Goal: Task Accomplishment & Management: Complete application form

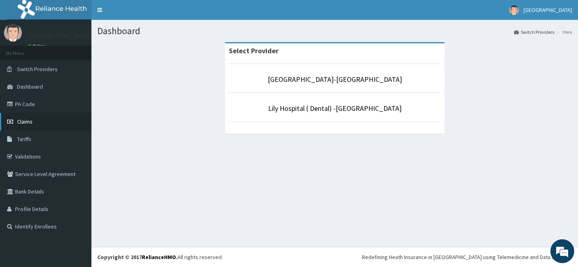
click at [40, 126] on link "Claims" at bounding box center [45, 121] width 91 height 17
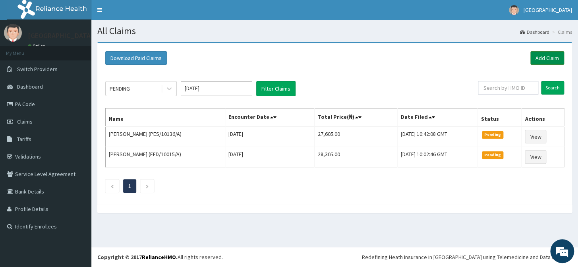
click at [549, 60] on link "Add Claim" at bounding box center [547, 58] width 34 height 14
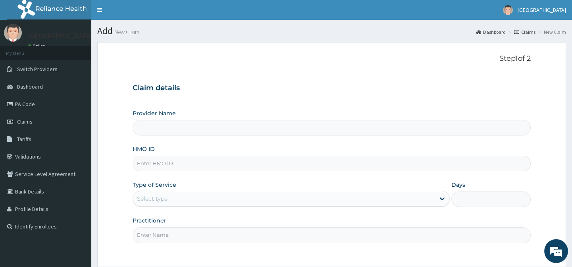
type input "[GEOGRAPHIC_DATA]-[GEOGRAPHIC_DATA]"
click at [35, 104] on link "PA Code" at bounding box center [45, 103] width 91 height 17
click at [177, 164] on input "HMO ID" at bounding box center [332, 163] width 398 height 15
type input "Lily Hospital-BENIN"
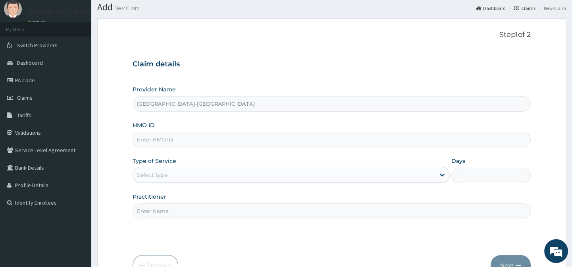
scroll to position [36, 0]
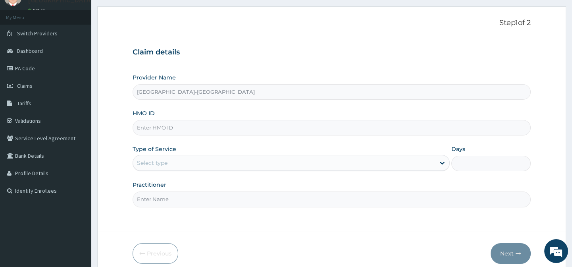
click at [163, 127] on input "HMO ID" at bounding box center [332, 127] width 398 height 15
paste input "TEO/10002/D"
type input "TEO/10002/D"
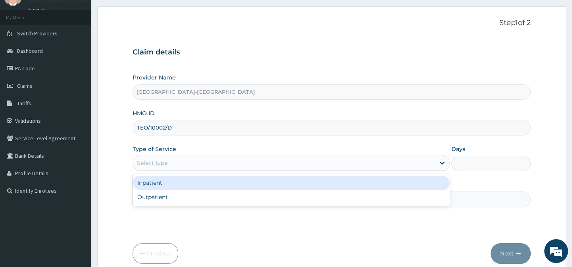
click at [179, 164] on div "Select type" at bounding box center [284, 162] width 302 height 13
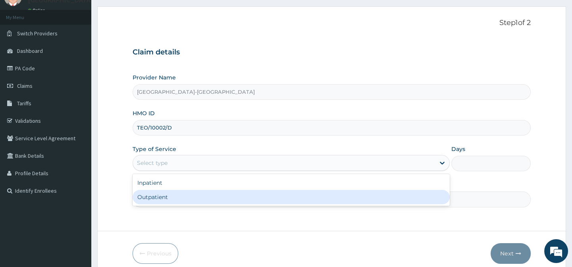
click at [188, 197] on div "Outpatient" at bounding box center [291, 197] width 317 height 14
type input "1"
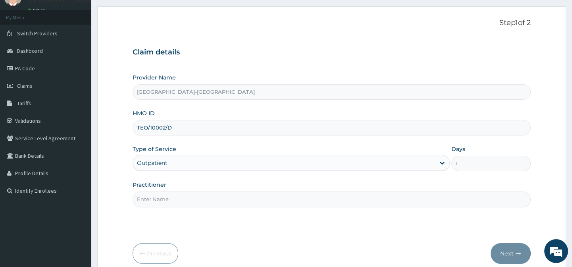
click at [188, 197] on input "Practitioner" at bounding box center [332, 198] width 398 height 15
type input "."
click at [288, 246] on div "Previous Next" at bounding box center [332, 253] width 398 height 21
click at [498, 253] on button "Next" at bounding box center [511, 253] width 40 height 21
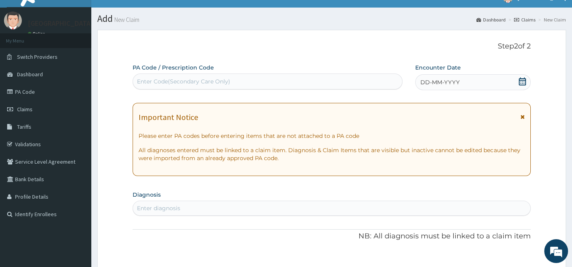
scroll to position [0, 0]
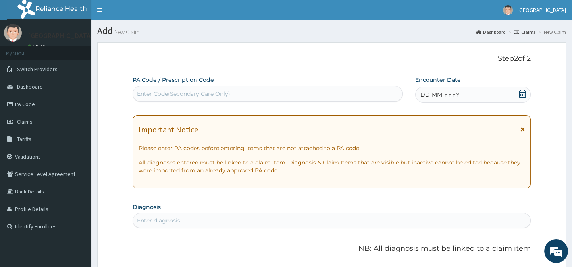
click at [146, 93] on div "Enter Code(Secondary Care Only)" at bounding box center [183, 94] width 93 height 8
click at [153, 93] on div "Enter Code(Secondary Care Only)" at bounding box center [183, 94] width 93 height 8
paste input "TEO/10002/D"
type input "TEO/10002/D"
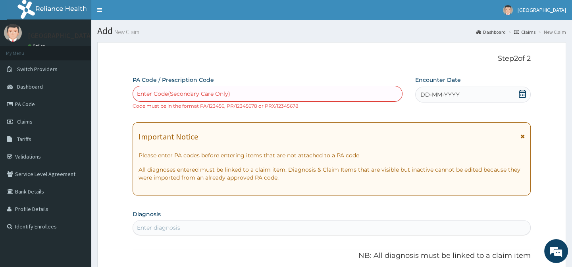
click at [159, 95] on div "Enter Code(Secondary Care Only)" at bounding box center [183, 94] width 93 height 8
paste input "PA/EE6924"
type input "PA/EE6924"
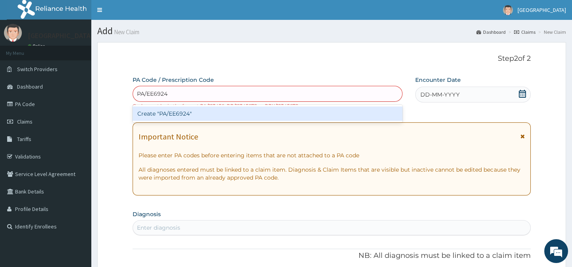
click at [174, 114] on div "Create "PA/EE6924"" at bounding box center [268, 113] width 270 height 14
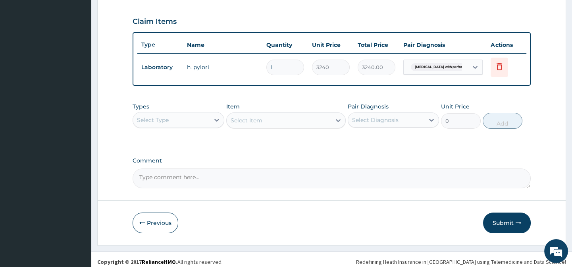
scroll to position [273, 0]
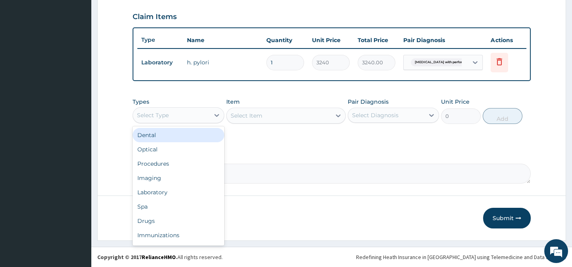
click at [188, 117] on div "Select Type" at bounding box center [171, 115] width 76 height 13
click at [166, 119] on div "Select Type" at bounding box center [153, 115] width 32 height 8
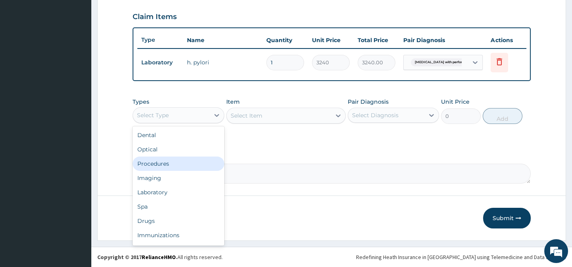
click at [162, 164] on div "Procedures" at bounding box center [178, 163] width 91 height 14
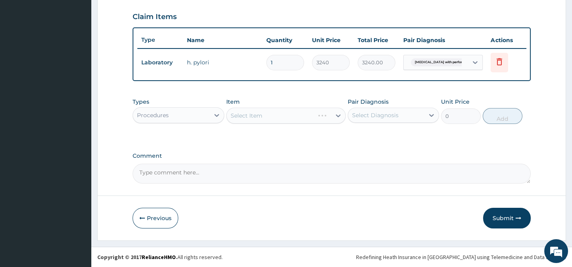
click at [253, 112] on div "Select Item" at bounding box center [286, 116] width 120 height 16
click at [264, 100] on div "Item Select Item" at bounding box center [286, 111] width 120 height 26
click at [271, 130] on div "Types Procedures Item Select Item Pair Diagnosis Select Diagnosis Unit Price 0 …" at bounding box center [332, 117] width 398 height 46
click at [270, 116] on div "Select Item" at bounding box center [286, 116] width 120 height 16
click at [290, 63] on input "1" at bounding box center [285, 62] width 38 height 15
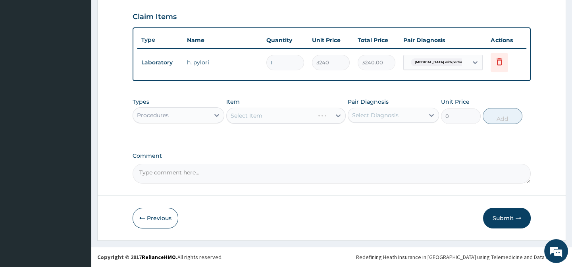
drag, startPoint x: 286, startPoint y: 127, endPoint x: 285, endPoint y: 152, distance: 25.0
click at [286, 133] on div "Types Procedures Item Select Item Pair Diagnosis Select Diagnosis Unit Price 0 …" at bounding box center [332, 117] width 398 height 46
click at [285, 152] on label "Comment" at bounding box center [332, 155] width 398 height 7
click at [285, 164] on textarea "Comment" at bounding box center [332, 174] width 398 height 20
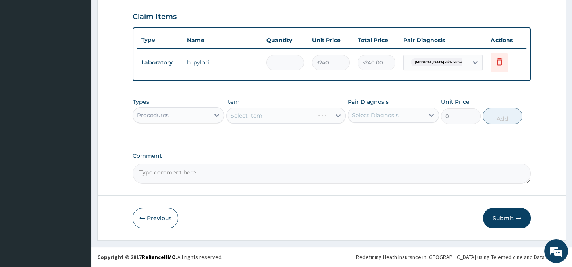
click at [290, 116] on div "Select Item" at bounding box center [286, 116] width 120 height 16
click at [290, 94] on div "Types Procedures Item Select Item Pair Diagnosis Select Diagnosis Unit Price 0 …" at bounding box center [332, 111] width 398 height 34
click at [286, 117] on div "Select Item" at bounding box center [279, 115] width 104 height 13
paste input "General Practitione"
type input "General Practitione"
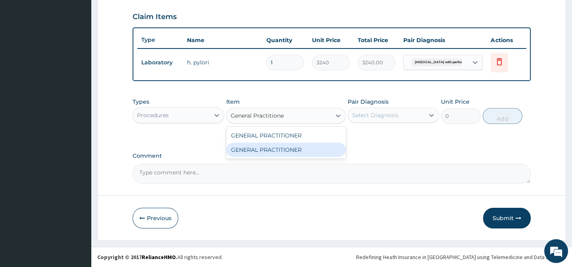
click at [294, 144] on div "GENERAL PRACTITIONER" at bounding box center [286, 150] width 120 height 14
type input "3125"
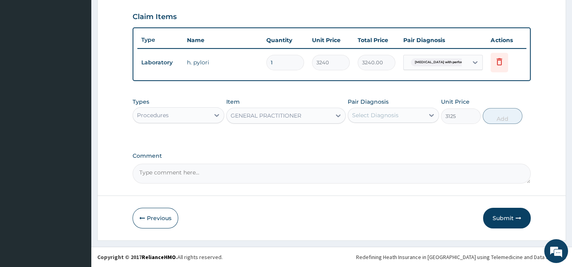
click at [372, 120] on div "Select Diagnosis" at bounding box center [386, 115] width 76 height 13
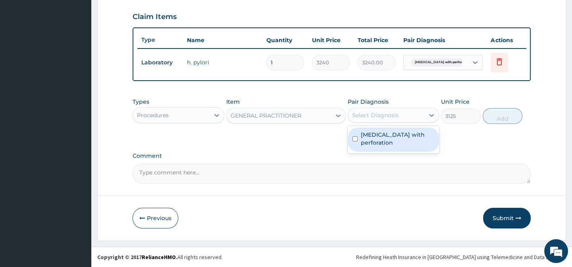
click at [399, 139] on label "Peptic ulcer with perforation" at bounding box center [397, 139] width 73 height 16
checkbox input "true"
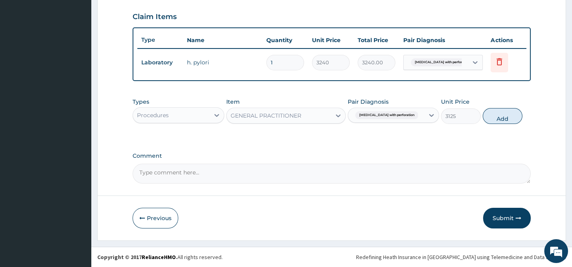
click at [485, 137] on div "Types Procedures Item GENERAL PRACTITIONER Pair Diagnosis Peptic ulcer with per…" at bounding box center [332, 117] width 398 height 46
drag, startPoint x: 501, startPoint y: 121, endPoint x: 492, endPoint y: 123, distance: 9.8
click at [502, 121] on button "Add" at bounding box center [503, 116] width 40 height 16
type input "0"
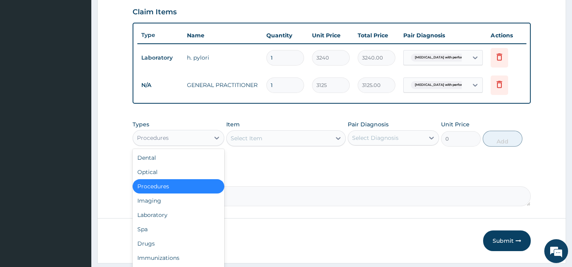
click at [153, 142] on div "Procedures" at bounding box center [153, 138] width 32 height 8
click at [157, 251] on div "Drugs" at bounding box center [178, 243] width 91 height 14
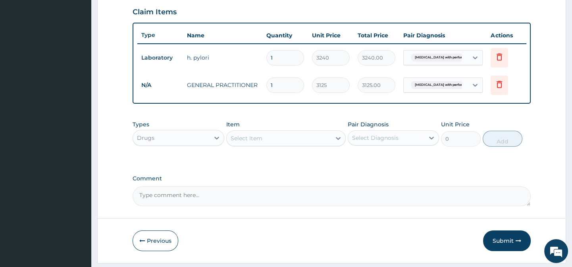
click at [262, 145] on div "Select Item" at bounding box center [279, 138] width 104 height 13
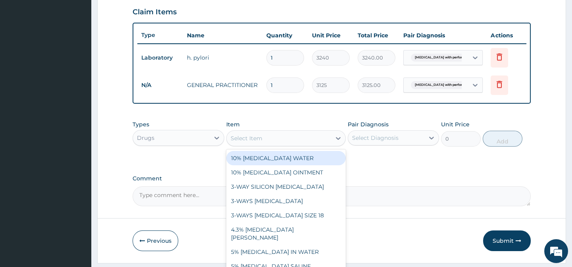
paste input "ARTEMETHER AND LUMEFANTRINE 80/480MG TAB (GENERIC)"
type input "ARTEMETHER AND LUMEFANTRINE 80/480MG TAB (GENERIC)"
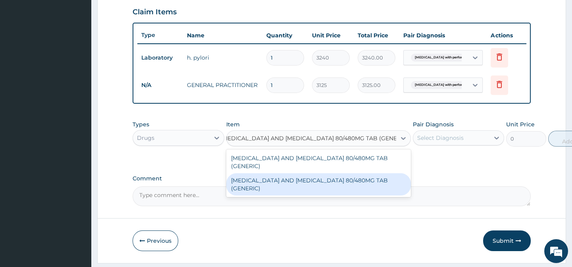
drag, startPoint x: 344, startPoint y: 190, endPoint x: 401, endPoint y: 174, distance: 58.9
click at [344, 190] on div "ARTEMETHER AND LUMEFANTRINE 80/480MG TAB (GENERIC)" at bounding box center [318, 184] width 185 height 22
type input "210"
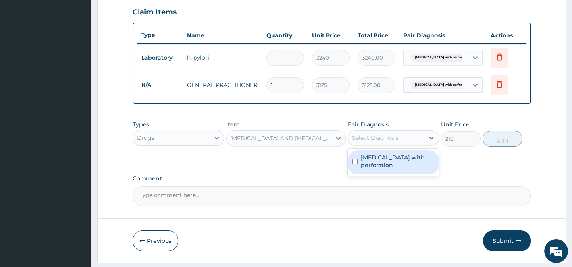
click at [404, 144] on div "Select Diagnosis" at bounding box center [386, 137] width 76 height 13
drag, startPoint x: 411, startPoint y: 166, endPoint x: 426, endPoint y: 166, distance: 15.5
click at [413, 166] on label "Peptic ulcer with perforation" at bounding box center [397, 161] width 73 height 16
checkbox input "true"
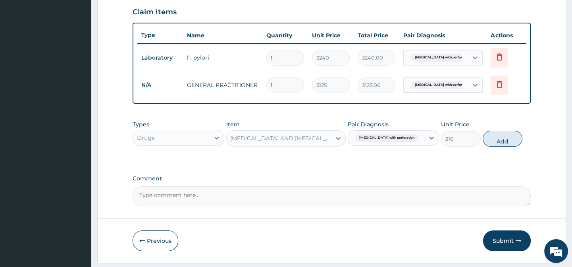
drag, startPoint x: 458, startPoint y: 166, endPoint x: 487, endPoint y: 154, distance: 31.5
click at [459, 162] on div "Types Drugs Item ARTEMETHER AND LUMEFANTRINE 80/480MG TAB (GENERIC) Pair Diagno…" at bounding box center [332, 139] width 398 height 46
click at [488, 150] on div "Types Drugs Item ARTEMETHER AND LUMEFANTRINE 80/480MG TAB (GENERIC) Pair Diagno…" at bounding box center [332, 133] width 398 height 34
click at [493, 147] on button "Add" at bounding box center [503, 139] width 40 height 16
type input "0"
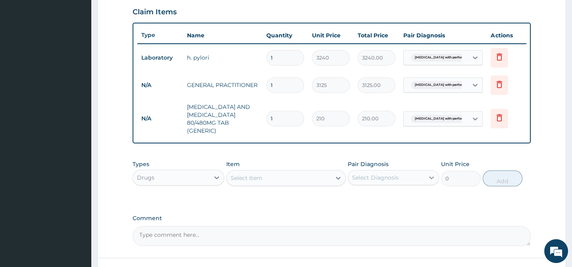
scroll to position [0, 0]
click at [254, 186] on div "Select Item" at bounding box center [286, 178] width 120 height 16
click at [252, 182] on div "Select Item" at bounding box center [247, 178] width 32 height 8
paste input "PARACETAMOL 500MG TAB"
type input "PARACETAMOL 500MG TAB"
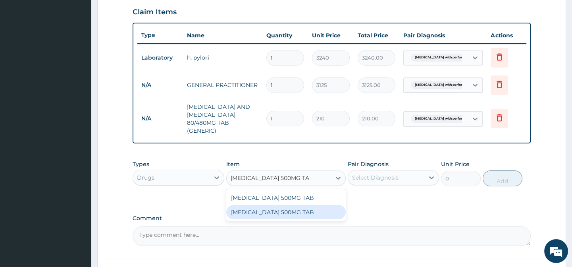
click at [326, 216] on div "PARACETAMOL 500MG TAB" at bounding box center [286, 212] width 120 height 14
type input "20"
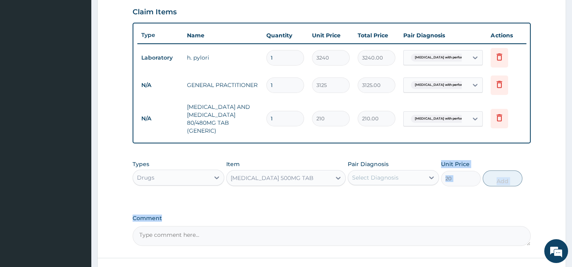
click at [370, 213] on div "PA Code / Prescription Code PA/EE6924 Encounter Date 03-09-2025 Important Notic…" at bounding box center [332, 24] width 398 height 443
click at [383, 184] on div "Select Diagnosis" at bounding box center [386, 177] width 76 height 13
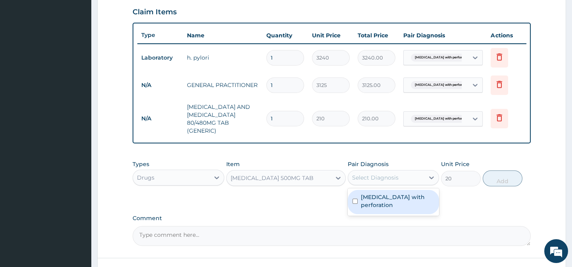
click at [398, 209] on label "Peptic ulcer with perforation" at bounding box center [397, 201] width 73 height 16
checkbox input "true"
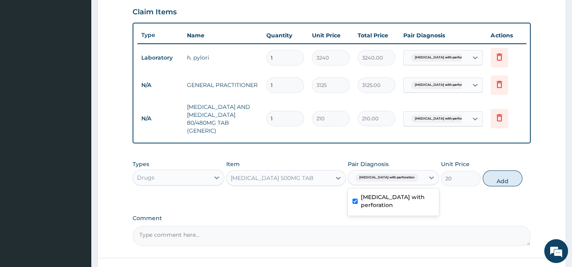
click at [484, 210] on div "PA Code / Prescription Code PA/EE6924 Encounter Date 03-09-2025 Important Notic…" at bounding box center [332, 24] width 398 height 443
click at [502, 190] on div "Types Drugs Item PARACETAMOL 500MG TAB Pair Diagnosis Peptic ulcer with perfora…" at bounding box center [332, 173] width 398 height 34
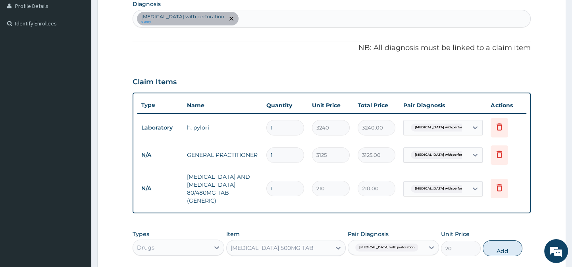
scroll to position [92, 0]
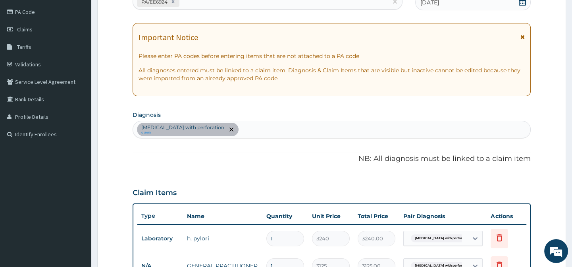
click at [256, 135] on div "Peptic ulcer with perforation query" at bounding box center [331, 129] width 397 height 17
type input "MALARIA"
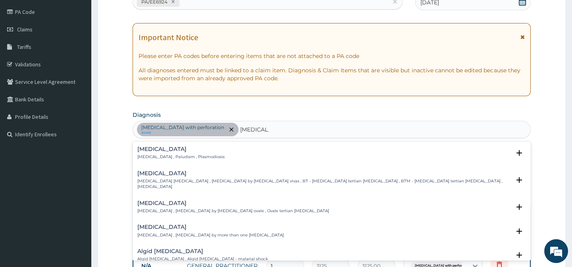
click at [152, 155] on p "Malaria , Paludism , Plasmodiosis" at bounding box center [180, 157] width 87 height 6
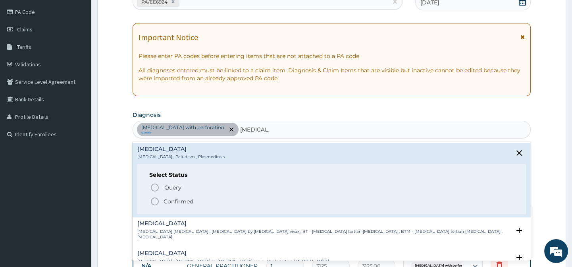
click at [154, 198] on circle "status option filled" at bounding box center [154, 201] width 7 height 7
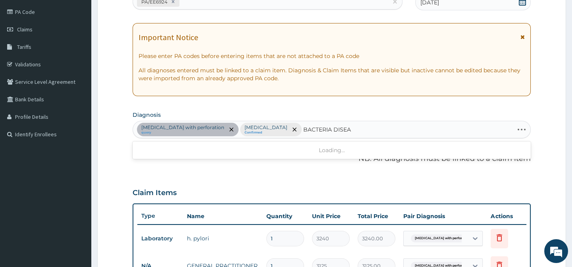
type input "BACTERIA DISEAS"
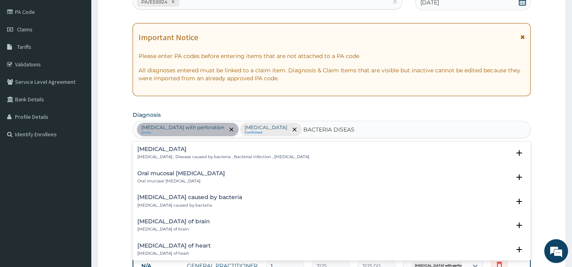
click at [160, 155] on p "Bacterial infectious disease , Disease caused by bacteria , Bacterial infection…" at bounding box center [223, 157] width 172 height 6
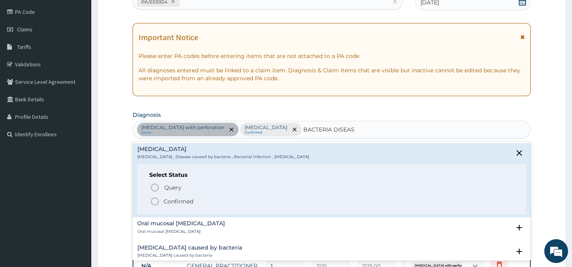
click at [156, 203] on icon "status option filled" at bounding box center [155, 202] width 10 height 10
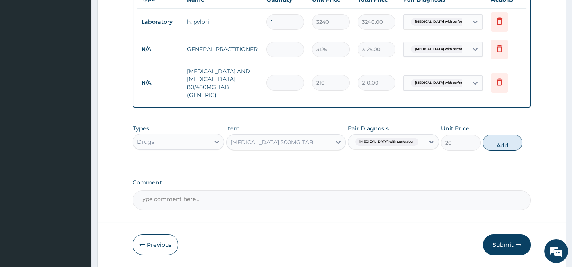
scroll to position [309, 0]
click at [461, 30] on td "Peptic ulcer with perforation" at bounding box center [442, 21] width 87 height 23
click at [470, 52] on div at bounding box center [475, 49] width 14 height 14
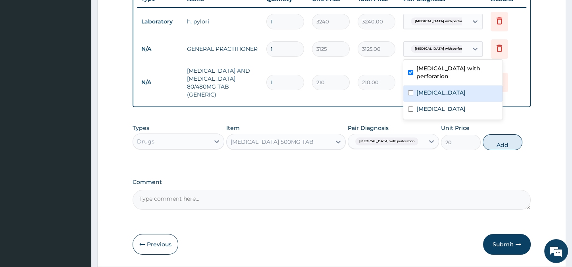
drag, startPoint x: 459, startPoint y: 86, endPoint x: 459, endPoint y: 96, distance: 9.9
click at [459, 86] on div "Malaria" at bounding box center [452, 93] width 99 height 16
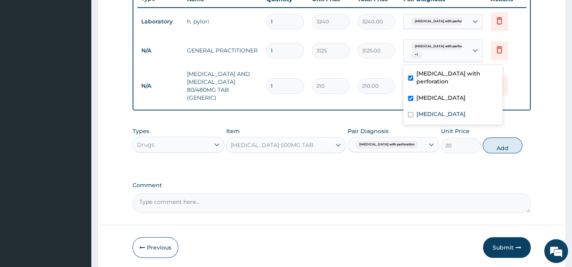
click at [459, 96] on div "Malaria" at bounding box center [452, 99] width 99 height 16
checkbox input "false"
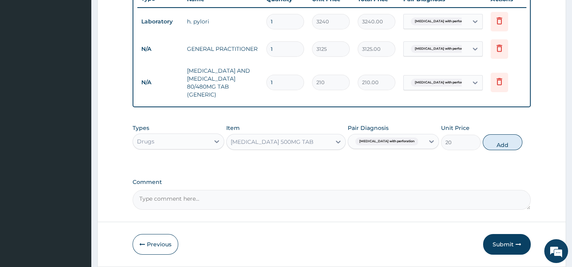
click at [452, 53] on div "Peptic ulcer with perforation" at bounding box center [435, 49] width 54 height 10
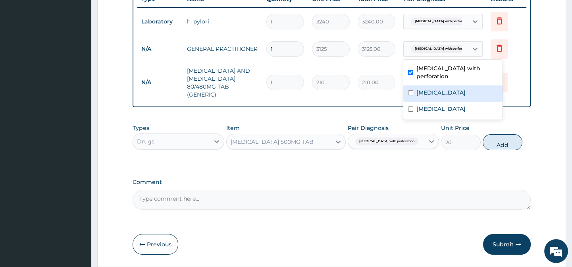
click at [446, 85] on div "Malaria" at bounding box center [452, 93] width 99 height 16
checkbox input "true"
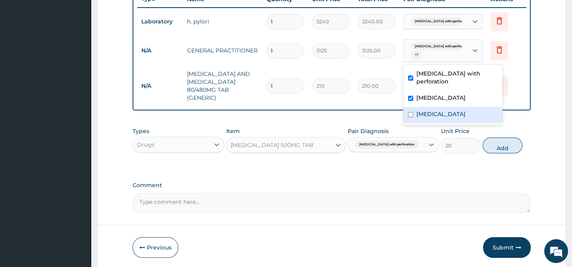
click at [448, 110] on label "Bacterial infectious disease" at bounding box center [441, 114] width 49 height 8
checkbox input "true"
drag, startPoint x: 374, startPoint y: 105, endPoint x: 381, endPoint y: 104, distance: 6.9
click at [376, 105] on div "Type Name Quantity Unit Price Total Price Pair Diagnosis Actions Laboratory h. …" at bounding box center [332, 48] width 398 height 124
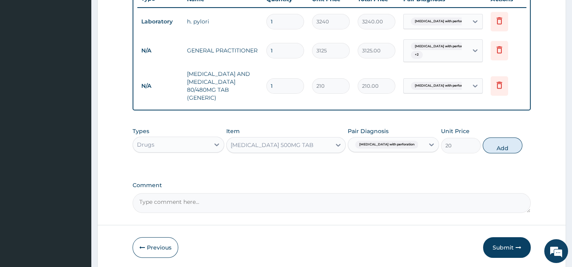
click at [425, 82] on span "Peptic ulcer with perforation" at bounding box center [442, 86] width 63 height 8
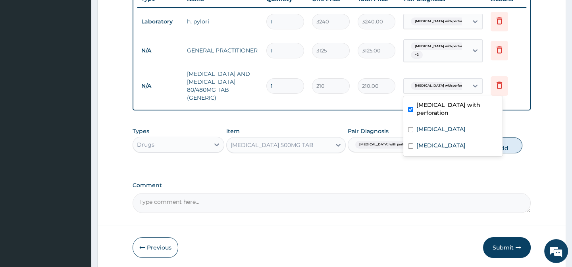
click at [449, 105] on label "Peptic ulcer with perforation" at bounding box center [457, 109] width 81 height 16
checkbox input "false"
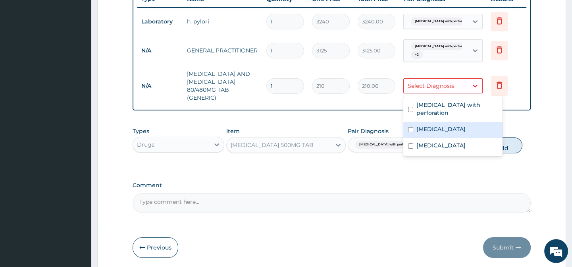
click at [447, 122] on div "Malaria" at bounding box center [452, 130] width 99 height 16
checkbox input "true"
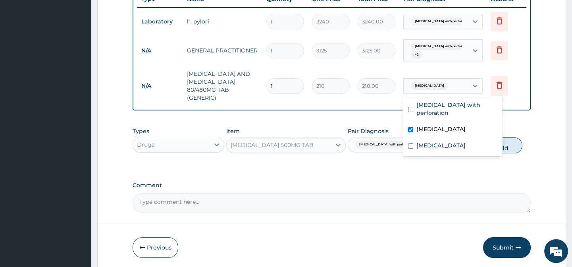
click at [351, 100] on tr "N/A ARTEMETHER AND LUMEFANTRINE 80/480MG TAB (GENERIC) 1 210 210.00 option Mala…" at bounding box center [331, 86] width 389 height 40
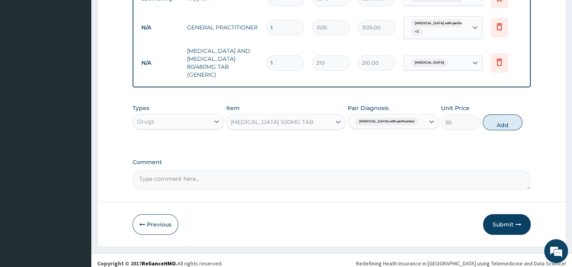
scroll to position [343, 0]
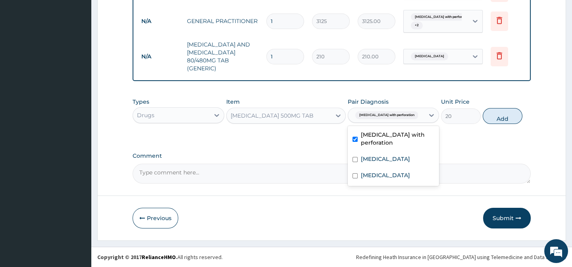
click at [391, 116] on span "Peptic ulcer with perforation" at bounding box center [386, 115] width 63 height 8
click at [387, 154] on div "Malaria" at bounding box center [393, 160] width 91 height 16
checkbox input "true"
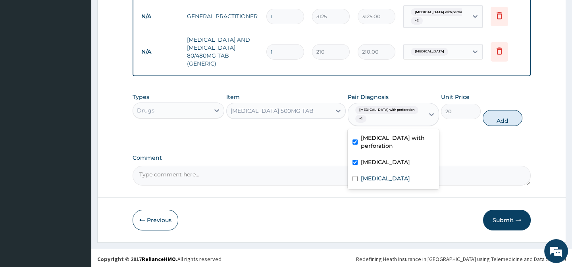
click at [390, 141] on label "Peptic ulcer with perforation" at bounding box center [397, 142] width 73 height 16
checkbox input "false"
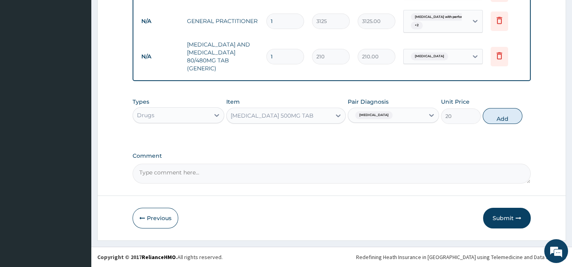
drag, startPoint x: 477, startPoint y: 137, endPoint x: 486, endPoint y: 132, distance: 10.7
click at [477, 137] on div "Types Drugs Item PARACETAMOL 500MG TAB Pair Diagnosis Malaria Unit Price 20 Add" at bounding box center [332, 117] width 398 height 46
click at [498, 125] on div "Types Drugs Item PARACETAMOL 500MG TAB Pair Diagnosis Malaria Unit Price 20 Add" at bounding box center [332, 111] width 398 height 34
click at [496, 123] on button "Add" at bounding box center [503, 116] width 40 height 16
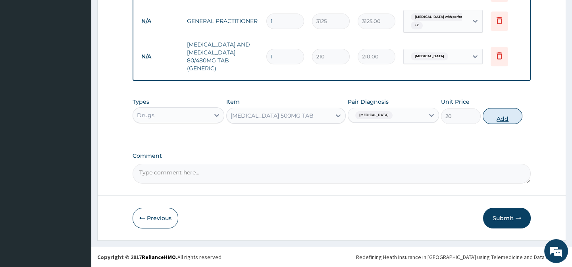
type input "0"
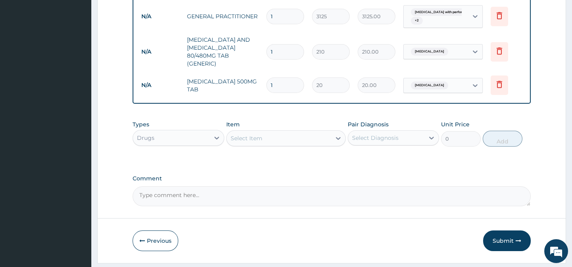
click at [255, 142] on div "Select Item" at bounding box center [247, 138] width 32 height 8
paste input "GASCOL SUSPENSION"
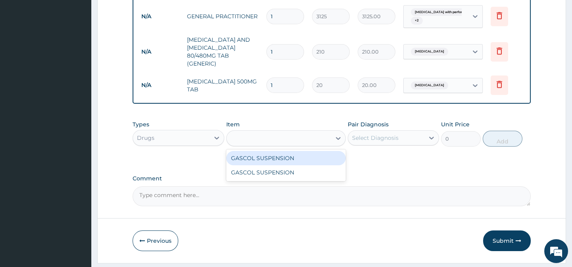
type input "GASCOL SUSPENSION"
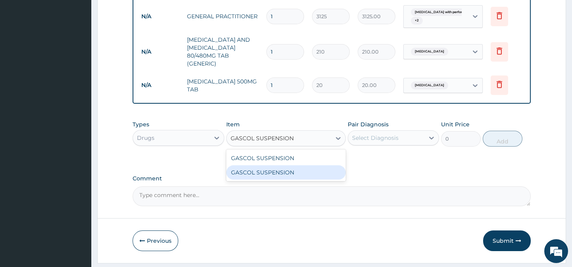
drag, startPoint x: 318, startPoint y: 180, endPoint x: 378, endPoint y: 160, distance: 62.8
click at [320, 179] on div "GASCOL SUSPENSION" at bounding box center [286, 172] width 120 height 14
type input "1370"
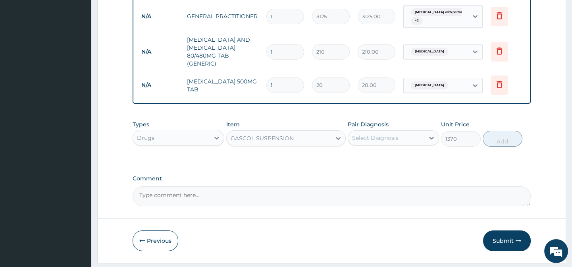
click at [379, 159] on div "Types Drugs Item option GASCOL SUSPENSION, selected. Select is focused ,type to…" at bounding box center [332, 139] width 398 height 46
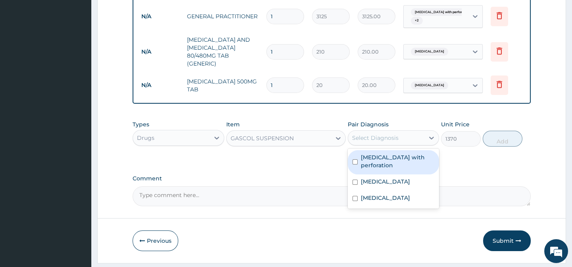
click at [385, 144] on div "Select Diagnosis" at bounding box center [386, 137] width 76 height 13
drag, startPoint x: 414, startPoint y: 166, endPoint x: 452, endPoint y: 166, distance: 38.1
click at [425, 167] on label "Peptic ulcer with perforation" at bounding box center [397, 161] width 73 height 16
checkbox input "true"
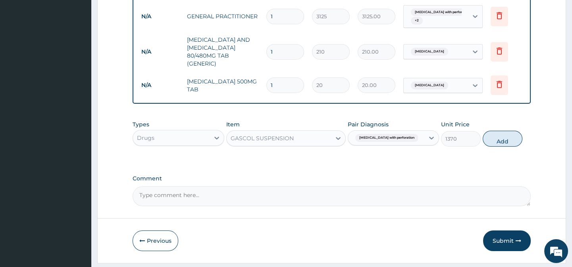
drag, startPoint x: 452, startPoint y: 166, endPoint x: 469, endPoint y: 162, distance: 17.6
click at [454, 162] on div "Types Drugs Item GASCOL SUSPENSION Pair Diagnosis Peptic ulcer with perforation…" at bounding box center [332, 139] width 398 height 46
click at [496, 145] on button "Add" at bounding box center [503, 139] width 40 height 16
type input "0"
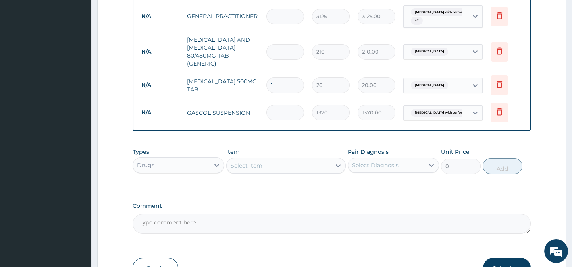
click at [254, 166] on div "Select Item" at bounding box center [279, 165] width 104 height 13
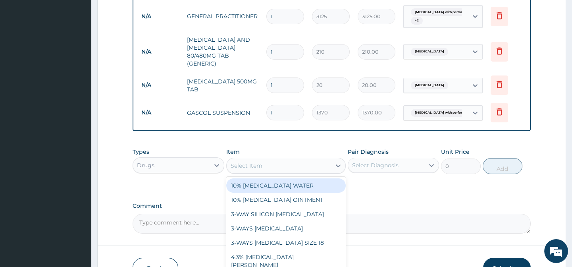
paste input "[MEDICAL_DATA] 20MG CAPSULE"
type input "[MEDICAL_DATA] 20MG CAPSULE"
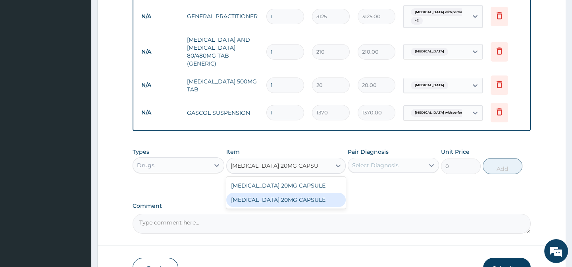
drag, startPoint x: 312, startPoint y: 205, endPoint x: 388, endPoint y: 189, distance: 77.5
click at [313, 205] on div "[MEDICAL_DATA] 20MG CAPSULE" at bounding box center [286, 200] width 120 height 14
type input "80"
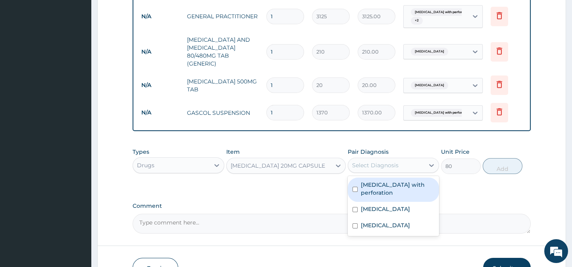
click at [395, 166] on div "Select Diagnosis" at bounding box center [386, 165] width 76 height 13
drag, startPoint x: 407, startPoint y: 191, endPoint x: 448, endPoint y: 193, distance: 40.9
click at [408, 192] on label "Peptic ulcer with perforation" at bounding box center [397, 189] width 73 height 16
checkbox input "true"
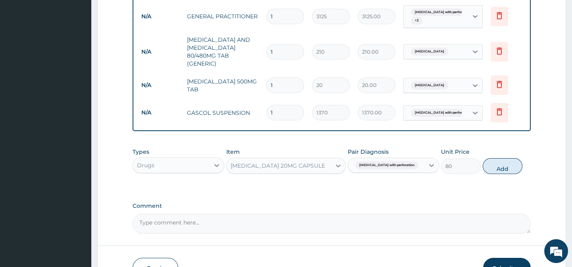
click at [449, 190] on div "Types Drugs Item OMEPRAZOLE 20MG CAPSULE Pair Diagnosis Peptic ulcer with perfo…" at bounding box center [332, 167] width 398 height 46
click at [488, 172] on button "Add" at bounding box center [503, 166] width 40 height 16
type input "0"
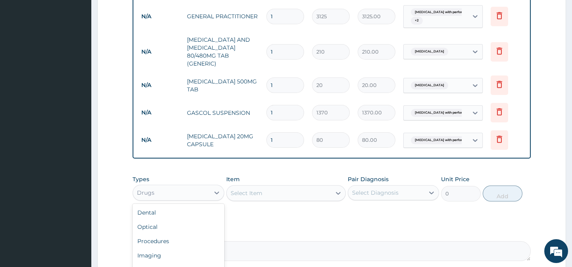
click at [179, 199] on div "Drugs" at bounding box center [171, 192] width 76 height 13
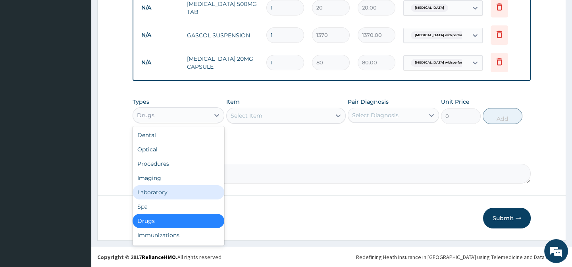
scroll to position [426, 0]
click at [162, 189] on div "Laboratory" at bounding box center [178, 192] width 91 height 14
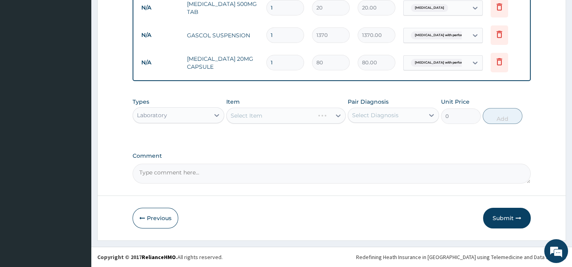
drag, startPoint x: 282, startPoint y: 158, endPoint x: 282, endPoint y: 147, distance: 11.9
click at [282, 158] on label "Comment" at bounding box center [332, 155] width 398 height 7
click at [282, 164] on textarea "Comment" at bounding box center [332, 174] width 398 height 20
click at [258, 110] on div "Select Item" at bounding box center [286, 116] width 120 height 16
click at [246, 112] on div "Select Item" at bounding box center [247, 116] width 32 height 8
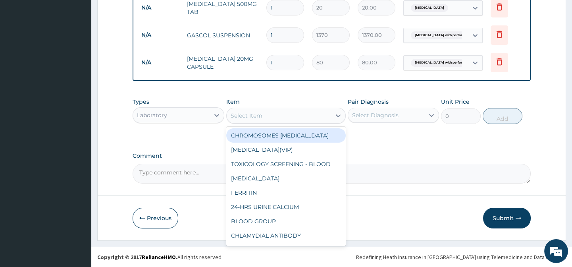
paste input "[MEDICAL_DATA]"
type input "[MEDICAL_DATA]"
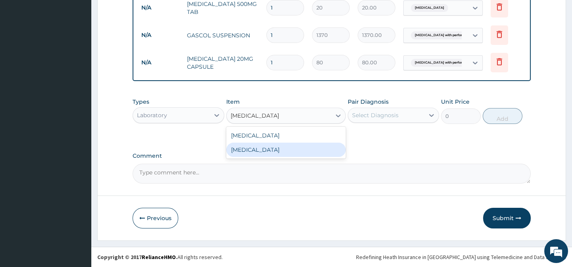
click at [333, 147] on div "[MEDICAL_DATA]" at bounding box center [286, 150] width 120 height 14
type input "3375"
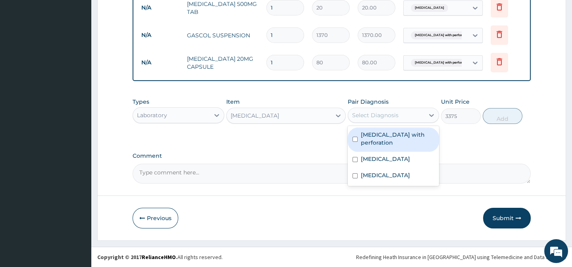
click at [391, 110] on div "Select Diagnosis" at bounding box center [386, 115] width 76 height 13
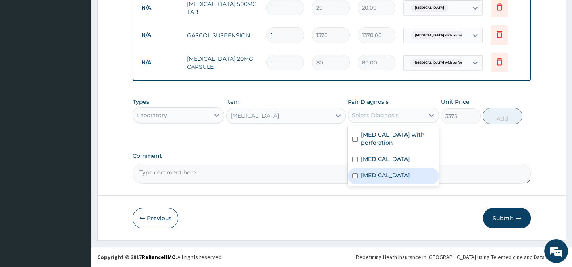
click at [410, 176] on label "Bacterial infectious disease" at bounding box center [385, 175] width 49 height 8
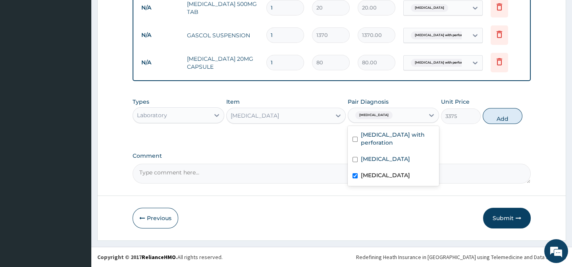
checkbox input "true"
drag, startPoint x: 485, startPoint y: 142, endPoint x: 500, endPoint y: 117, distance: 29.2
click at [500, 116] on button "Add" at bounding box center [503, 116] width 40 height 16
type input "0"
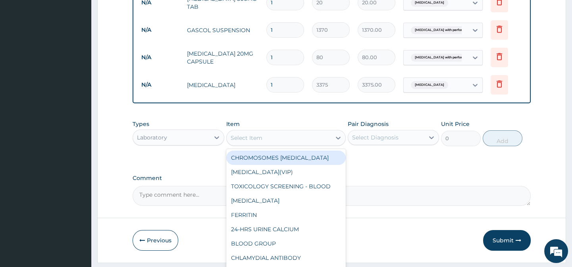
click at [249, 144] on div "Select Item" at bounding box center [279, 137] width 104 height 13
paste input "[MEDICAL_DATA] [MEDICAL_DATA]"
type input "[MEDICAL_DATA] [MEDICAL_DATA]"
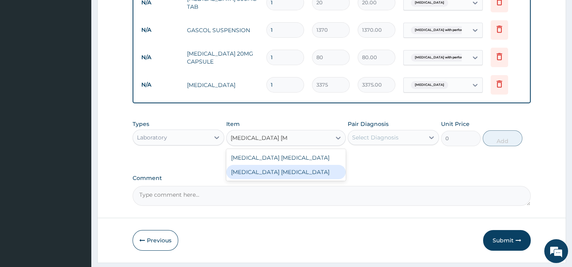
click at [308, 173] on div "[MEDICAL_DATA] [MEDICAL_DATA]" at bounding box center [286, 172] width 120 height 14
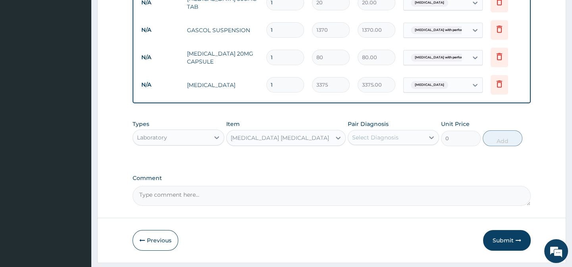
type input "2025"
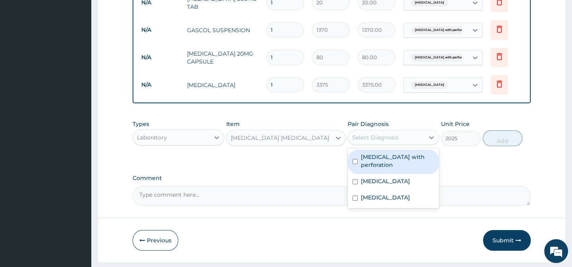
click at [379, 141] on div "Select Diagnosis" at bounding box center [375, 137] width 46 height 8
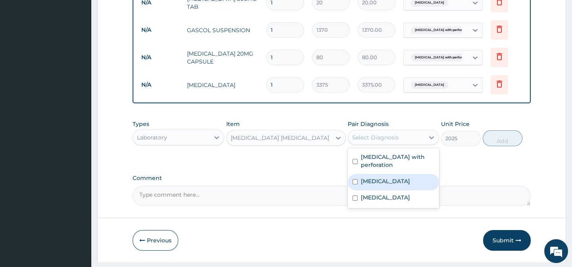
click at [382, 185] on div "[MEDICAL_DATA]" at bounding box center [393, 182] width 91 height 16
checkbox input "true"
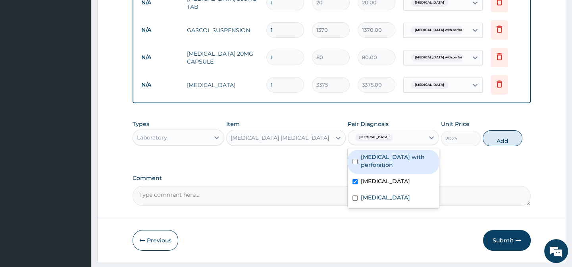
drag, startPoint x: 461, startPoint y: 157, endPoint x: 473, endPoint y: 154, distance: 12.3
click at [462, 157] on div "Types Laboratory Item MALARIA PARASITE Pair Diagnosis option Malaria, selected.…" at bounding box center [332, 139] width 398 height 46
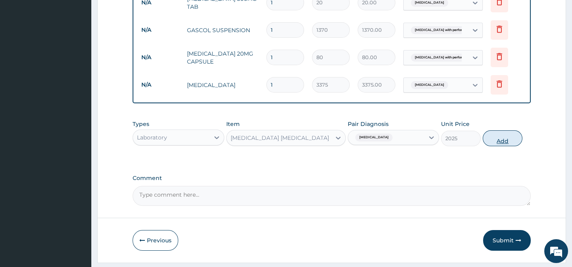
click at [504, 141] on button "Add" at bounding box center [503, 138] width 40 height 16
type input "0"
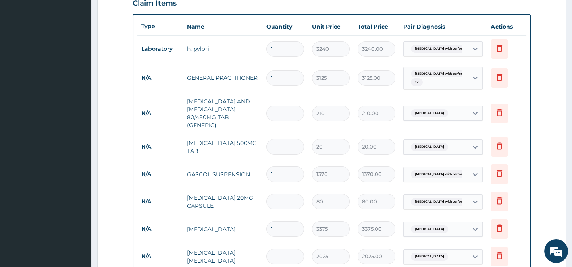
scroll to position [318, 0]
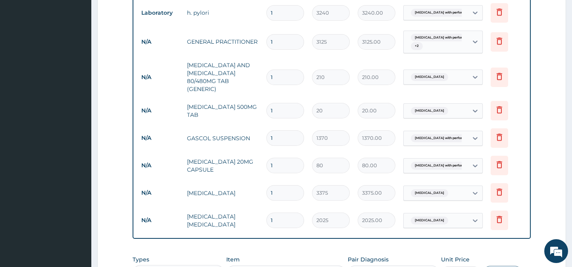
click at [279, 75] on input "1" at bounding box center [285, 76] width 38 height 15
type input "6"
type input "1260.00"
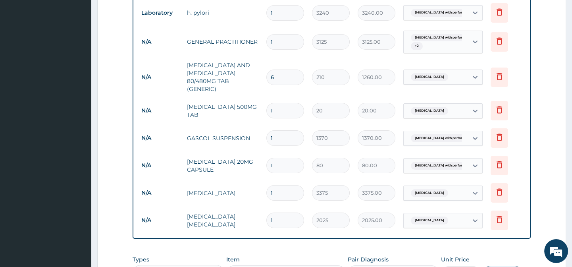
type input "6"
click at [280, 111] on input "1" at bounding box center [285, 110] width 38 height 15
type input "18"
type input "360.00"
type input "18"
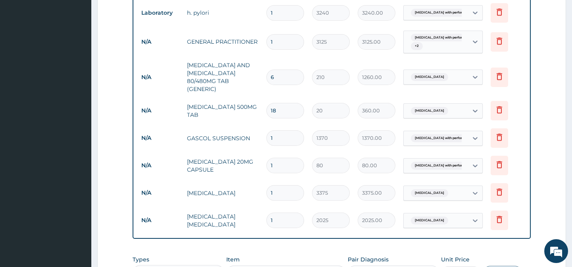
click at [278, 164] on input "1" at bounding box center [285, 165] width 38 height 15
type input "14"
type input "1120.00"
type input "14"
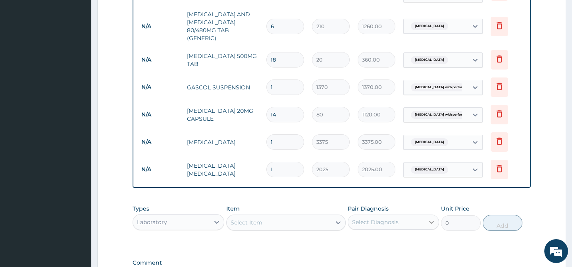
scroll to position [426, 0]
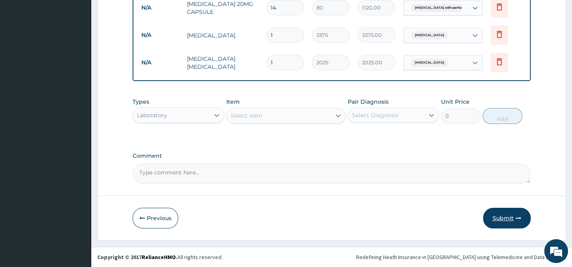
click at [504, 214] on button "Submit" at bounding box center [507, 218] width 48 height 21
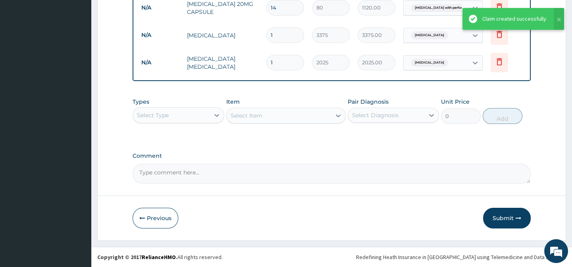
scroll to position [456, 0]
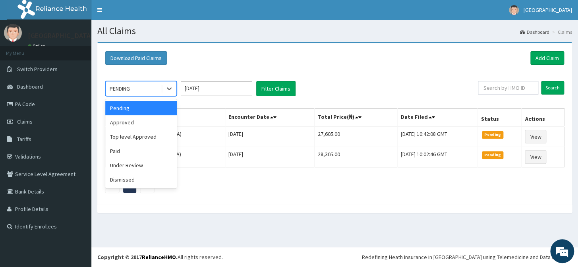
click at [139, 90] on div "PENDING" at bounding box center [133, 88] width 55 height 13
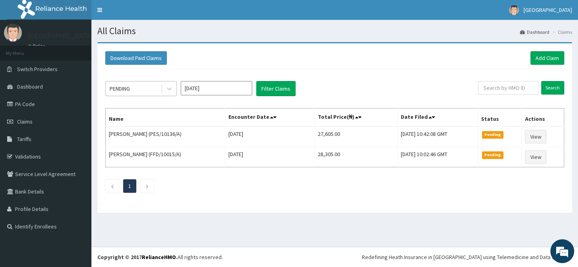
drag, startPoint x: 139, startPoint y: 122, endPoint x: 139, endPoint y: 93, distance: 29.0
click at [139, 93] on div "PENDING" at bounding box center [133, 88] width 55 height 13
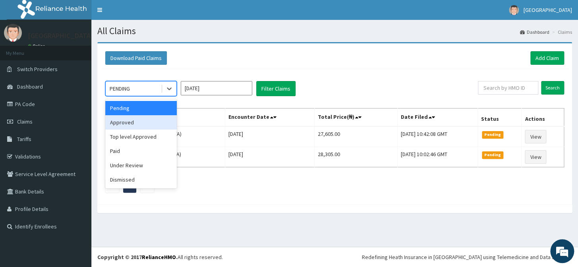
click at [132, 127] on div "Approved" at bounding box center [140, 122] width 71 height 14
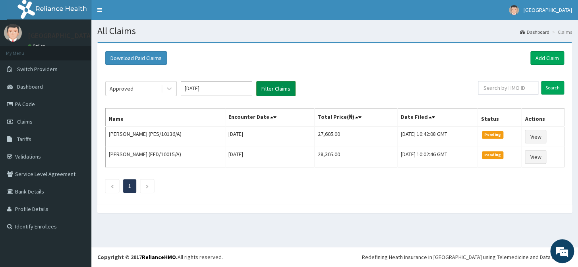
click at [272, 91] on button "Filter Claims" at bounding box center [275, 88] width 39 height 15
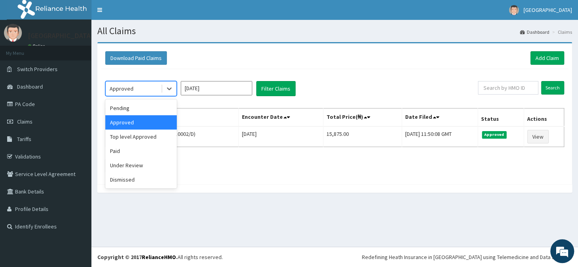
click at [136, 88] on div "Approved" at bounding box center [133, 88] width 55 height 13
click at [141, 141] on div "Top level Approved" at bounding box center [140, 136] width 71 height 14
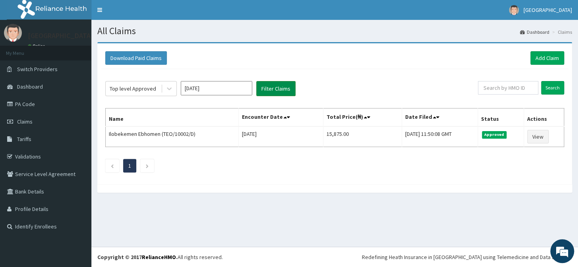
click at [278, 85] on button "Filter Claims" at bounding box center [275, 88] width 39 height 15
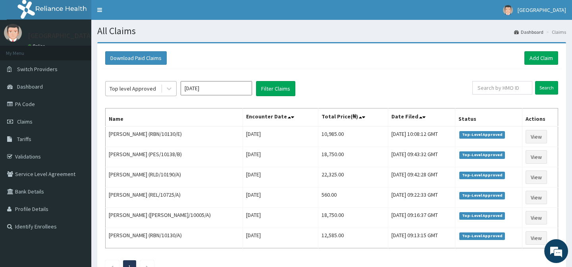
click at [135, 96] on div "Top level Approved" at bounding box center [140, 88] width 71 height 15
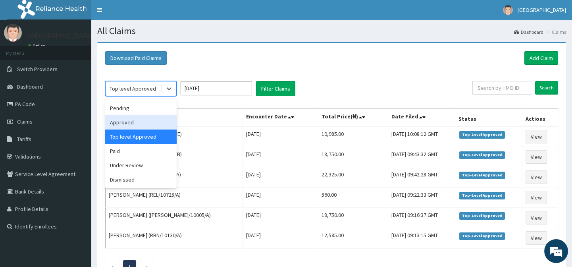
click at [143, 120] on div "Approved" at bounding box center [140, 122] width 71 height 14
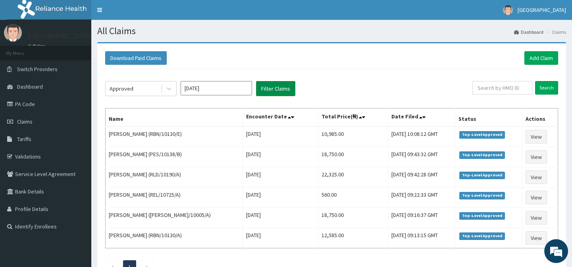
click at [276, 87] on button "Filter Claims" at bounding box center [275, 88] width 39 height 15
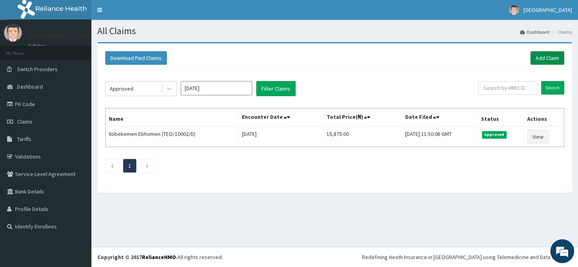
click at [538, 60] on link "Add Claim" at bounding box center [547, 58] width 34 height 14
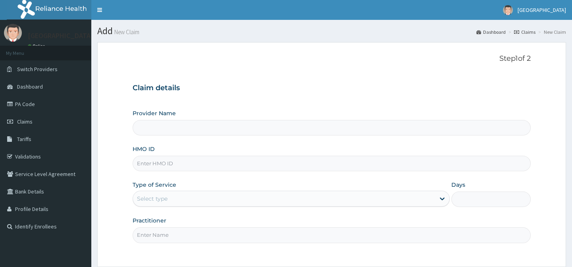
click at [155, 161] on input "HMO ID" at bounding box center [332, 163] width 398 height 15
paste input "[PERSON_NAME]/10057/B"
type input "ELI/10057/B"
click at [148, 206] on div "Select type" at bounding box center [291, 199] width 317 height 16
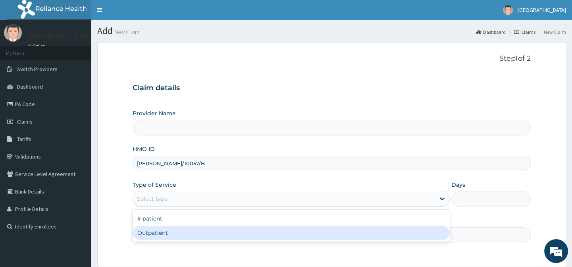
click at [157, 227] on div "Outpatient" at bounding box center [291, 233] width 317 height 14
type input "1"
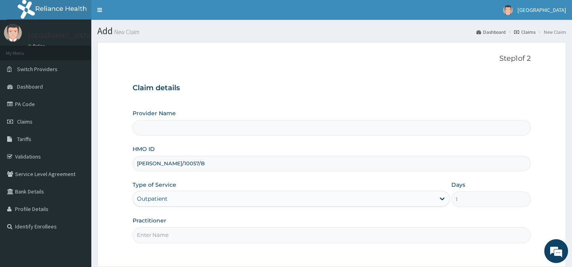
click at [157, 227] on input "Practitioner" at bounding box center [332, 234] width 398 height 15
type input "."
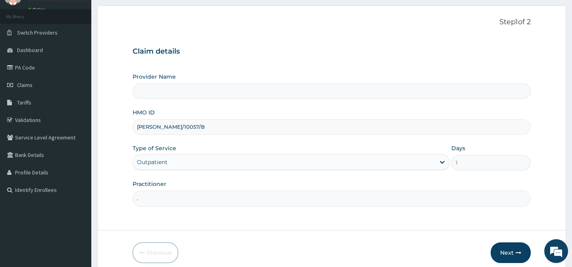
scroll to position [71, 0]
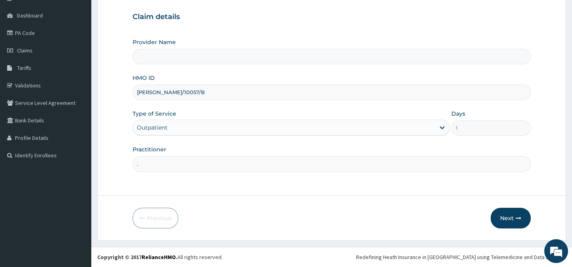
type input "Lily Hospital-BENIN"
click at [360, 222] on div "Previous Next" at bounding box center [332, 218] width 398 height 21
click at [516, 218] on icon "button" at bounding box center [519, 218] width 6 height 6
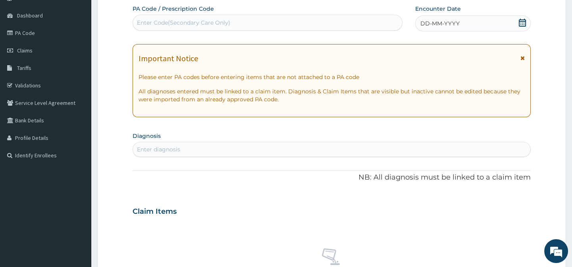
scroll to position [0, 0]
click at [465, 27] on div "DD-MM-YYYY" at bounding box center [473, 23] width 116 height 16
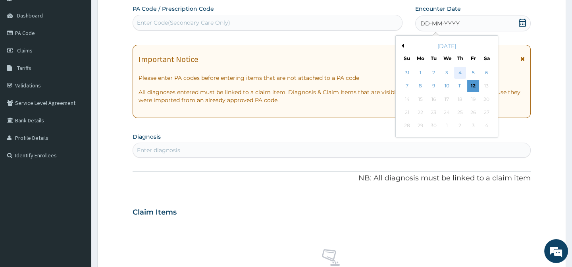
click at [461, 72] on div "4" at bounding box center [460, 73] width 12 height 12
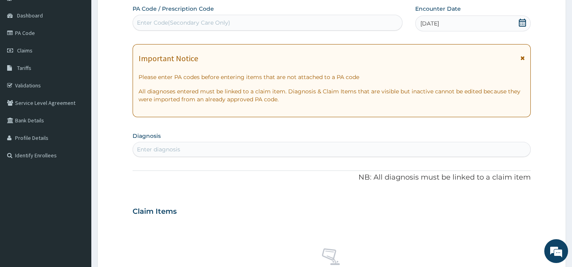
click at [159, 22] on div "Enter Code(Secondary Care Only)" at bounding box center [183, 23] width 93 height 8
paste input "PA/687A9D"
type input "PA/687A9D"
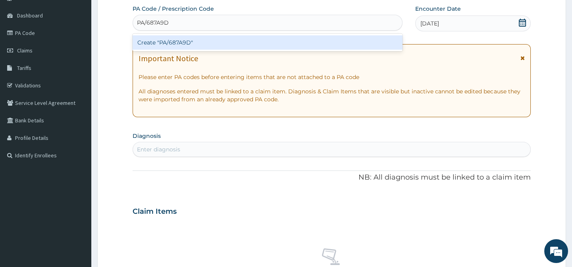
click at [157, 40] on div "Create "PA/687A9D"" at bounding box center [268, 42] width 270 height 14
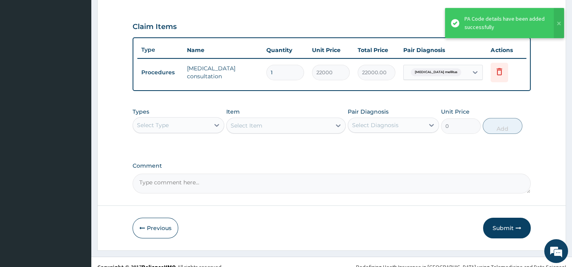
scroll to position [273, 0]
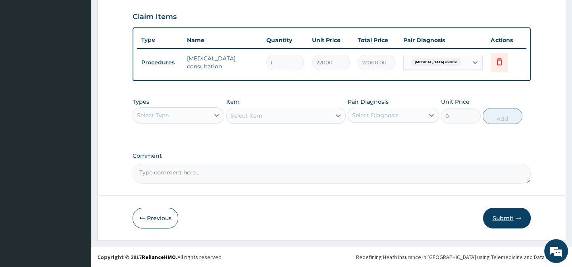
click at [507, 218] on button "Submit" at bounding box center [507, 218] width 48 height 21
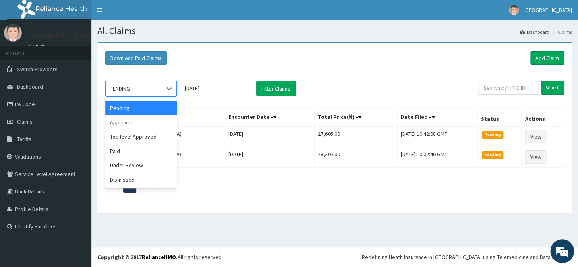
click at [131, 83] on div "PENDING" at bounding box center [133, 88] width 55 height 13
click at [126, 124] on div "Approved" at bounding box center [140, 122] width 71 height 14
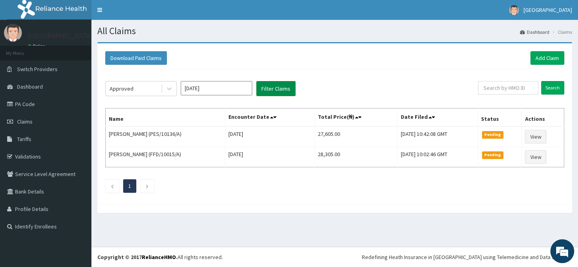
click at [280, 82] on button "Filter Claims" at bounding box center [275, 88] width 39 height 15
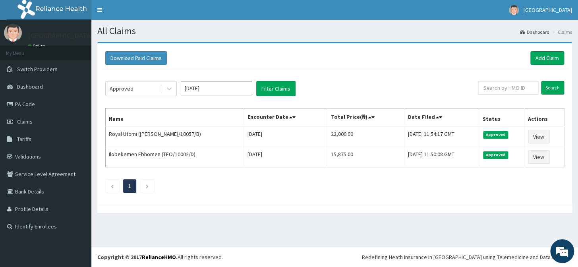
click at [534, 49] on div "Download Paid Claims Add Claim" at bounding box center [334, 58] width 467 height 22
click at [535, 56] on link "Add Claim" at bounding box center [547, 58] width 34 height 14
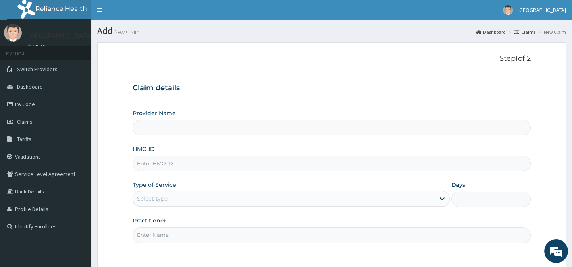
type input "[GEOGRAPHIC_DATA]-[GEOGRAPHIC_DATA]"
click at [143, 168] on input "HMO ID" at bounding box center [332, 163] width 398 height 15
paste input "FMP/10472/A"
type input "FMP/10472/A"
click at [160, 193] on div "Select type" at bounding box center [284, 198] width 302 height 13
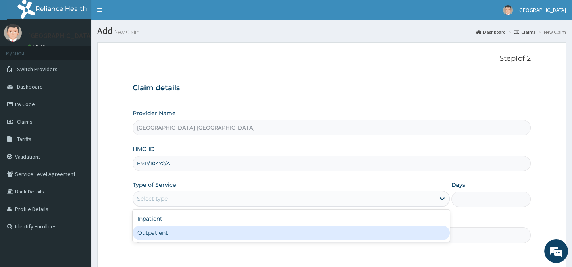
click at [168, 232] on div "Outpatient" at bounding box center [291, 233] width 317 height 14
type input "1"
click at [168, 232] on input "Practitioner" at bounding box center [332, 234] width 398 height 15
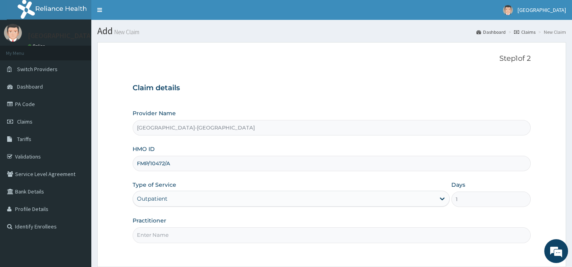
type input "."
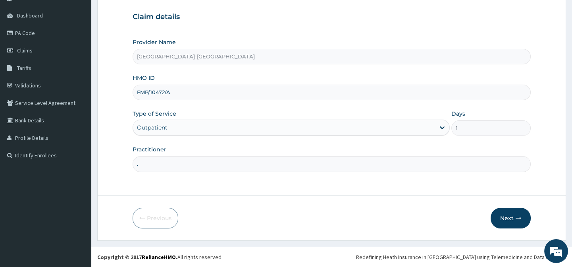
click at [197, 207] on form "Step 1 of 2 Claim details Provider Name [GEOGRAPHIC_DATA]-[GEOGRAPHIC_DATA] HMO…" at bounding box center [331, 106] width 469 height 270
drag, startPoint x: 453, startPoint y: 230, endPoint x: 507, endPoint y: 222, distance: 54.5
click at [454, 230] on form "Step 1 of 2 Claim details Provider Name [GEOGRAPHIC_DATA]-[GEOGRAPHIC_DATA] HMO…" at bounding box center [331, 106] width 469 height 270
click at [507, 222] on button "Next" at bounding box center [511, 218] width 40 height 21
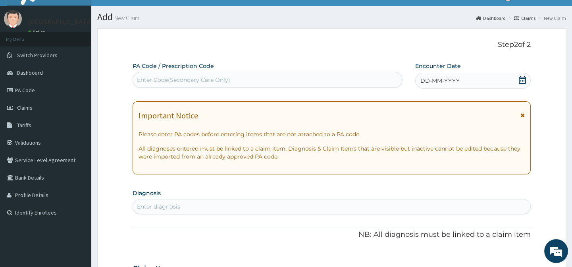
scroll to position [0, 0]
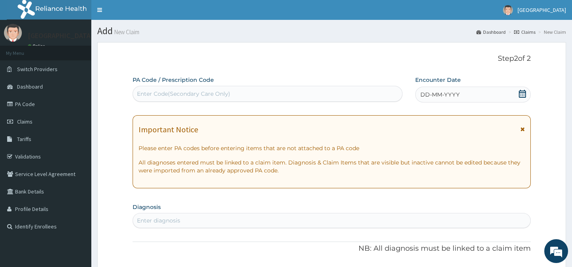
click at [457, 88] on div "DD-MM-YYYY" at bounding box center [473, 95] width 116 height 16
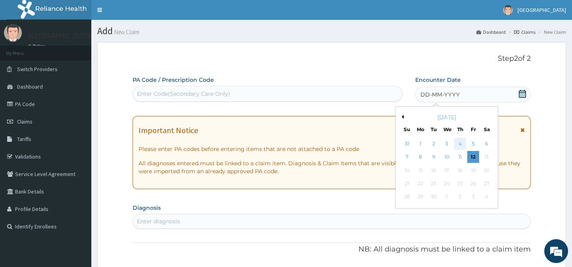
click at [458, 145] on div "4" at bounding box center [460, 144] width 12 height 12
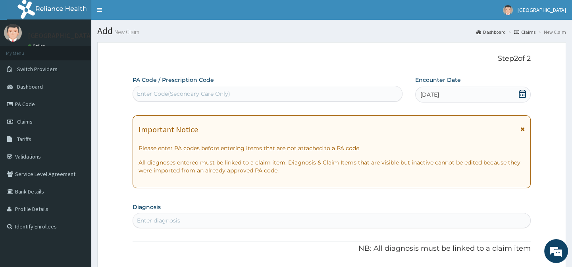
scroll to position [144, 0]
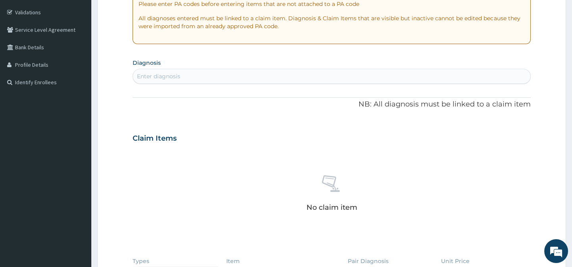
click at [174, 82] on div "Enter diagnosis" at bounding box center [331, 76] width 397 height 13
type input "MALARIA"
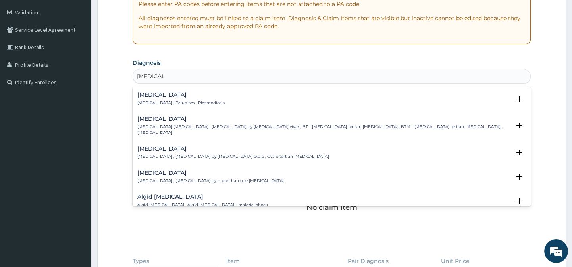
click at [174, 100] on p "Malaria , Paludism , Plasmodiosis" at bounding box center [180, 103] width 87 height 6
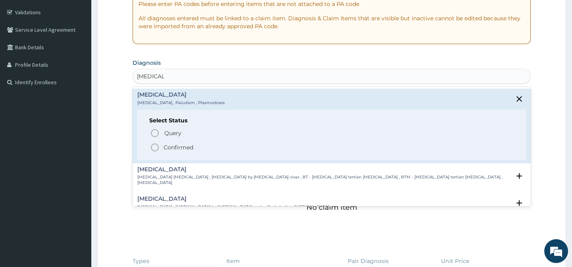
click at [154, 147] on icon "status option filled" at bounding box center [155, 148] width 10 height 10
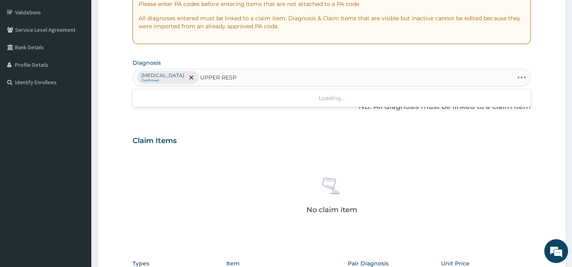
type input "UPPER RESPI"
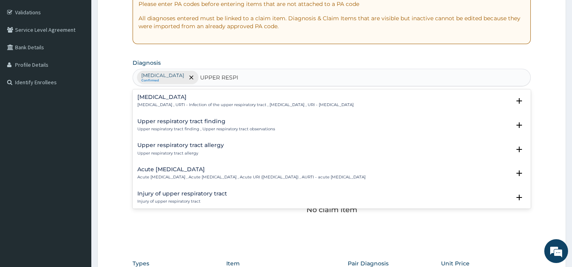
click at [162, 102] on p "Upper respiratory infection , URTI - Infection of the upper respiratory tract ,…" at bounding box center [245, 105] width 216 height 6
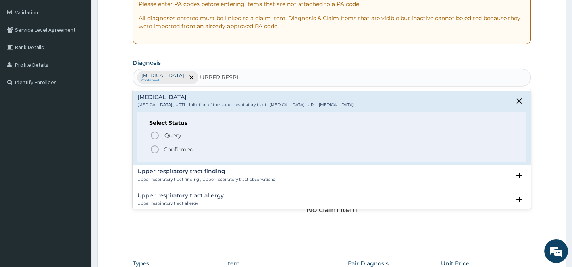
click at [153, 151] on icon "status option filled" at bounding box center [155, 150] width 10 height 10
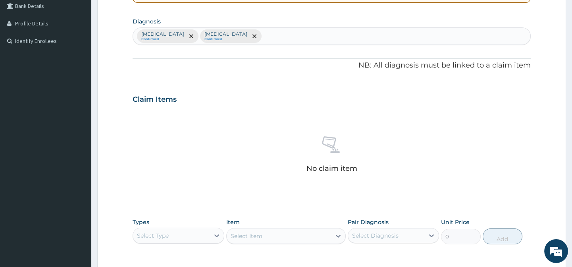
scroll to position [305, 0]
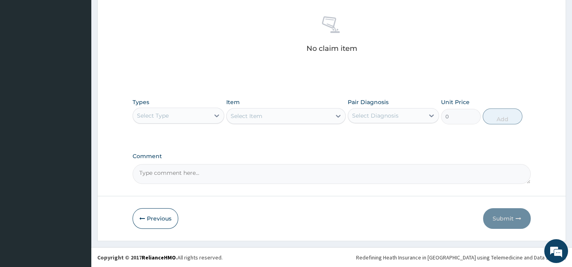
click at [174, 119] on div "Select Type" at bounding box center [171, 115] width 76 height 13
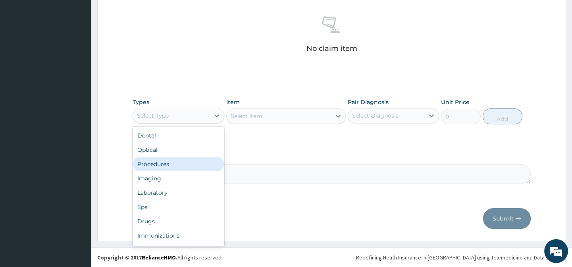
click at [174, 169] on div "Procedures" at bounding box center [178, 164] width 91 height 14
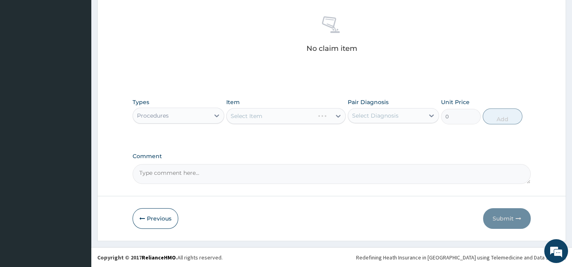
click at [274, 101] on div "Item Select Item" at bounding box center [286, 111] width 120 height 26
click at [272, 118] on div "Select Item" at bounding box center [279, 116] width 104 height 13
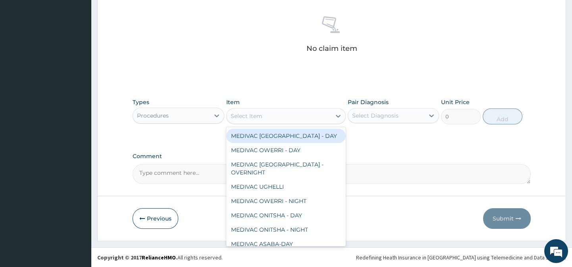
paste input "General Practitio"
type input "General Practitio"
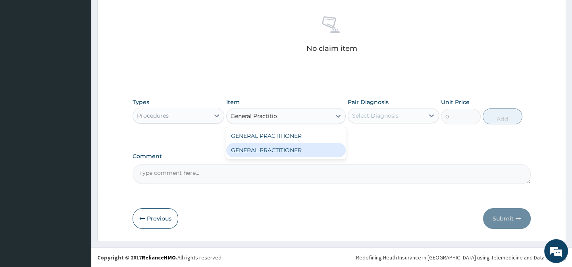
click at [325, 151] on div "GENERAL PRACTITIONER" at bounding box center [286, 150] width 120 height 14
type input "3125"
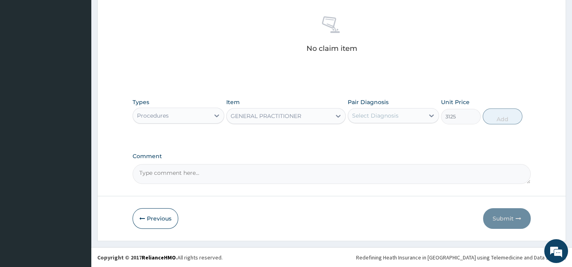
click at [403, 107] on div "Pair Diagnosis Select Diagnosis" at bounding box center [393, 111] width 91 height 26
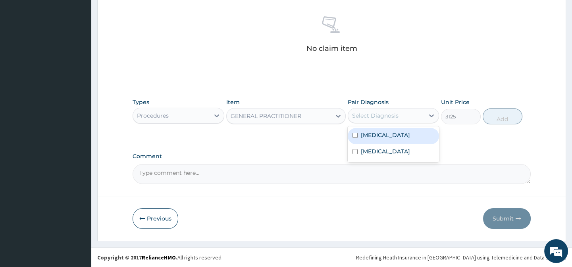
click at [405, 115] on div "Select Diagnosis" at bounding box center [386, 115] width 76 height 13
click at [406, 129] on div "Malaria" at bounding box center [393, 136] width 91 height 16
checkbox input "true"
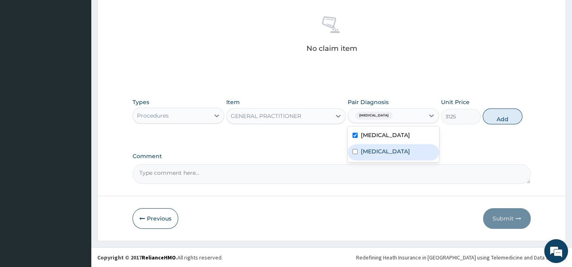
click at [407, 155] on label "Upper respiratory infection" at bounding box center [385, 151] width 49 height 8
checkbox input "true"
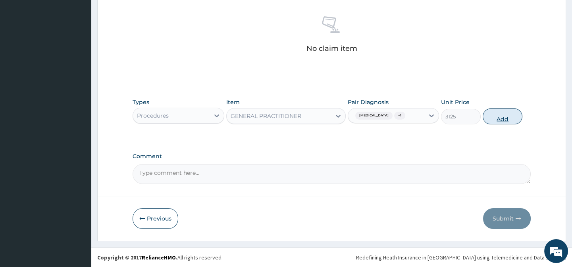
click at [515, 120] on button "Add" at bounding box center [503, 116] width 40 height 16
type input "0"
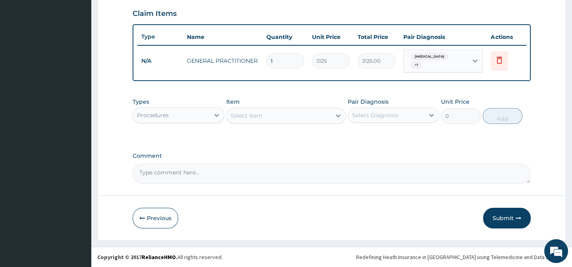
click at [195, 117] on div "Procedures" at bounding box center [171, 115] width 76 height 13
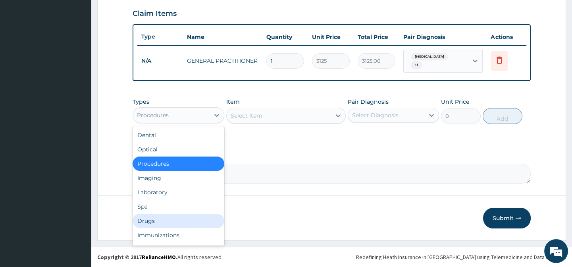
click at [160, 218] on div "Drugs" at bounding box center [178, 221] width 91 height 14
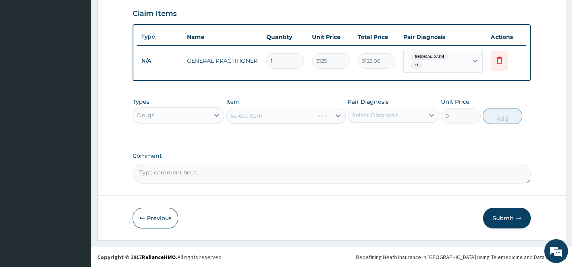
click at [291, 113] on div "Select Item" at bounding box center [286, 116] width 120 height 16
click at [313, 135] on div "Types Drugs Item Select Item Pair Diagnosis Select Diagnosis Unit Price 0 Add" at bounding box center [332, 117] width 398 height 46
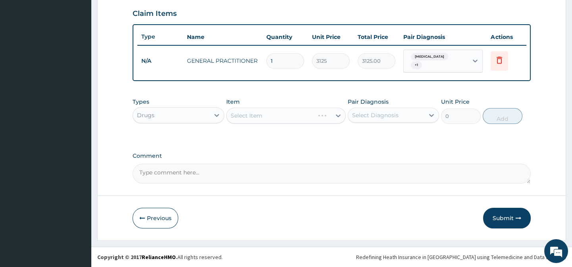
click at [365, 139] on div "Types Drugs Item Select Item Pair Diagnosis Select Diagnosis Unit Price 0 Add" at bounding box center [332, 117] width 398 height 46
click at [381, 131] on div "Types Drugs Item Select Item Pair Diagnosis Select Diagnosis Unit Price 0 Add" at bounding box center [332, 117] width 398 height 46
click at [375, 100] on label "Pair Diagnosis" at bounding box center [368, 102] width 41 height 8
click at [335, 95] on div "Types Drugs Item Select Item Pair Diagnosis Select Diagnosis Unit Price 0 Add" at bounding box center [332, 111] width 398 height 34
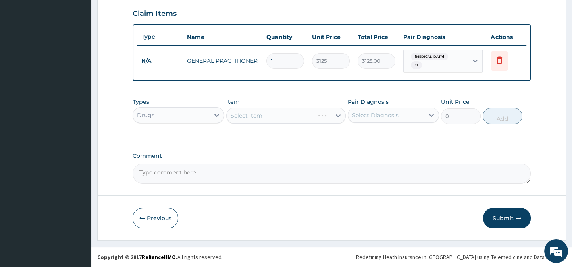
click at [171, 98] on div "Types Drugs" at bounding box center [178, 111] width 91 height 26
click at [177, 123] on div "Types Drugs" at bounding box center [178, 111] width 91 height 26
click at [232, 135] on div "Types Drugs Item Select Item Pair Diagnosis Select Diagnosis Unit Price 0 Add" at bounding box center [332, 117] width 398 height 46
click at [280, 137] on div "Types Drugs Item Select Item Pair Diagnosis Select Diagnosis Unit Price 0 Add" at bounding box center [332, 117] width 398 height 46
click at [289, 137] on div "Types Drugs Item Select Item Pair Diagnosis Select Diagnosis Unit Price 0 Add" at bounding box center [332, 117] width 398 height 46
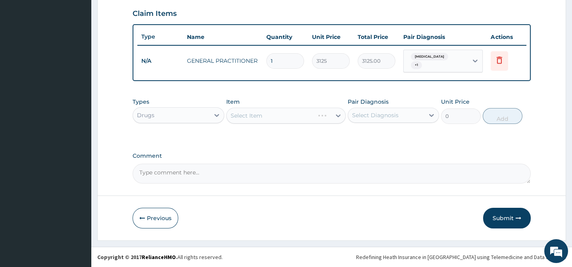
click at [268, 98] on div "Item Select Item" at bounding box center [286, 111] width 120 height 26
click at [290, 158] on label "Comment" at bounding box center [332, 155] width 398 height 7
click at [290, 164] on textarea "Comment" at bounding box center [332, 174] width 398 height 20
click at [371, 153] on label "Comment" at bounding box center [332, 155] width 398 height 7
click at [371, 164] on textarea "Comment" at bounding box center [332, 174] width 398 height 20
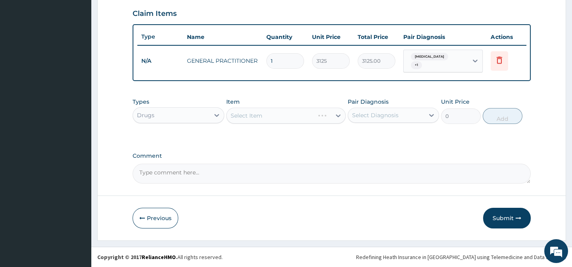
drag, startPoint x: 449, startPoint y: 152, endPoint x: 465, endPoint y: 152, distance: 15.9
click at [450, 152] on label "Comment" at bounding box center [332, 155] width 398 height 7
click at [450, 164] on textarea "Comment" at bounding box center [332, 174] width 398 height 20
click at [542, 108] on form "Step 2 of 2 PA Code / Prescription Code Enter Code(Secondary Care Only) Encount…" at bounding box center [331, 6] width 469 height 470
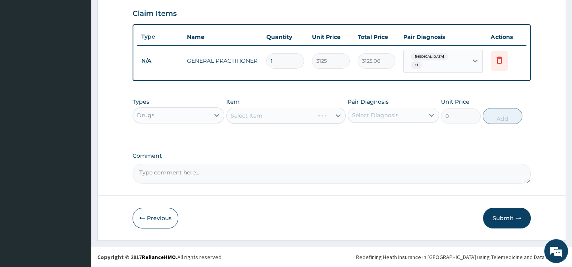
click at [459, 98] on label "Unit Price" at bounding box center [455, 102] width 29 height 8
click at [337, 104] on div "Item Select Item" at bounding box center [286, 111] width 120 height 26
click at [327, 108] on div "Select Item" at bounding box center [286, 116] width 120 height 16
click at [323, 115] on div "Select Item" at bounding box center [286, 116] width 120 height 16
click at [255, 123] on div "Select Item" at bounding box center [286, 116] width 120 height 16
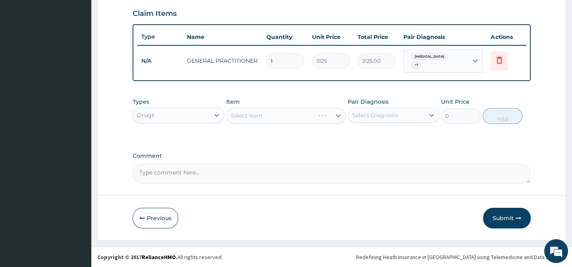
click at [247, 80] on div "Type Name Quantity Unit Price Total Price Pair Diagnosis Actions N/A GENERAL PR…" at bounding box center [332, 52] width 398 height 57
click at [236, 116] on div "Select Item" at bounding box center [286, 116] width 120 height 16
click at [238, 119] on div "Select Item" at bounding box center [286, 116] width 120 height 16
click at [272, 133] on div "Types Drugs Item Select Item Pair Diagnosis Select Diagnosis Unit Price 0 Add" at bounding box center [332, 117] width 398 height 46
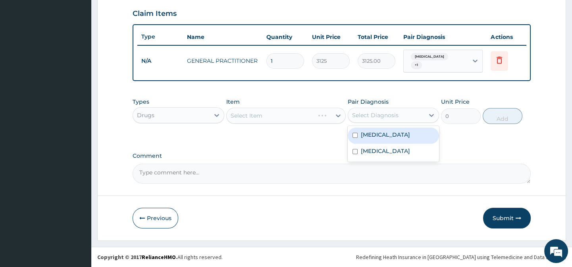
click at [378, 121] on div "Select Diagnosis" at bounding box center [386, 115] width 76 height 13
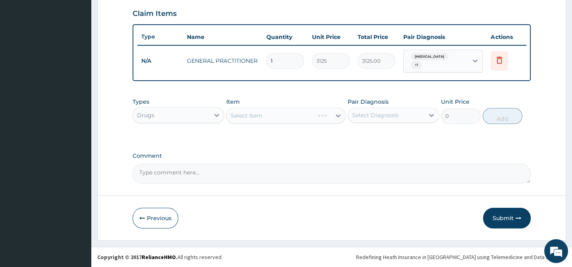
click at [470, 138] on div "Types Drugs Item Select Item Pair Diagnosis Select Diagnosis Unit Price 0 Add" at bounding box center [332, 117] width 398 height 46
click at [320, 127] on div "Types Drugs Item Select Item Pair Diagnosis Select Diagnosis Unit Price 0 Add" at bounding box center [332, 111] width 398 height 34
click at [322, 108] on div "Select Item" at bounding box center [286, 116] width 120 height 16
click at [320, 125] on div "Types Drugs Item Select Item Pair Diagnosis Select Diagnosis Unit Price 0 Add" at bounding box center [332, 111] width 398 height 34
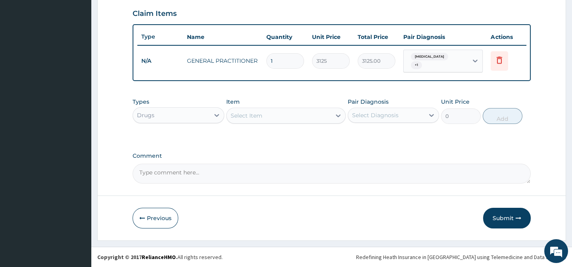
click at [319, 114] on div "Select Item" at bounding box center [279, 115] width 104 height 13
click at [339, 124] on div "Types Drugs Item Select Item Pair Diagnosis Select Diagnosis Unit Price 0 Add" at bounding box center [332, 111] width 398 height 34
click at [295, 114] on div "Select Item" at bounding box center [279, 115] width 104 height 13
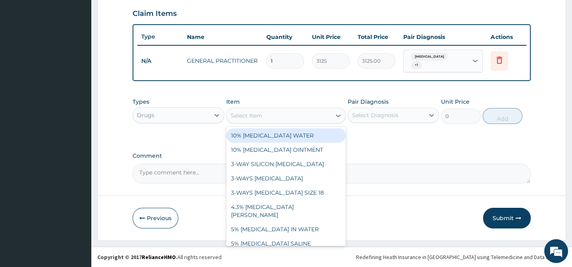
paste input "VITAMIN C 100MG TAB"
type input "VITAMIN C 100MG TAB"
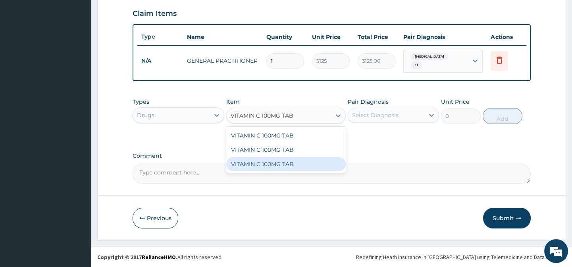
click at [304, 159] on div "VITAMIN C 100MG TAB" at bounding box center [286, 164] width 120 height 14
type input "20"
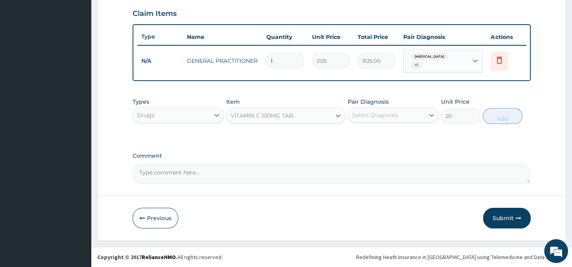
click at [386, 113] on div "Select Diagnosis" at bounding box center [375, 115] width 46 height 8
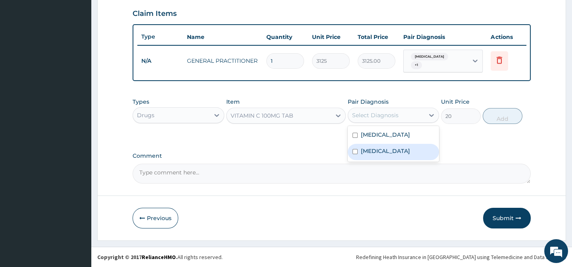
click at [410, 155] on label "Upper respiratory infection" at bounding box center [385, 151] width 49 height 8
checkbox input "true"
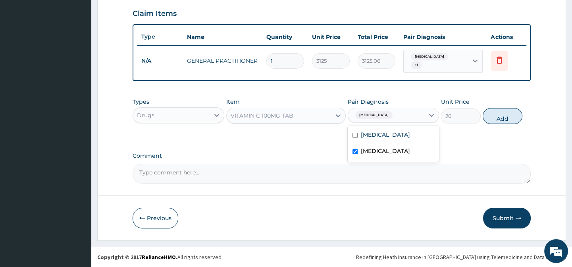
click at [524, 112] on div "Types Drugs Item VITAMIN C 100MG TAB Pair Diagnosis Upper respiratory infection…" at bounding box center [332, 111] width 398 height 34
click at [502, 121] on button "Add" at bounding box center [503, 116] width 40 height 16
type input "0"
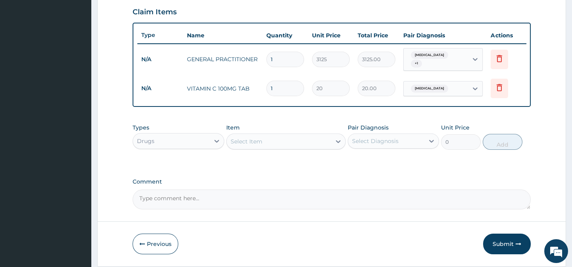
click at [249, 140] on div "Select Item" at bounding box center [247, 141] width 32 height 8
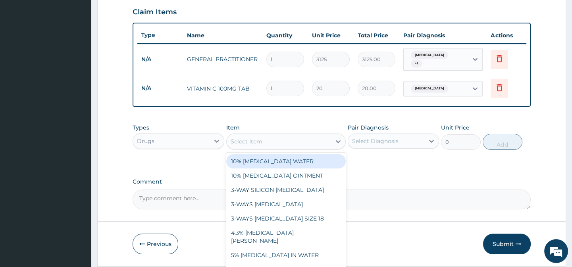
paste input "COUGH SYR WITH CETIRIZINE (ADULT)"
type input "COUGH SYR WITH CETIRIZINE (ADULT)"
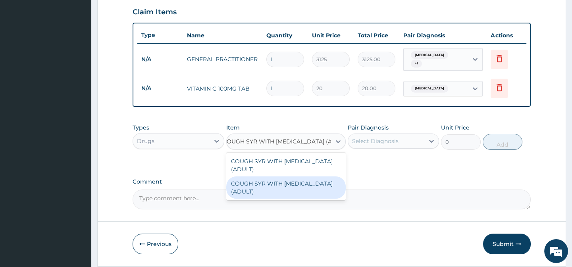
click at [336, 178] on div "COUGH SYR WITH CETIRIZINE (ADULT)" at bounding box center [286, 187] width 120 height 22
type input "790"
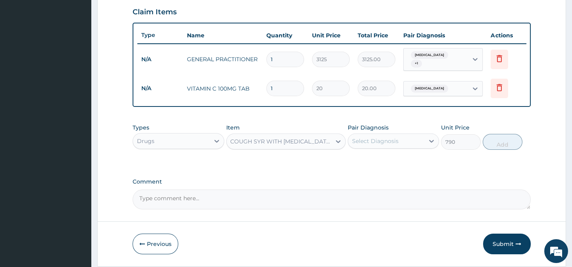
click at [380, 140] on div "Select Diagnosis" at bounding box center [375, 141] width 46 height 8
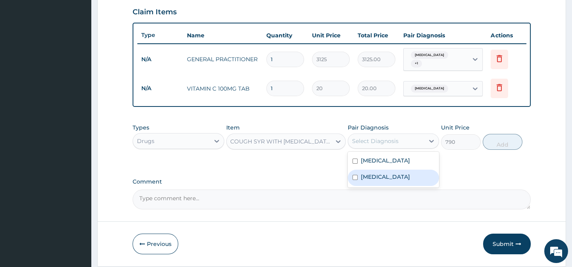
click at [407, 181] on label "Upper respiratory infection" at bounding box center [385, 177] width 49 height 8
checkbox input "true"
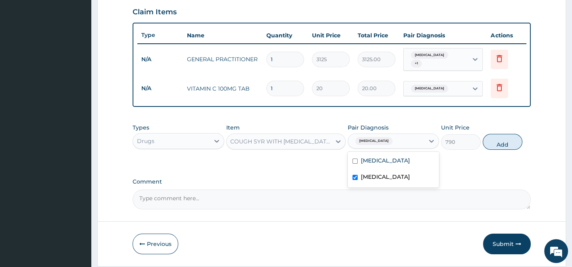
drag, startPoint x: 466, startPoint y: 170, endPoint x: 474, endPoint y: 167, distance: 8.0
click at [472, 168] on div "PA Code / Prescription Code Enter Code(Secondary Care Only) Encounter Date 04-0…" at bounding box center [332, 6] width 398 height 406
click at [499, 146] on button "Add" at bounding box center [503, 142] width 40 height 16
type input "0"
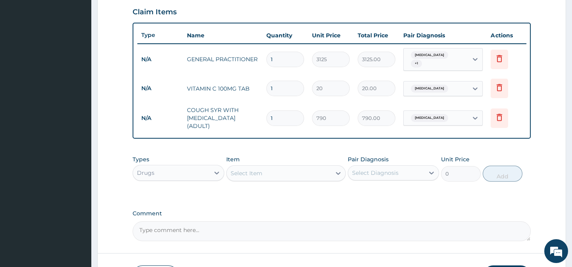
scroll to position [0, 0]
click at [247, 171] on div "Select Item" at bounding box center [247, 173] width 32 height 8
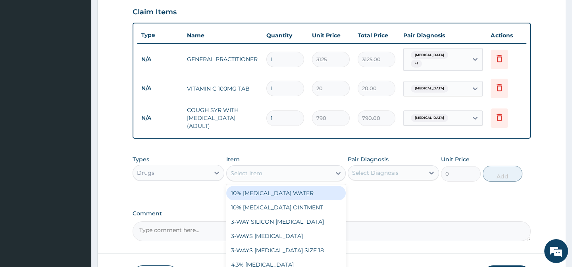
paste input "PARACETAMOL 500MG TAB"
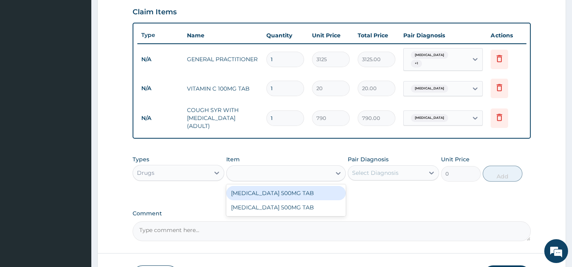
type input "PARACETAMOL 500MG TAB"
click at [306, 193] on div "PARACETAMOL 500MG TAB" at bounding box center [286, 193] width 120 height 14
type input "20"
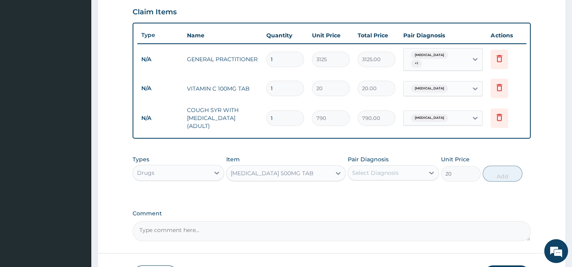
click at [304, 173] on div "PARACETAMOL 500MG TAB" at bounding box center [272, 173] width 83 height 8
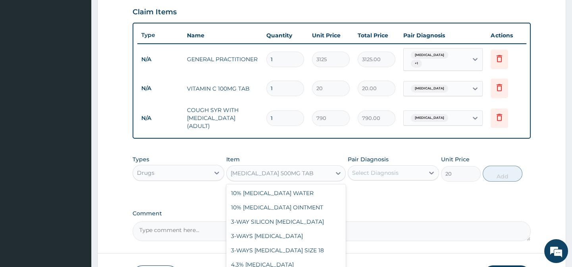
scroll to position [15200, 0]
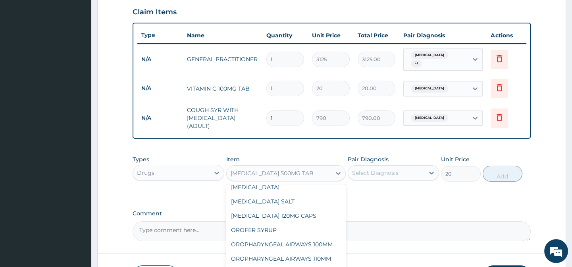
paste input "PARACETAMOL 500MG TAB"
type input "PARACETAMOL 500MG TAB"
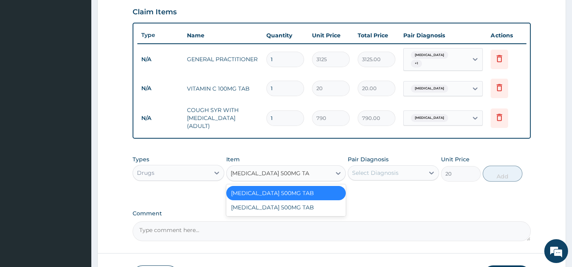
scroll to position [0, 0]
click at [304, 204] on div "PARACETAMOL 500MG TAB" at bounding box center [286, 207] width 120 height 14
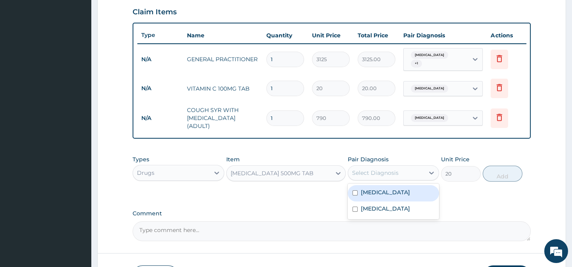
click at [375, 170] on div "Select Diagnosis" at bounding box center [375, 173] width 46 height 8
click at [403, 191] on div "Malaria" at bounding box center [393, 193] width 91 height 16
checkbox input "true"
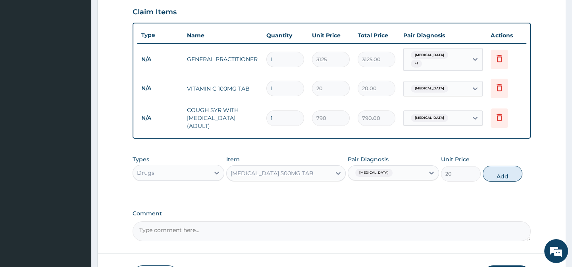
drag, startPoint x: 458, startPoint y: 192, endPoint x: 489, endPoint y: 177, distance: 33.9
click at [461, 192] on div "Types Drugs Item PARACETAMOL 500MG TAB Pair Diagnosis Malaria Unit Price 20 Add" at bounding box center [332, 174] width 398 height 46
click at [496, 173] on button "Add" at bounding box center [503, 174] width 40 height 16
type input "0"
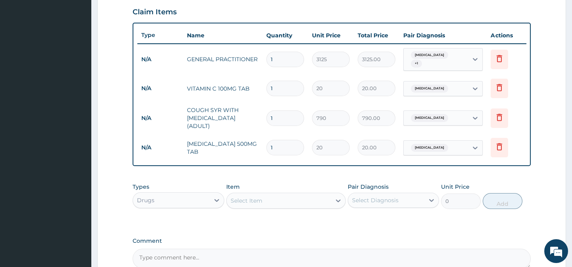
click at [255, 201] on div "Select Item" at bounding box center [247, 201] width 32 height 8
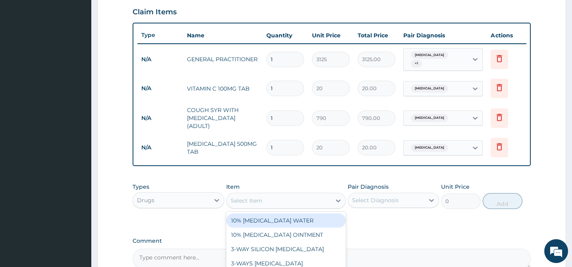
paste input "AZITHROMYCIN 500MG TAB"
type input "AZITHROMYCIN 500MG TAB"
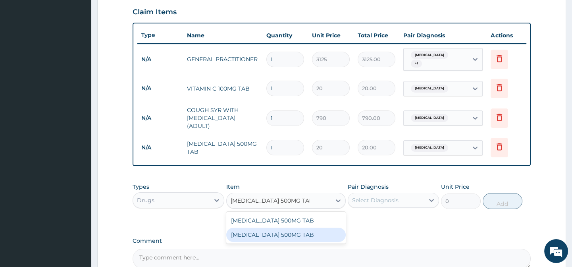
click at [320, 231] on div "AZITHROMYCIN 500MG TAB" at bounding box center [286, 235] width 120 height 14
type input "480"
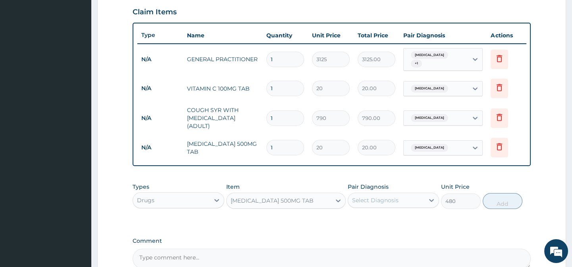
click at [373, 196] on div "Select Diagnosis" at bounding box center [375, 200] width 46 height 8
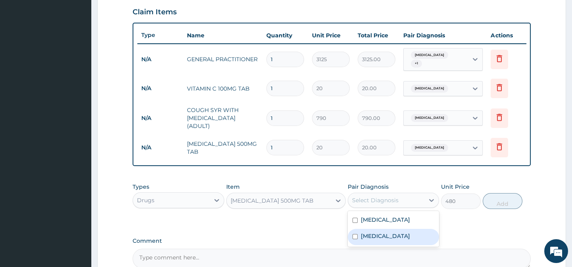
click at [393, 234] on label "Upper respiratory infection" at bounding box center [385, 236] width 49 height 8
checkbox input "true"
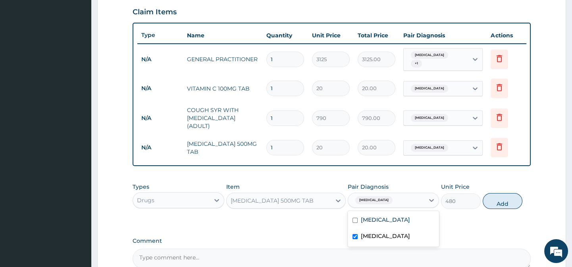
click at [460, 218] on div "Types Drugs Item AZITHROMYCIN 500MG TAB Pair Diagnosis option Upper respiratory…" at bounding box center [332, 202] width 398 height 46
click at [503, 193] on button "Add" at bounding box center [503, 201] width 40 height 16
type input "0"
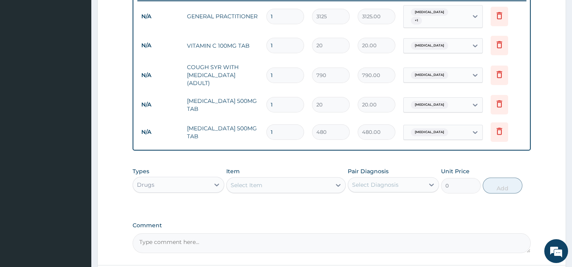
scroll to position [381, 0]
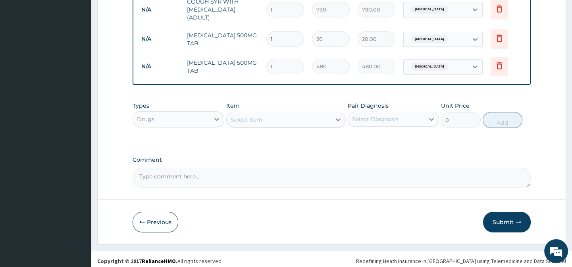
click at [241, 116] on div "Select Item" at bounding box center [247, 120] width 32 height 8
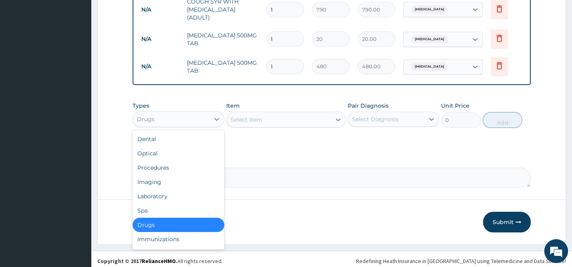
click at [182, 123] on div "Drugs" at bounding box center [171, 119] width 76 height 13
click at [172, 189] on div "Laboratory" at bounding box center [178, 196] width 91 height 14
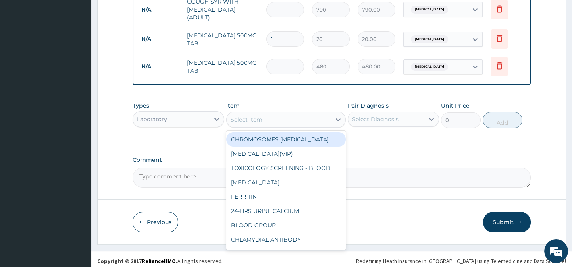
click at [286, 119] on div "Select Item" at bounding box center [279, 119] width 104 height 13
paste input "[MEDICAL_DATA] [MEDICAL_DATA]"
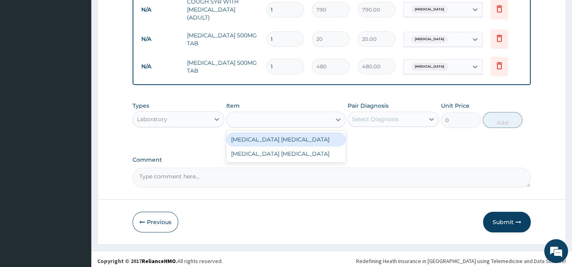
type input "[MEDICAL_DATA] [MEDICAL_DATA]"
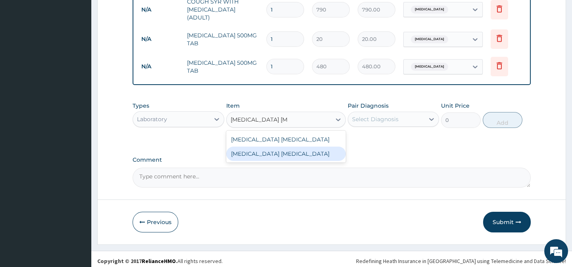
click at [301, 149] on div "[MEDICAL_DATA] [MEDICAL_DATA]" at bounding box center [286, 154] width 120 height 14
type input "2025"
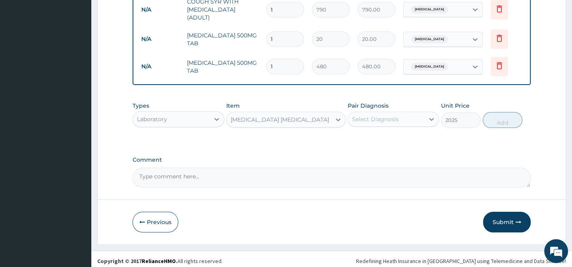
click at [376, 123] on div "Select Diagnosis" at bounding box center [386, 119] width 76 height 13
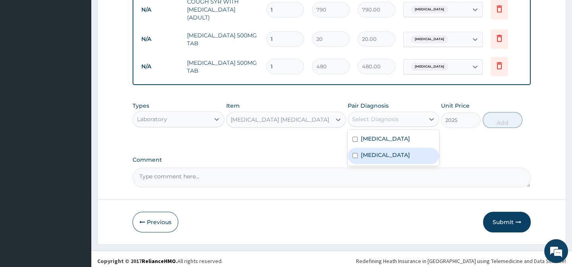
click at [399, 135] on div "[MEDICAL_DATA]" at bounding box center [393, 139] width 91 height 16
checkbox input "true"
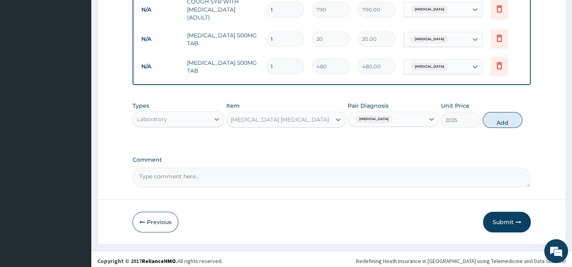
drag, startPoint x: 462, startPoint y: 139, endPoint x: 483, endPoint y: 130, distance: 22.3
click at [465, 138] on div "Types Laboratory Item MALARIA PARASITE Pair Diagnosis Malaria Unit Price 2025 A…" at bounding box center [332, 121] width 398 height 46
click at [499, 118] on button "Add" at bounding box center [503, 120] width 40 height 16
type input "0"
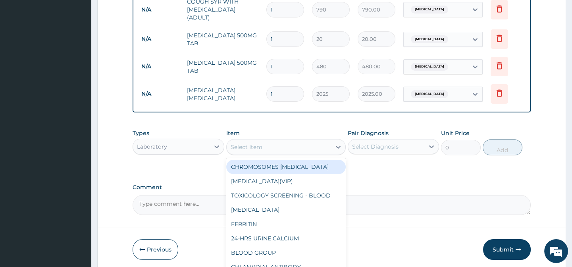
click at [249, 146] on div "Select Item" at bounding box center [247, 147] width 32 height 8
paste input "[MEDICAL_DATA]"
type input "[MEDICAL_DATA]"
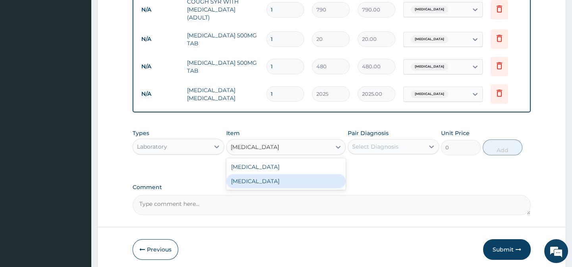
click at [319, 178] on div "[MEDICAL_DATA]" at bounding box center [286, 181] width 120 height 14
type input "3375"
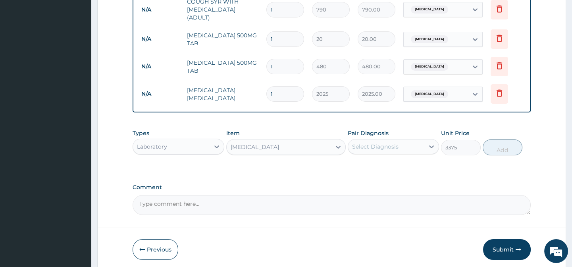
click at [394, 143] on div "Select Diagnosis" at bounding box center [375, 147] width 46 height 8
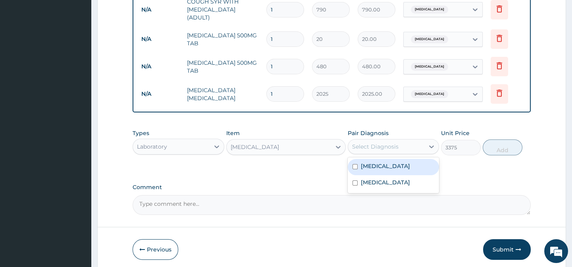
click at [411, 171] on div "[MEDICAL_DATA]" at bounding box center [393, 167] width 91 height 16
checkbox input "true"
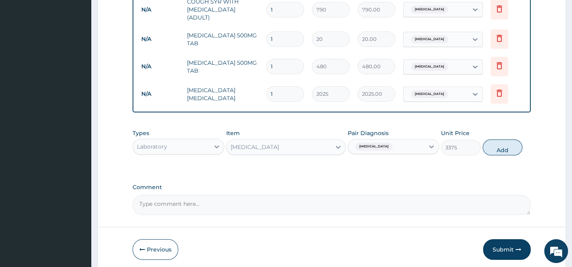
click at [471, 159] on div "Types Laboratory Item FULL BLOOD COUNT Pair Diagnosis Malaria Unit Price 3375 A…" at bounding box center [332, 148] width 398 height 46
click at [501, 150] on button "Add" at bounding box center [503, 147] width 40 height 16
type input "0"
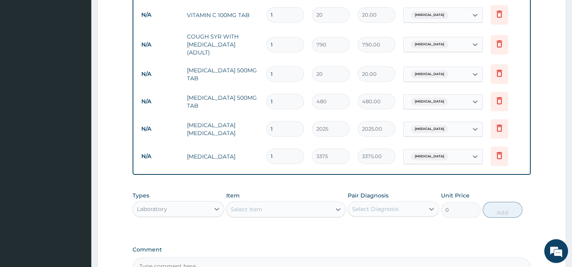
scroll to position [273, 0]
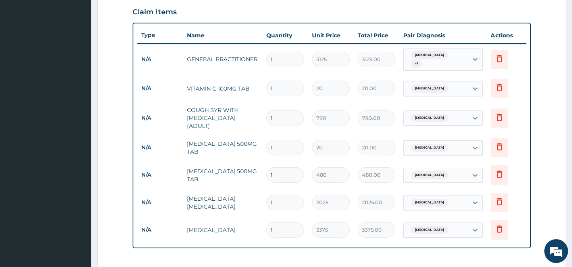
click at [278, 87] on input "1" at bounding box center [285, 88] width 38 height 15
type input "18"
type input "360.00"
type input "18"
click at [280, 140] on input "1" at bounding box center [285, 147] width 38 height 15
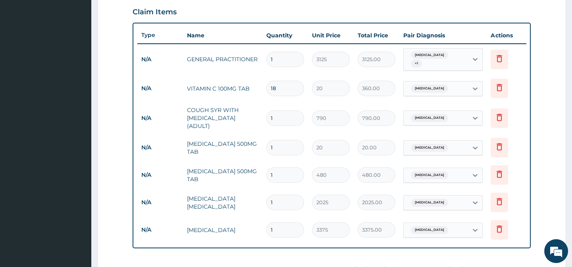
type input "18"
type input "360.00"
type input "18"
click at [284, 169] on input "1" at bounding box center [285, 174] width 38 height 15
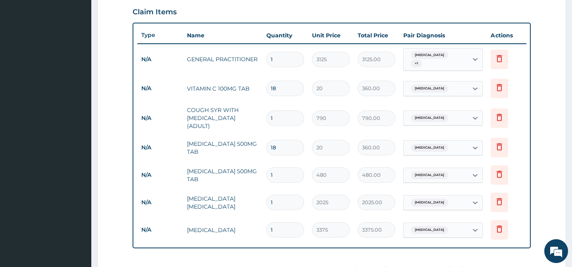
click at [284, 169] on input "1" at bounding box center [285, 174] width 38 height 15
type input "5"
type input "2400.00"
type input "5"
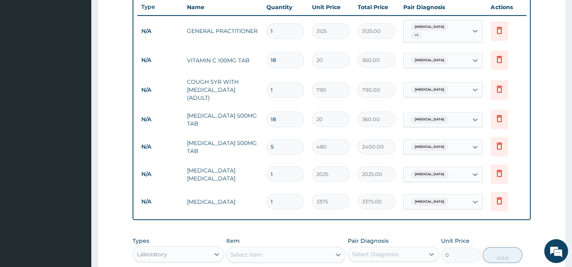
scroll to position [381, 0]
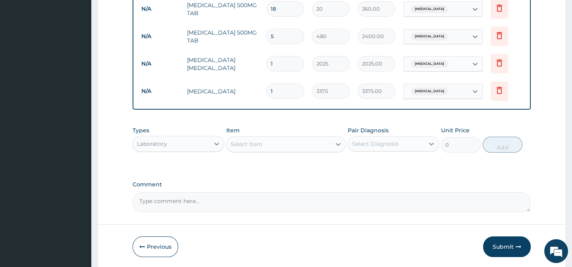
scroll to position [438, 0]
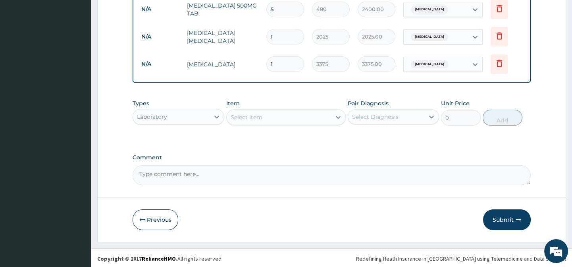
click at [495, 218] on button "Submit" at bounding box center [507, 219] width 48 height 21
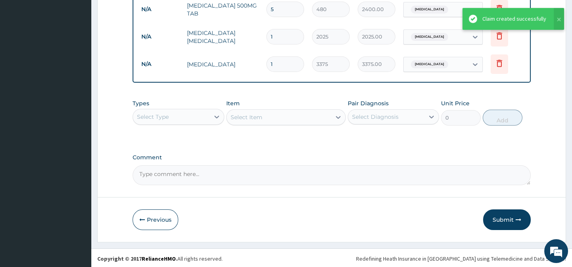
scroll to position [369, 0]
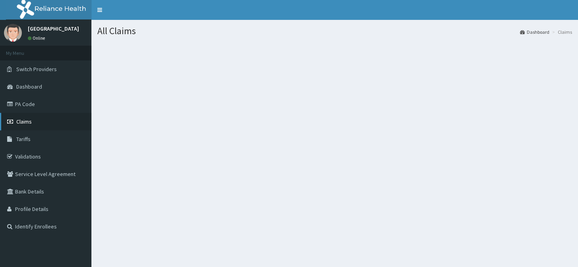
click at [19, 122] on span "Claims" at bounding box center [23, 121] width 15 height 7
click at [29, 125] on link "Claims" at bounding box center [45, 121] width 91 height 17
click at [17, 122] on span "Claims" at bounding box center [23, 121] width 15 height 7
click at [29, 121] on span "Claims" at bounding box center [23, 121] width 15 height 7
click at [29, 123] on span "Claims" at bounding box center [23, 121] width 15 height 7
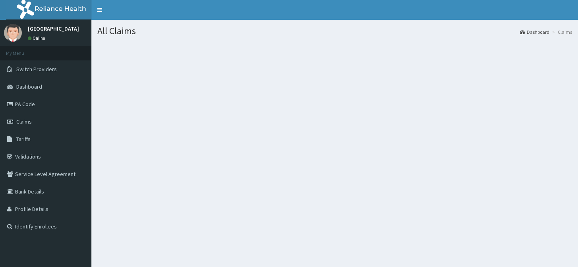
click at [29, 123] on span "Claims" at bounding box center [23, 121] width 15 height 7
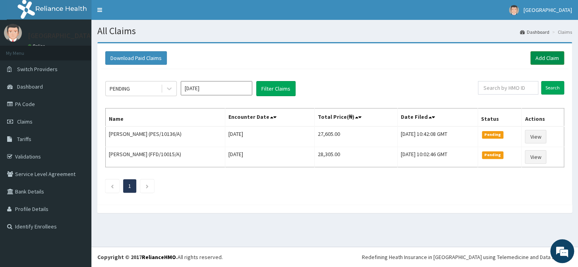
click at [546, 53] on link "Add Claim" at bounding box center [547, 58] width 34 height 14
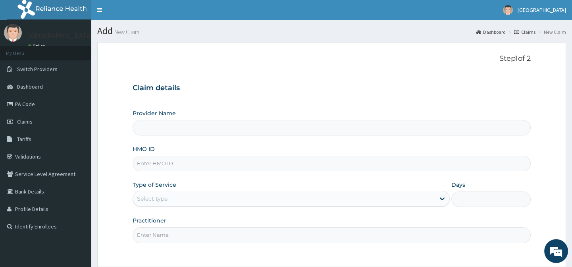
type input "[GEOGRAPHIC_DATA]-[GEOGRAPHIC_DATA]"
click at [47, 120] on link "Claims" at bounding box center [45, 121] width 91 height 17
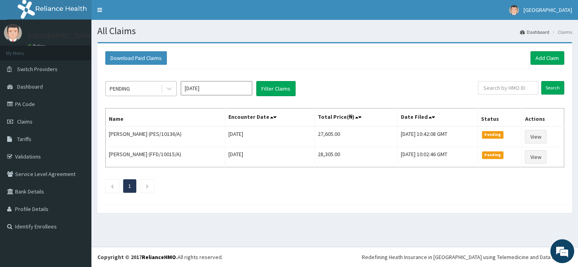
click at [150, 93] on div "PENDING" at bounding box center [133, 88] width 55 height 13
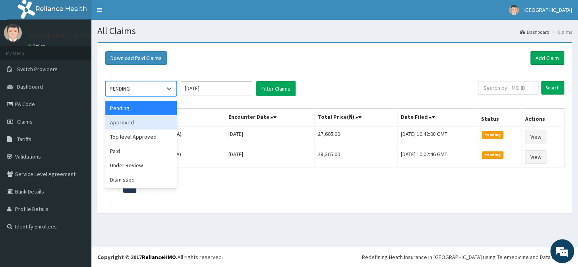
click at [144, 125] on div "Approved" at bounding box center [140, 122] width 71 height 14
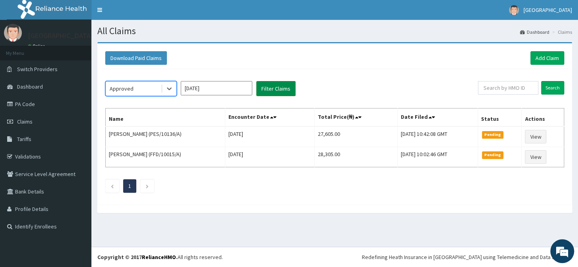
click at [283, 92] on button "Filter Claims" at bounding box center [275, 88] width 39 height 15
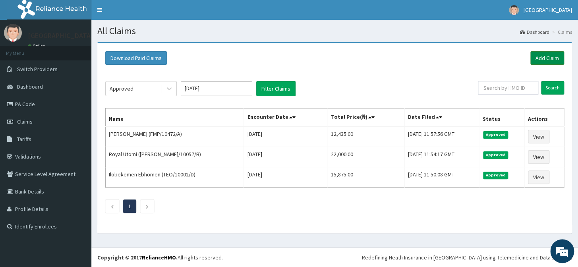
click at [554, 58] on link "Add Claim" at bounding box center [547, 58] width 34 height 14
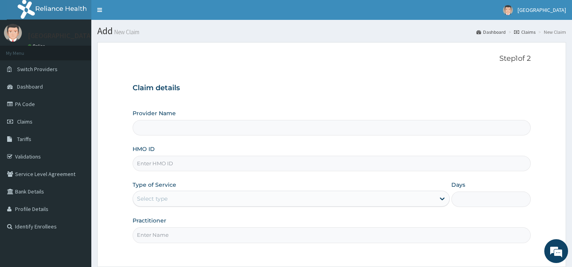
type input "[GEOGRAPHIC_DATA]-[GEOGRAPHIC_DATA]"
click at [174, 162] on input "HMO ID" at bounding box center [332, 163] width 398 height 15
paste input "FMP/10472/B"
type input "FMP/10472/B"
click at [171, 197] on div "Select type" at bounding box center [284, 198] width 302 height 13
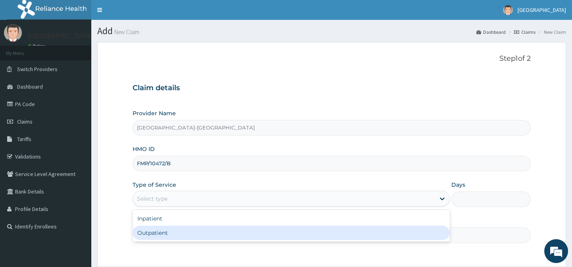
click at [174, 229] on div "Outpatient" at bounding box center [291, 233] width 317 height 14
type input "1"
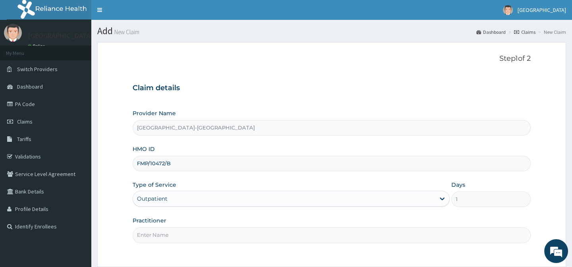
click at [174, 229] on input "Practitioner" at bounding box center [332, 234] width 398 height 15
type input "."
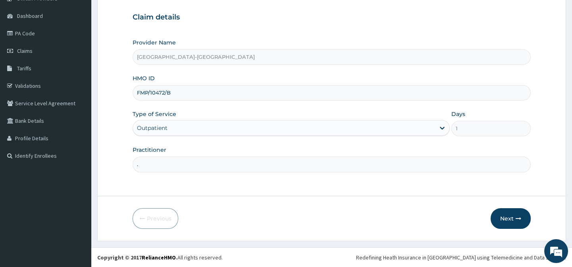
scroll to position [71, 0]
click at [383, 221] on div "Previous Next" at bounding box center [332, 218] width 398 height 21
click at [511, 219] on button "Next" at bounding box center [511, 218] width 40 height 21
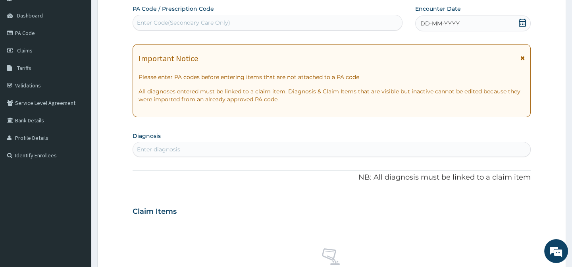
click at [441, 23] on span "DD-MM-YYYY" at bounding box center [440, 23] width 39 height 8
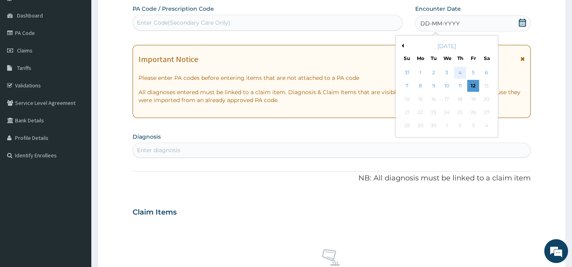
click at [459, 72] on div "4" at bounding box center [460, 73] width 12 height 12
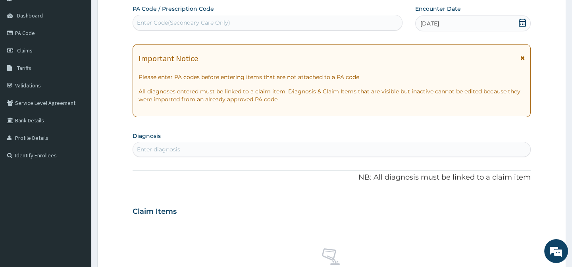
click at [183, 143] on div "Enter diagnosis" at bounding box center [331, 149] width 397 height 13
type input "[MEDICAL_DATA]"
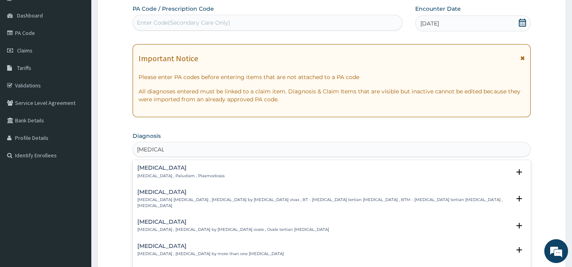
click at [150, 172] on div "Malaria Malaria , Paludism , Plasmodiosis" at bounding box center [180, 172] width 87 height 14
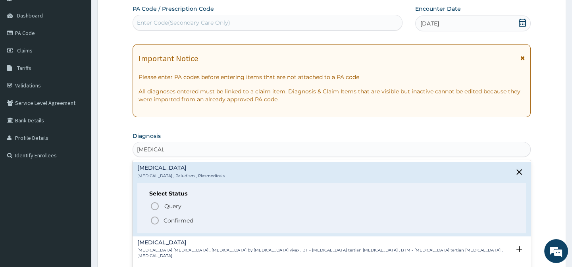
click at [157, 225] on div "Select Status Query Query covers suspected (?), Keep in view (kiv), Ruled out (…" at bounding box center [331, 208] width 388 height 50
click at [155, 222] on icon "status option filled" at bounding box center [155, 221] width 10 height 10
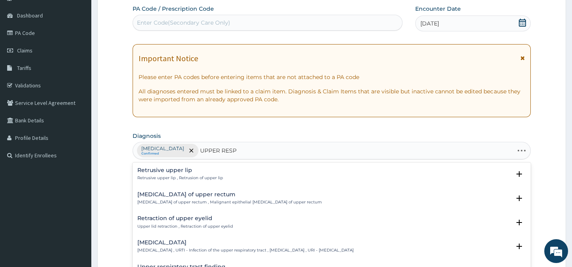
type input "UPPER RESPI"
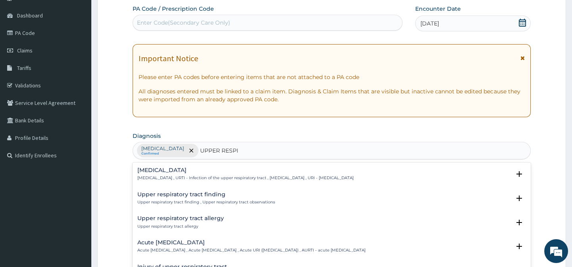
click at [183, 167] on h4 "[MEDICAL_DATA]" at bounding box center [245, 170] width 216 height 6
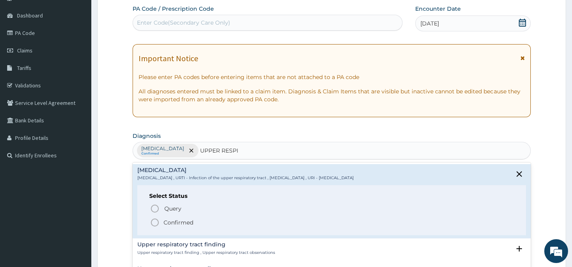
click at [152, 224] on icon "status option filled" at bounding box center [155, 223] width 10 height 10
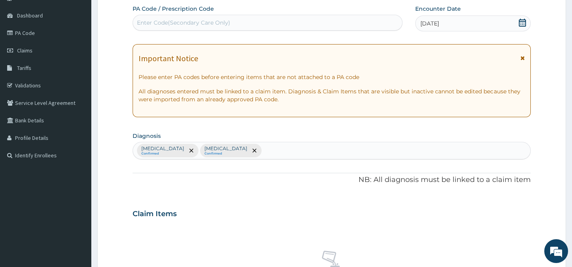
click at [199, 198] on div "PA Code / Prescription Code Enter Code(Secondary Care Only) Encounter Date 04-0…" at bounding box center [332, 211] width 398 height 413
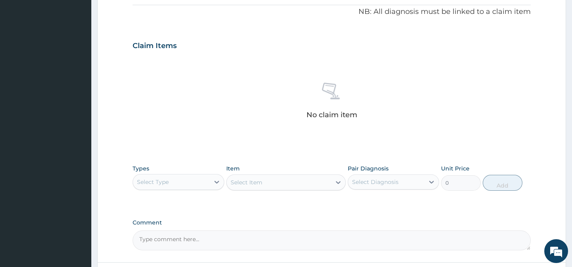
scroll to position [251, 0]
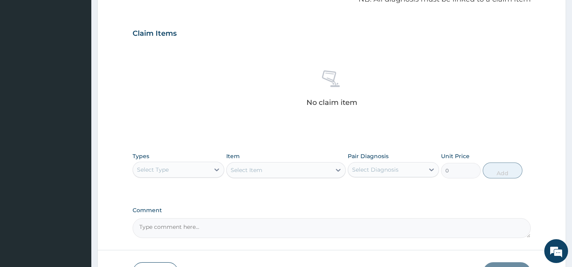
drag, startPoint x: 163, startPoint y: 172, endPoint x: 161, endPoint y: 177, distance: 5.0
click at [163, 173] on div "Select Type" at bounding box center [171, 169] width 76 height 13
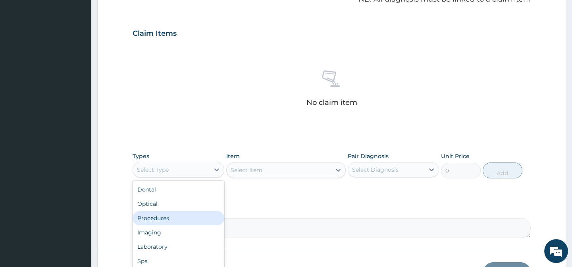
click at [162, 218] on div "Procedures" at bounding box center [178, 218] width 91 height 14
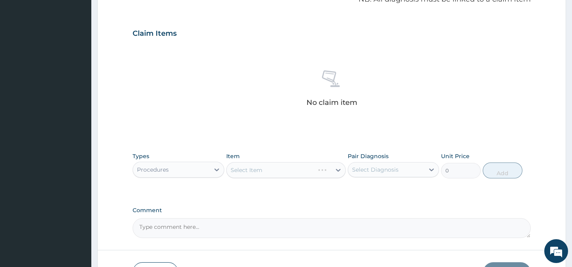
click at [266, 170] on div "Select Item" at bounding box center [286, 170] width 120 height 16
click at [278, 141] on div "PA Code / Prescription Code Enter Code(Secondary Care Only) Encounter Date [DAT…" at bounding box center [332, 30] width 398 height 413
click at [280, 183] on div "Types Procedures Item Select Item Pair Diagnosis Select Diagnosis Unit Price 0 …" at bounding box center [332, 171] width 398 height 46
click at [364, 195] on div "PA Code / Prescription Code Enter Code(Secondary Care Only) Encounter Date [DAT…" at bounding box center [332, 30] width 398 height 413
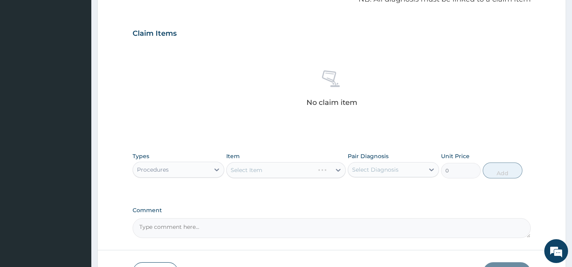
click at [433, 186] on div "Types Procedures Item Select Item Pair Diagnosis Select Diagnosis Unit Price 0 …" at bounding box center [332, 171] width 398 height 46
click at [392, 145] on div "PA Code / Prescription Code Enter Code(Secondary Care Only) Encounter Date [DAT…" at bounding box center [332, 30] width 398 height 413
click at [312, 144] on div "PA Code / Prescription Code Enter Code(Secondary Care Only) Encounter Date [DAT…" at bounding box center [332, 30] width 398 height 413
drag, startPoint x: 163, startPoint y: 137, endPoint x: 162, endPoint y: 144, distance: 6.8
click at [163, 137] on div "PA Code / Prescription Code Enter Code(Secondary Care Only) Encounter Date [DAT…" at bounding box center [332, 30] width 398 height 413
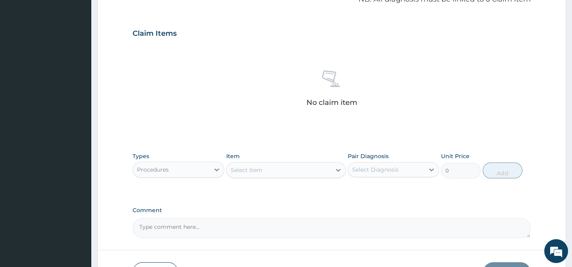
click at [148, 214] on div "Comment" at bounding box center [332, 222] width 398 height 31
click at [127, 187] on form "Step 2 of 2 PA Code / Prescription Code Enter Code(Secondary Care Only) Encount…" at bounding box center [331, 43] width 469 height 504
click at [113, 178] on form "Step 2 of 2 PA Code / Prescription Code Enter Code(Secondary Care Only) Encount…" at bounding box center [331, 43] width 469 height 504
click at [137, 142] on div "PA Code / Prescription Code Enter Code(Secondary Care Only) Encounter Date [DAT…" at bounding box center [332, 30] width 398 height 413
click at [150, 139] on div "PA Code / Prescription Code Enter Code(Secondary Care Only) Encounter Date [DAT…" at bounding box center [332, 30] width 398 height 413
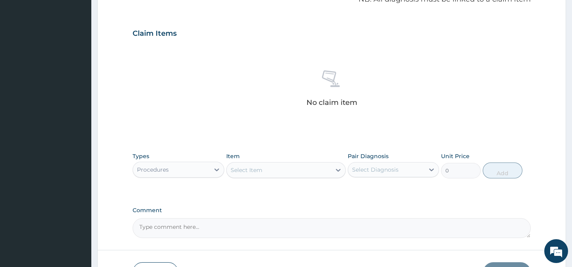
click at [111, 153] on form "Step 2 of 2 PA Code / Prescription Code Enter Code(Secondary Care Only) Encount…" at bounding box center [331, 43] width 469 height 504
click at [116, 165] on form "Step 2 of 2 PA Code / Prescription Code Enter Code(Secondary Care Only) Encount…" at bounding box center [331, 43] width 469 height 504
click at [173, 179] on div "Types Procedures Item Select Item Pair Diagnosis Select Diagnosis Unit Price 0 …" at bounding box center [332, 165] width 398 height 34
drag, startPoint x: 190, startPoint y: 184, endPoint x: 299, endPoint y: 183, distance: 108.8
click at [200, 186] on div "Types Procedures Item Select Item Pair Diagnosis Select Diagnosis Unit Price 0 …" at bounding box center [332, 171] width 398 height 46
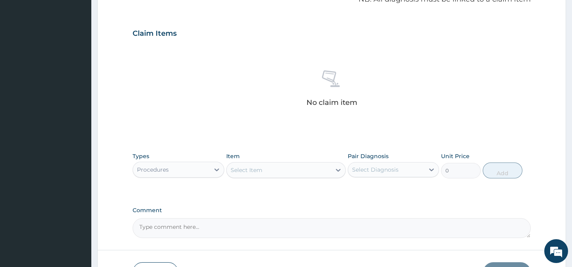
click at [299, 183] on div "Types Procedures Item Select Item Pair Diagnosis Select Diagnosis Unit Price 0 …" at bounding box center [332, 171] width 398 height 46
drag, startPoint x: 386, startPoint y: 196, endPoint x: 477, endPoint y: 186, distance: 91.9
click at [388, 196] on div "PA Code / Prescription Code Enter Code(Secondary Care Only) Encounter Date [DAT…" at bounding box center [332, 30] width 398 height 413
click at [479, 185] on div "Types Procedures Item Select Item Pair Diagnosis Select Diagnosis Unit Price 0 …" at bounding box center [332, 171] width 398 height 46
drag, startPoint x: 569, startPoint y: 185, endPoint x: 514, endPoint y: 160, distance: 60.8
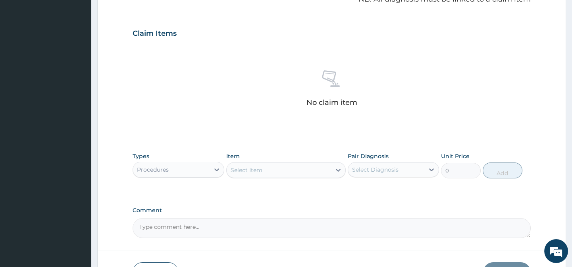
click at [569, 184] on section "Step 2 of 2 PA Code / Prescription Code Enter Code(Secondary Care Only) Encount…" at bounding box center [331, 43] width 481 height 516
click at [509, 148] on div "Types Procedures Item Select Item Pair Diagnosis Select Diagnosis Unit Price 0 …" at bounding box center [332, 165] width 398 height 34
click at [357, 147] on div "PA Code / Prescription Code Enter Code(Secondary Care Only) Encounter Date [DAT…" at bounding box center [332, 30] width 398 height 413
click at [285, 145] on div "PA Code / Prescription Code Enter Code(Secondary Care Only) Encounter Date [DAT…" at bounding box center [332, 30] width 398 height 413
click at [251, 170] on div "Select Item" at bounding box center [247, 170] width 32 height 8
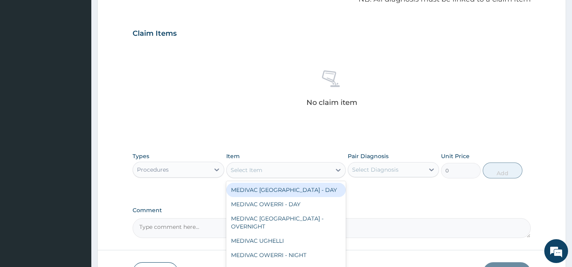
paste input "General Practitio"
type input "General Practitio"
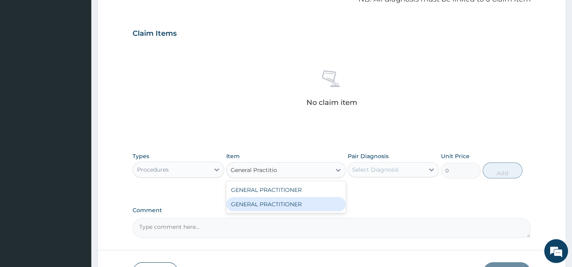
click at [320, 205] on div "GENERAL PRACTITIONER" at bounding box center [286, 204] width 120 height 14
type input "3125"
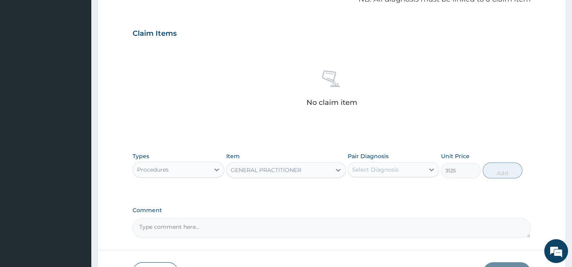
click at [394, 171] on div "Select Diagnosis" at bounding box center [375, 170] width 46 height 8
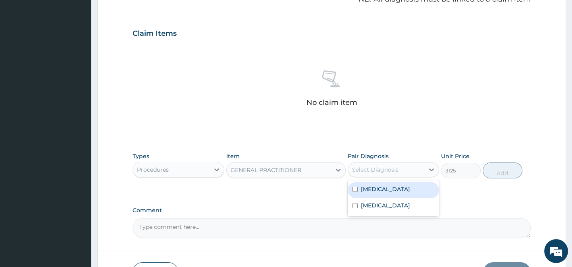
click at [403, 189] on div "Malaria" at bounding box center [393, 190] width 91 height 16
checkbox input "true"
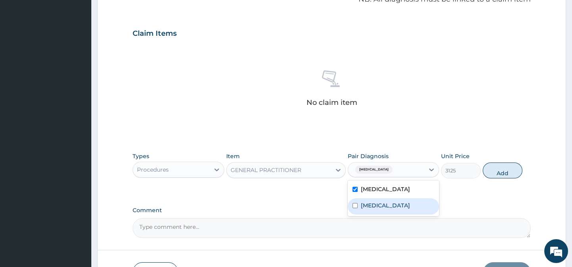
click at [410, 206] on label "Upper respiratory infection" at bounding box center [385, 205] width 49 height 8
checkbox input "true"
click at [466, 193] on div "Types Procedures Item GENERAL PRACTITIONER Pair Diagnosis option Upper respirat…" at bounding box center [332, 171] width 398 height 46
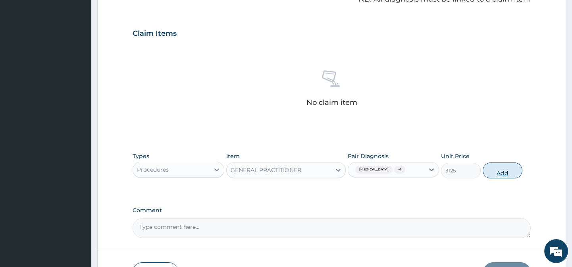
click at [492, 177] on button "Add" at bounding box center [503, 170] width 40 height 16
type input "0"
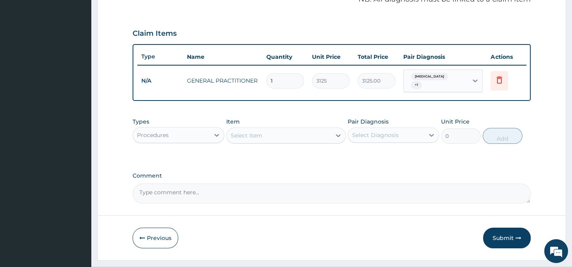
scroll to position [273, 0]
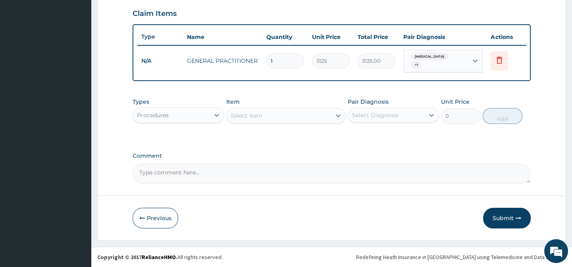
click at [182, 115] on div "Procedures" at bounding box center [171, 115] width 76 height 13
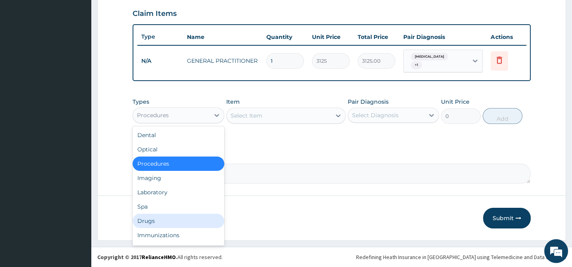
click at [176, 227] on div "Drugs" at bounding box center [178, 221] width 91 height 14
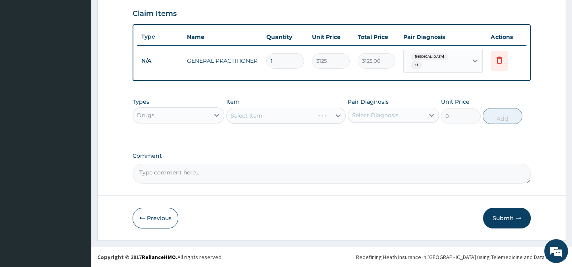
click at [262, 136] on div "Types option Drugs, selected. Select is focused ,type to refine list, press Dow…" at bounding box center [332, 117] width 398 height 46
click at [264, 116] on div "Select Item" at bounding box center [286, 116] width 120 height 16
click at [277, 119] on div "Select Item" at bounding box center [286, 116] width 120 height 16
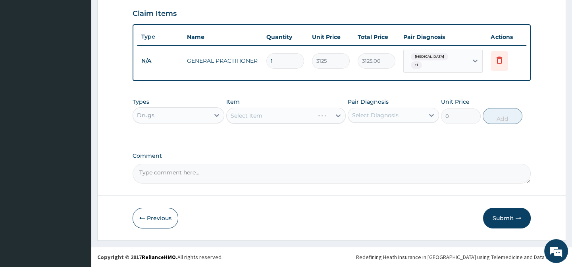
click at [270, 114] on div "Select Item" at bounding box center [286, 116] width 120 height 16
click at [271, 119] on div "Select Item" at bounding box center [286, 116] width 120 height 16
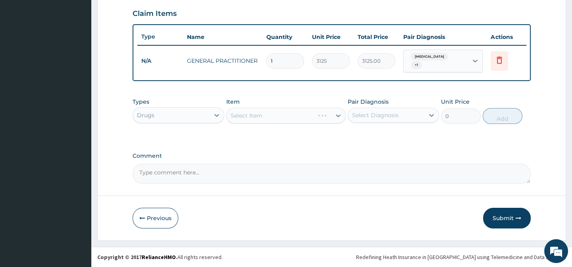
click at [282, 96] on div "Types Drugs Item Select Item Pair Diagnosis Select Diagnosis Unit Price 0 Add" at bounding box center [332, 111] width 398 height 34
click at [265, 120] on div "Select Item" at bounding box center [286, 116] width 120 height 16
drag, startPoint x: 266, startPoint y: 118, endPoint x: 267, endPoint y: 124, distance: 6.2
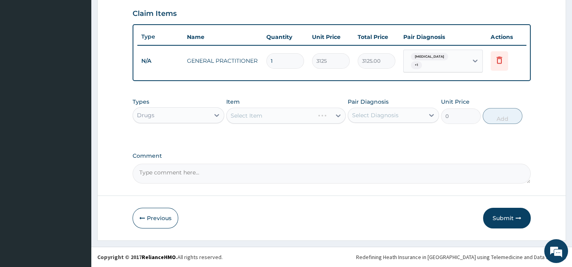
click at [267, 119] on div "Select Item" at bounding box center [286, 116] width 120 height 16
click at [269, 131] on div "Types Drugs Item Select Item Pair Diagnosis Select Diagnosis Unit Price 0 Add" at bounding box center [332, 117] width 398 height 46
click at [317, 121] on div "Select Item" at bounding box center [279, 115] width 104 height 13
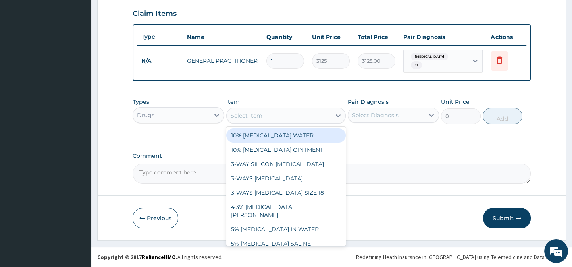
paste input "CHLORPHENIRAMINE 4MG TAB"
type input "CHLORPHENIRAMINE 4MG TAB"
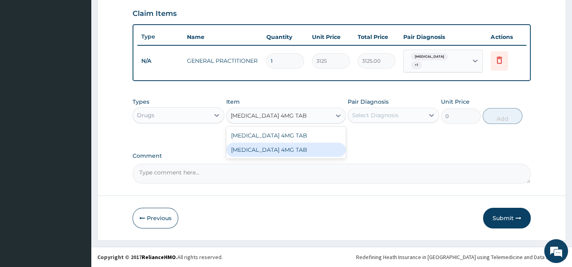
click at [303, 143] on div "CHLORPHENIRAMINE 4MG TAB" at bounding box center [286, 150] width 120 height 14
type input "80"
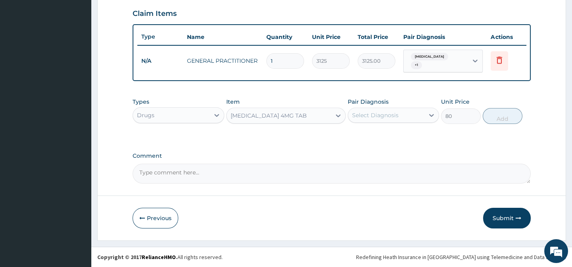
click at [416, 131] on div "Types Drugs Item option CHLORPHENIRAMINE 4MG TAB, selected. Select is focused ,…" at bounding box center [332, 117] width 398 height 46
click at [410, 112] on div "Select Diagnosis" at bounding box center [386, 115] width 76 height 13
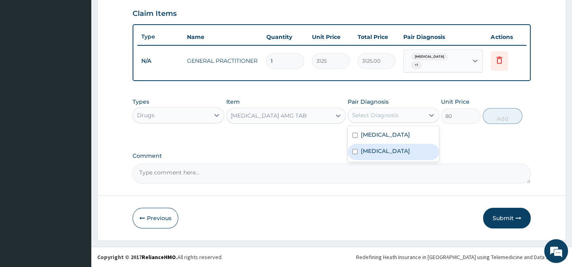
click at [402, 152] on label "Upper respiratory infection" at bounding box center [385, 151] width 49 height 8
checkbox input "true"
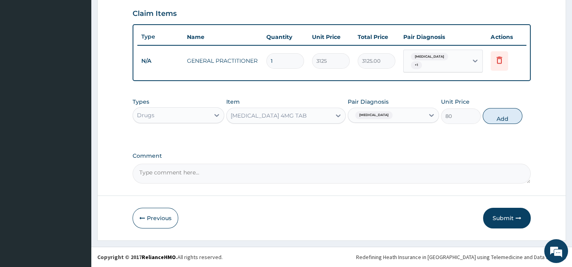
drag, startPoint x: 477, startPoint y: 152, endPoint x: 503, endPoint y: 124, distance: 38.2
click at [503, 124] on div "Types Drugs Item CHLORPHENIRAMINE 4MG TAB Pair Diagnosis Upper respiratory infe…" at bounding box center [332, 111] width 398 height 34
click at [495, 122] on button "Add" at bounding box center [503, 116] width 40 height 16
type input "0"
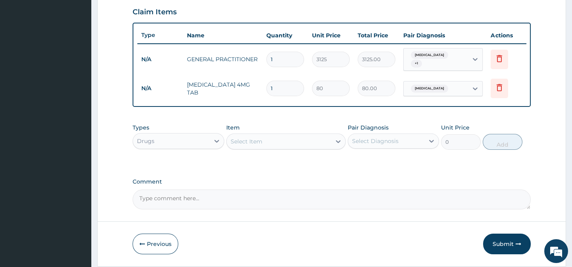
click at [249, 149] on div "Select Item" at bounding box center [286, 141] width 120 height 16
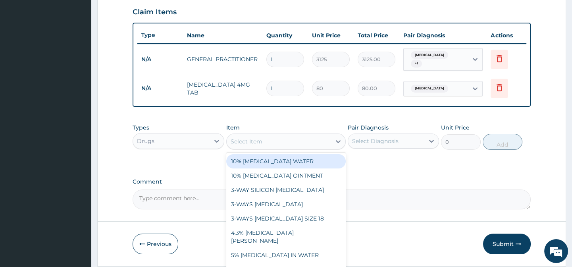
paste input "PARACETAMOL 500MG TAB"
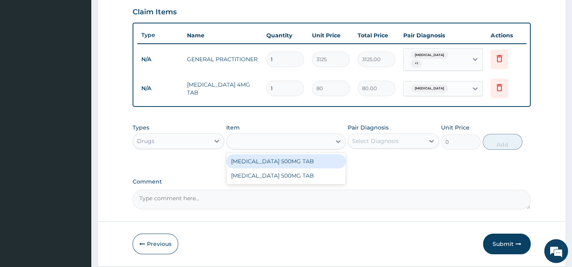
type input "PARACETAMOL 500MG TAB"
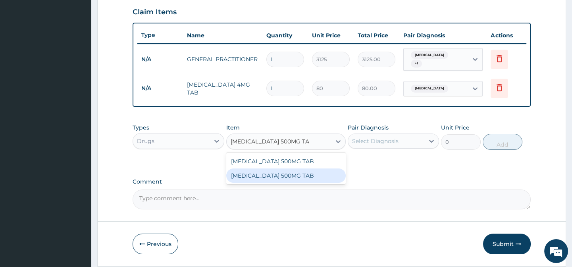
drag, startPoint x: 327, startPoint y: 176, endPoint x: 351, endPoint y: 170, distance: 24.6
click at [328, 176] on div "PARACETAMOL 500MG TAB" at bounding box center [286, 175] width 120 height 14
type input "20"
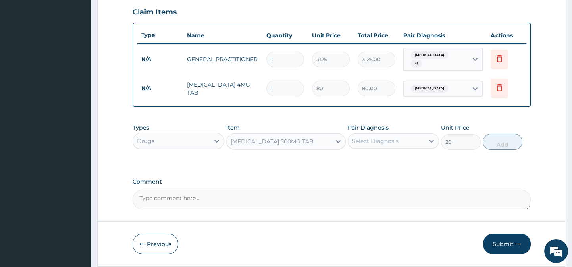
click at [388, 141] on div "Select Diagnosis" at bounding box center [375, 141] width 46 height 8
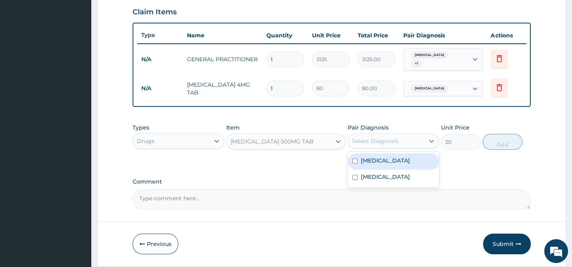
drag, startPoint x: 405, startPoint y: 163, endPoint x: 432, endPoint y: 163, distance: 26.6
click at [406, 163] on div "Malaria" at bounding box center [393, 161] width 91 height 16
checkbox input "true"
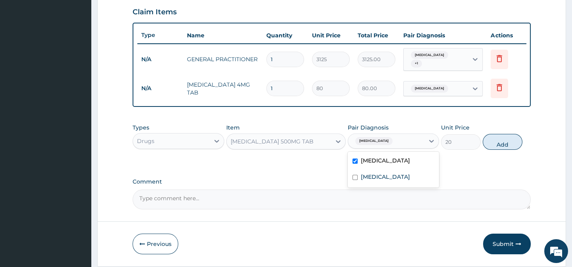
click at [454, 163] on div "Types Drugs Item PARACETAMOL 500MG TAB Pair Diagnosis option Malaria, selected.…" at bounding box center [332, 143] width 398 height 46
click at [498, 144] on button "Add" at bounding box center [503, 142] width 40 height 16
type input "0"
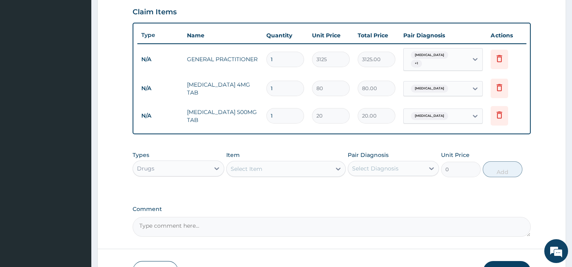
click at [251, 173] on div "Select Item" at bounding box center [247, 169] width 32 height 8
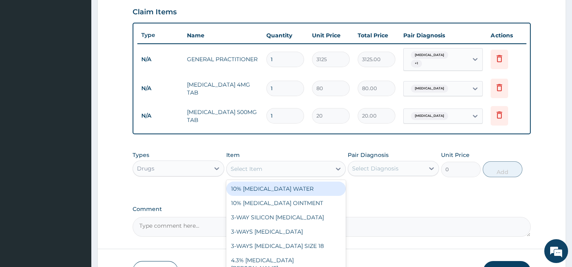
paste input "AZITHROMYCIN 500MG TAB"
type input "AZITHROMYCIN 500MG TAB"
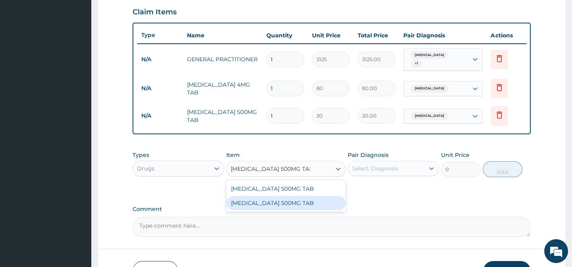
click at [320, 207] on div "AZITHROMYCIN 500MG TAB" at bounding box center [286, 203] width 120 height 14
type input "480"
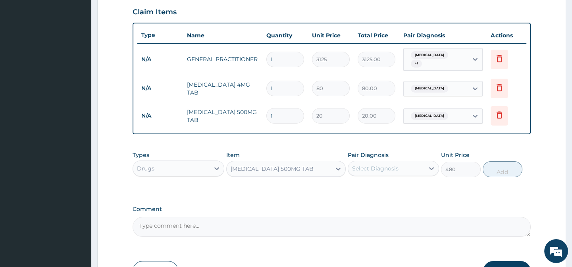
click at [375, 166] on div "Select Diagnosis" at bounding box center [386, 168] width 76 height 13
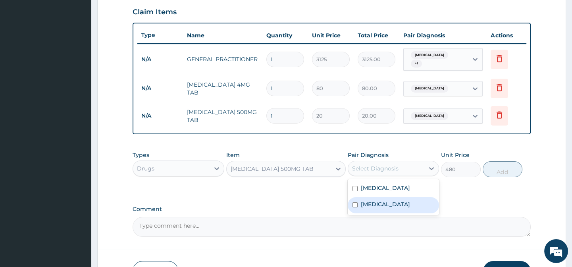
click at [401, 206] on label "Upper respiratory infection" at bounding box center [385, 204] width 49 height 8
checkbox input "true"
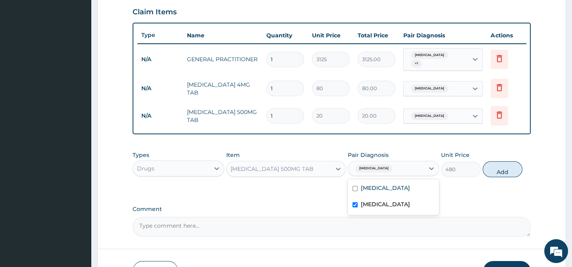
drag, startPoint x: 456, startPoint y: 198, endPoint x: 468, endPoint y: 193, distance: 12.8
click at [465, 195] on div "PA Code / Prescription Code Enter Code(Secondary Care Only) Encounter Date 04-0…" at bounding box center [332, 20] width 398 height 434
click at [484, 173] on button "Add" at bounding box center [503, 169] width 40 height 16
type input "0"
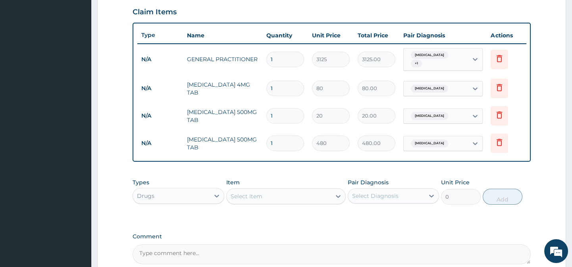
scroll to position [355, 0]
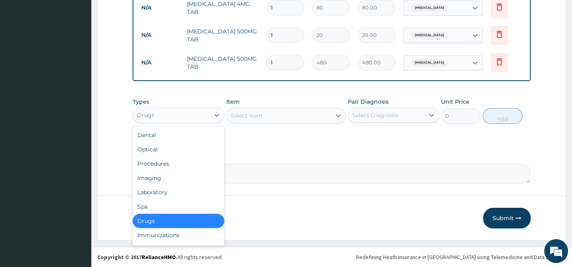
click at [169, 122] on div "Drugs" at bounding box center [178, 115] width 91 height 16
click at [168, 191] on div "Laboratory" at bounding box center [178, 192] width 91 height 14
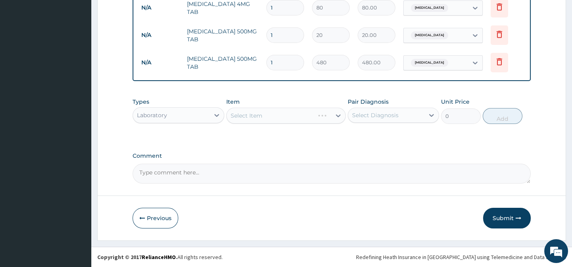
click at [260, 139] on div "Types option Laboratory, selected. Select is focused ,type to refine list, pres…" at bounding box center [332, 117] width 398 height 46
click at [256, 123] on div "Select Item" at bounding box center [286, 116] width 120 height 16
click at [282, 97] on div "Types Laboratory Item Select Item Pair Diagnosis Select Diagnosis Unit Price 0 …" at bounding box center [332, 111] width 398 height 34
click at [279, 127] on div "Types Laboratory Item Select Item Pair Diagnosis Select Diagnosis Unit Price 0 …" at bounding box center [332, 111] width 398 height 34
click at [277, 115] on div "Select Item" at bounding box center [286, 116] width 120 height 16
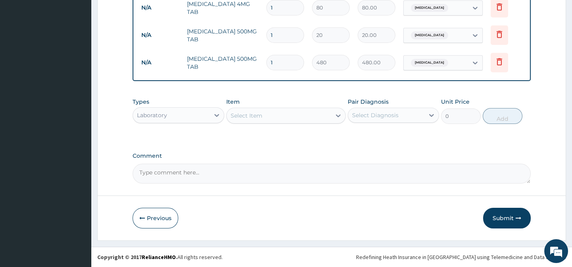
click at [285, 98] on div "Item Select Item" at bounding box center [286, 111] width 120 height 26
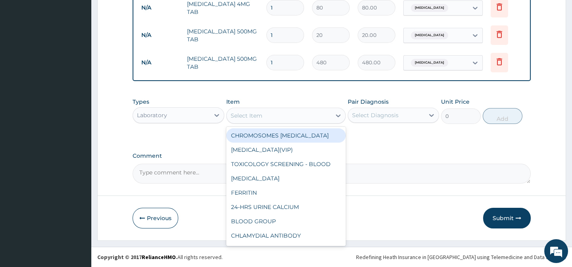
click at [286, 120] on div "Select Item" at bounding box center [279, 115] width 104 height 13
paste input "FULL BLOOD COUNT"
type input "FULL BLOOD COUNT"
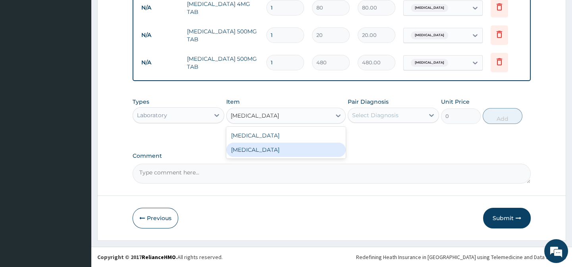
drag, startPoint x: 313, startPoint y: 149, endPoint x: 358, endPoint y: 138, distance: 46.6
click at [314, 149] on div "FULL BLOOD COUNT" at bounding box center [286, 150] width 120 height 14
type input "3375"
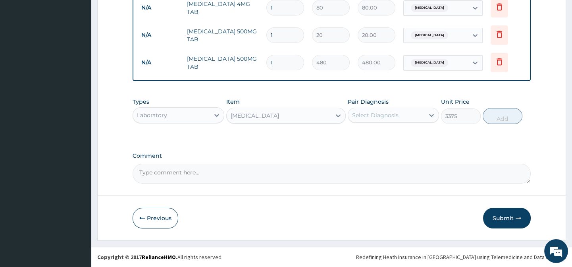
click at [378, 117] on div "Select Diagnosis" at bounding box center [375, 115] width 46 height 8
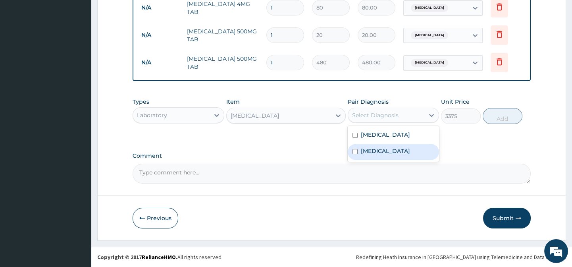
drag, startPoint x: 409, startPoint y: 155, endPoint x: 432, endPoint y: 149, distance: 23.8
click at [410, 155] on label "[MEDICAL_DATA]" at bounding box center [385, 151] width 49 height 8
checkbox input "true"
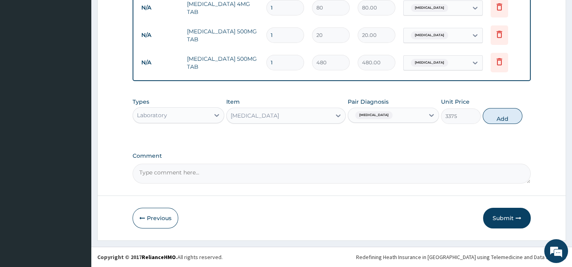
drag, startPoint x: 467, startPoint y: 135, endPoint x: 492, endPoint y: 126, distance: 26.5
click at [468, 135] on div "Types Laboratory Item [MEDICAL_DATA] Pair Diagnosis [MEDICAL_DATA] Unit Price 3…" at bounding box center [332, 117] width 398 height 46
click at [501, 117] on button "Add" at bounding box center [503, 116] width 40 height 16
type input "0"
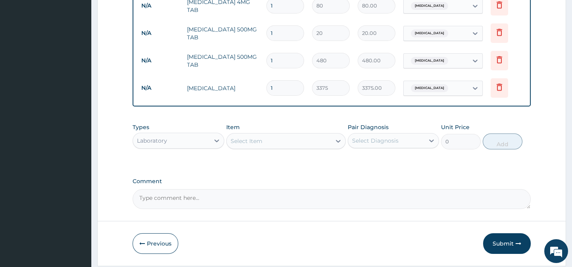
click at [253, 145] on div "Select Item" at bounding box center [247, 141] width 32 height 8
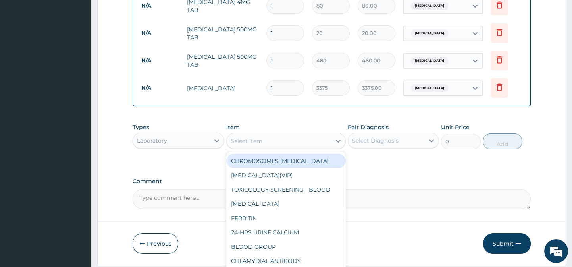
paste input "MALARIA PARASITE"
type input "MALARIA PARASITE"
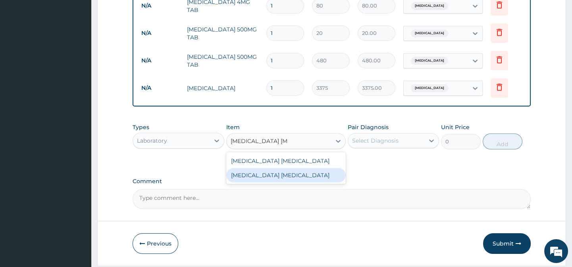
click at [319, 181] on div "MALARIA PARASITE" at bounding box center [286, 175] width 120 height 14
type input "2025"
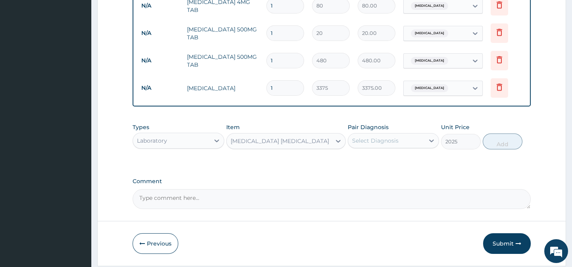
drag, startPoint x: 387, startPoint y: 167, endPoint x: 401, endPoint y: 147, distance: 24.8
click at [401, 145] on div "Select Diagnosis" at bounding box center [386, 140] width 76 height 13
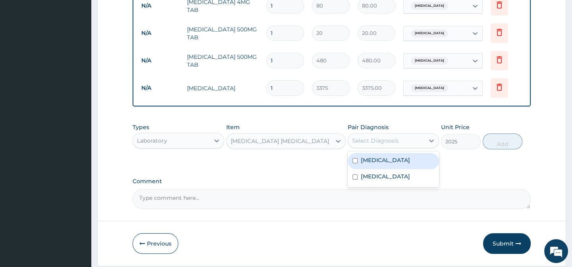
click at [411, 166] on div "Malaria" at bounding box center [393, 161] width 91 height 16
checkbox input "true"
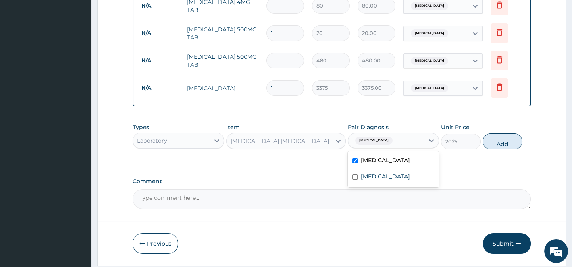
drag, startPoint x: 446, startPoint y: 166, endPoint x: 459, endPoint y: 163, distance: 13.5
click at [452, 165] on div "Types Laboratory Item MALARIA PARASITE Pair Diagnosis option Malaria, selected.…" at bounding box center [332, 142] width 398 height 46
click at [508, 141] on button "Add" at bounding box center [503, 141] width 40 height 16
type input "0"
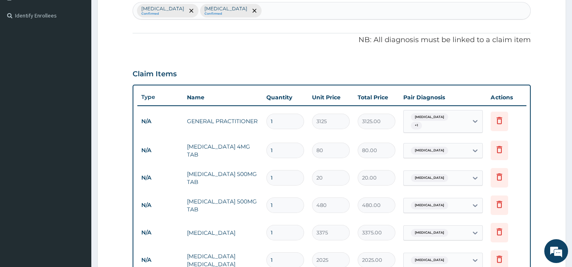
scroll to position [247, 0]
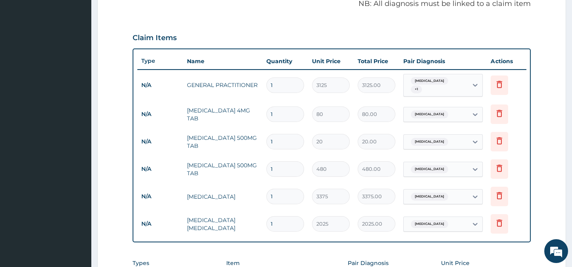
click at [282, 109] on input "1" at bounding box center [285, 113] width 38 height 15
type input "5"
type input "400.00"
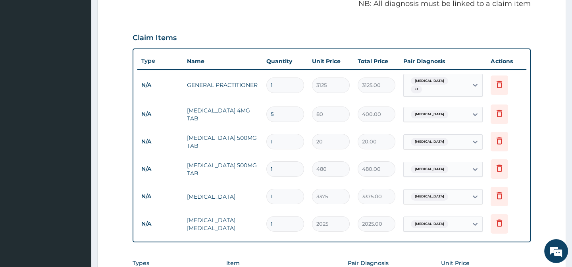
type input "5"
click at [275, 138] on input "1" at bounding box center [285, 141] width 38 height 15
type input "16"
type input "320.00"
type input "1"
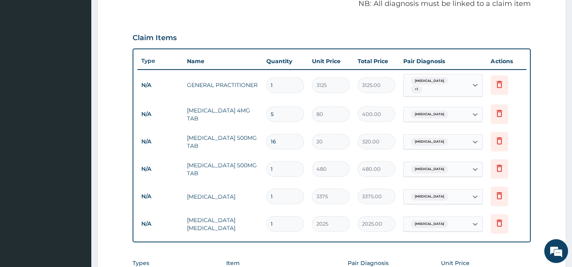
type input "20.00"
type input "18"
type input "360.00"
type input "18"
click at [282, 166] on input "1" at bounding box center [285, 168] width 38 height 15
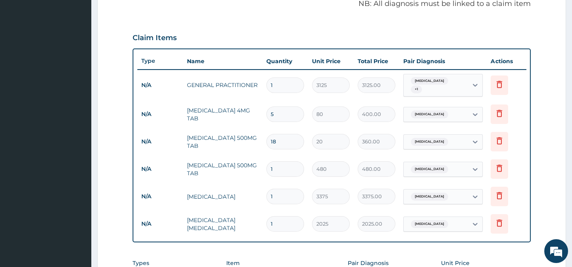
click at [282, 166] on input "1" at bounding box center [285, 168] width 38 height 15
type input "5"
type input "2400.00"
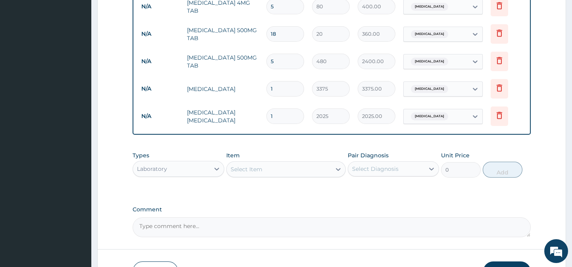
scroll to position [355, 0]
type input "5"
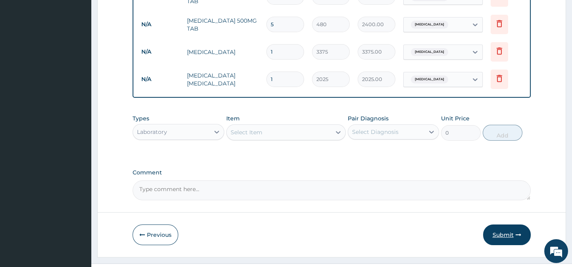
click at [494, 235] on button "Submit" at bounding box center [507, 234] width 48 height 21
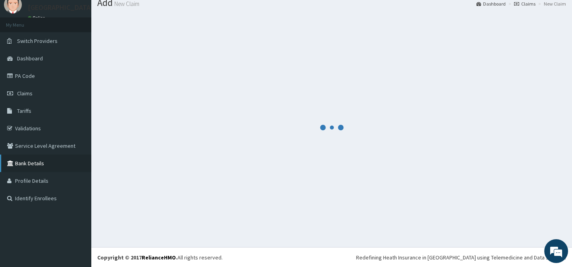
scroll to position [392, 0]
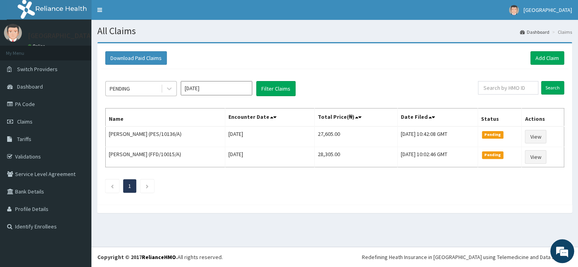
click at [143, 89] on div "PENDING" at bounding box center [133, 88] width 55 height 13
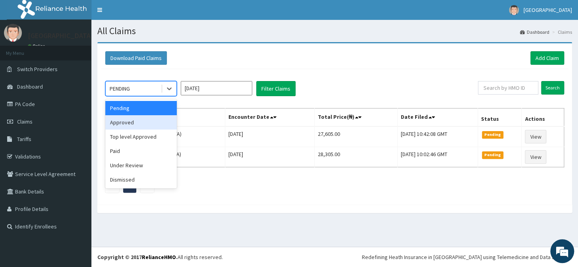
click at [131, 123] on div "Approved" at bounding box center [140, 122] width 71 height 14
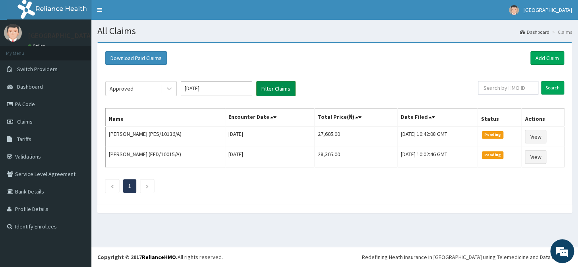
click at [280, 83] on button "Filter Claims" at bounding box center [275, 88] width 39 height 15
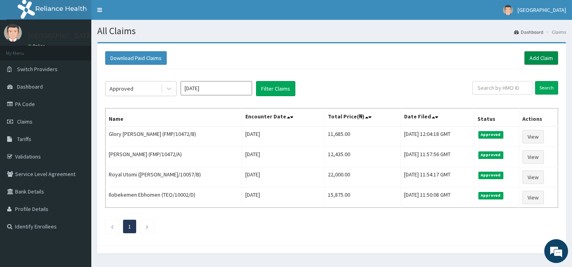
click at [537, 61] on link "Add Claim" at bounding box center [542, 58] width 34 height 14
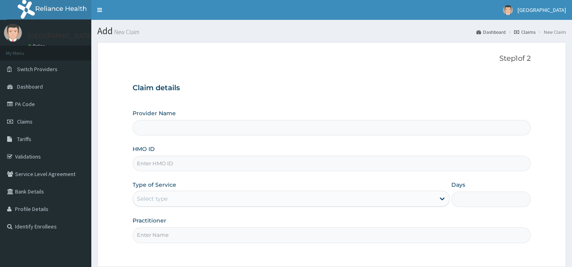
drag, startPoint x: 0, startPoint y: 0, endPoint x: 140, endPoint y: 168, distance: 218.5
click at [140, 168] on input "HMO ID" at bounding box center [332, 163] width 398 height 15
paste input "FMP/10472/C"
type input "FMP/10472/C"
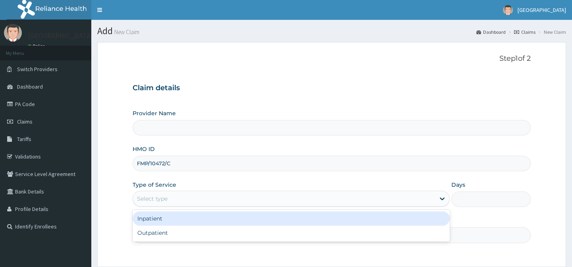
click at [155, 199] on div "Select type" at bounding box center [152, 199] width 31 height 8
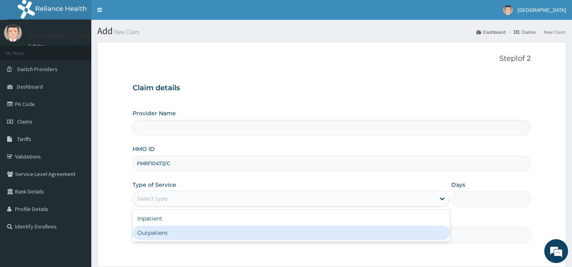
click at [160, 228] on div "Outpatient" at bounding box center [291, 233] width 317 height 14
type input "1"
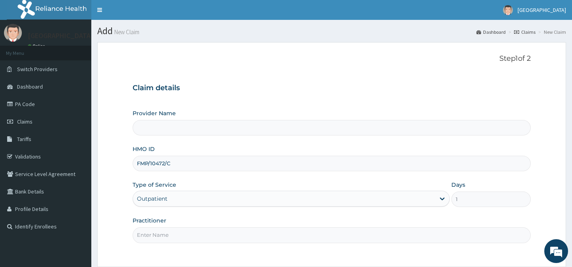
click at [160, 228] on input "Practitioner" at bounding box center [332, 234] width 398 height 15
type input "."
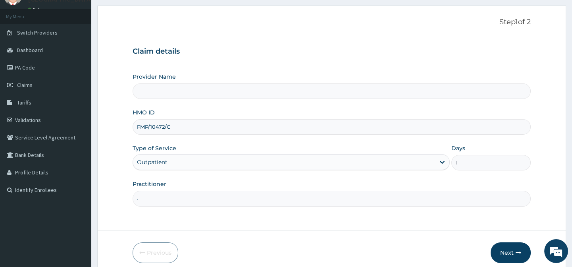
scroll to position [71, 0]
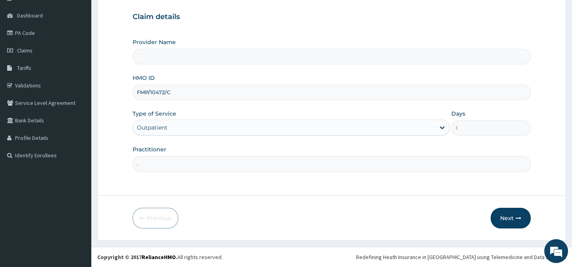
click at [267, 209] on div "Previous Next" at bounding box center [332, 218] width 398 height 21
type input "[GEOGRAPHIC_DATA]-[GEOGRAPHIC_DATA]"
drag, startPoint x: 405, startPoint y: 220, endPoint x: 444, endPoint y: 227, distance: 39.8
click at [406, 223] on div "Previous Next" at bounding box center [332, 218] width 398 height 21
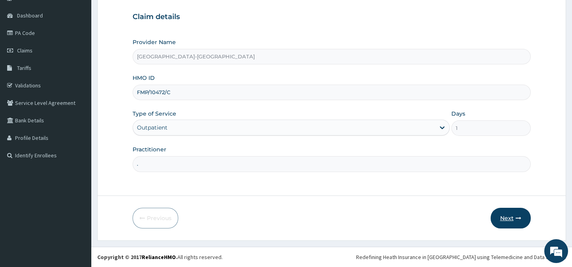
click at [501, 217] on button "Next" at bounding box center [511, 218] width 40 height 21
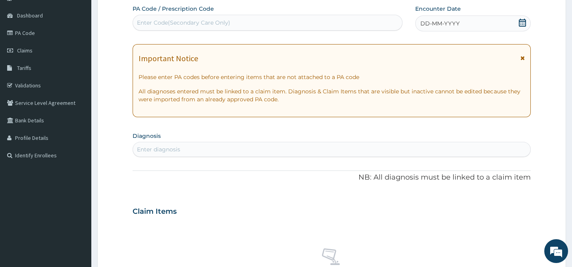
click at [450, 25] on span "DD-MM-YYYY" at bounding box center [440, 23] width 39 height 8
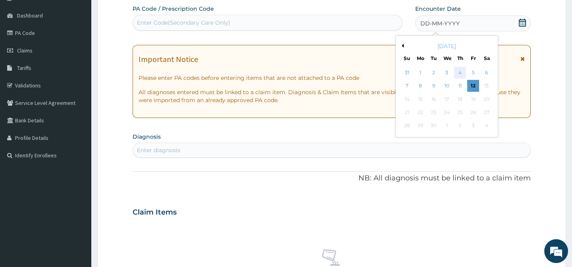
click at [457, 72] on div "4" at bounding box center [460, 73] width 12 height 12
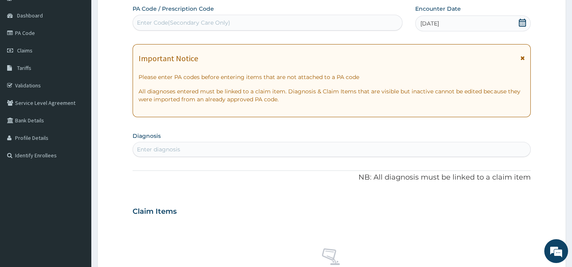
click at [160, 143] on div "Enter diagnosis" at bounding box center [331, 149] width 397 height 13
type input "[MEDICAL_DATA]"
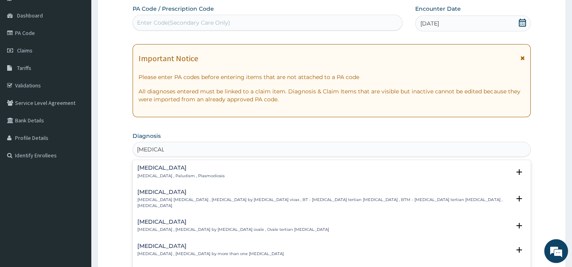
click at [172, 170] on h4 "[MEDICAL_DATA]" at bounding box center [180, 168] width 87 height 6
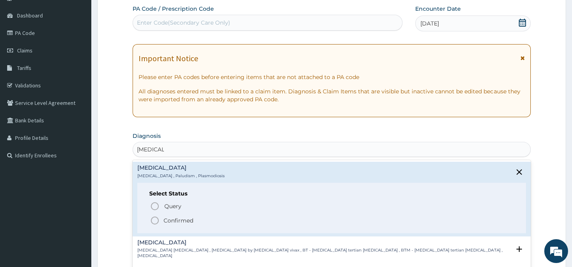
click at [154, 220] on icon "status option filled" at bounding box center [155, 221] width 10 height 10
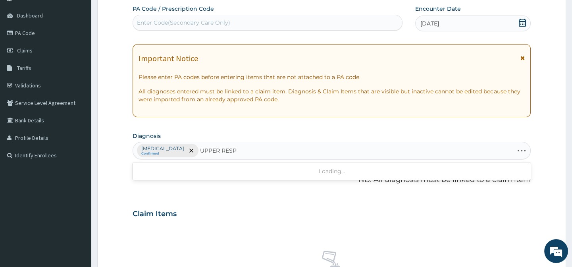
type input "UPPER RESPI"
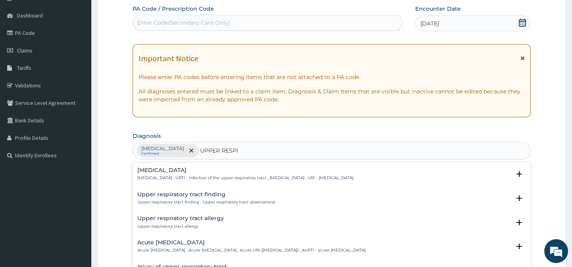
click at [171, 170] on h4 "[MEDICAL_DATA]" at bounding box center [245, 170] width 216 height 6
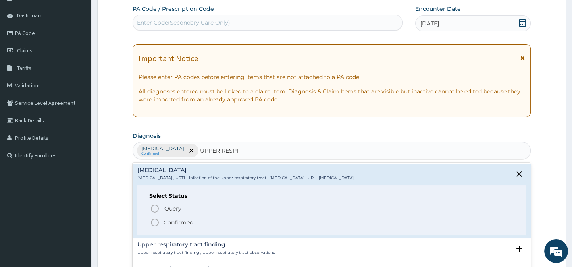
click at [154, 219] on icon "status option filled" at bounding box center [155, 223] width 10 height 10
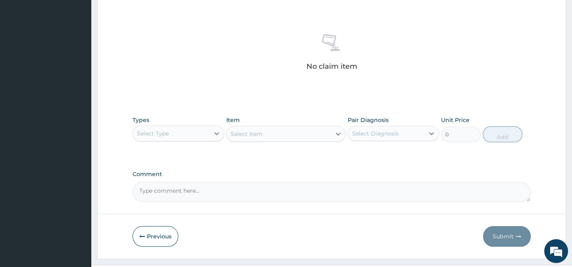
scroll to position [305, 0]
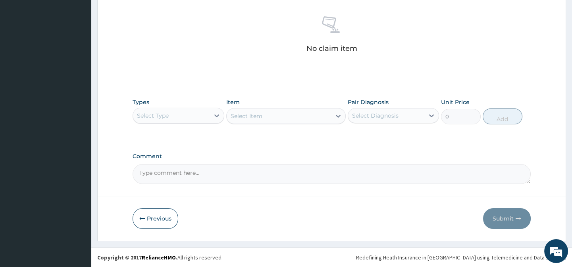
click at [195, 118] on div "Select Type" at bounding box center [171, 115] width 76 height 13
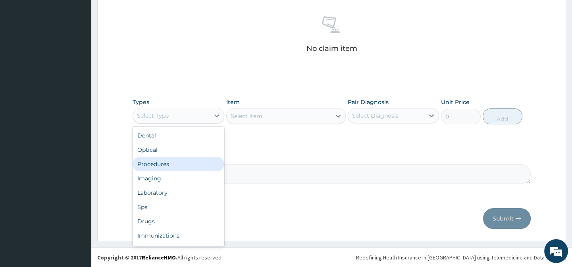
click at [173, 163] on div "Procedures" at bounding box center [178, 164] width 91 height 14
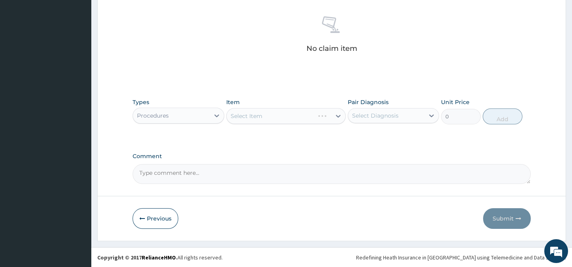
click at [270, 102] on div "Item Select Item" at bounding box center [286, 111] width 120 height 26
click at [269, 115] on div "Select Item" at bounding box center [286, 116] width 120 height 16
click at [268, 127] on div "Types Procedures Item Select Item Pair Diagnosis Select Diagnosis Unit Price 0 …" at bounding box center [332, 111] width 398 height 34
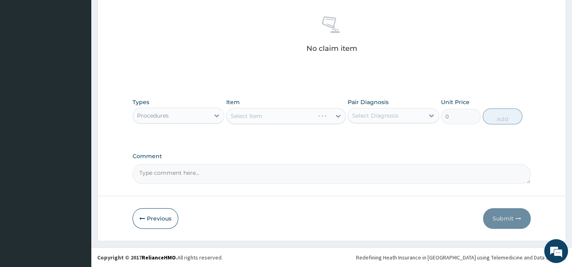
click at [230, 112] on div "Select Item" at bounding box center [286, 116] width 120 height 16
click at [243, 117] on div "Select Item" at bounding box center [286, 116] width 120 height 16
click at [287, 130] on div "Types Procedures Item Select Item Pair Diagnosis Select Diagnosis Unit Price 0 …" at bounding box center [332, 117] width 398 height 46
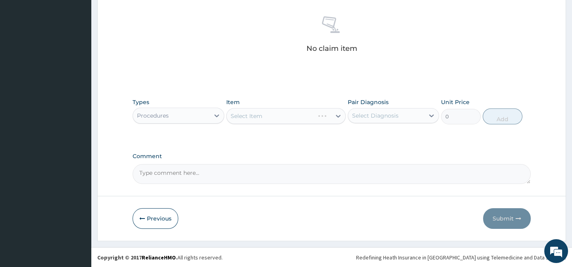
click at [355, 131] on div "Types Procedures Item Select Item Pair Diagnosis Select Diagnosis Unit Price 0 …" at bounding box center [332, 117] width 398 height 46
click at [251, 116] on div "Select Item" at bounding box center [286, 116] width 120 height 16
click at [263, 95] on div "Types Procedures Item Select Item Pair Diagnosis Select Diagnosis Unit Price 0 …" at bounding box center [332, 111] width 398 height 34
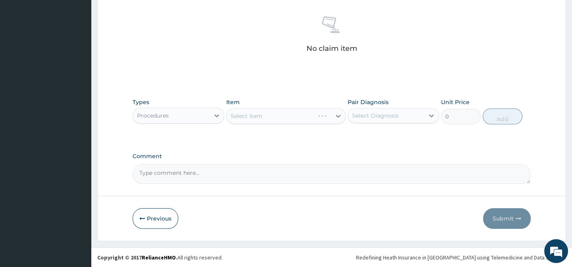
click at [254, 118] on div "Select Item" at bounding box center [286, 116] width 120 height 16
drag, startPoint x: 254, startPoint y: 118, endPoint x: 253, endPoint y: 131, distance: 13.1
click at [254, 118] on div "Select Item" at bounding box center [286, 116] width 120 height 16
click at [253, 135] on div "Types Procedures Item Select Item Pair Diagnosis Select Diagnosis Unit Price 0 …" at bounding box center [332, 117] width 398 height 46
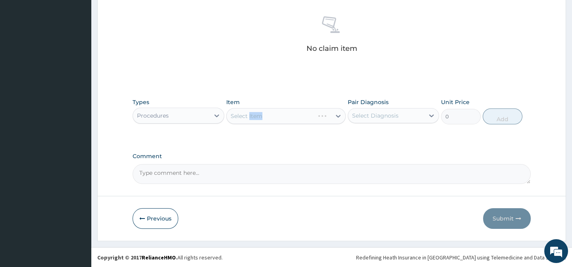
click at [307, 129] on div "Types Procedures Item Select Item Pair Diagnosis Select Diagnosis Unit Price 0 …" at bounding box center [332, 117] width 398 height 46
click at [309, 118] on div "Select Item" at bounding box center [286, 116] width 120 height 16
drag, startPoint x: 341, startPoint y: 127, endPoint x: 394, endPoint y: 123, distance: 52.6
click at [373, 127] on div "Types Procedures Item Select Item Pair Diagnosis Select Diagnosis Unit Price 0 …" at bounding box center [332, 111] width 398 height 34
click at [394, 123] on div "Pair Diagnosis Select Diagnosis" at bounding box center [393, 111] width 91 height 26
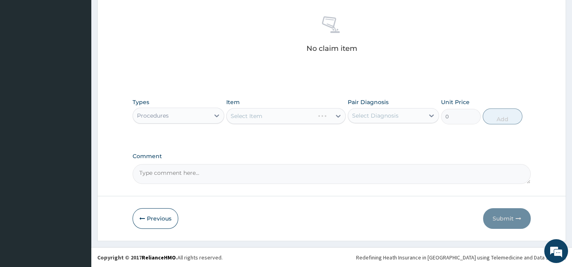
click at [422, 122] on div "Select Diagnosis" at bounding box center [393, 115] width 91 height 15
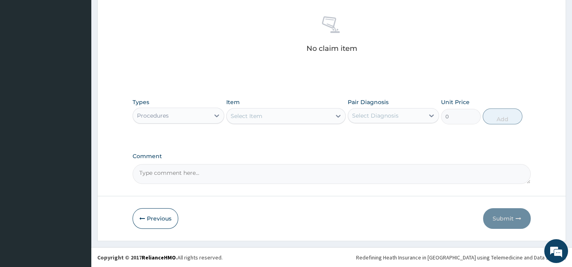
click at [227, 123] on div "Select Item" at bounding box center [286, 116] width 120 height 16
click at [247, 123] on div "Select Item" at bounding box center [286, 116] width 120 height 16
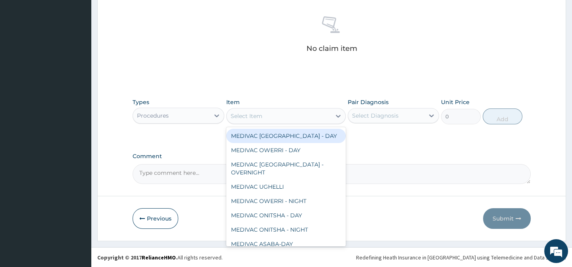
click at [247, 118] on div "Select Item" at bounding box center [247, 116] width 32 height 8
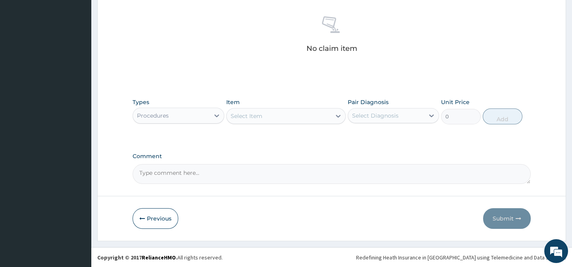
paste input "General Practitioner"
type input "General Practitioner"
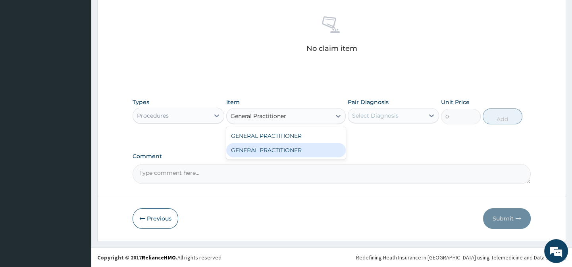
click at [307, 149] on div "GENERAL PRACTITIONER" at bounding box center [286, 150] width 120 height 14
type input "3125"
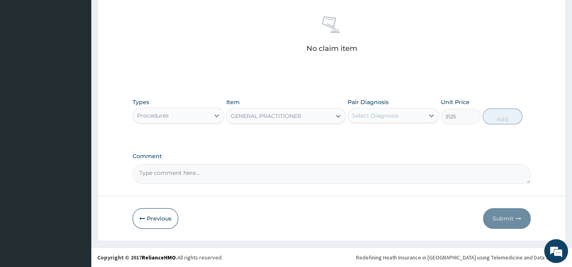
click at [378, 103] on label "Pair Diagnosis" at bounding box center [368, 102] width 41 height 8
click at [385, 115] on div "Select Diagnosis" at bounding box center [375, 116] width 46 height 8
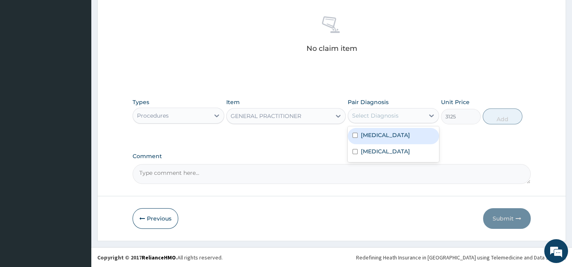
click at [384, 136] on div "[MEDICAL_DATA]" at bounding box center [393, 136] width 91 height 16
checkbox input "true"
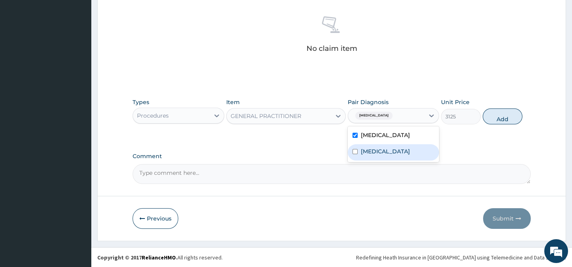
drag, startPoint x: 392, startPoint y: 148, endPoint x: 432, endPoint y: 136, distance: 42.2
click at [392, 148] on label "[MEDICAL_DATA]" at bounding box center [385, 151] width 49 height 8
checkbox input "true"
click at [433, 135] on div "[MEDICAL_DATA]" at bounding box center [393, 136] width 91 height 16
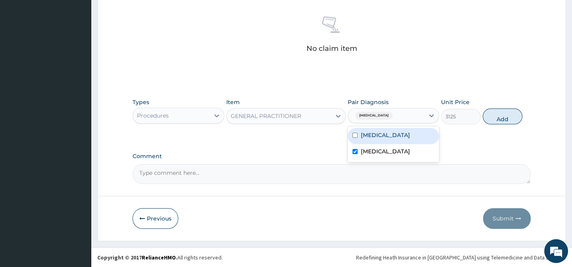
drag, startPoint x: 415, startPoint y: 135, endPoint x: 438, endPoint y: 136, distance: 23.1
click at [421, 135] on div "[MEDICAL_DATA]" at bounding box center [393, 136] width 91 height 16
checkbox input "true"
click at [464, 137] on div "Types Procedures Item GENERAL PRACTITIONER Pair Diagnosis option [MEDICAL_DATA]…" at bounding box center [332, 117] width 398 height 46
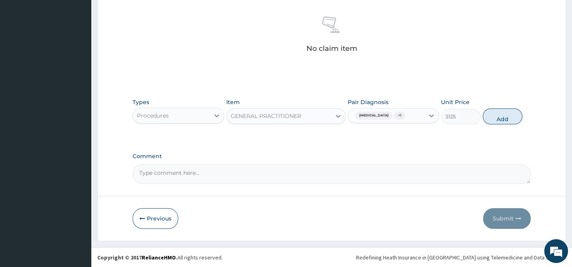
click at [479, 121] on div "3125" at bounding box center [461, 116] width 40 height 15
click at [496, 123] on button "Add" at bounding box center [503, 116] width 40 height 16
type input "0"
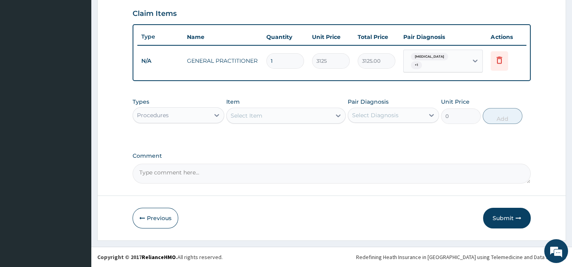
scroll to position [276, 0]
click at [187, 116] on div "Procedures" at bounding box center [171, 115] width 76 height 13
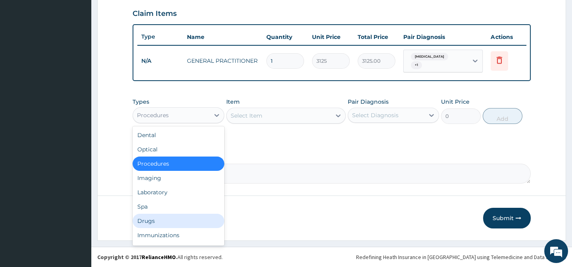
drag, startPoint x: 162, startPoint y: 218, endPoint x: 237, endPoint y: 244, distance: 78.7
click at [162, 218] on div "Drugs" at bounding box center [178, 221] width 91 height 14
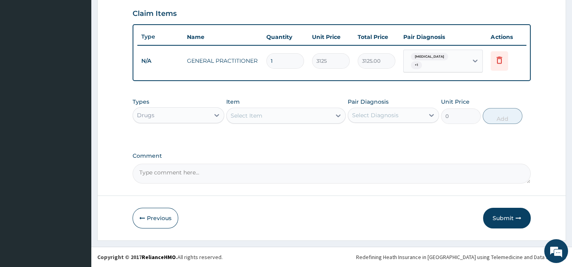
click at [259, 116] on div "Select Item" at bounding box center [247, 116] width 32 height 8
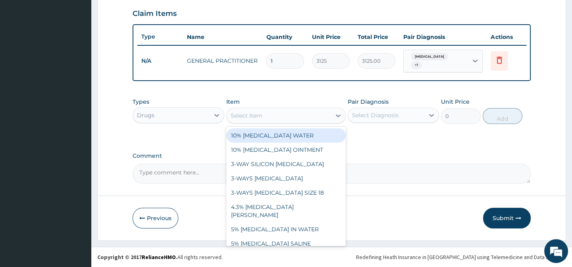
paste input "[MEDICAL_DATA] 4MG TAB"
type input "[MEDICAL_DATA] 4MG TAB"
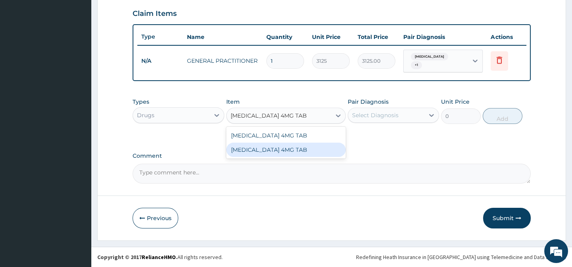
click at [316, 148] on div "[MEDICAL_DATA] 4MG TAB" at bounding box center [286, 150] width 120 height 14
type input "80"
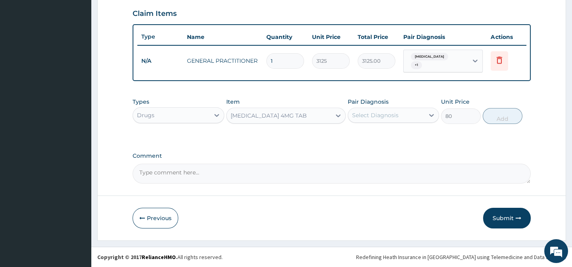
click at [401, 113] on div "Select Diagnosis" at bounding box center [386, 115] width 76 height 13
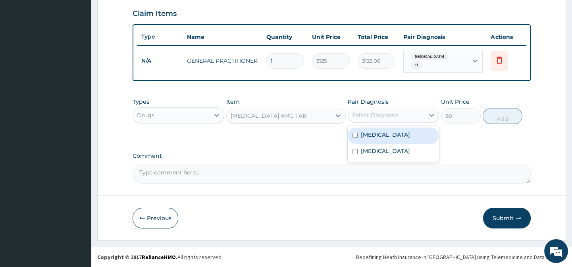
click at [393, 138] on div "[MEDICAL_DATA]" at bounding box center [393, 135] width 91 height 16
checkbox input "true"
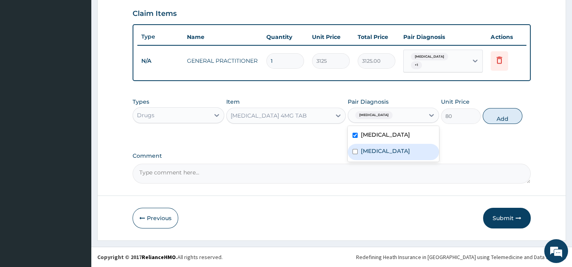
click at [394, 154] on label "[MEDICAL_DATA]" at bounding box center [385, 151] width 49 height 8
checkbox input "true"
click at [378, 134] on label "[MEDICAL_DATA]" at bounding box center [385, 135] width 49 height 8
checkbox input "false"
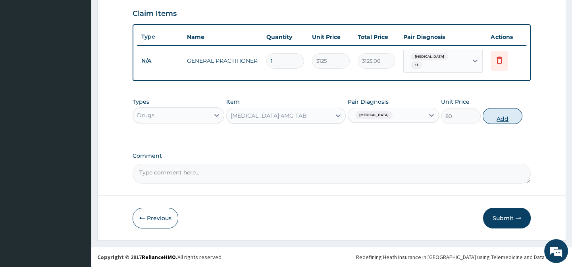
drag, startPoint x: 486, startPoint y: 134, endPoint x: 511, endPoint y: 114, distance: 32.8
click at [486, 134] on div "Types Drugs Item [MEDICAL_DATA] 4MG TAB Pair Diagnosis [MEDICAL_DATA] Unit Pric…" at bounding box center [332, 117] width 398 height 46
click at [511, 114] on button "Add" at bounding box center [503, 116] width 40 height 16
type input "0"
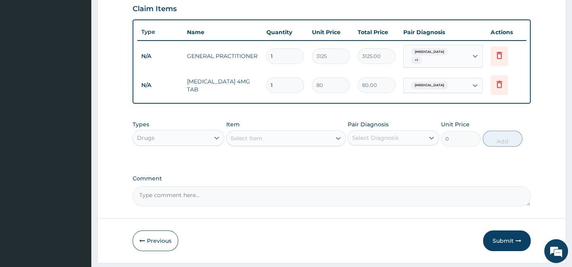
click at [235, 142] on div "Select Item" at bounding box center [247, 138] width 32 height 8
paste input "[MEDICAL_DATA] 500MG TAB"
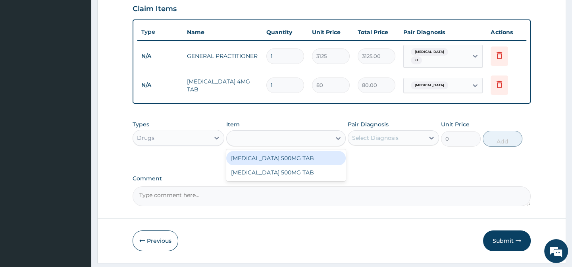
type input "[MEDICAL_DATA] 500MG TAB"
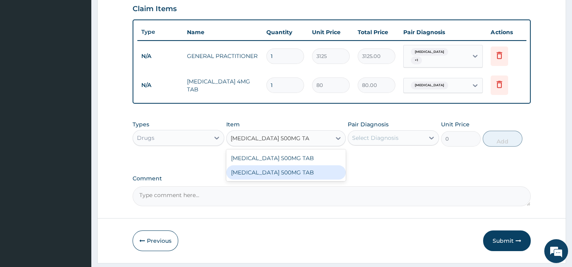
drag, startPoint x: 311, startPoint y: 176, endPoint x: 322, endPoint y: 174, distance: 11.3
click at [311, 175] on div "[MEDICAL_DATA] 500MG TAB" at bounding box center [286, 172] width 120 height 14
type input "20"
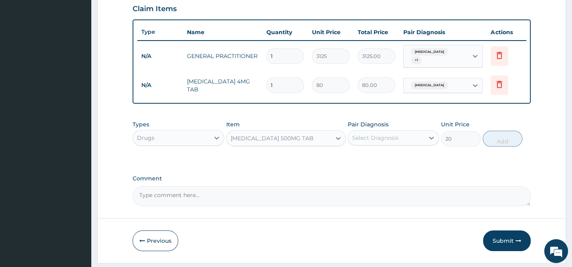
click at [401, 142] on div "Select Diagnosis" at bounding box center [386, 137] width 76 height 13
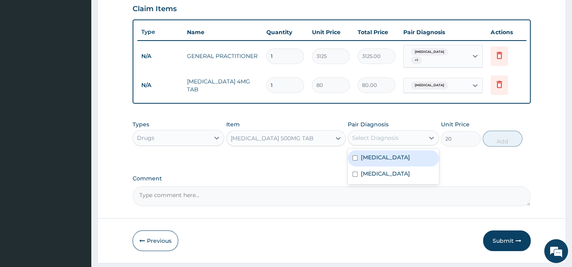
drag, startPoint x: 417, startPoint y: 163, endPoint x: 435, endPoint y: 163, distance: 17.5
click at [418, 163] on div "Malaria" at bounding box center [393, 158] width 91 height 16
checkbox input "true"
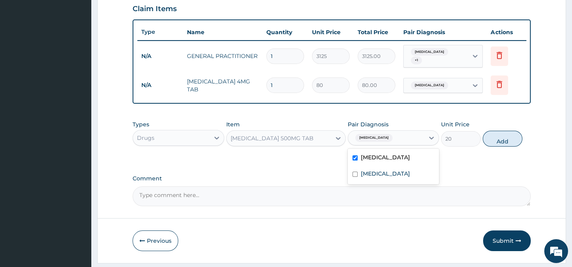
drag, startPoint x: 466, startPoint y: 160, endPoint x: 473, endPoint y: 160, distance: 7.1
click at [468, 160] on div "Types Drugs Item PARACETAMOL 500MG TAB Pair Diagnosis option Malaria, selected.…" at bounding box center [332, 139] width 398 height 46
click at [498, 146] on button "Add" at bounding box center [503, 139] width 40 height 16
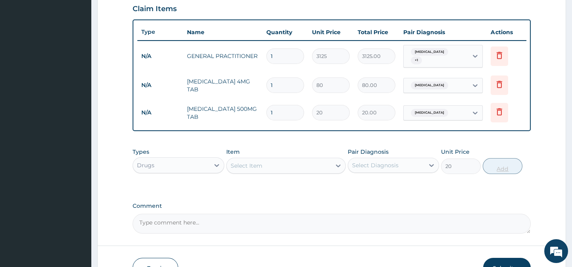
type input "0"
click at [263, 172] on div "Select Item" at bounding box center [279, 165] width 104 height 13
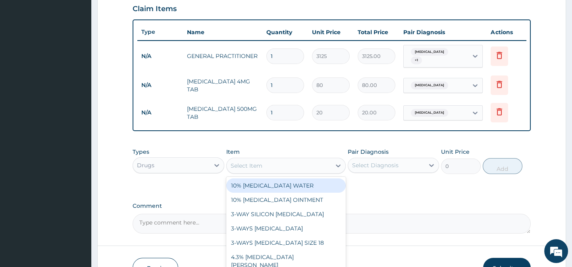
paste input "AZITHROMYCIN 250MG TAB"
type input "AZITHROMYCIN 250MG TAB"
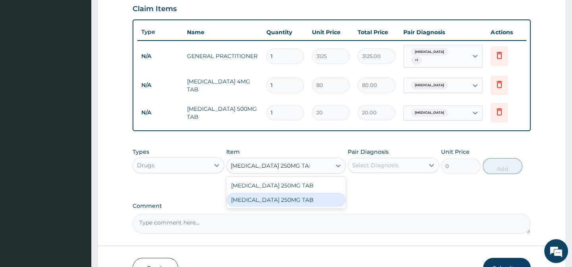
drag, startPoint x: 318, startPoint y: 207, endPoint x: 415, endPoint y: 189, distance: 98.8
click at [321, 207] on div "AZITHROMYCIN 250MG TAB" at bounding box center [286, 200] width 120 height 14
type input "400"
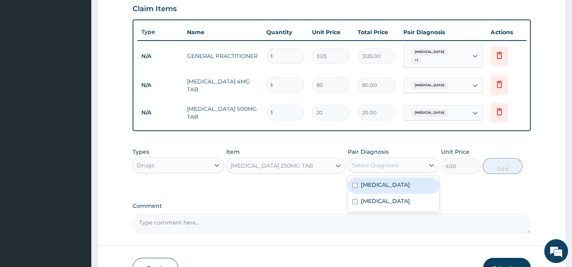
click at [410, 172] on div "Select Diagnosis" at bounding box center [386, 165] width 76 height 13
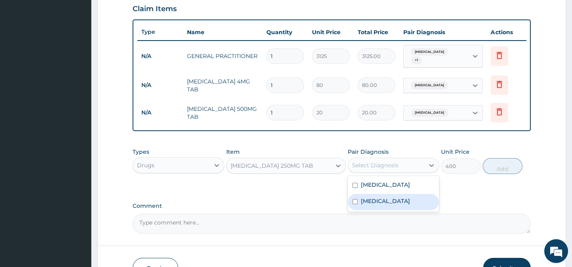
click at [410, 205] on label "Upper respiratory infection" at bounding box center [385, 201] width 49 height 8
checkbox input "true"
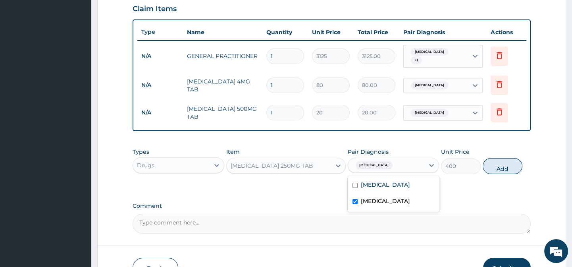
drag, startPoint x: 463, startPoint y: 200, endPoint x: 481, endPoint y: 197, distance: 18.5
click at [463, 200] on div "PA Code / Prescription Code Enter Code(Secondary Care Only) Encounter Date 04-0…" at bounding box center [332, 17] width 398 height 434
click at [517, 172] on button "Add" at bounding box center [503, 166] width 40 height 16
type input "0"
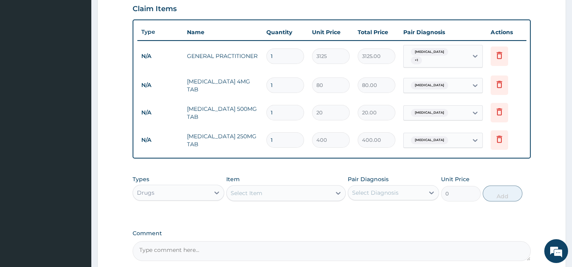
click at [275, 201] on div "Select Item" at bounding box center [286, 193] width 120 height 16
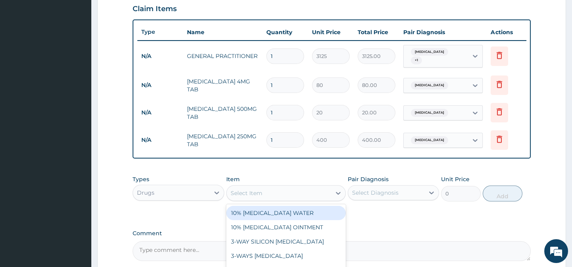
paste input "ARTEMETHER AND LUMEFANTRINE 20/120MG DISPERSIBLE TAB"
type input "ARTEMETHER AND LUMEFANTRINE 20/120MG DISPERSIBLE TAB"
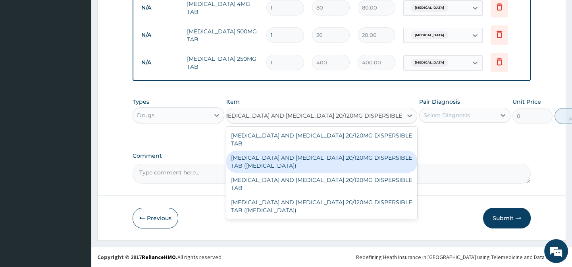
scroll to position [359, 0]
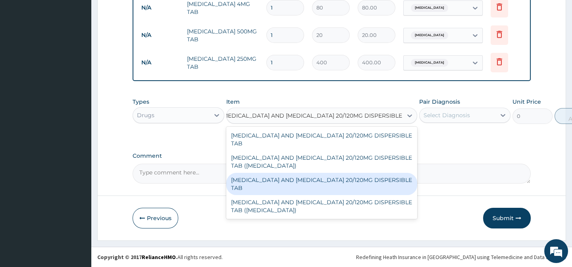
click at [333, 174] on div "ARTEMETHER AND LUMEFANTRINE 20/120MG DISPERSIBLE TAB" at bounding box center [321, 184] width 191 height 22
type input "89.25"
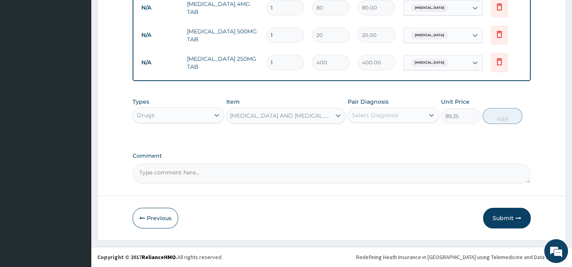
scroll to position [0, 0]
click at [394, 112] on div "Select Diagnosis" at bounding box center [375, 115] width 46 height 8
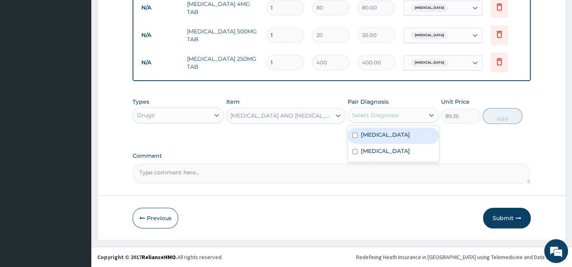
click at [396, 135] on div "Malaria" at bounding box center [393, 135] width 91 height 16
checkbox input "true"
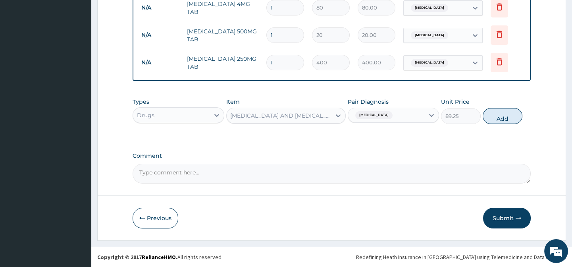
drag, startPoint x: 477, startPoint y: 135, endPoint x: 506, endPoint y: 132, distance: 30.0
click at [478, 135] on div "Types Drugs Item ARTEMETHER AND LUMEFANTRINE 20/120MG DISPERSIBLE TAB Pair Diag…" at bounding box center [332, 117] width 398 height 46
click at [504, 118] on button "Add" at bounding box center [503, 116] width 40 height 16
type input "0"
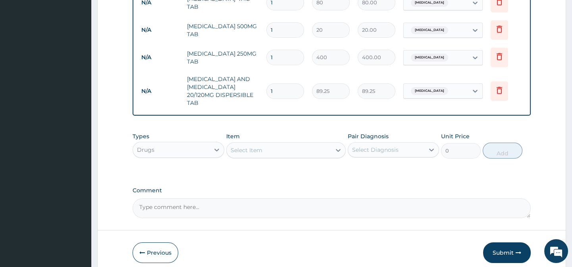
scroll to position [0, 0]
click at [177, 148] on div "Drugs" at bounding box center [171, 149] width 76 height 13
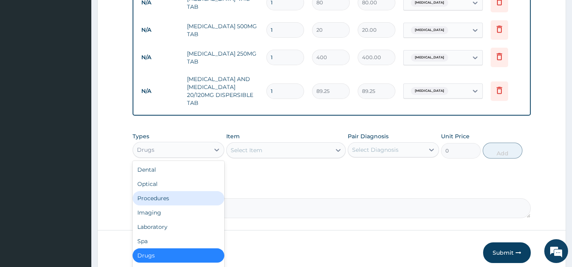
click at [157, 205] on div "Procedures" at bounding box center [178, 198] width 91 height 14
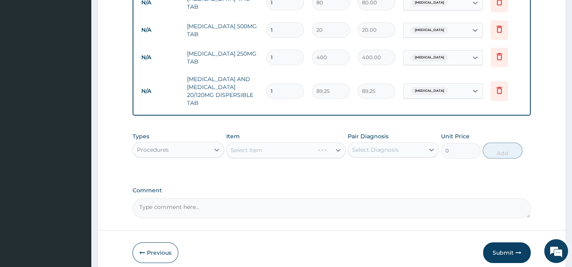
click at [304, 204] on textarea "Comment" at bounding box center [332, 208] width 398 height 20
click at [185, 155] on div "Procedures" at bounding box center [171, 149] width 76 height 13
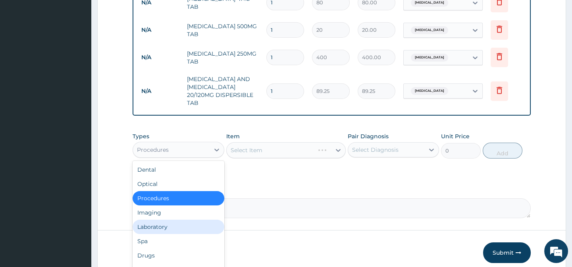
click at [158, 231] on div "Laboratory" at bounding box center [178, 227] width 91 height 14
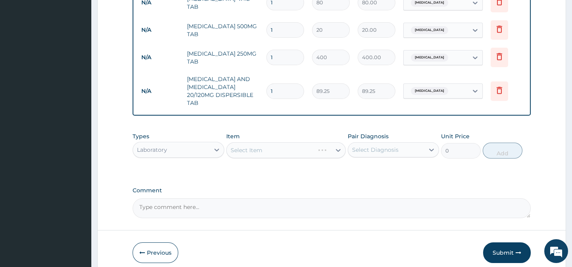
click at [286, 170] on div "Types option Laboratory, selected. Select is focused ,type to refine list, pres…" at bounding box center [332, 151] width 398 height 46
click at [284, 153] on div "Select Item" at bounding box center [286, 150] width 120 height 16
click at [287, 134] on div "Types Laboratory Item Select Item Pair Diagnosis Select Diagnosis Unit Price 0 …" at bounding box center [332, 145] width 398 height 34
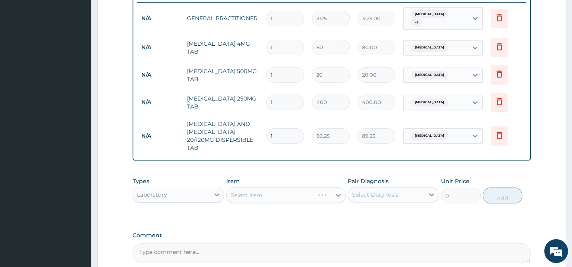
scroll to position [359, 0]
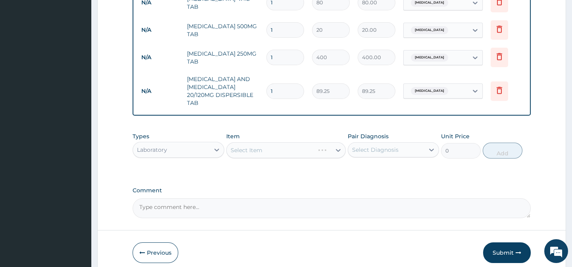
click at [273, 147] on div "Item Select Item" at bounding box center [286, 145] width 120 height 26
click at [274, 151] on div "Select Item" at bounding box center [271, 150] width 88 height 13
click at [314, 162] on div "Types Laboratory Item Select Item Pair Diagnosis Select Diagnosis Unit Price 0 …" at bounding box center [332, 145] width 398 height 34
click at [308, 155] on div "Select Item" at bounding box center [279, 150] width 104 height 13
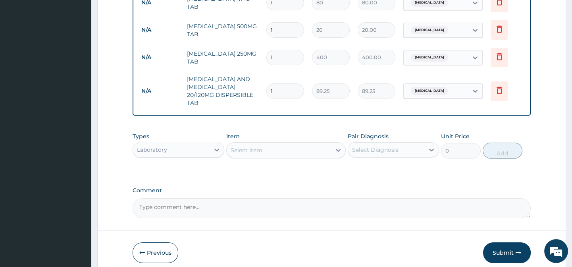
click at [308, 155] on div "Select Item" at bounding box center [279, 150] width 104 height 13
click at [284, 154] on div "Select Item" at bounding box center [279, 150] width 104 height 13
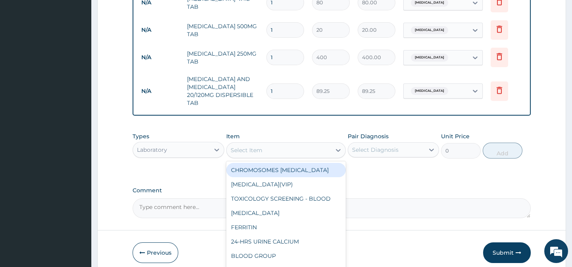
paste input "FULL BLOOD COUNT"
type input "FULL BLOOD COUNT"
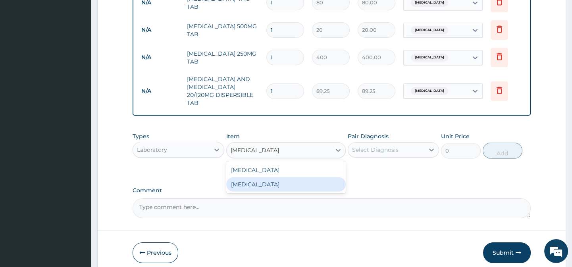
click at [320, 187] on div "FULL BLOOD COUNT" at bounding box center [286, 184] width 120 height 14
type input "3375"
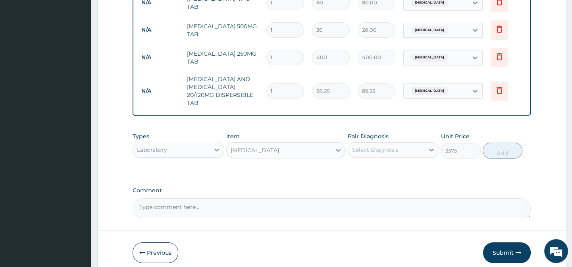
click at [372, 154] on div "Select Diagnosis" at bounding box center [375, 150] width 46 height 8
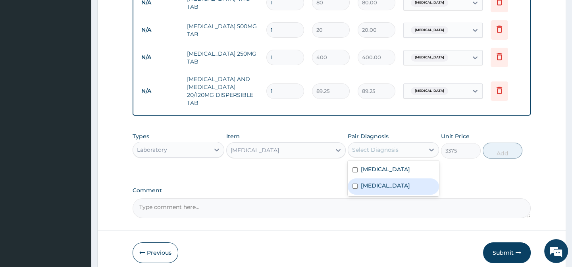
drag, startPoint x: 406, startPoint y: 192, endPoint x: 479, endPoint y: 187, distance: 73.2
click at [407, 189] on label "Upper respiratory infection" at bounding box center [385, 185] width 49 height 8
checkbox input "true"
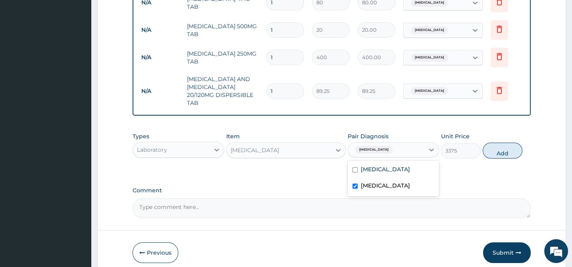
click at [520, 158] on button "Add" at bounding box center [503, 151] width 40 height 16
type input "0"
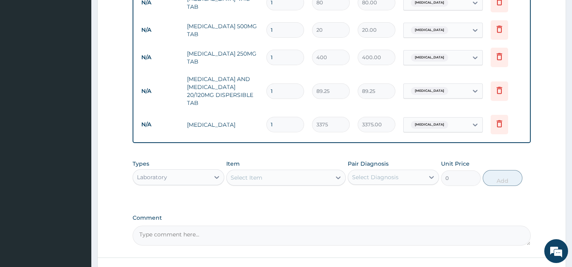
click at [246, 184] on div "Select Item" at bounding box center [279, 177] width 104 height 13
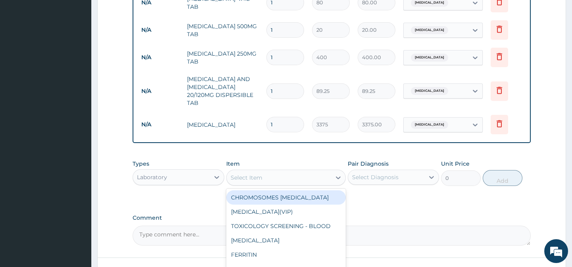
paste input "MALARIA PARASITE"
type input "MALARIA PARASITE"
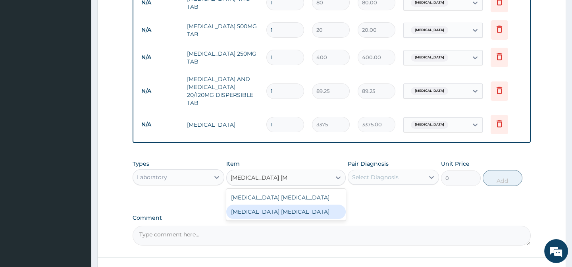
click at [298, 215] on div "MALARIA PARASITE" at bounding box center [286, 212] width 120 height 14
type input "2025"
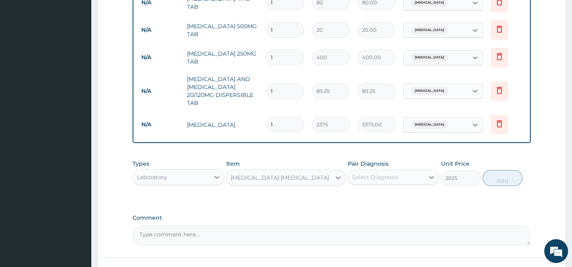
click at [411, 174] on div "Pair Diagnosis Select Diagnosis" at bounding box center [393, 173] width 91 height 26
click at [384, 178] on div "Select Diagnosis" at bounding box center [386, 177] width 76 height 13
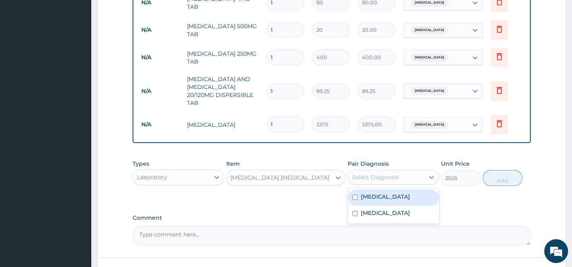
click at [392, 206] on div "Malaria" at bounding box center [393, 197] width 91 height 16
checkbox input "true"
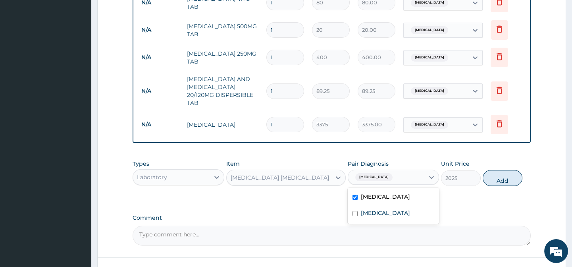
drag, startPoint x: 484, startPoint y: 206, endPoint x: 492, endPoint y: 198, distance: 11.5
click at [484, 202] on div "Types Laboratory Item MALARIA PARASITE Pair Diagnosis option Malaria, selected.…" at bounding box center [332, 179] width 398 height 46
click at [505, 186] on button "Add" at bounding box center [503, 178] width 40 height 16
type input "0"
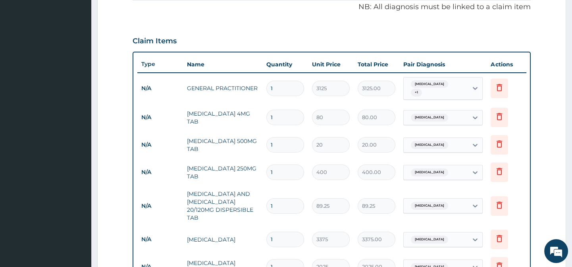
scroll to position [286, 0]
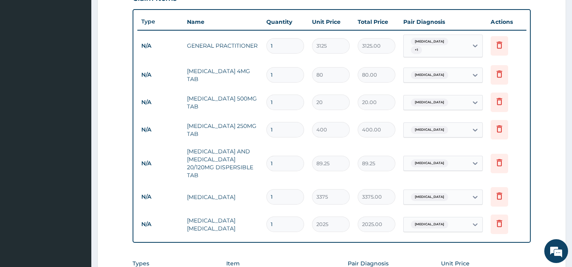
click at [282, 74] on input "1" at bounding box center [285, 74] width 38 height 15
click at [280, 74] on input "1" at bounding box center [285, 74] width 38 height 15
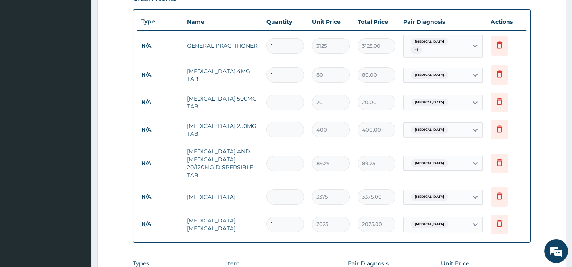
type input "5"
type input "400.00"
type input "5"
click at [276, 99] on input "1" at bounding box center [285, 102] width 38 height 15
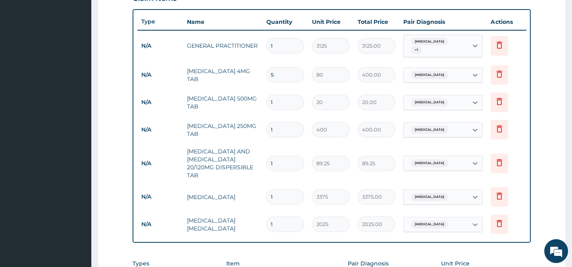
click at [276, 99] on input "1" at bounding box center [285, 102] width 38 height 15
type input "9"
type input "180.00"
type input "9"
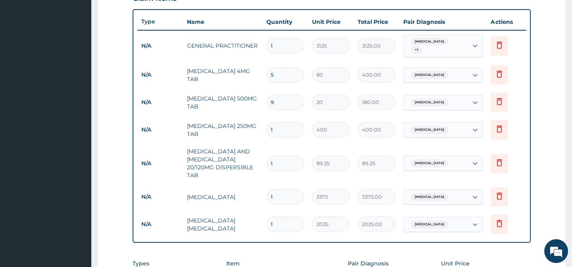
click at [276, 129] on input "1" at bounding box center [285, 129] width 38 height 15
type input "5"
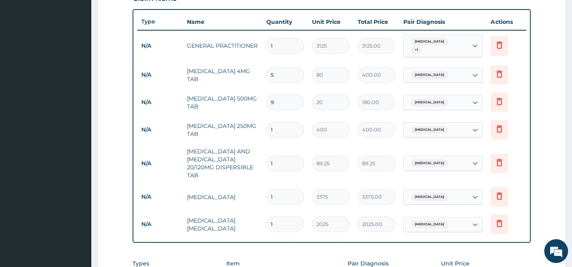
type input "2000.00"
type input "5"
click at [284, 166] on input "1" at bounding box center [285, 163] width 38 height 15
type input "12"
type input "1071.00"
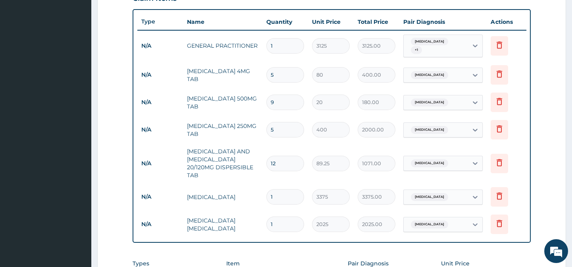
type input "12"
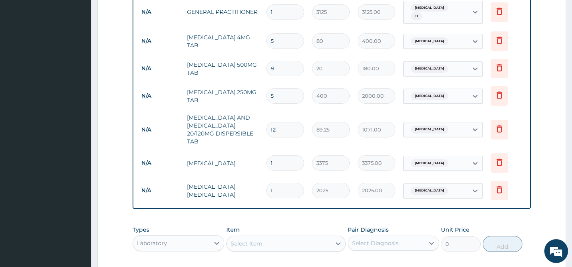
scroll to position [431, 0]
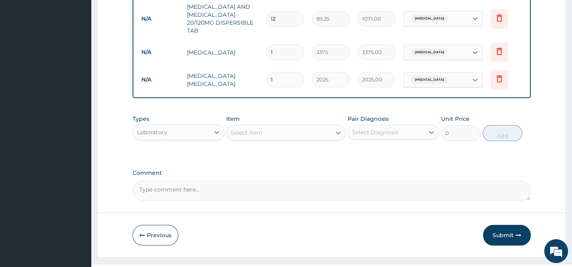
click at [446, 234] on div "Previous Submit" at bounding box center [332, 235] width 398 height 21
click at [498, 236] on button "Submit" at bounding box center [507, 235] width 48 height 21
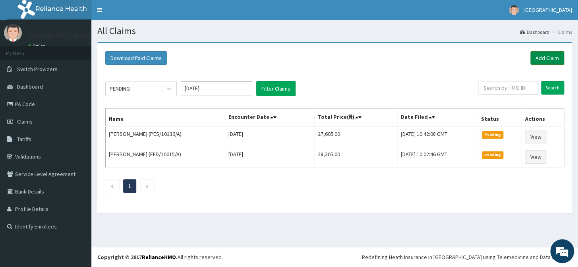
click at [545, 57] on link "Add Claim" at bounding box center [547, 58] width 34 height 14
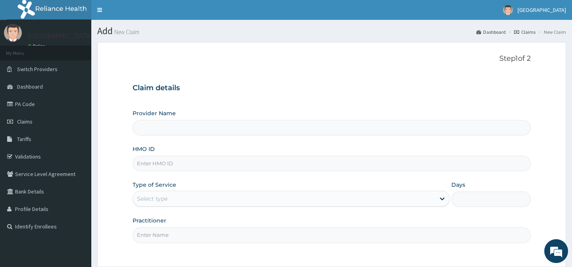
type input "[GEOGRAPHIC_DATA]-[GEOGRAPHIC_DATA]"
drag, startPoint x: 0, startPoint y: 0, endPoint x: 179, endPoint y: 166, distance: 244.2
click at [179, 166] on input "HMO ID" at bounding box center [332, 163] width 398 height 15
paste input "FMP/10472/C"
type input "FMP/10472/C"
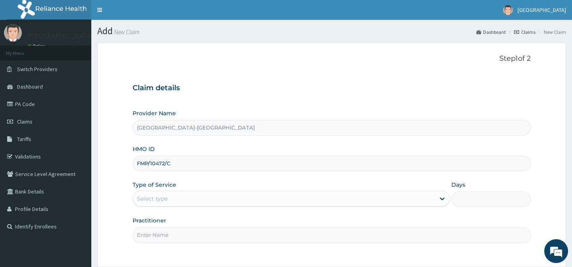
click at [148, 199] on div "Select type" at bounding box center [152, 199] width 31 height 8
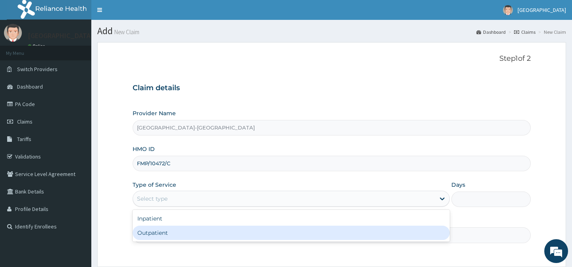
click at [157, 235] on div "Outpatient" at bounding box center [291, 233] width 317 height 14
type input "1"
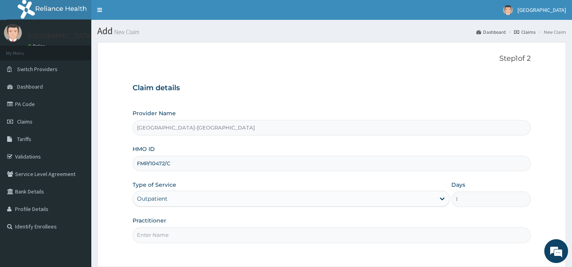
click at [160, 232] on input "Practitioner" at bounding box center [332, 234] width 398 height 15
type input "."
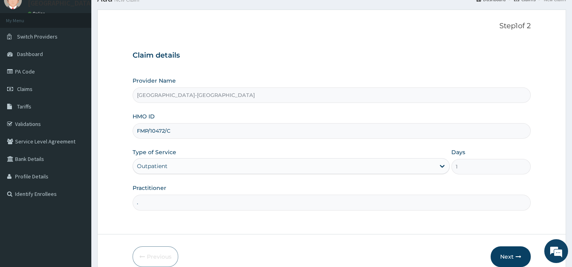
scroll to position [71, 0]
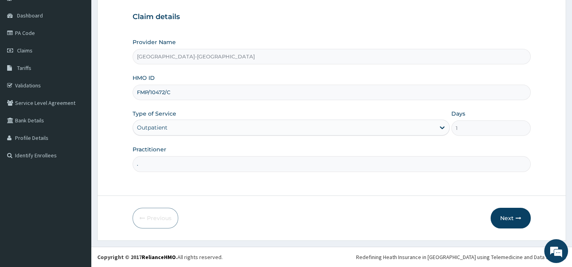
click at [408, 203] on form "Step 1 of 2 Claim details Provider Name [GEOGRAPHIC_DATA]-[GEOGRAPHIC_DATA] HMO…" at bounding box center [331, 106] width 469 height 270
click at [508, 226] on button "Next" at bounding box center [511, 218] width 40 height 21
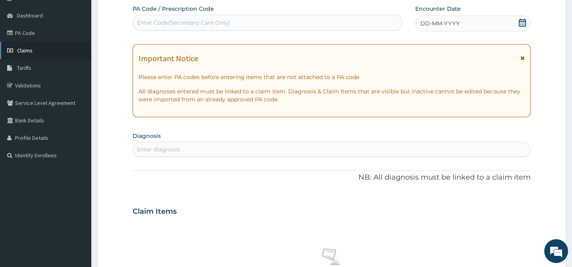
click at [29, 45] on link "Claims" at bounding box center [45, 50] width 91 height 17
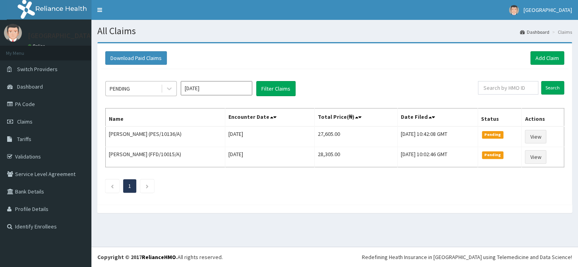
click at [138, 93] on div "PENDING" at bounding box center [133, 88] width 55 height 13
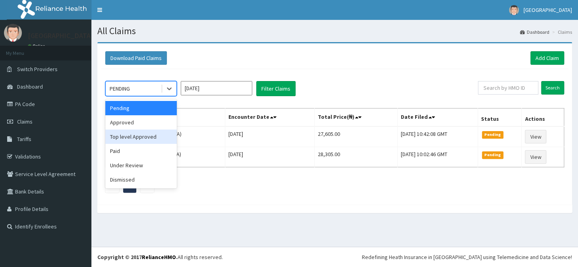
click at [136, 125] on div "Approved" at bounding box center [140, 122] width 71 height 14
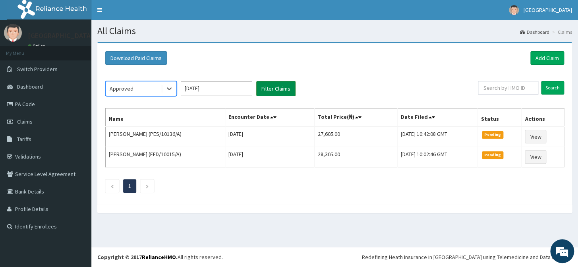
click at [272, 90] on button "Filter Claims" at bounding box center [275, 88] width 39 height 15
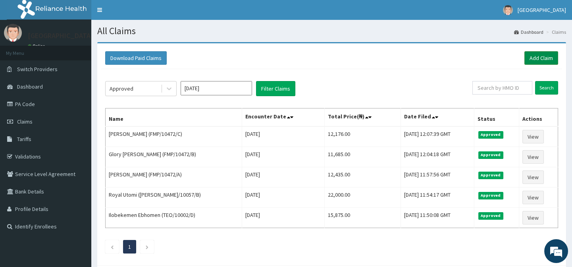
click at [551, 56] on link "Add Claim" at bounding box center [542, 58] width 34 height 14
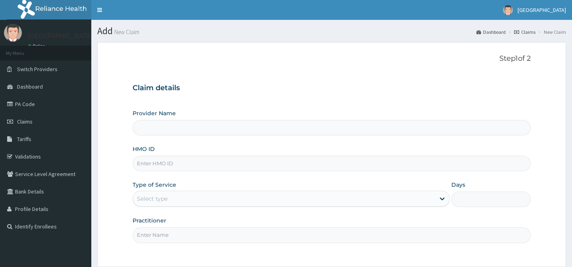
click at [147, 163] on input "HMO ID" at bounding box center [332, 163] width 398 height 15
paste input "FMP/10472/D"
type input "FMP/10472/D"
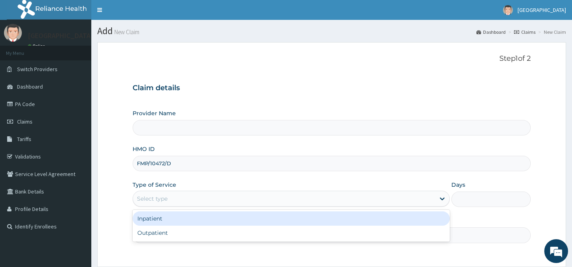
click at [148, 204] on div "Select type" at bounding box center [284, 198] width 302 height 13
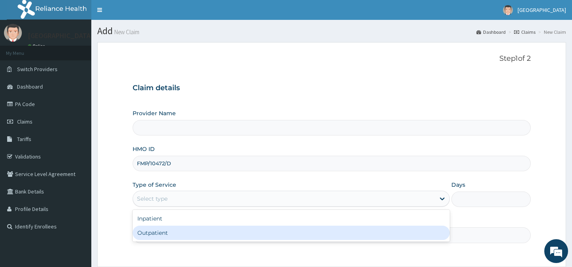
click at [160, 240] on div "Inpatient Outpatient" at bounding box center [291, 226] width 317 height 32
click at [160, 237] on div "Outpatient" at bounding box center [291, 233] width 317 height 14
type input "[GEOGRAPHIC_DATA]-[GEOGRAPHIC_DATA]"
type input "1"
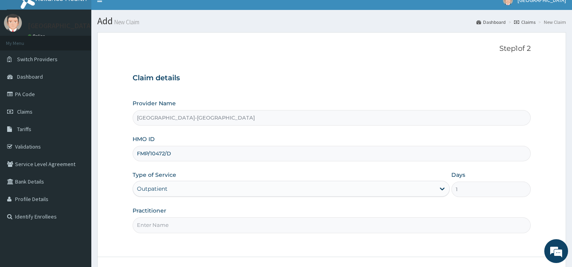
scroll to position [71, 0]
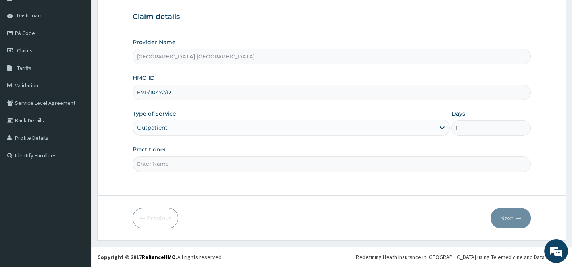
click at [160, 163] on input "Practitioner" at bounding box center [332, 163] width 398 height 15
type input "."
drag, startPoint x: 343, startPoint y: 207, endPoint x: 457, endPoint y: 214, distance: 115.0
click at [360, 210] on form "Step 1 of 2 Claim details Provider Name Lily Hospital-BENIN HMO ID FMP/10472/D …" at bounding box center [331, 106] width 469 height 270
click at [501, 219] on button "Next" at bounding box center [511, 218] width 40 height 21
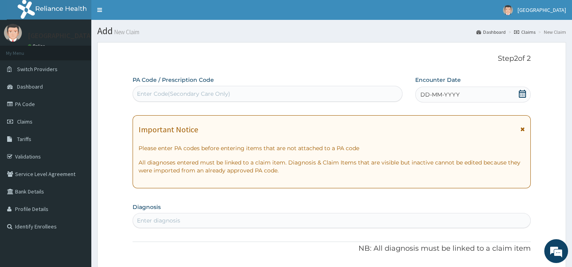
scroll to position [0, 0]
click at [444, 94] on span "DD-MM-YYYY" at bounding box center [440, 95] width 39 height 8
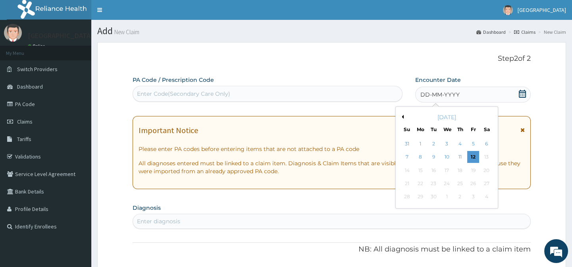
drag, startPoint x: 461, startPoint y: 144, endPoint x: 435, endPoint y: 150, distance: 26.5
click at [461, 144] on div "4" at bounding box center [460, 144] width 12 height 12
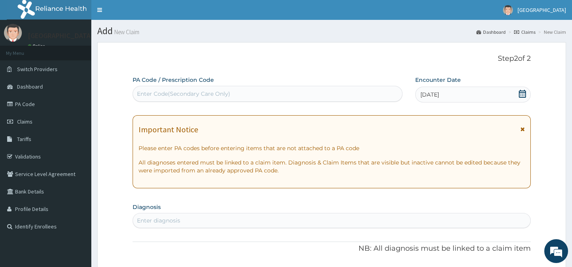
click at [201, 218] on div "Enter diagnosis" at bounding box center [331, 220] width 397 height 13
type input "[MEDICAL_DATA]"
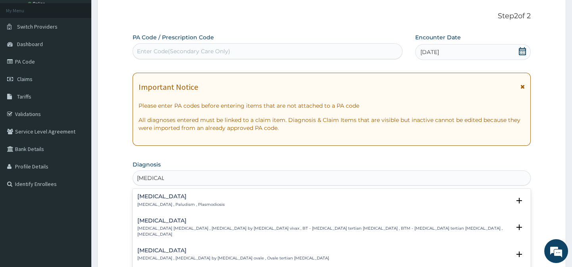
scroll to position [144, 0]
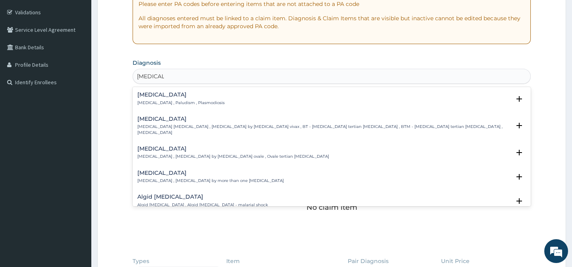
click at [158, 98] on div "Malaria Malaria , Paludism , Plasmodiosis" at bounding box center [180, 99] width 87 height 14
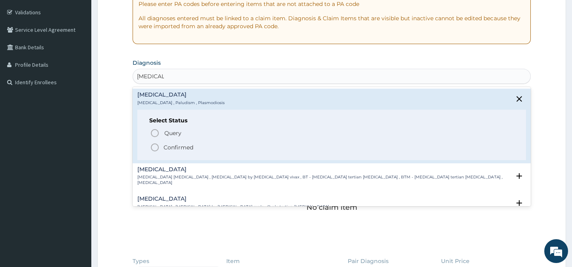
click at [154, 146] on icon "status option filled" at bounding box center [155, 148] width 10 height 10
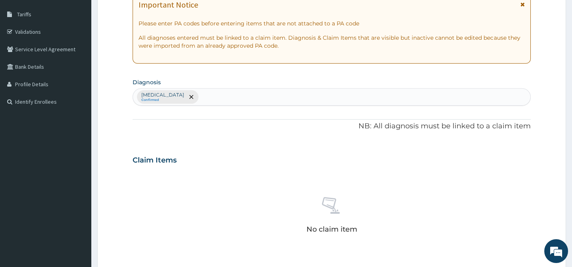
scroll to position [108, 0]
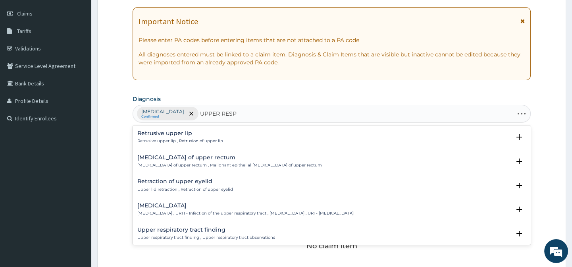
type input "UPPER RESPI"
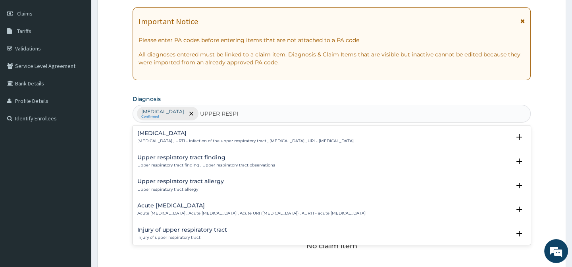
click at [172, 127] on div "Upper respiratory infection Upper respiratory infection , URTI - Infection of t…" at bounding box center [332, 139] width 398 height 24
click at [171, 133] on h4 "Upper respiratory infection" at bounding box center [245, 133] width 216 height 6
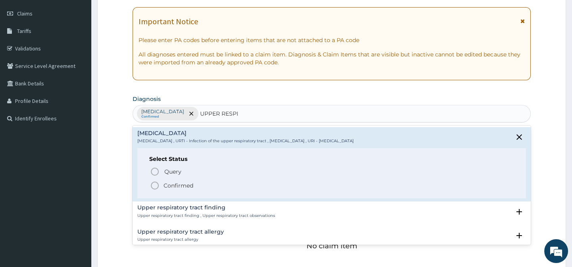
click at [151, 186] on icon "status option filled" at bounding box center [155, 186] width 10 height 10
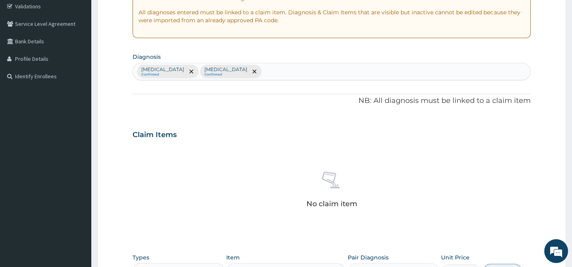
scroll to position [253, 0]
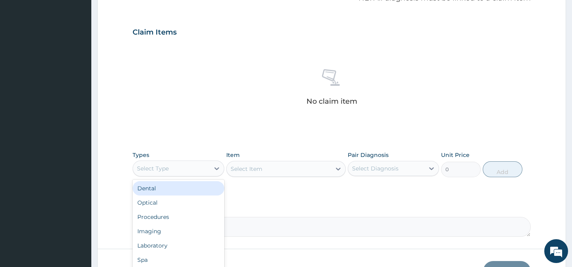
click at [179, 168] on div "Select Type" at bounding box center [171, 168] width 76 height 13
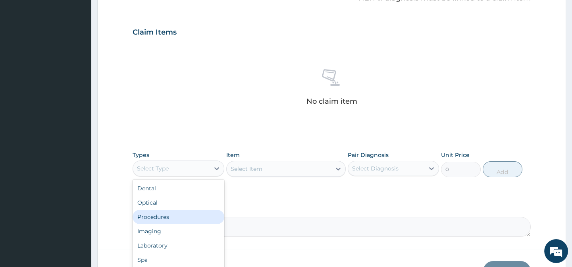
drag, startPoint x: 187, startPoint y: 214, endPoint x: 226, endPoint y: 238, distance: 45.3
click at [187, 214] on div "Procedures" at bounding box center [178, 217] width 91 height 14
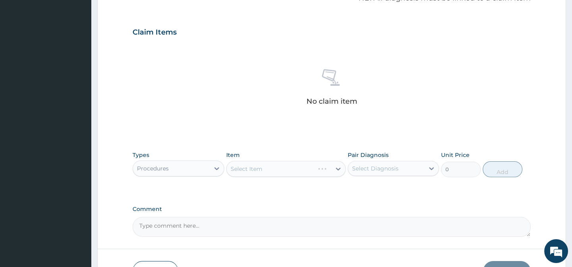
click at [270, 167] on div "Select Item" at bounding box center [286, 169] width 120 height 16
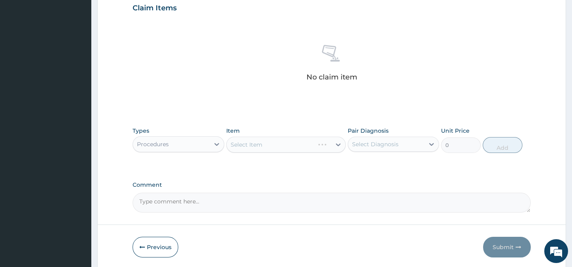
scroll to position [305, 0]
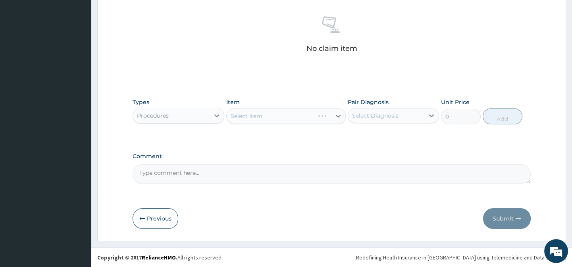
click at [248, 112] on div "Select Item" at bounding box center [286, 116] width 120 height 16
click at [289, 70] on div "No claim item" at bounding box center [332, 35] width 398 height 91
click at [293, 123] on div "Select Item" at bounding box center [286, 116] width 120 height 16
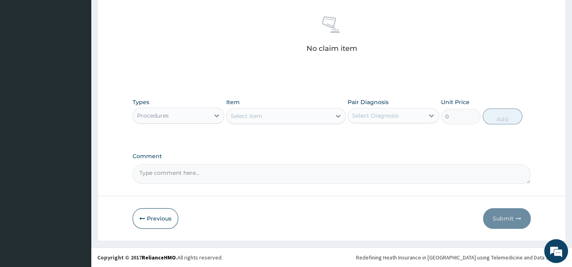
click at [252, 112] on div "Select Item" at bounding box center [247, 116] width 32 height 8
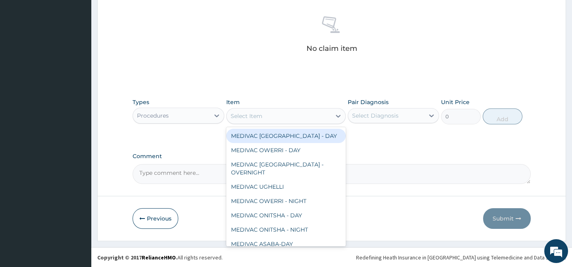
paste input "General Practitione"
type input "General Practitione"
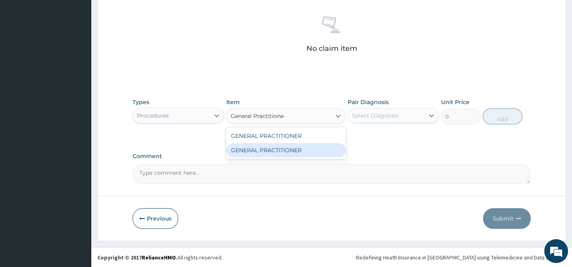
click at [289, 148] on div "GENERAL PRACTITIONER" at bounding box center [286, 150] width 120 height 14
type input "3125"
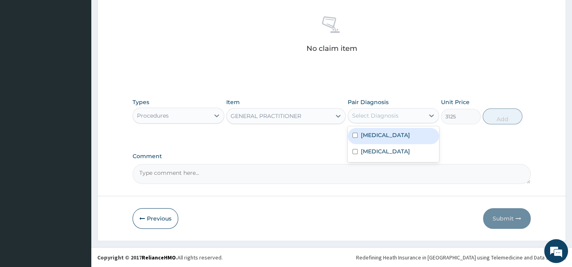
click at [385, 113] on div "Select Diagnosis" at bounding box center [375, 116] width 46 height 8
click at [409, 138] on div "Malaria" at bounding box center [393, 136] width 91 height 16
checkbox input "true"
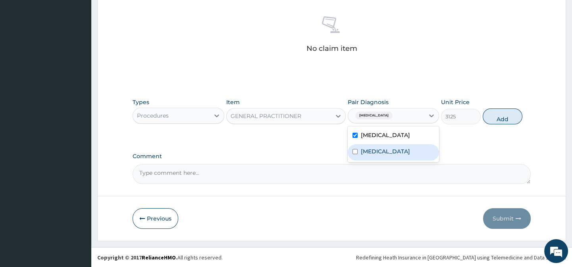
click at [415, 160] on div "Upper respiratory infection" at bounding box center [393, 152] width 91 height 16
checkbox input "true"
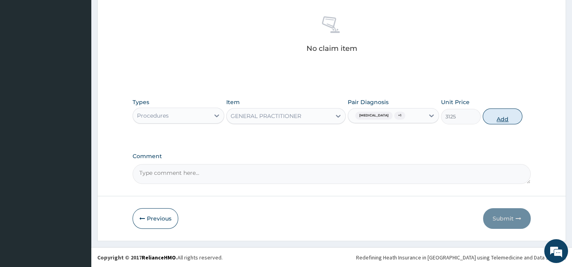
click at [496, 116] on button "Add" at bounding box center [503, 116] width 40 height 16
type input "0"
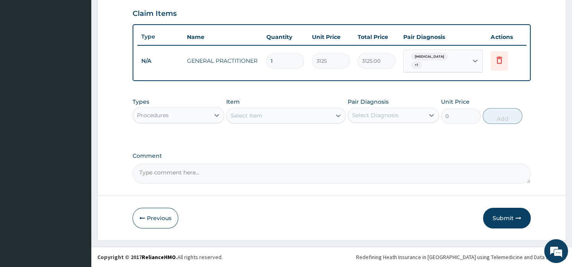
scroll to position [273, 0]
click at [174, 113] on div "Procedures" at bounding box center [171, 115] width 76 height 13
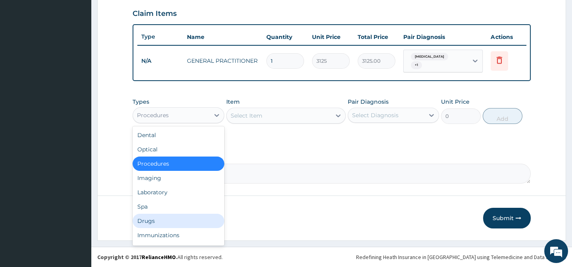
click at [179, 222] on div "Drugs" at bounding box center [178, 221] width 91 height 14
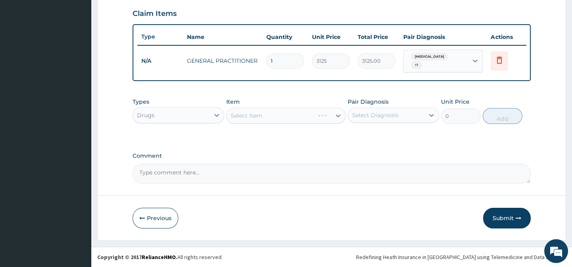
click at [257, 139] on div "Types option Drugs, selected. Select is focused ,type to refine list, press Dow…" at bounding box center [332, 117] width 398 height 46
click at [256, 114] on div "Select Item" at bounding box center [286, 116] width 120 height 16
click at [307, 133] on div "Types Drugs Item Select Item Pair Diagnosis Select Diagnosis Unit Price 0 Add" at bounding box center [332, 117] width 398 height 46
click at [279, 119] on div "Select Item" at bounding box center [286, 116] width 120 height 16
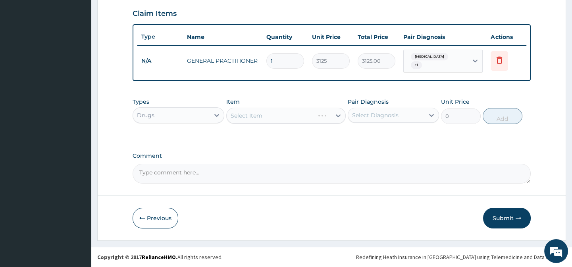
click at [304, 113] on div "Select Item" at bounding box center [286, 116] width 120 height 16
click at [258, 114] on div "Select Item" at bounding box center [286, 116] width 120 height 16
click at [260, 121] on div "Select Item" at bounding box center [286, 116] width 120 height 16
click at [259, 121] on div "Select Item" at bounding box center [286, 116] width 120 height 16
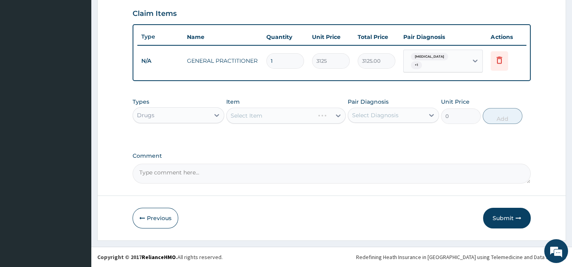
click at [260, 111] on div "Select Item" at bounding box center [286, 116] width 120 height 16
drag, startPoint x: 317, startPoint y: 123, endPoint x: 363, endPoint y: 145, distance: 50.8
click at [318, 123] on div "Select Item" at bounding box center [286, 116] width 120 height 16
click at [255, 109] on div "Select Item" at bounding box center [286, 116] width 120 height 16
click at [264, 94] on div "Types Drugs Item Select Item Pair Diagnosis Select Diagnosis Unit Price 0 Add" at bounding box center [332, 111] width 398 height 34
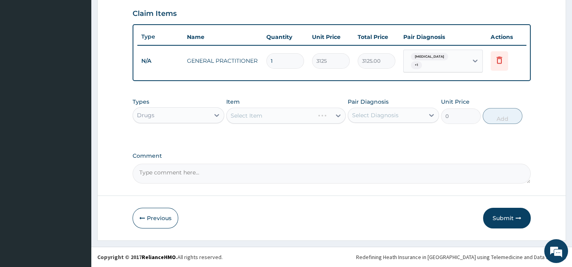
click at [266, 116] on div "Select Item" at bounding box center [286, 116] width 120 height 16
click at [286, 119] on div "Select Item" at bounding box center [279, 115] width 104 height 13
click at [291, 103] on div "Item option GENERAL PRACTITIONER, selected. Select is focused ,type to refine l…" at bounding box center [286, 111] width 120 height 26
click at [286, 112] on div "Select Item" at bounding box center [279, 115] width 104 height 13
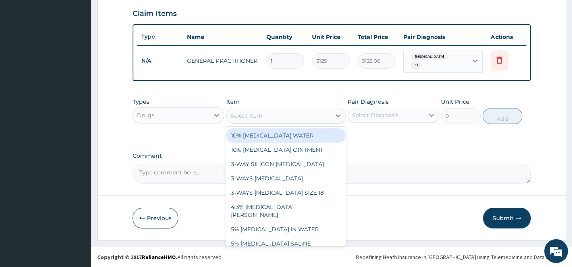
paste input "VITAMIN C 100MG/5ML SYR"
type input "VITAMIN C 100MG/5ML SYR"
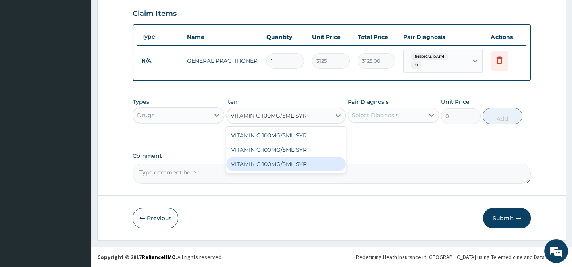
click at [312, 162] on div "VITAMIN C 100MG/5ML SYR" at bounding box center [286, 164] width 120 height 14
type input "690"
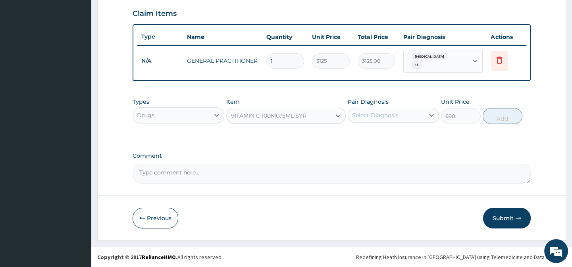
click at [376, 118] on div "Select Diagnosis" at bounding box center [375, 115] width 46 height 8
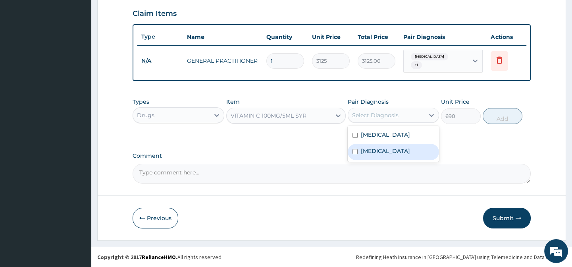
click at [404, 152] on label "Upper respiratory infection" at bounding box center [385, 151] width 49 height 8
checkbox input "true"
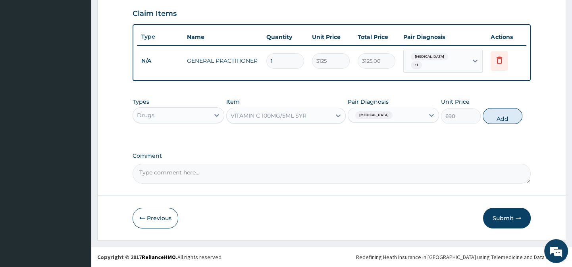
click at [512, 124] on div "Types Drugs Item VITAMIN C 100MG/5ML SYR Pair Diagnosis Upper respiratory infec…" at bounding box center [332, 111] width 398 height 34
click at [508, 114] on button "Add" at bounding box center [503, 116] width 40 height 16
type input "0"
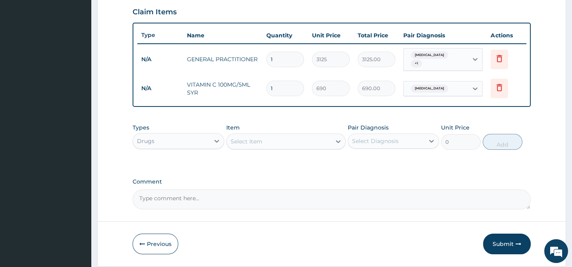
scroll to position [301, 0]
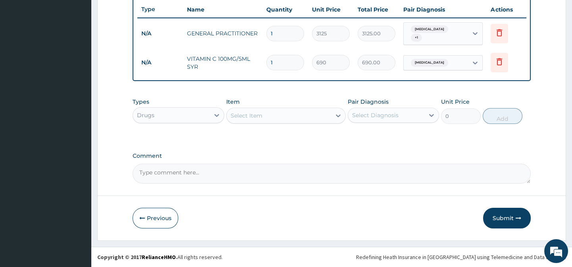
click at [256, 116] on div "Select Item" at bounding box center [247, 116] width 32 height 8
paste input "PARACETAMOL 125MG/5ML SYR"
type input "PARACETAMOL 125MG/5ML SYR"
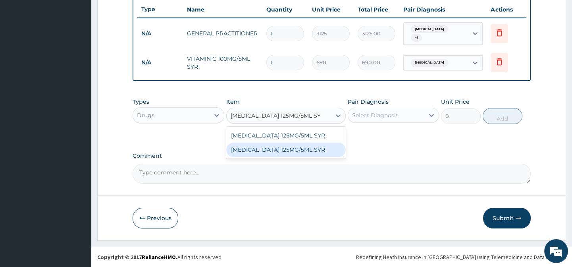
drag, startPoint x: 313, startPoint y: 152, endPoint x: 372, endPoint y: 142, distance: 60.3
click at [314, 152] on div "PARACETAMOL 125MG/5ML SYR" at bounding box center [286, 150] width 120 height 14
type input "720"
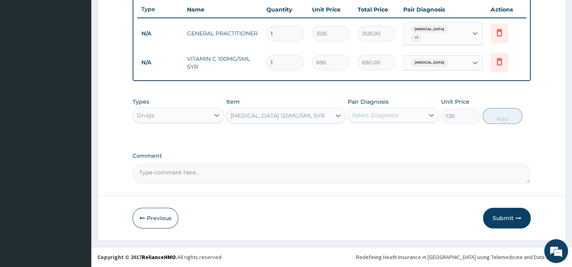
click at [384, 112] on div "Select Diagnosis" at bounding box center [375, 115] width 46 height 8
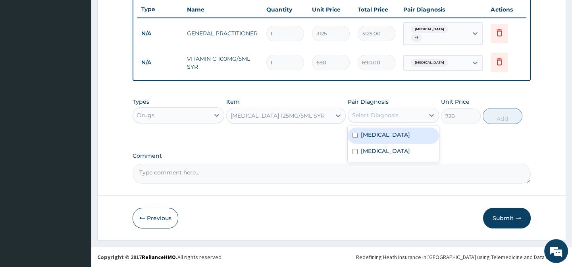
drag, startPoint x: 405, startPoint y: 135, endPoint x: 477, endPoint y: 139, distance: 72.4
click at [405, 136] on div "Malaria" at bounding box center [393, 135] width 91 height 16
checkbox input "true"
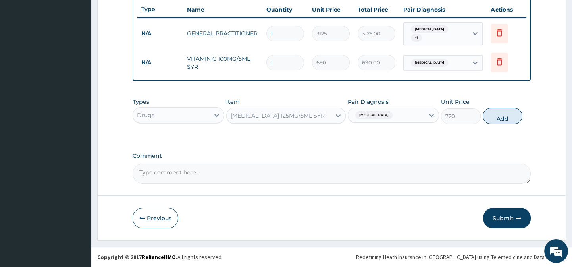
click at [477, 139] on div "Types Drugs Item PARACETAMOL 125MG/5ML SYR Pair Diagnosis Malaria Unit Price 72…" at bounding box center [332, 117] width 398 height 46
click at [504, 120] on button "Add" at bounding box center [503, 116] width 40 height 16
type input "0"
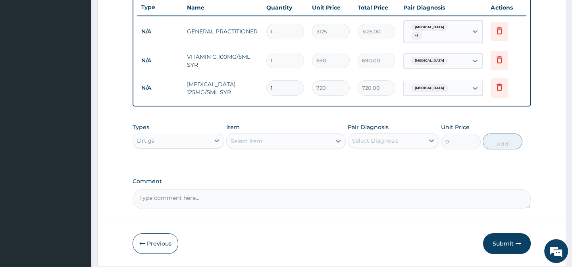
click at [269, 139] on div "Select Item" at bounding box center [279, 141] width 104 height 13
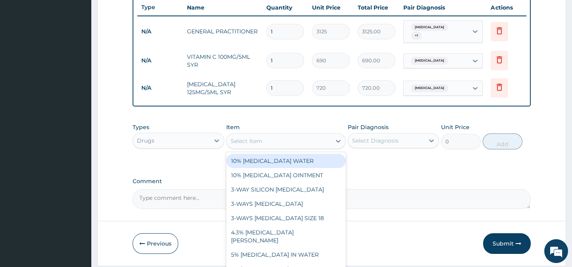
paste input "COUGH SYR WITH CETIRIZINE (CHILD)"
type input "COUGH SYR WITH CETIRIZINE (CHILD)"
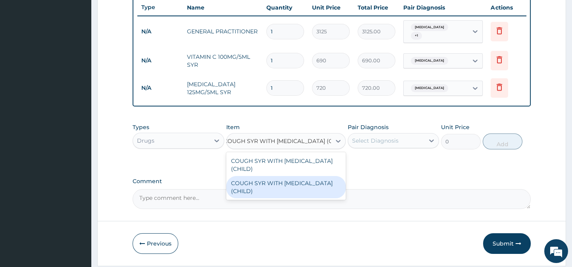
drag, startPoint x: 324, startPoint y: 176, endPoint x: 417, endPoint y: 148, distance: 96.3
click at [325, 176] on div "COUGH SYR WITH CETIRIZINE (CHILD)" at bounding box center [286, 187] width 120 height 22
type input "900"
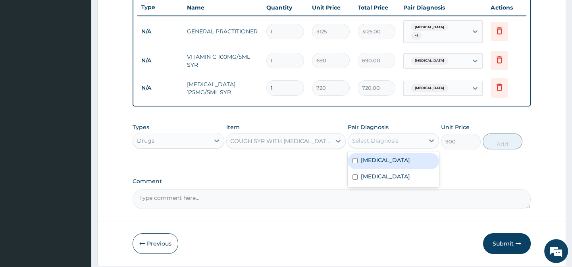
click at [417, 147] on div "Select Diagnosis" at bounding box center [386, 140] width 76 height 13
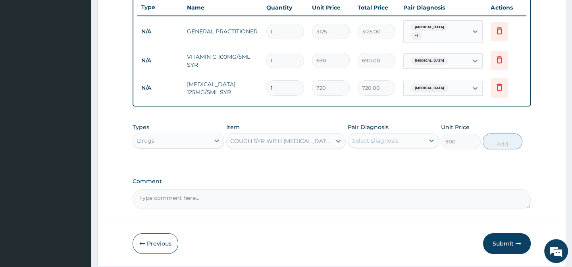
click at [413, 138] on div "Select Diagnosis" at bounding box center [386, 140] width 76 height 13
drag, startPoint x: 415, startPoint y: 137, endPoint x: 417, endPoint y: 149, distance: 11.7
click at [416, 139] on div "Select Diagnosis" at bounding box center [386, 140] width 76 height 13
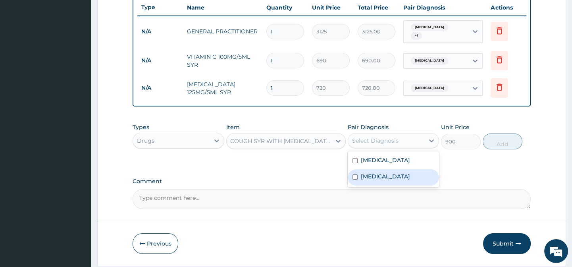
click at [410, 177] on label "Upper respiratory infection" at bounding box center [385, 176] width 49 height 8
checkbox input "true"
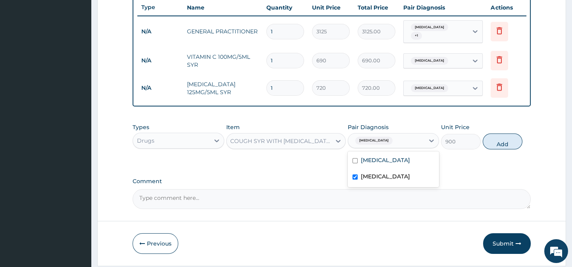
click at [492, 143] on button "Add" at bounding box center [503, 141] width 40 height 16
type input "0"
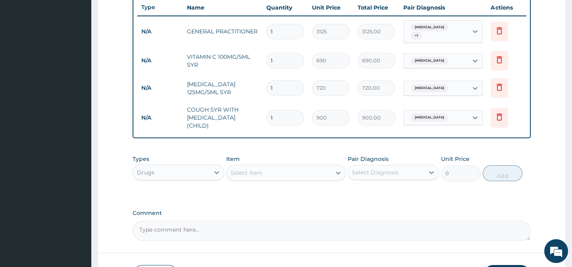
click at [243, 172] on div "Select Item" at bounding box center [247, 173] width 32 height 8
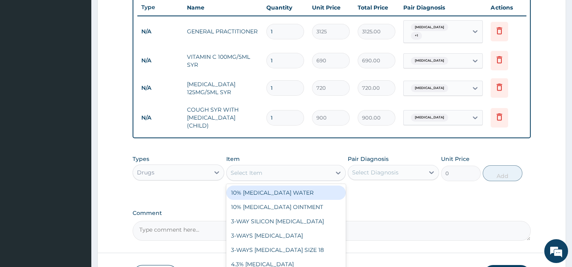
paste input "AMOXYCILLIN AND CLAVULANIC ACID 228MG/5ML SUSP"
type input "AMOXYCILLIN AND CLAVULANIC ACID 228MG/5ML SUSP"
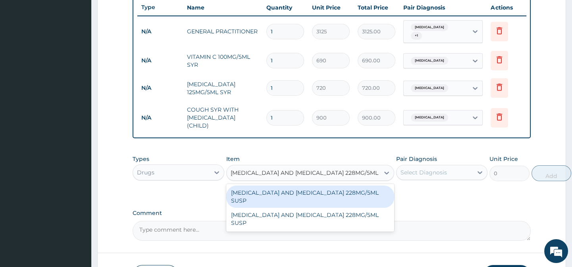
scroll to position [0, 10]
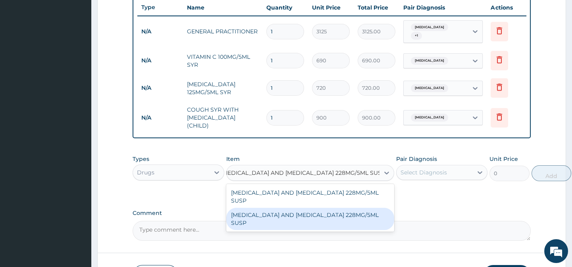
click at [322, 215] on div "AMOXYCILLIN AND CLAVULANIC ACID 228MG/5ML SUSP" at bounding box center [310, 219] width 168 height 22
type input "3360"
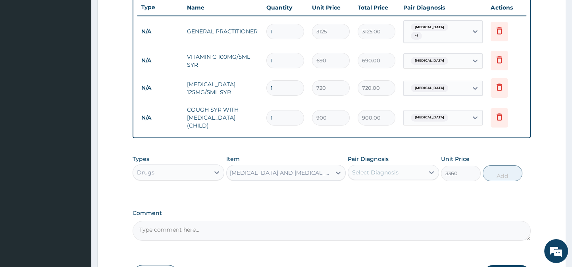
scroll to position [0, 0]
click at [405, 171] on div "Select Diagnosis" at bounding box center [386, 172] width 76 height 13
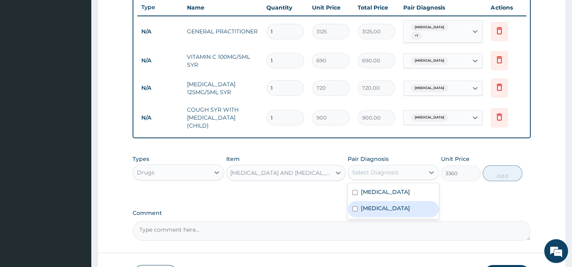
click at [405, 212] on label "Upper respiratory infection" at bounding box center [385, 208] width 49 height 8
checkbox input "true"
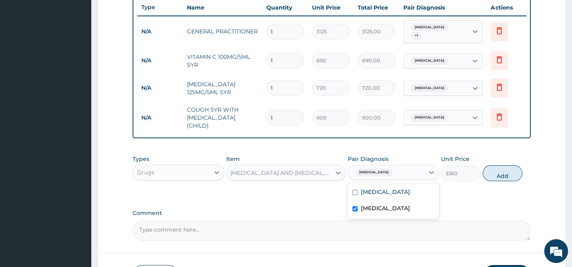
click at [473, 181] on div "Types Drugs Item AMOXYCILLIN AND CLAVULANIC ACID 228MG/5ML SUSP Pair Diagnosis …" at bounding box center [332, 168] width 398 height 34
click at [510, 174] on button "Add" at bounding box center [503, 173] width 40 height 16
type input "0"
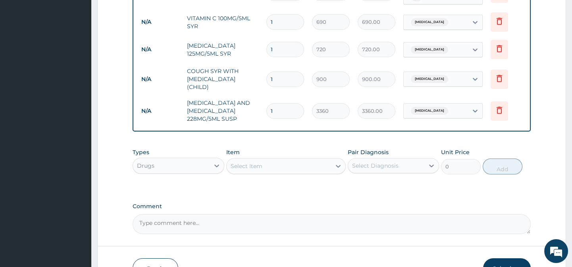
scroll to position [387, 0]
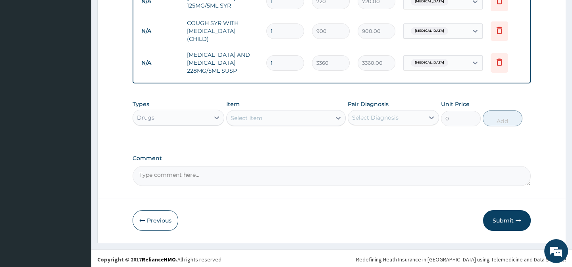
click at [166, 114] on div "Drugs" at bounding box center [171, 117] width 76 height 13
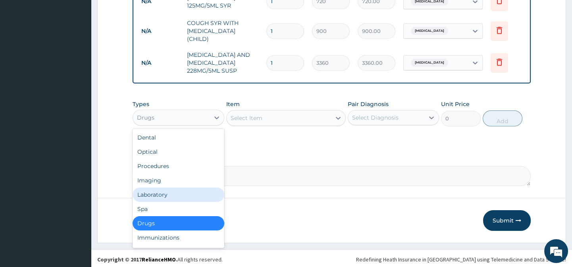
click at [148, 192] on div "Laboratory" at bounding box center [178, 194] width 91 height 14
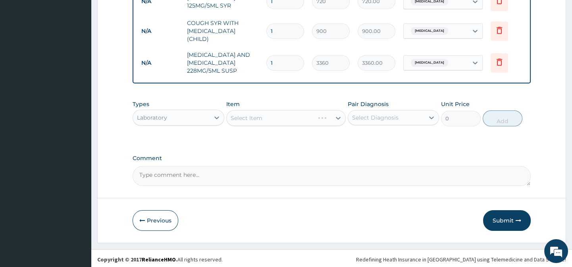
click at [244, 133] on div "Types Laboratory Item Select Item Pair Diagnosis Select Diagnosis Unit Price 0 …" at bounding box center [332, 119] width 398 height 46
click at [250, 116] on div "Select Item" at bounding box center [286, 118] width 120 height 16
click at [273, 121] on div "Select Item" at bounding box center [286, 118] width 120 height 16
click at [278, 103] on div "Item Select Item" at bounding box center [286, 113] width 120 height 26
click at [284, 125] on div "Types Laboratory Item Select Item Pair Diagnosis Select Diagnosis Unit Price 0 …" at bounding box center [332, 113] width 398 height 34
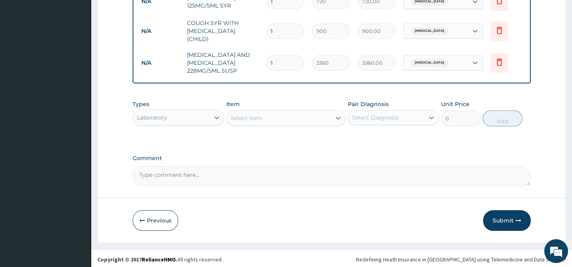
click at [243, 115] on div "Select Item" at bounding box center [247, 118] width 32 height 8
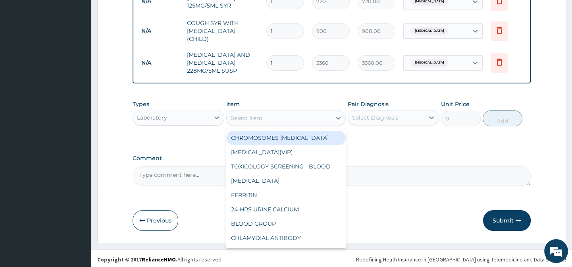
paste input "FULL BLOOD COUNT"
type input "FULL BLOOD COUNT"
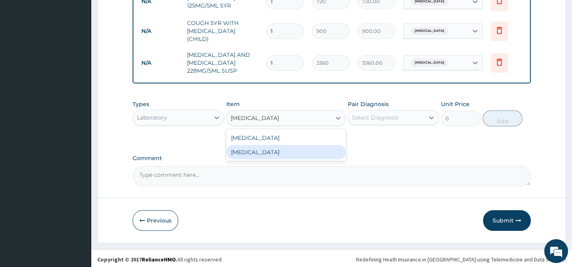
click at [268, 149] on div "FULL BLOOD COUNT" at bounding box center [286, 152] width 120 height 14
type input "3375"
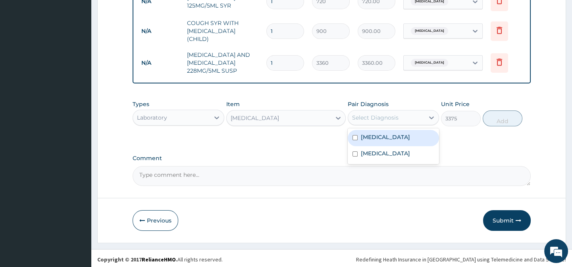
click at [374, 114] on div "Select Diagnosis" at bounding box center [375, 118] width 46 height 8
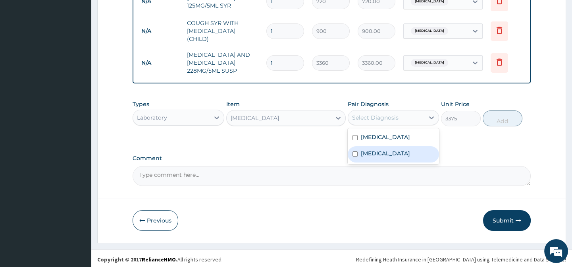
click at [392, 154] on label "Upper respiratory infection" at bounding box center [385, 153] width 49 height 8
checkbox input "true"
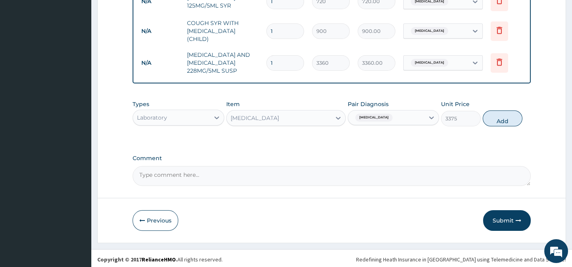
click at [461, 135] on div "Types Laboratory Item FULL BLOOD COUNT Pair Diagnosis Upper respiratory infecti…" at bounding box center [332, 119] width 398 height 46
click at [496, 112] on button "Add" at bounding box center [503, 118] width 40 height 16
type input "0"
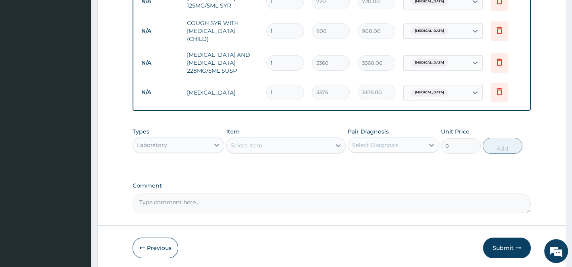
click at [248, 139] on div "Select Item" at bounding box center [279, 145] width 104 height 13
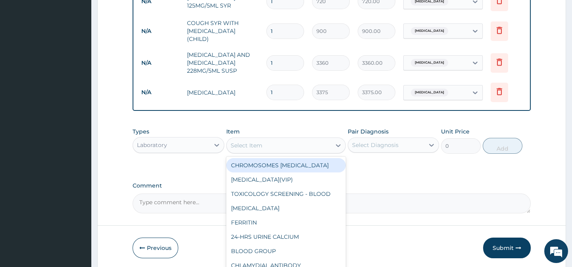
paste input "MALARIA PARASITE"
type input "MALARIA PARASITE"
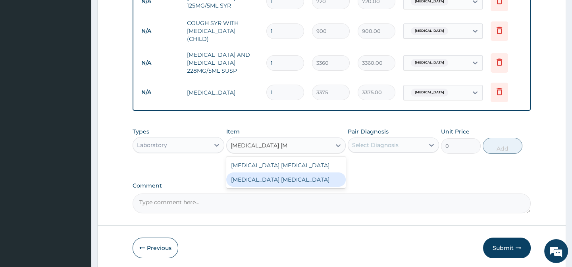
drag, startPoint x: 290, startPoint y: 181, endPoint x: 360, endPoint y: 161, distance: 72.7
click at [290, 181] on div "MALARIA PARASITE" at bounding box center [286, 179] width 120 height 14
type input "2025"
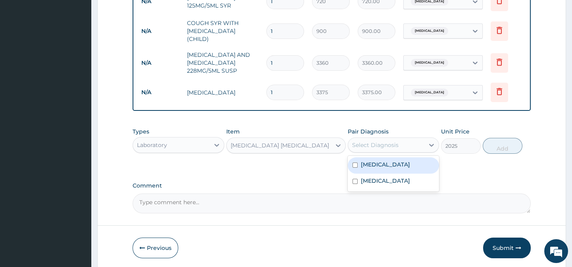
click at [406, 139] on div "Select Diagnosis" at bounding box center [386, 145] width 76 height 13
click at [406, 161] on div "Malaria" at bounding box center [393, 165] width 91 height 16
checkbox input "true"
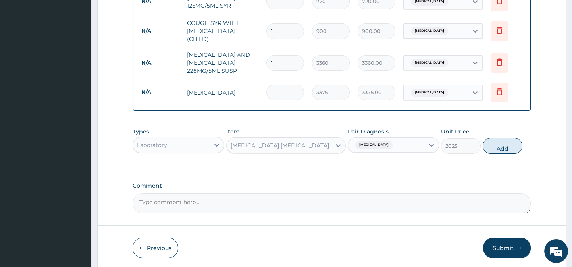
click at [492, 162] on div "Types Laboratory Item MALARIA PARASITE Pair Diagnosis Malaria Unit Price 2025 A…" at bounding box center [332, 146] width 398 height 46
click at [498, 150] on button "Add" at bounding box center [503, 146] width 40 height 16
type input "0"
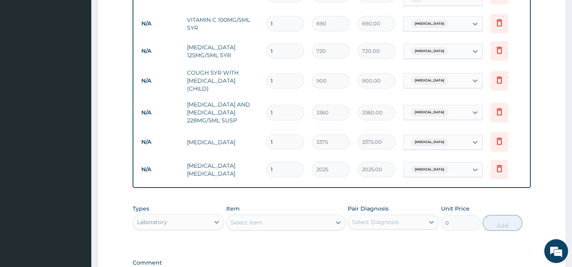
scroll to position [442, 0]
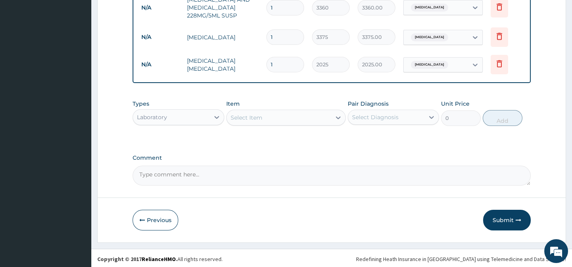
click at [441, 217] on div "Previous Submit" at bounding box center [332, 220] width 398 height 21
click at [493, 216] on button "Submit" at bounding box center [507, 220] width 48 height 21
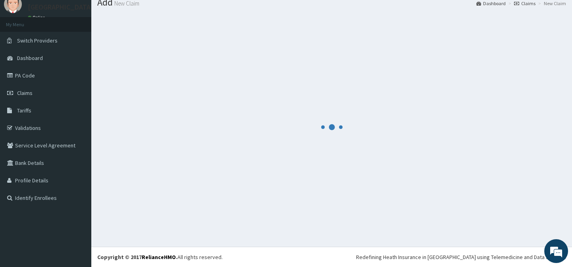
scroll to position [28, 0]
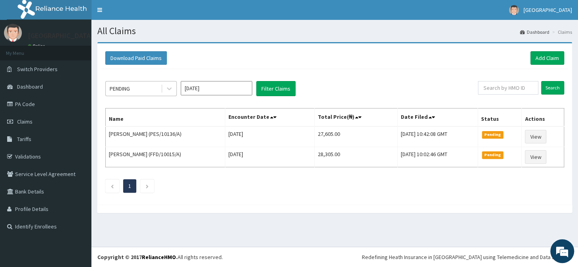
click at [154, 86] on div "PENDING" at bounding box center [133, 88] width 55 height 13
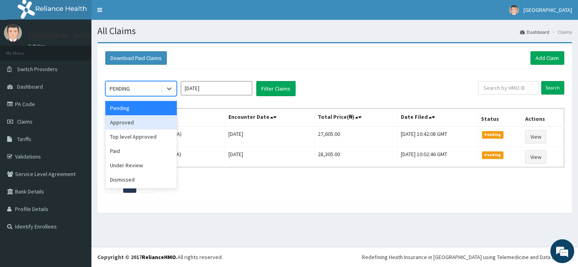
click at [139, 122] on div "Approved" at bounding box center [140, 122] width 71 height 14
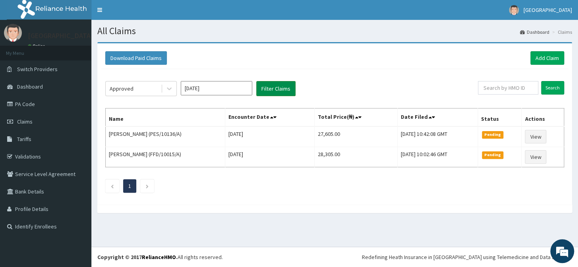
drag, startPoint x: 276, startPoint y: 83, endPoint x: 282, endPoint y: 93, distance: 12.5
click at [276, 83] on button "Filter Claims" at bounding box center [275, 88] width 39 height 15
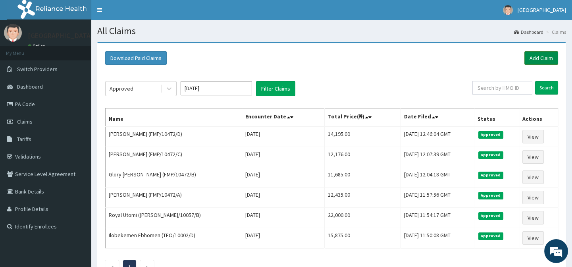
click at [535, 58] on link "Add Claim" at bounding box center [542, 58] width 34 height 14
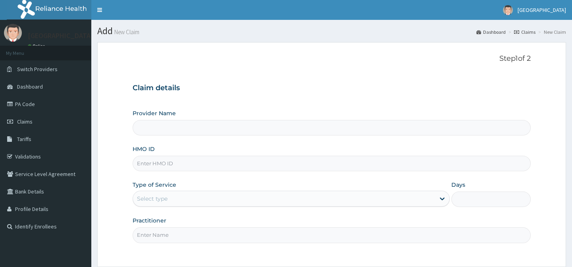
click at [163, 161] on input "HMO ID" at bounding box center [332, 163] width 398 height 15
paste input "FMP/10472/E"
type input "FMP/10472/E"
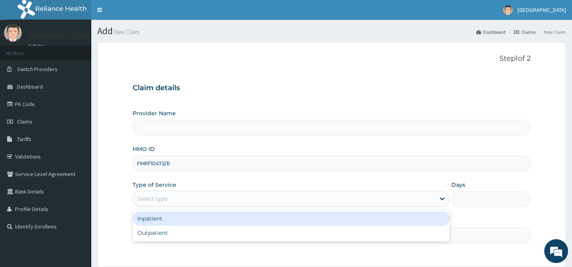
drag, startPoint x: 160, startPoint y: 196, endPoint x: 165, endPoint y: 213, distance: 17.6
click at [160, 199] on div "Select type" at bounding box center [152, 199] width 31 height 8
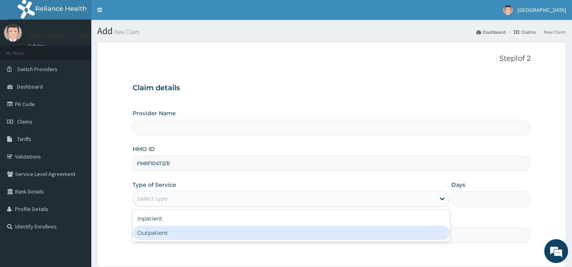
click at [170, 236] on div "Outpatient" at bounding box center [291, 233] width 317 height 14
type input "1"
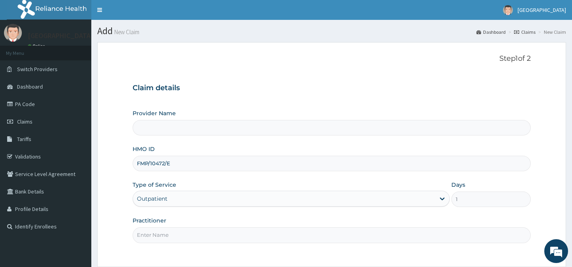
click at [170, 236] on input "Practitioner" at bounding box center [332, 234] width 398 height 15
type input "."
type input "[GEOGRAPHIC_DATA]-[GEOGRAPHIC_DATA]"
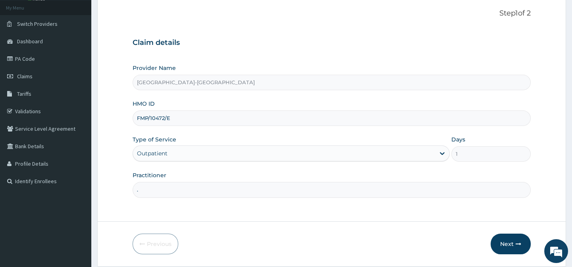
scroll to position [71, 0]
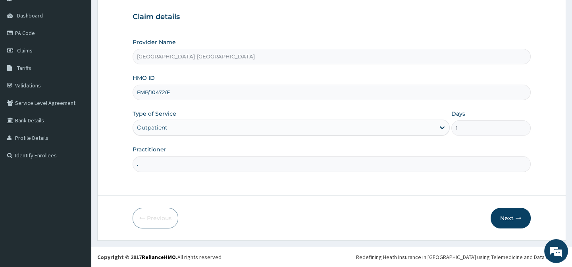
click at [428, 206] on form "Step 1 of 2 Claim details Provider Name [GEOGRAPHIC_DATA]-[GEOGRAPHIC_DATA] HMO…" at bounding box center [331, 106] width 469 height 270
click at [505, 218] on button "Next" at bounding box center [511, 218] width 40 height 21
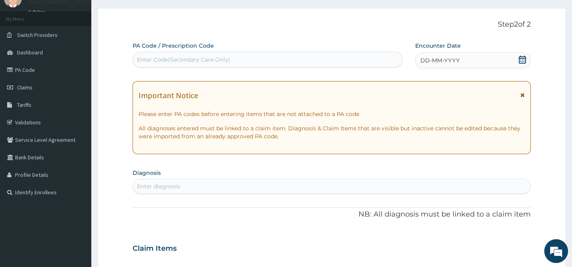
scroll to position [0, 0]
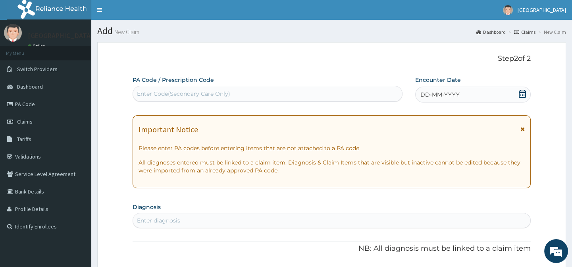
click at [163, 92] on div "Enter Code(Secondary Care Only)" at bounding box center [183, 94] width 93 height 8
click at [246, 97] on div "Enter Code(Secondary Care Only)" at bounding box center [267, 93] width 269 height 13
click at [476, 94] on div "DD-MM-YYYY" at bounding box center [473, 95] width 116 height 16
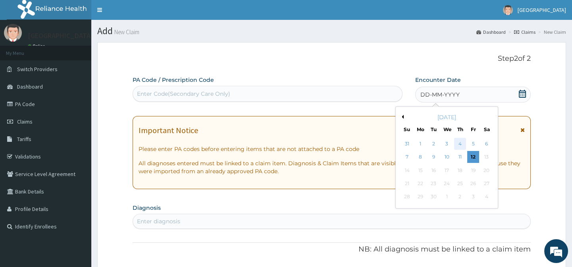
click at [457, 145] on div "4" at bounding box center [460, 144] width 12 height 12
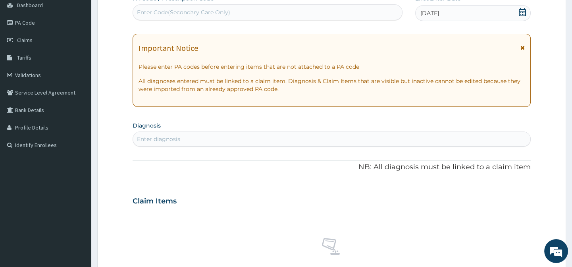
scroll to position [108, 0]
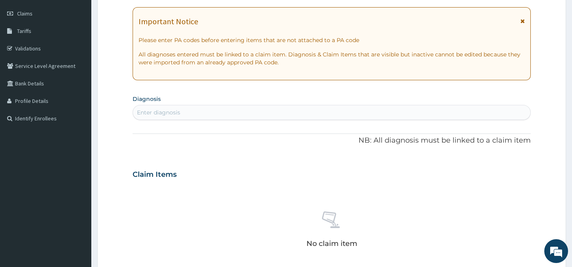
click at [174, 116] on div "Enter diagnosis" at bounding box center [331, 112] width 397 height 13
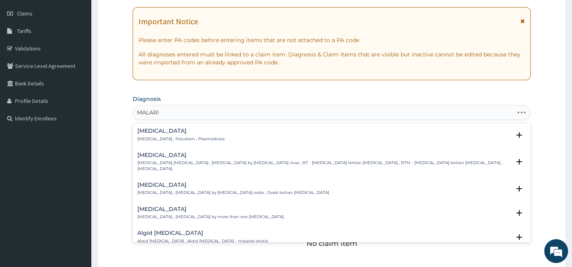
type input "[MEDICAL_DATA]"
click at [166, 129] on h4 "[MEDICAL_DATA]" at bounding box center [180, 131] width 87 height 6
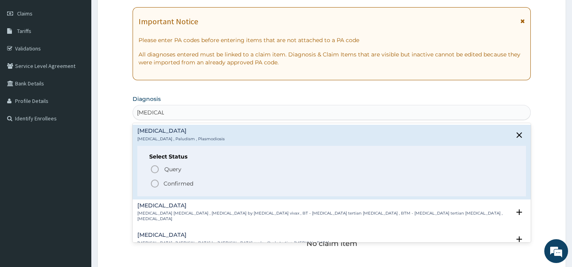
click at [157, 179] on icon "status option filled" at bounding box center [155, 184] width 10 height 10
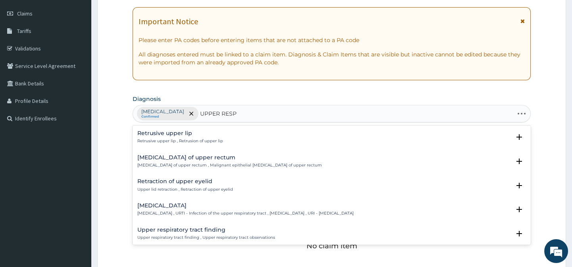
type input "UPPER RESPI"
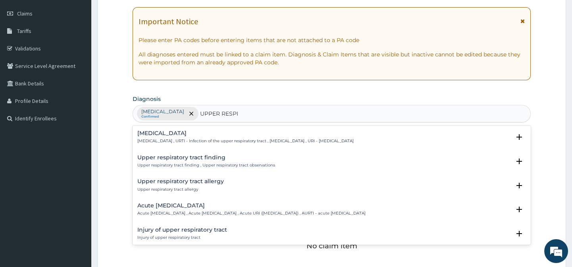
click at [186, 140] on p "[MEDICAL_DATA] , URTI - Infection of the upper respiratory tract , [MEDICAL_DAT…" at bounding box center [245, 141] width 216 height 6
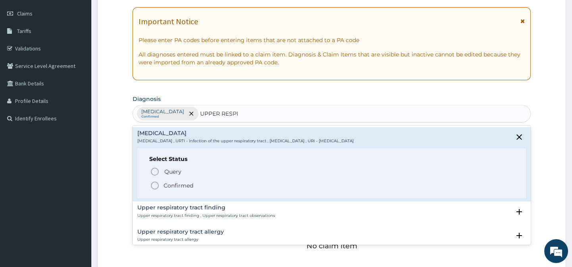
click at [153, 186] on icon "status option filled" at bounding box center [155, 186] width 10 height 10
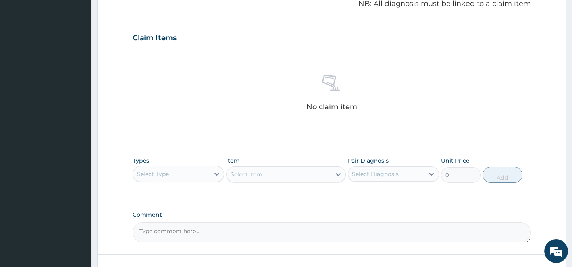
scroll to position [305, 0]
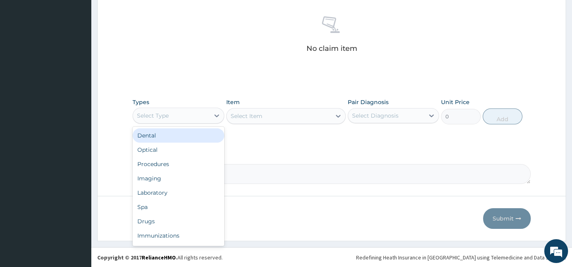
click at [194, 117] on div "Select Type" at bounding box center [171, 115] width 76 height 13
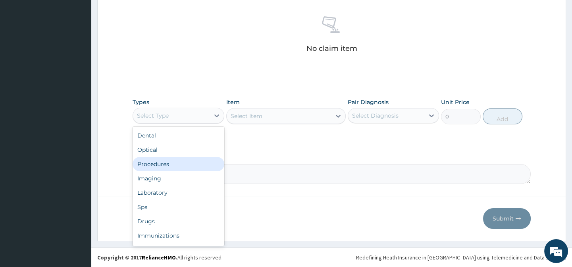
drag, startPoint x: 166, startPoint y: 166, endPoint x: 208, endPoint y: 176, distance: 43.4
click at [167, 166] on div "Procedures" at bounding box center [178, 164] width 91 height 14
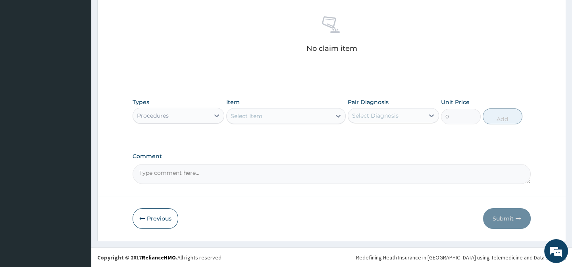
click at [262, 113] on div "Select Item" at bounding box center [279, 116] width 104 height 13
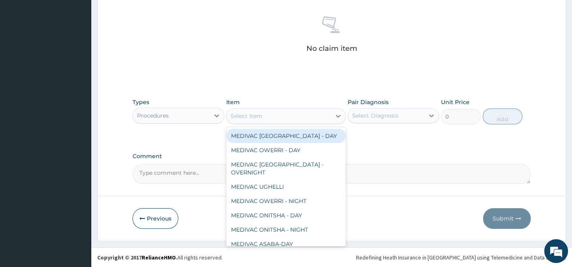
paste input "General Practitione"
type input "General Practitione"
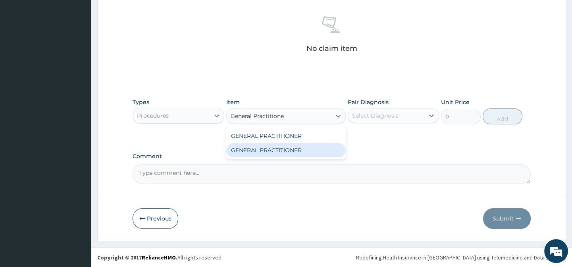
click at [318, 150] on div "GENERAL PRACTITIONER" at bounding box center [286, 150] width 120 height 14
type input "3125"
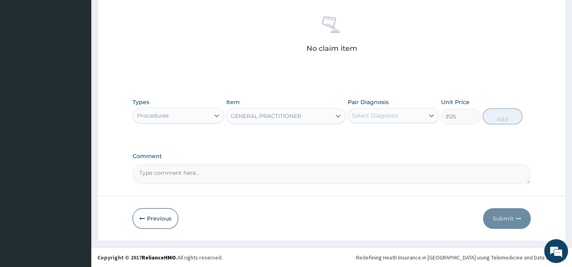
click at [386, 123] on div "Pair Diagnosis Select Diagnosis" at bounding box center [393, 111] width 91 height 26
click at [389, 119] on div "Select Diagnosis" at bounding box center [386, 115] width 76 height 13
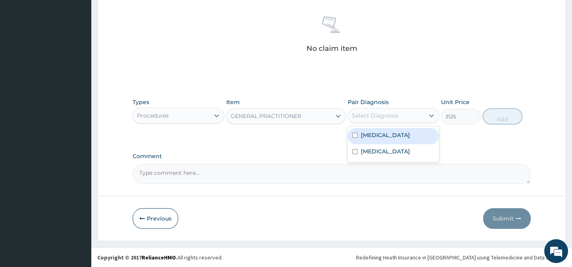
click at [403, 141] on div "Malaria" at bounding box center [393, 136] width 91 height 16
checkbox input "true"
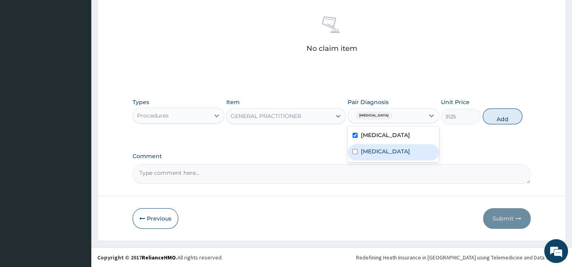
click at [410, 155] on label "Upper respiratory infection" at bounding box center [385, 151] width 49 height 8
checkbox input "true"
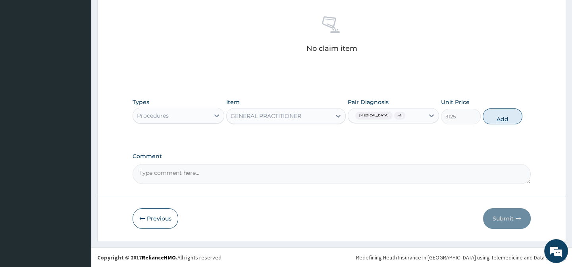
click at [496, 121] on button "Add" at bounding box center [503, 116] width 40 height 16
type input "0"
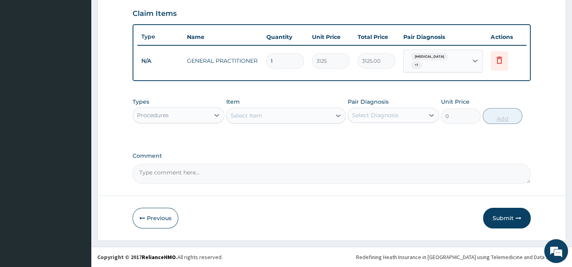
scroll to position [273, 0]
click at [164, 118] on div "Procedures" at bounding box center [153, 115] width 32 height 8
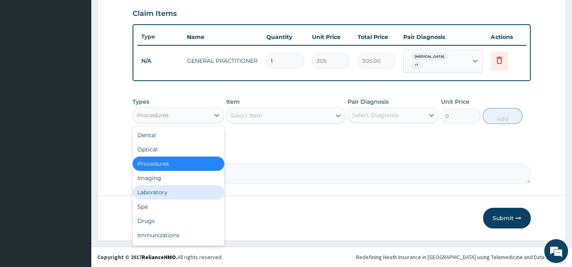
click at [159, 192] on div "Laboratory" at bounding box center [178, 192] width 91 height 14
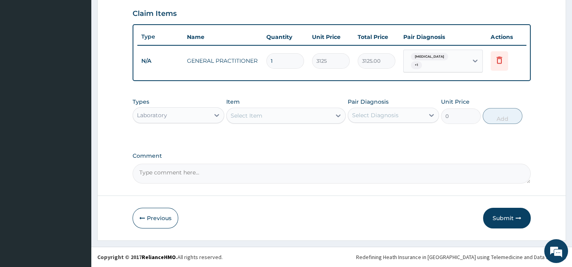
click at [159, 102] on div "Types Laboratory" at bounding box center [178, 111] width 91 height 26
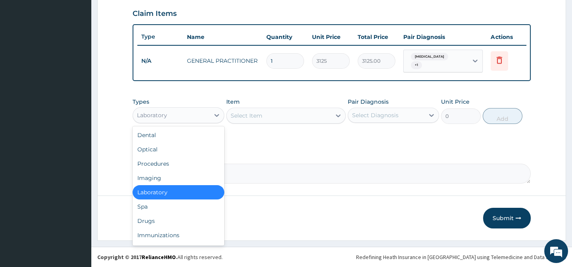
click at [170, 111] on div "Laboratory" at bounding box center [171, 115] width 76 height 13
click at [160, 222] on div "Drugs" at bounding box center [178, 221] width 91 height 14
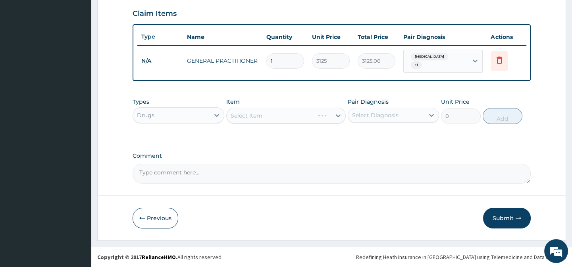
click at [249, 156] on label "Comment" at bounding box center [332, 155] width 398 height 7
click at [249, 164] on textarea "Comment" at bounding box center [332, 174] width 398 height 20
click at [254, 124] on div "Types Drugs Item Select Item Pair Diagnosis Select Diagnosis Unit Price 0 Add" at bounding box center [332, 111] width 398 height 34
click at [255, 116] on div "Select Item" at bounding box center [286, 116] width 120 height 16
click at [306, 114] on div "Select Item" at bounding box center [286, 116] width 120 height 16
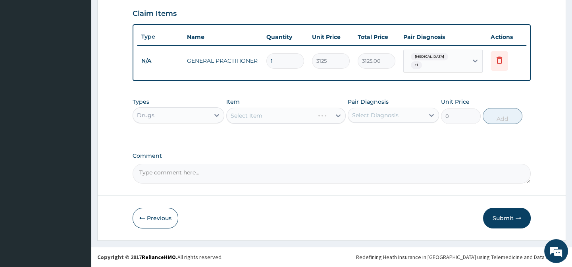
click at [332, 115] on div "Select Item" at bounding box center [286, 116] width 120 height 16
click at [312, 100] on div "Item Select Item" at bounding box center [286, 111] width 120 height 26
click at [313, 118] on div "Select Item" at bounding box center [286, 116] width 120 height 16
drag, startPoint x: 347, startPoint y: 142, endPoint x: 417, endPoint y: 125, distance: 71.9
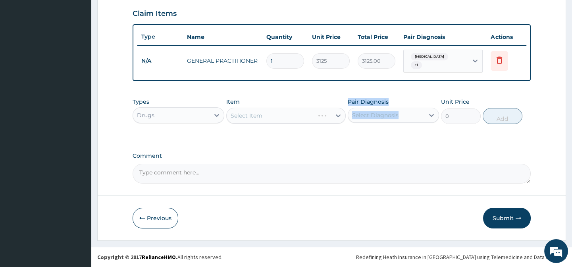
drag, startPoint x: 417, startPoint y: 125, endPoint x: 417, endPoint y: 104, distance: 21.0
click at [417, 123] on div "Types Drugs Item Select Item Pair Diagnosis Select Diagnosis Unit Price 0 Add" at bounding box center [332, 111] width 398 height 34
drag, startPoint x: 428, startPoint y: 126, endPoint x: 450, endPoint y: 127, distance: 21.9
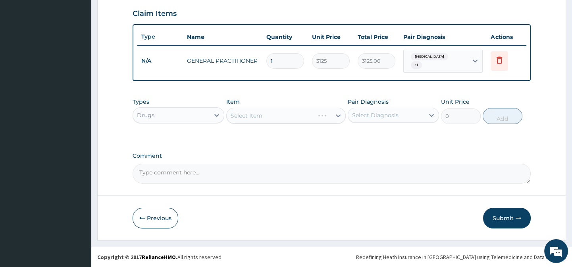
click at [428, 126] on div "Types Drugs Item Select Item Pair Diagnosis Select Diagnosis Unit Price 0 Add" at bounding box center [332, 111] width 398 height 34
drag, startPoint x: 450, startPoint y: 127, endPoint x: 459, endPoint y: 125, distance: 9.3
click at [453, 127] on div "Types Drugs Item Select Item Pair Diagnosis Select Diagnosis Unit Price 0 Add" at bounding box center [332, 111] width 398 height 34
click at [479, 102] on div "Unit Price 0" at bounding box center [461, 111] width 40 height 26
click at [345, 95] on div "Types Drugs Item Select Item Pair Diagnosis Select Diagnosis Unit Price 0 Add" at bounding box center [332, 111] width 398 height 34
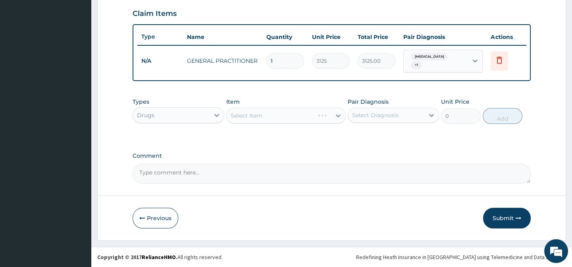
click at [279, 103] on div "Item Select Item" at bounding box center [286, 111] width 120 height 26
click at [270, 119] on div "Select Item" at bounding box center [286, 116] width 120 height 16
click at [260, 120] on div "Select Item" at bounding box center [279, 115] width 104 height 13
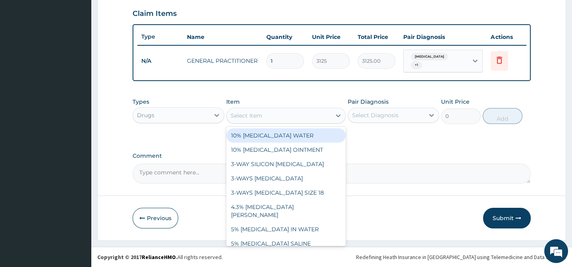
paste input "PARACETAMOL 125MG/5ML SYR"
type input "PARACETAMOL 125MG/5ML SYR"
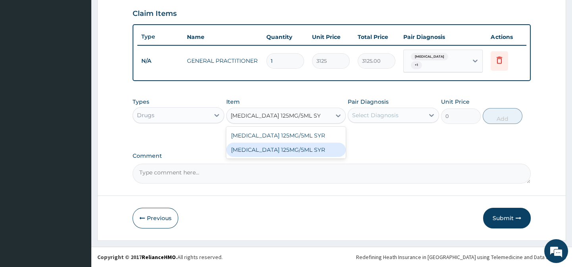
click at [321, 154] on div "PARACETAMOL 125MG/5ML SYR" at bounding box center [286, 150] width 120 height 14
type input "720"
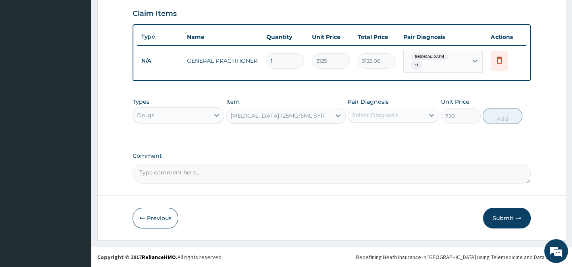
click at [386, 114] on div "Select Diagnosis" at bounding box center [375, 115] width 46 height 8
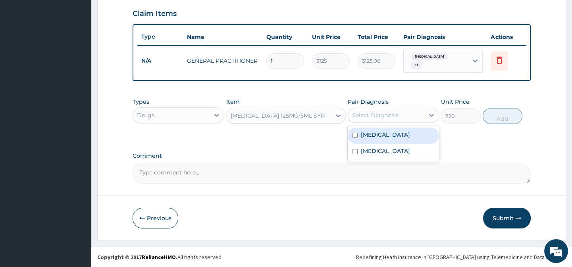
click at [410, 141] on div "Malaria" at bounding box center [393, 135] width 91 height 16
checkbox input "true"
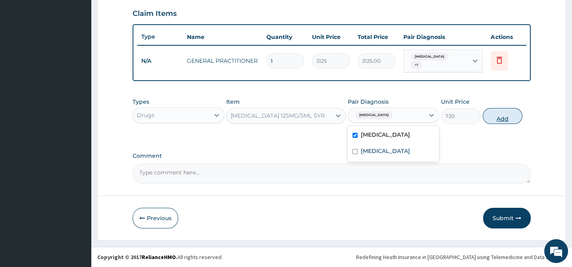
drag, startPoint x: 478, startPoint y: 130, endPoint x: 503, endPoint y: 117, distance: 28.4
click at [478, 130] on div "Types Drugs Item PARACETAMOL 125MG/5ML SYR Pair Diagnosis option Malaria, selec…" at bounding box center [332, 117] width 398 height 46
click at [508, 112] on button "Add" at bounding box center [503, 116] width 40 height 16
type input "0"
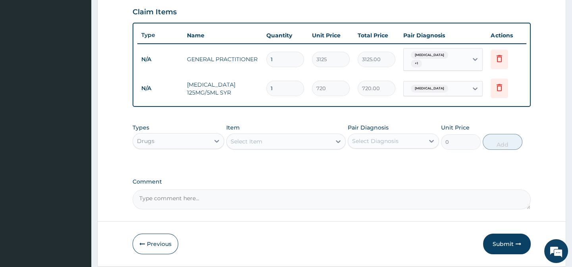
click at [247, 145] on div "Select Item" at bounding box center [247, 141] width 32 height 8
paste input "CHLORPHENIRAMINE SYRUP FOR CHILDREN"
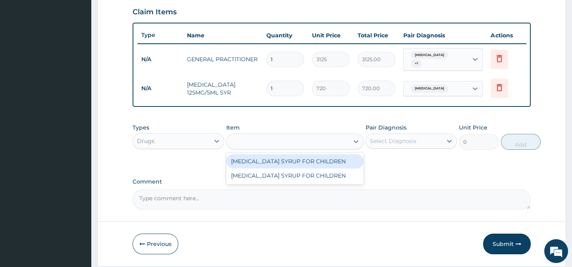
type input "CHLORPHENIRAMINE SYRUP FOR CHILDREN"
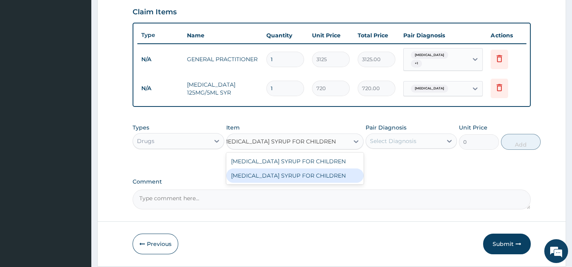
click at [310, 183] on div "CHLORPHENIRAMINE SYRUP FOR CHILDREN" at bounding box center [294, 175] width 137 height 14
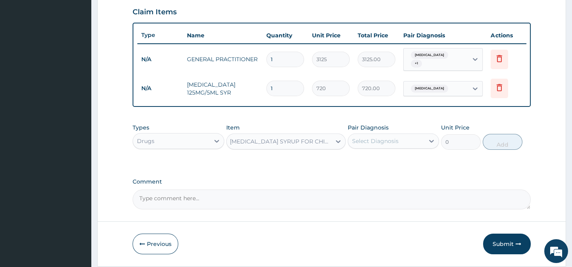
type input "530"
drag, startPoint x: 395, startPoint y: 162, endPoint x: 399, endPoint y: 148, distance: 14.5
click at [396, 160] on div "Types Drugs Item option CHLORPHENIRAMINE SYRUP FOR CHILDREN, selected. Select i…" at bounding box center [332, 143] width 398 height 46
click at [399, 145] on div "Select Diagnosis" at bounding box center [386, 141] width 76 height 13
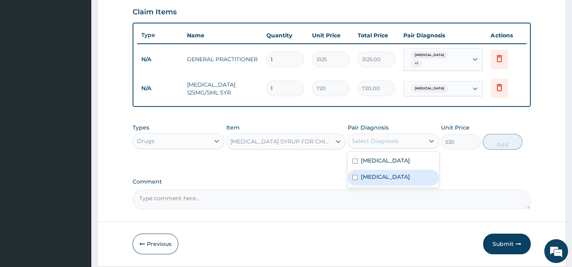
click at [410, 177] on label "Upper respiratory infection" at bounding box center [385, 177] width 49 height 8
checkbox input "true"
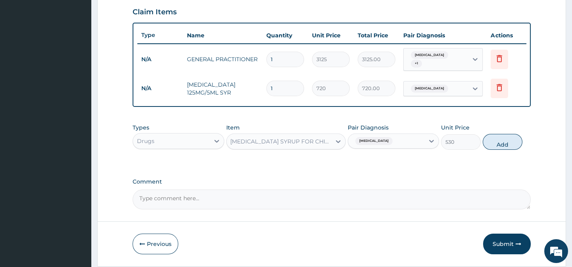
click at [469, 166] on div "Types Drugs Item CHLORPHENIRAMINE SYRUP FOR CHILDREN Pair Diagnosis Upper respi…" at bounding box center [332, 143] width 398 height 46
click at [523, 139] on div "Types Drugs Item CHLORPHENIRAMINE SYRUP FOR CHILDREN Pair Diagnosis Upper respi…" at bounding box center [332, 137] width 398 height 34
click at [515, 141] on button "Add" at bounding box center [503, 142] width 40 height 16
type input "0"
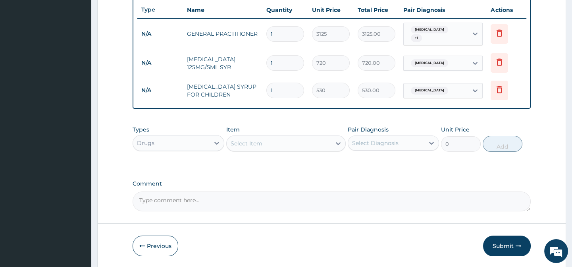
scroll to position [328, 0]
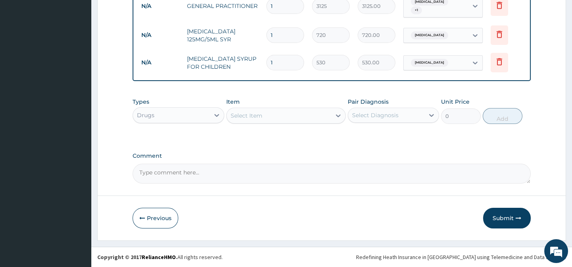
click at [237, 114] on div "Select Item" at bounding box center [247, 116] width 32 height 8
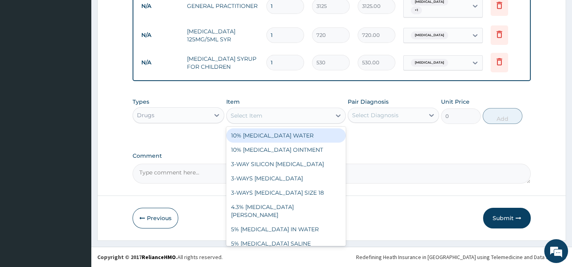
paste input "AMODIAQUINE 50MG/5ML SYR"
type input "AMODIAQUINE 50MG/5ML SYR"
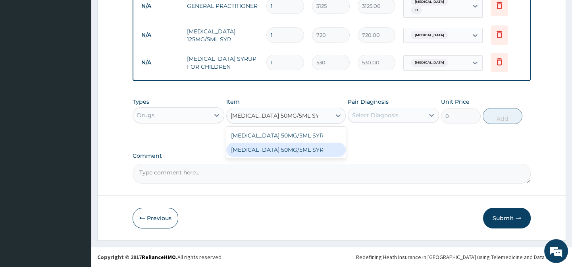
click at [300, 150] on div "AMODIAQUINE 50MG/5ML SYR" at bounding box center [286, 150] width 120 height 14
type input "1840"
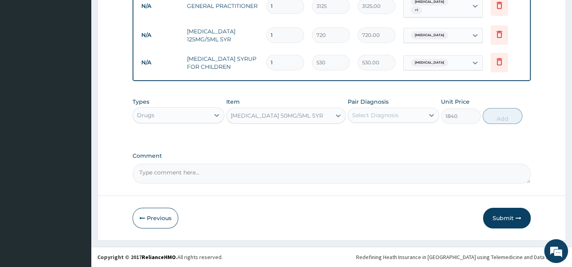
drag, startPoint x: 382, startPoint y: 134, endPoint x: 396, endPoint y: 116, distance: 22.5
click at [383, 133] on div "Types Drugs Item AMODIAQUINE 50MG/5ML SYR Pair Diagnosis Select Diagnosis Unit …" at bounding box center [332, 117] width 398 height 46
click at [396, 115] on div "Select Diagnosis" at bounding box center [375, 115] width 46 height 8
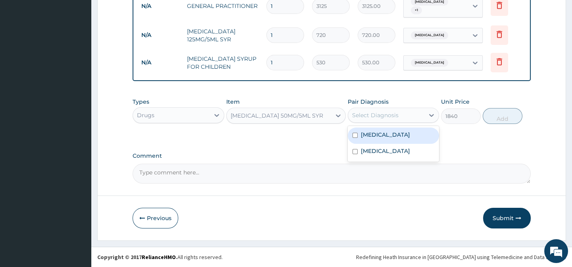
click at [411, 135] on div "Malaria" at bounding box center [393, 135] width 91 height 16
checkbox input "true"
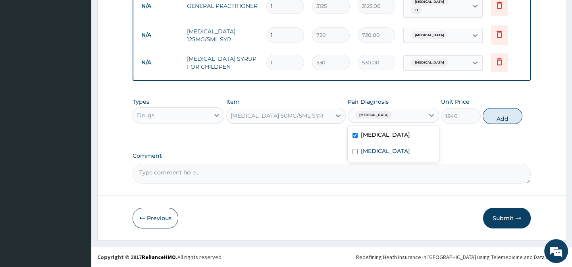
drag, startPoint x: 447, startPoint y: 135, endPoint x: 467, endPoint y: 128, distance: 21.2
click at [449, 135] on div "Types Drugs Item AMODIAQUINE 50MG/5ML SYR Pair Diagnosis option Malaria, select…" at bounding box center [332, 117] width 398 height 46
click at [484, 119] on button "Add" at bounding box center [503, 116] width 40 height 16
type input "0"
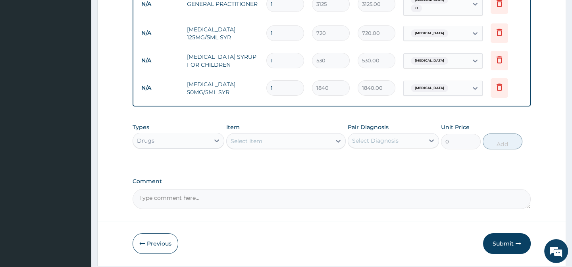
click at [266, 153] on div "Types Drugs Item Select Item Pair Diagnosis Select Diagnosis Unit Price 0 Add" at bounding box center [332, 136] width 398 height 34
click at [265, 147] on div "Select Item" at bounding box center [279, 141] width 104 height 13
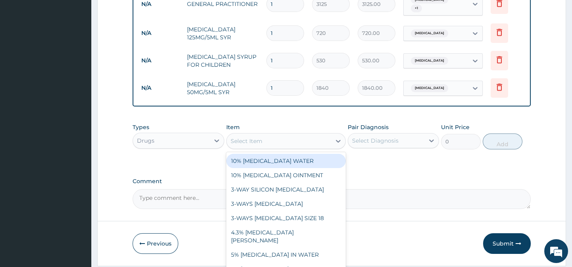
paste input "AZITHROMYCIN 200MG/5ML SUSP"
type input "AZITHROMYCIN 200MG/5ML SUSP"
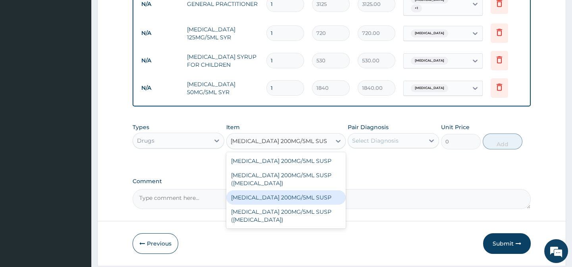
click at [319, 202] on div "AZITHROMYCIN 200MG/5ML SUSP" at bounding box center [286, 197] width 120 height 14
type input "2567.25"
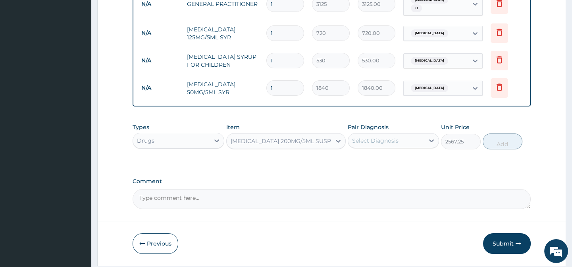
drag, startPoint x: 401, startPoint y: 169, endPoint x: 415, endPoint y: 137, distance: 34.6
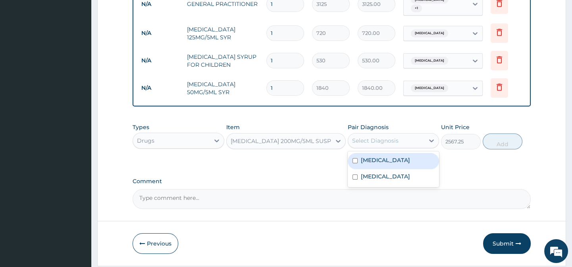
click at [415, 137] on div "Select Diagnosis" at bounding box center [386, 140] width 76 height 13
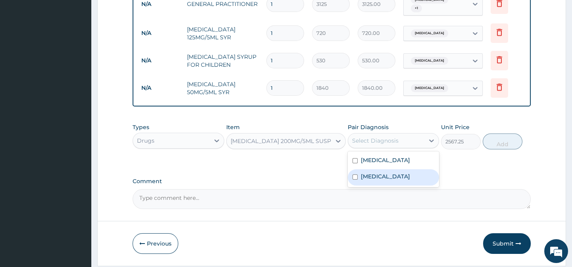
click at [410, 176] on label "Upper respiratory infection" at bounding box center [385, 176] width 49 height 8
checkbox input "true"
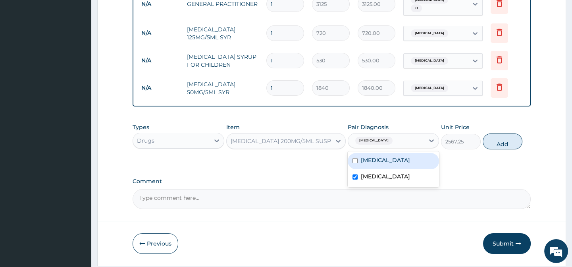
click at [462, 160] on div "Types Drugs Item AZITHROMYCIN 200MG/5ML SUSP Pair Diagnosis option Upper respir…" at bounding box center [332, 142] width 398 height 46
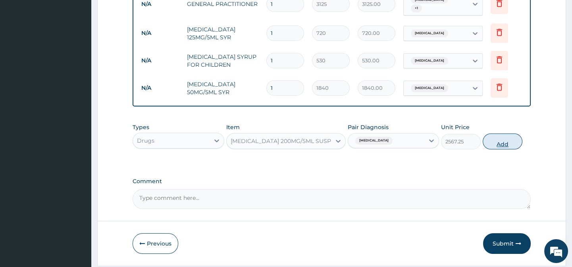
click at [505, 148] on button "Add" at bounding box center [503, 141] width 40 height 16
type input "0"
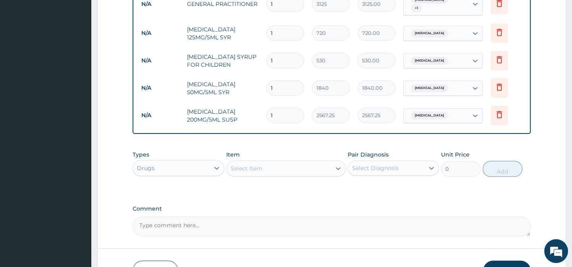
click at [187, 161] on div "Types Drugs" at bounding box center [178, 163] width 91 height 26
click at [185, 172] on div "Drugs" at bounding box center [171, 168] width 76 height 13
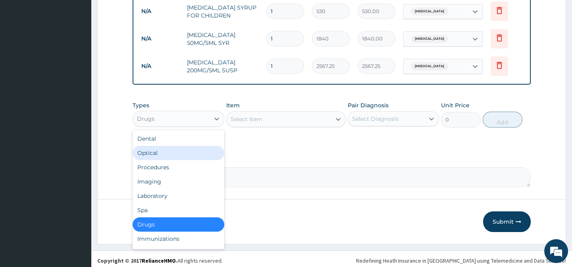
scroll to position [383, 0]
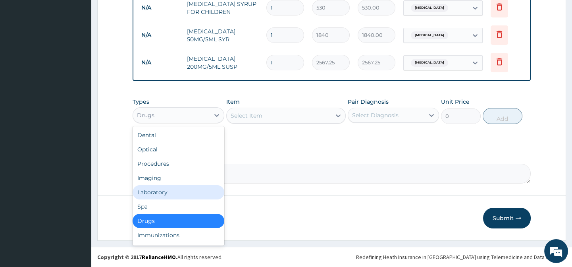
click at [174, 187] on div "Laboratory" at bounding box center [178, 192] width 91 height 14
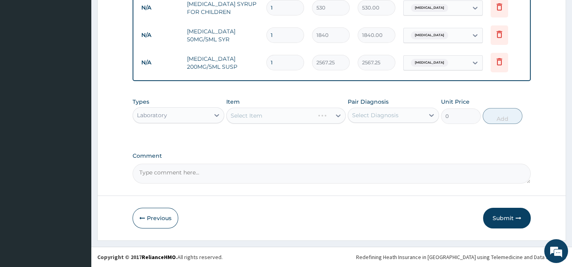
click at [287, 131] on div "Types Laboratory Item Select Item Pair Diagnosis Select Diagnosis Unit Price 0 …" at bounding box center [332, 117] width 398 height 46
click at [256, 114] on div "Select Item" at bounding box center [286, 116] width 120 height 16
drag, startPoint x: 275, startPoint y: 131, endPoint x: 278, endPoint y: 116, distance: 15.8
click at [276, 131] on div "Types Laboratory Item Select Item Pair Diagnosis Select Diagnosis Unit Price 0 …" at bounding box center [332, 117] width 398 height 46
click at [278, 99] on div "Item Select Item" at bounding box center [286, 111] width 120 height 26
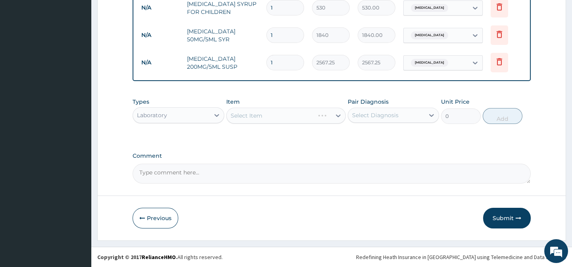
click at [297, 122] on div "Select Item" at bounding box center [286, 116] width 120 height 16
drag, startPoint x: 364, startPoint y: 131, endPoint x: 404, endPoint y: 131, distance: 40.1
click at [365, 131] on div "Types Laboratory Item Select Item Pair Diagnosis Select Diagnosis Unit Price 0 …" at bounding box center [332, 117] width 398 height 46
click at [404, 131] on div "Types Laboratory Item Select Item Pair Diagnosis Select Diagnosis Unit Price 0 …" at bounding box center [332, 117] width 398 height 46
click at [378, 98] on label "Pair Diagnosis" at bounding box center [368, 102] width 41 height 8
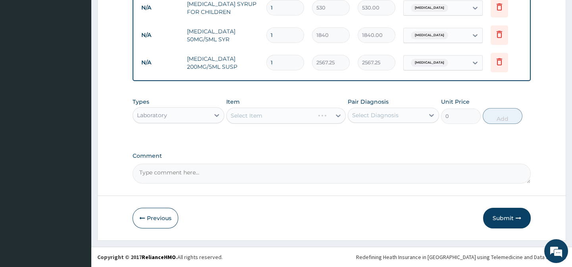
click at [463, 126] on div "Types Laboratory Item Select Item Pair Diagnosis Select Diagnosis Unit Price 0 …" at bounding box center [332, 111] width 398 height 34
drag, startPoint x: 478, startPoint y: 126, endPoint x: 494, endPoint y: 124, distance: 16.1
click at [480, 126] on div "Types Laboratory Item Select Item Pair Diagnosis Select Diagnosis Unit Price 0 …" at bounding box center [332, 111] width 398 height 34
click at [457, 98] on label "Unit Price" at bounding box center [455, 102] width 29 height 8
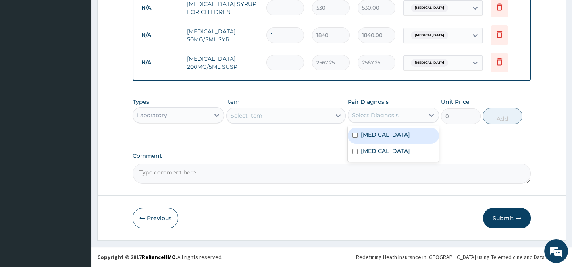
click at [386, 114] on div "Select Diagnosis" at bounding box center [375, 115] width 46 height 8
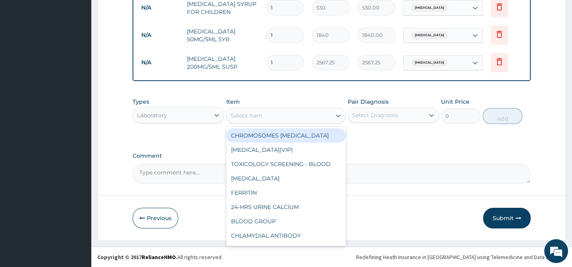
click at [301, 116] on div "Select Item" at bounding box center [279, 115] width 104 height 13
paste input "FULL BLOOD COUNT"
type input "FULL BLOOD COUNT"
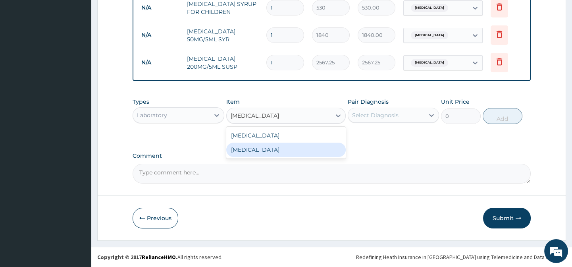
drag, startPoint x: 314, startPoint y: 150, endPoint x: 367, endPoint y: 138, distance: 54.4
click at [318, 149] on div "FULL BLOOD COUNT" at bounding box center [286, 150] width 120 height 14
type input "3375"
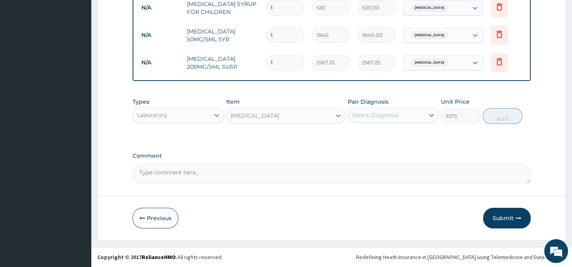
click at [407, 127] on div "Types Laboratory Item FULL BLOOD COUNT Pair Diagnosis Select Diagnosis Unit Pri…" at bounding box center [332, 111] width 398 height 34
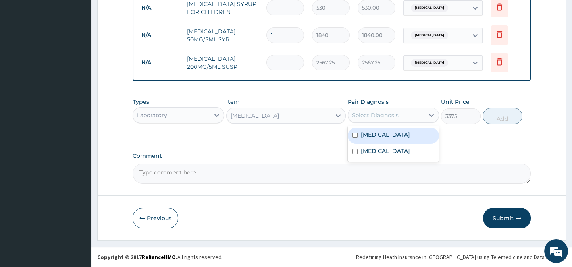
click at [408, 113] on div "Select Diagnosis" at bounding box center [386, 115] width 76 height 13
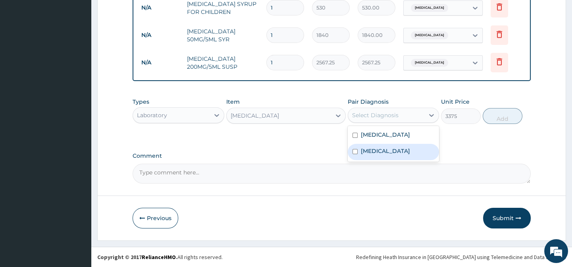
drag, startPoint x: 422, startPoint y: 149, endPoint x: 481, endPoint y: 137, distance: 60.4
click at [410, 149] on label "[MEDICAL_DATA]" at bounding box center [385, 151] width 49 height 8
checkbox input "true"
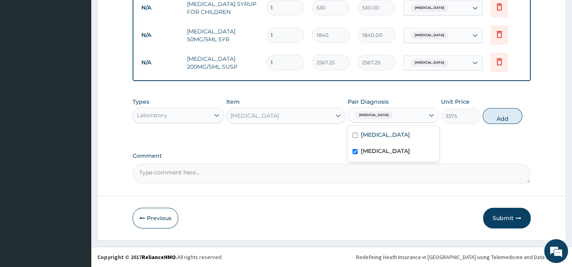
drag, startPoint x: 481, startPoint y: 137, endPoint x: 488, endPoint y: 131, distance: 9.6
click at [482, 135] on div "Types Laboratory Item FULL BLOOD COUNT Pair Diagnosis option Upper respiratory …" at bounding box center [332, 117] width 398 height 46
click at [506, 118] on button "Add" at bounding box center [503, 116] width 40 height 16
type input "0"
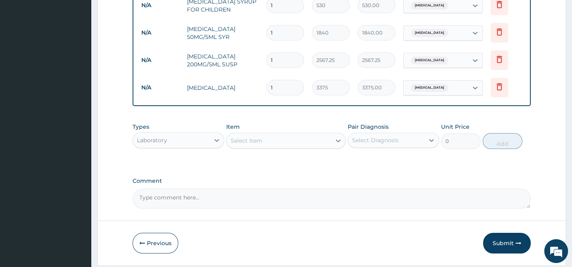
click at [252, 141] on div "Select Item" at bounding box center [247, 141] width 32 height 8
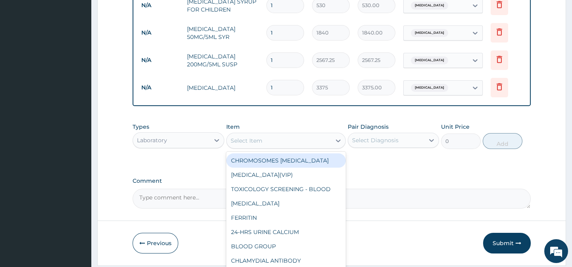
paste input "[MEDICAL_DATA] [MEDICAL_DATA]"
type input "[MEDICAL_DATA] [MEDICAL_DATA]"
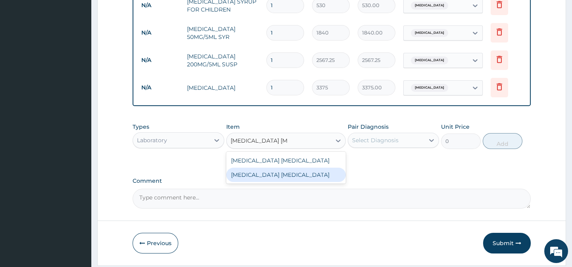
drag, startPoint x: 314, startPoint y: 175, endPoint x: 338, endPoint y: 172, distance: 24.0
click at [314, 175] on div "[MEDICAL_DATA] [MEDICAL_DATA]" at bounding box center [286, 175] width 120 height 14
type input "2025"
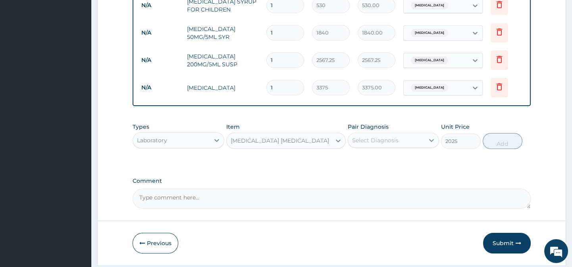
drag, startPoint x: 367, startPoint y: 164, endPoint x: 375, endPoint y: 158, distance: 9.9
click at [369, 162] on div "Types Laboratory Item option MALARIA PARASITE, selected. Select is focused ,typ…" at bounding box center [332, 142] width 398 height 46
click at [386, 138] on div "Select Diagnosis" at bounding box center [386, 140] width 76 height 13
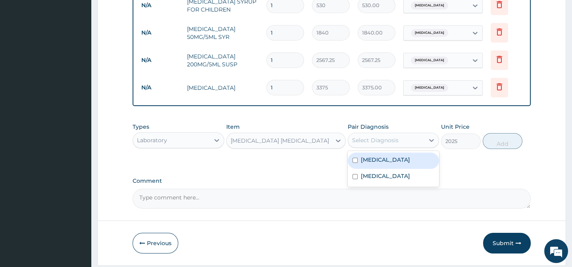
drag, startPoint x: 399, startPoint y: 159, endPoint x: 419, endPoint y: 166, distance: 20.9
click at [401, 160] on div "[MEDICAL_DATA]" at bounding box center [393, 160] width 91 height 16
checkbox input "true"
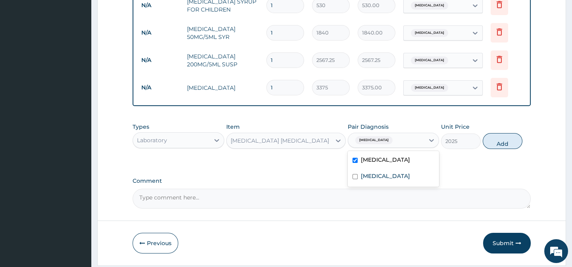
click at [475, 165] on div "Types Laboratory Item MALARIA PARASITE Pair Diagnosis option Malaria, selected.…" at bounding box center [332, 142] width 398 height 46
click at [492, 149] on button "Add" at bounding box center [503, 141] width 40 height 16
type input "0"
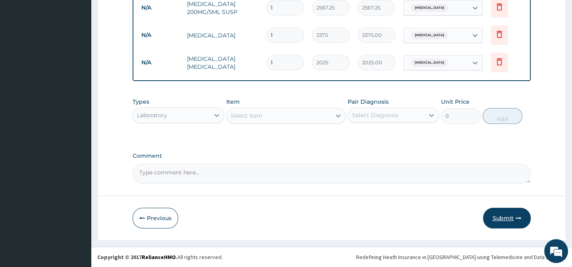
click at [507, 219] on button "Submit" at bounding box center [507, 218] width 48 height 21
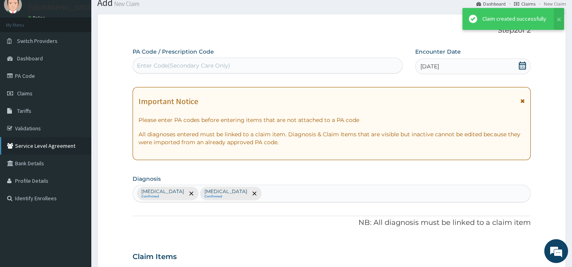
scroll to position [438, 0]
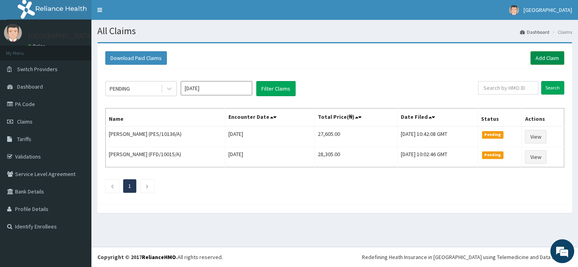
click at [550, 58] on link "Add Claim" at bounding box center [547, 58] width 34 height 14
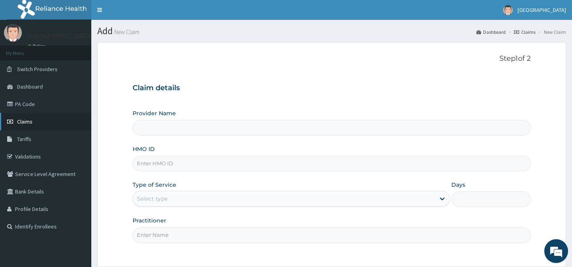
click at [23, 119] on span "Claims" at bounding box center [24, 121] width 15 height 7
type input "[GEOGRAPHIC_DATA]-[GEOGRAPHIC_DATA]"
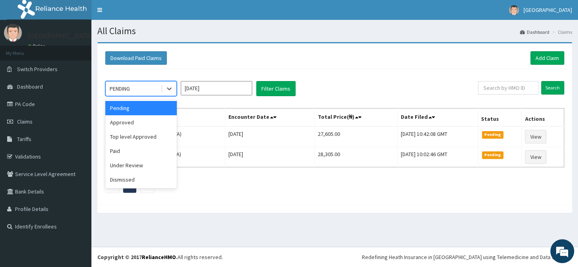
click at [137, 89] on div "PENDING" at bounding box center [133, 88] width 55 height 13
click at [147, 122] on div "Approved" at bounding box center [140, 122] width 71 height 14
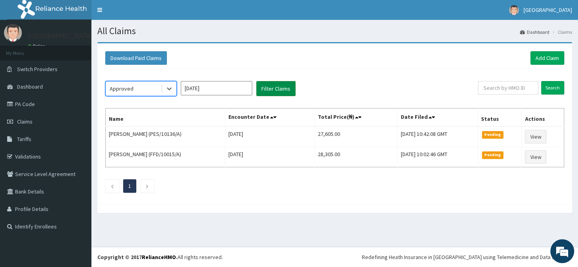
click at [282, 86] on button "Filter Claims" at bounding box center [275, 88] width 39 height 15
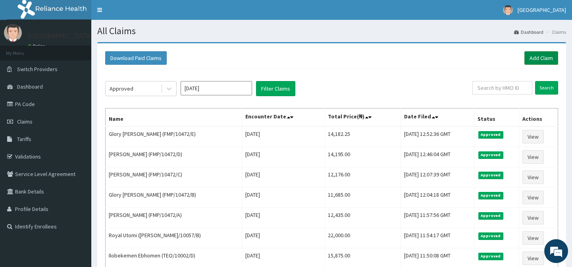
click at [535, 54] on link "Add Claim" at bounding box center [542, 58] width 34 height 14
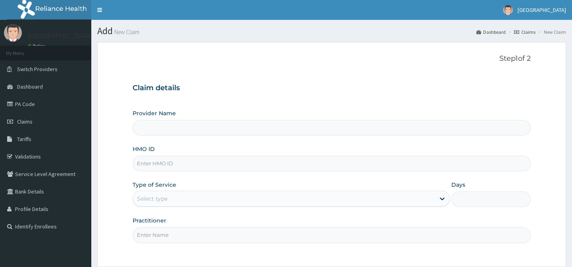
click at [164, 166] on input "HMO ID" at bounding box center [332, 163] width 398 height 15
paste input "ANL/10086/C"
type input "ANL/10086/C"
click at [156, 203] on div "Select type" at bounding box center [284, 198] width 302 height 13
click at [192, 161] on input "ANL/10086/C" at bounding box center [332, 163] width 398 height 15
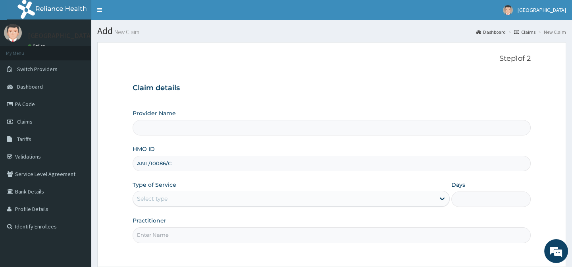
click at [203, 145] on div "HMO ID ANL/10086/C" at bounding box center [332, 158] width 398 height 26
click at [190, 194] on div "Select type" at bounding box center [284, 198] width 302 height 13
click at [189, 204] on div "Select type" at bounding box center [284, 198] width 302 height 13
click at [189, 203] on div "Select type" at bounding box center [284, 198] width 302 height 13
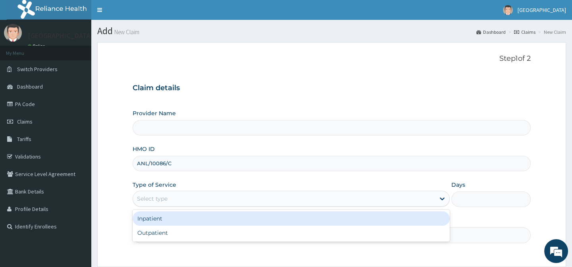
type input "Lily Hospital-BENIN"
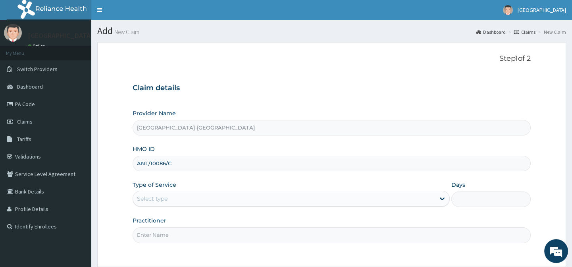
click at [194, 176] on div "Provider Name Lily Hospital-BENIN HMO ID ANL/10086/C Type of Service Select typ…" at bounding box center [332, 175] width 398 height 133
click at [190, 204] on div "Select type" at bounding box center [284, 198] width 302 height 13
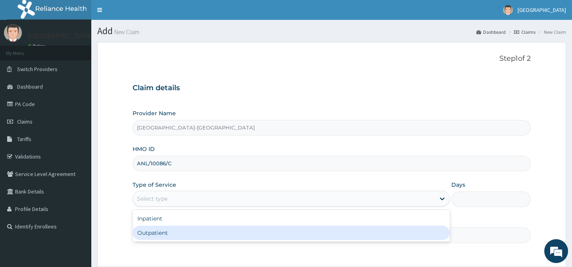
click at [175, 232] on div "Outpatient" at bounding box center [291, 233] width 317 height 14
type input "1"
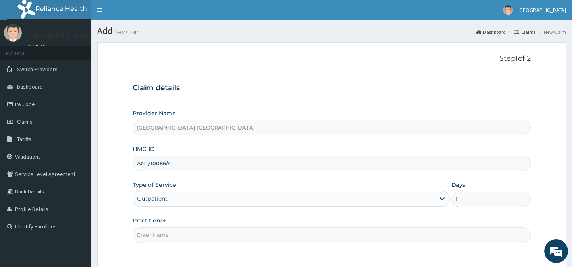
click at [175, 232] on input "Practitioner" at bounding box center [332, 234] width 398 height 15
type input "."
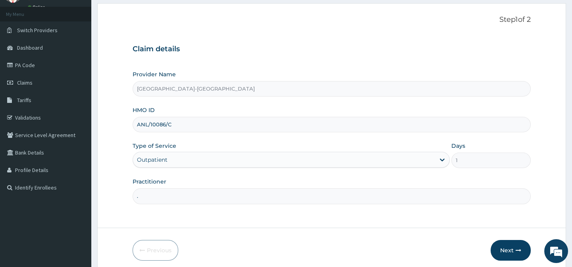
scroll to position [71, 0]
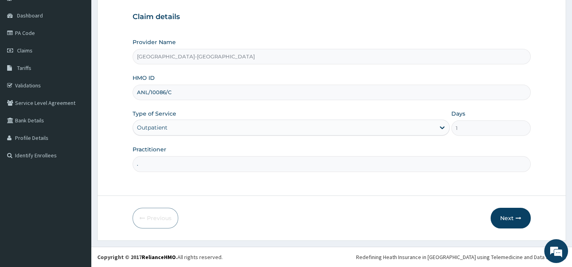
drag, startPoint x: 367, startPoint y: 199, endPoint x: 484, endPoint y: 216, distance: 118.3
click at [387, 201] on form "Step 1 of 2 Claim details Provider Name Lily Hospital-BENIN HMO ID ANL/10086/C …" at bounding box center [331, 106] width 469 height 270
click at [518, 225] on button "Next" at bounding box center [511, 218] width 40 height 21
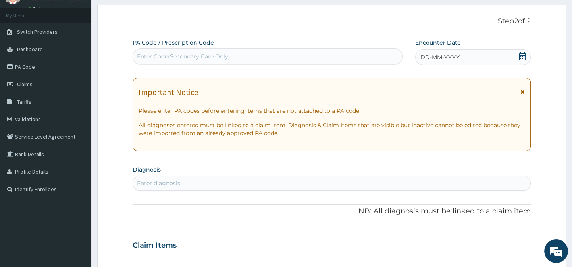
scroll to position [0, 0]
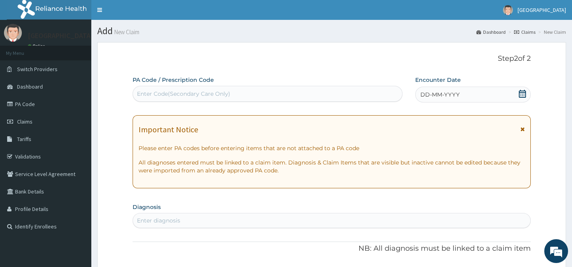
click at [480, 96] on div "DD-MM-YYYY" at bounding box center [473, 95] width 116 height 16
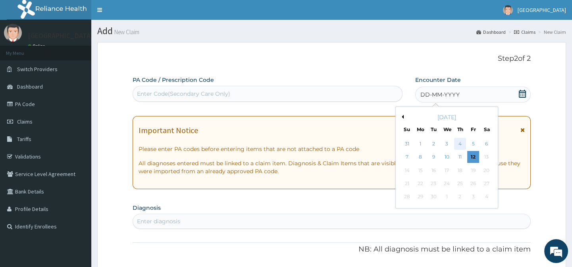
click at [460, 145] on div "4" at bounding box center [460, 144] width 12 height 12
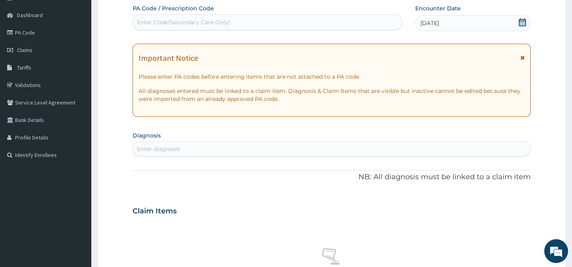
scroll to position [72, 0]
click at [170, 150] on div "Enter diagnosis" at bounding box center [158, 149] width 43 height 8
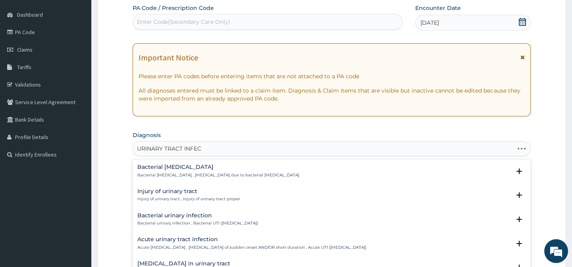
type input "URINARY TRACT INFECT"
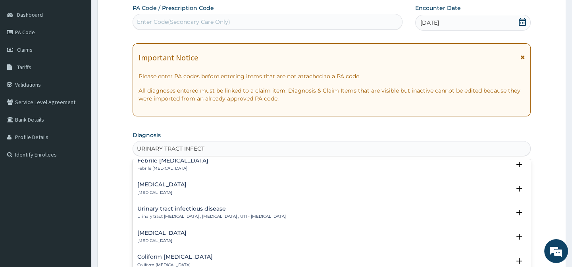
scroll to position [144, 0]
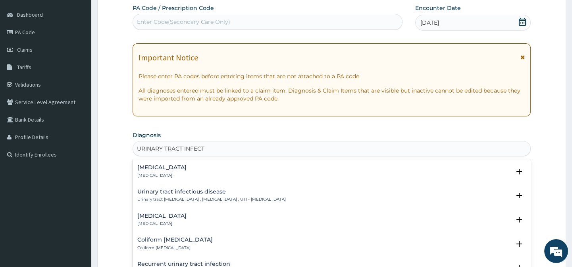
click at [167, 198] on p "Urinary tract infectious disease , Urinary tract infection , UTI - Urinary trac…" at bounding box center [211, 200] width 149 height 6
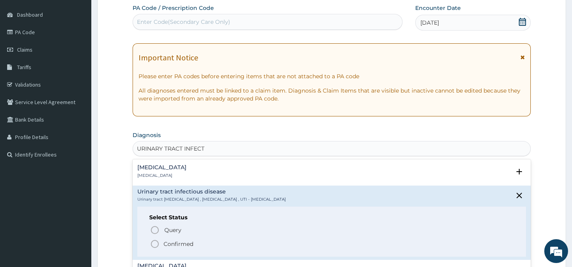
click at [155, 244] on icon "status option filled" at bounding box center [155, 244] width 10 height 10
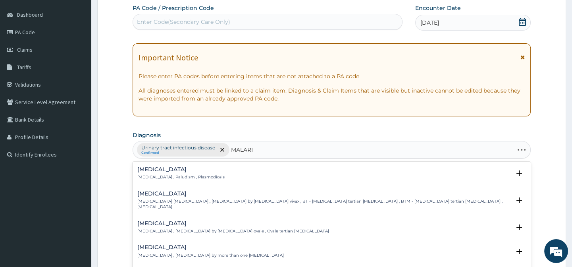
type input "MALARIA"
click at [148, 170] on h4 "Malaria" at bounding box center [180, 169] width 87 height 6
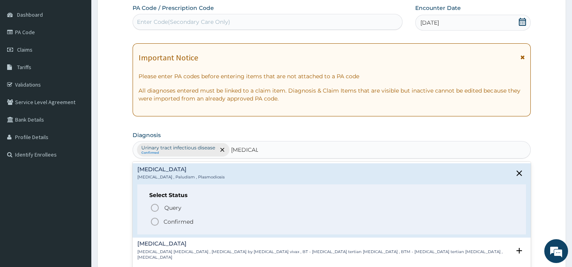
click at [154, 219] on icon "status option filled" at bounding box center [155, 222] width 10 height 10
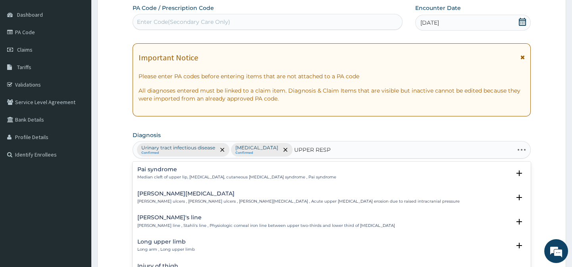
type input "UPPER RESPI"
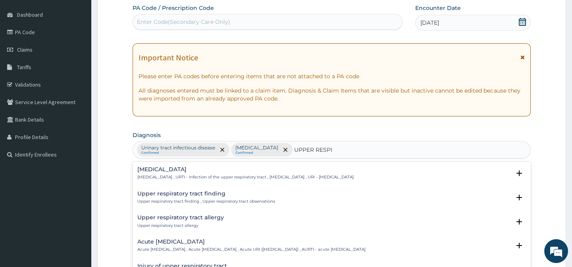
click at [162, 175] on p "Upper respiratory infection , URTI - Infection of the upper respiratory tract ,…" at bounding box center [245, 177] width 216 height 6
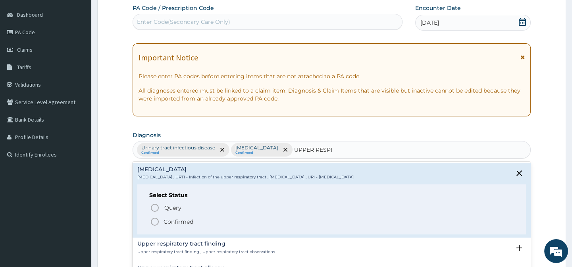
click at [152, 223] on icon "status option filled" at bounding box center [155, 222] width 10 height 10
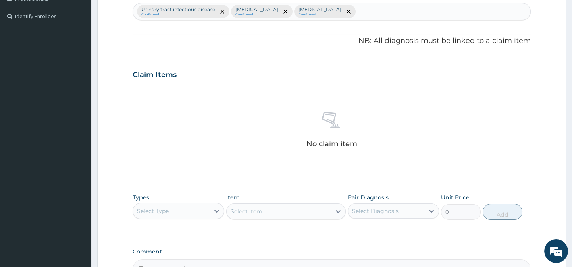
scroll to position [216, 0]
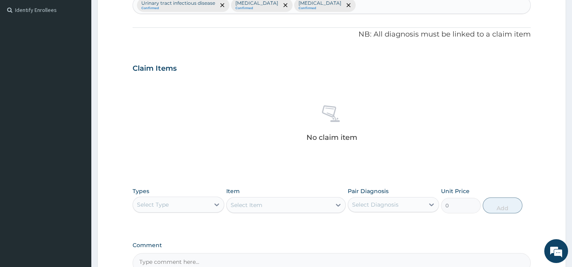
click at [254, 158] on div "No claim item" at bounding box center [332, 124] width 398 height 91
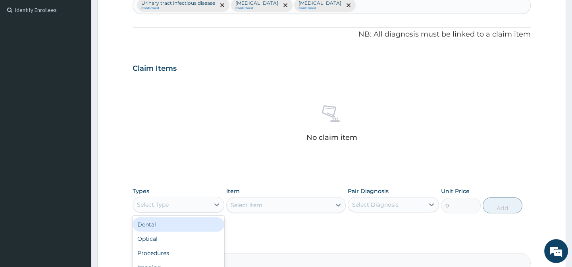
click at [203, 197] on div "Select Type" at bounding box center [178, 205] width 91 height 16
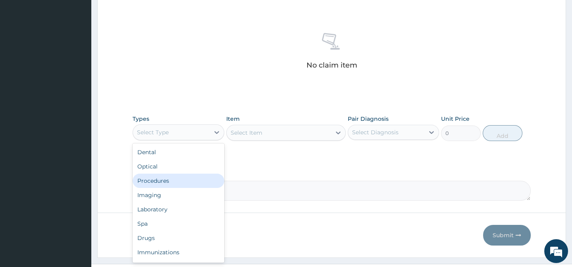
click at [174, 183] on div "Procedures" at bounding box center [178, 181] width 91 height 14
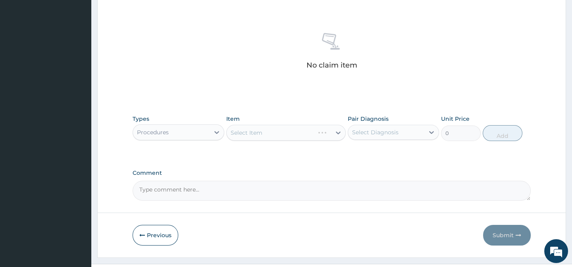
click at [258, 135] on div "Select Item" at bounding box center [286, 133] width 120 height 16
click at [257, 135] on div "Select Item" at bounding box center [247, 133] width 32 height 8
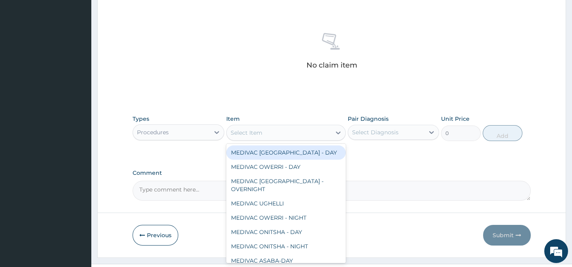
paste input "General Practitio"
type input "General Practitio"
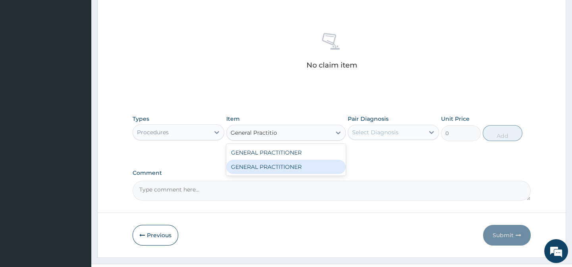
click at [338, 168] on div "GENERAL PRACTITIONER" at bounding box center [286, 167] width 120 height 14
type input "3125"
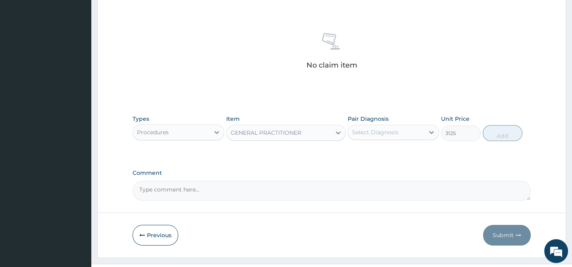
click at [391, 135] on div "Select Diagnosis" at bounding box center [386, 132] width 76 height 13
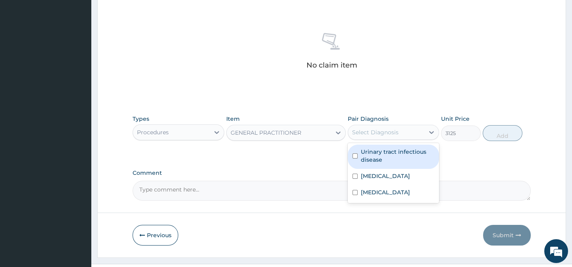
click at [410, 153] on label "Urinary tract infectious disease" at bounding box center [397, 156] width 73 height 16
checkbox input "true"
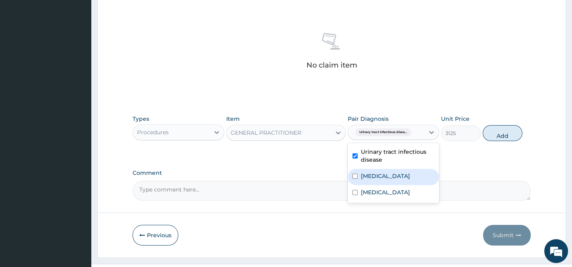
click at [407, 181] on div "Malaria" at bounding box center [393, 177] width 91 height 16
checkbox input "true"
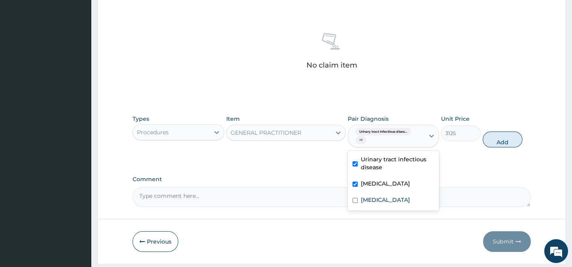
click at [408, 192] on div "Urinary tract infectious disease Malaria Upper respiratory infection" at bounding box center [393, 180] width 91 height 60
click at [410, 198] on label "Upper respiratory infection" at bounding box center [385, 200] width 49 height 8
checkbox input "true"
click at [504, 155] on div "Types Procedures Item GENERAL PRACTITIONER Pair Diagnosis Urinary tract infecti…" at bounding box center [332, 137] width 398 height 53
click at [508, 133] on button "Add" at bounding box center [503, 139] width 40 height 16
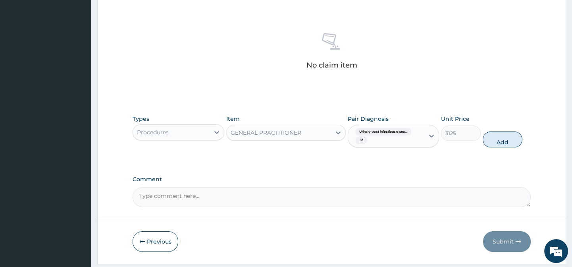
type input "0"
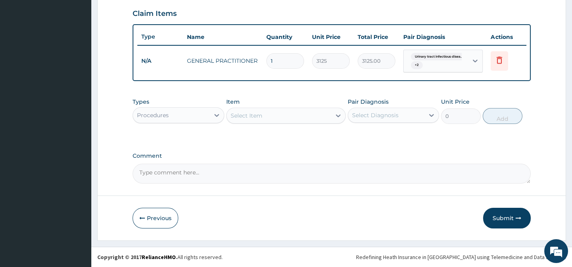
scroll to position [276, 0]
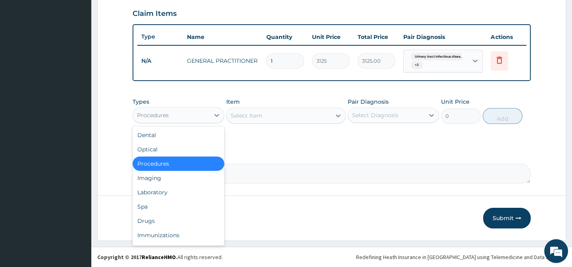
click at [170, 112] on div "Procedures" at bounding box center [171, 115] width 76 height 13
click at [166, 218] on div "Drugs" at bounding box center [178, 221] width 91 height 14
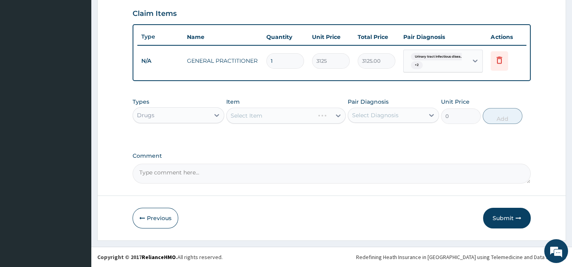
click at [246, 114] on div "Select Item" at bounding box center [286, 116] width 120 height 16
click at [257, 113] on div "Select Item" at bounding box center [286, 116] width 120 height 16
click at [259, 95] on div "Types Drugs Item Select Item Pair Diagnosis Select Diagnosis Unit Price 0 Add" at bounding box center [332, 111] width 398 height 34
drag, startPoint x: 270, startPoint y: 121, endPoint x: 295, endPoint y: 141, distance: 31.9
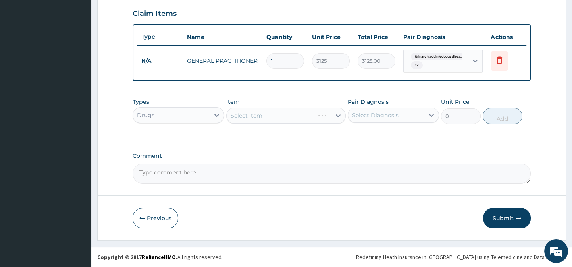
click at [270, 124] on div "Types Drugs Item Select Item Pair Diagnosis Select Diagnosis Unit Price 0 Add" at bounding box center [332, 111] width 398 height 34
drag, startPoint x: 295, startPoint y: 141, endPoint x: 382, endPoint y: 130, distance: 87.7
click at [382, 130] on div "Types Drugs Item Select Item Pair Diagnosis Select Diagnosis Unit Price 0 Add" at bounding box center [332, 117] width 398 height 46
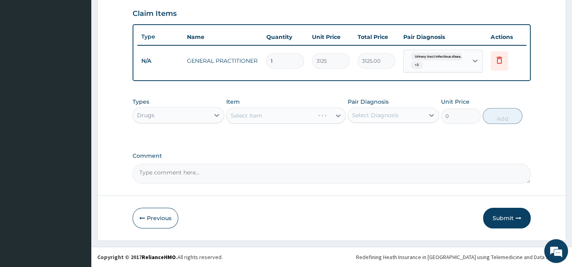
click at [325, 111] on div "Select Item" at bounding box center [286, 116] width 120 height 16
click at [316, 111] on div "Select Item" at bounding box center [286, 116] width 120 height 16
click at [343, 130] on div "Types Drugs Item Select Item Pair Diagnosis Select Diagnosis Unit Price 0 Add" at bounding box center [332, 117] width 398 height 46
click at [240, 124] on div "Types Drugs Item Select Item Pair Diagnosis Select Diagnosis Unit Price 0 Add" at bounding box center [332, 111] width 398 height 34
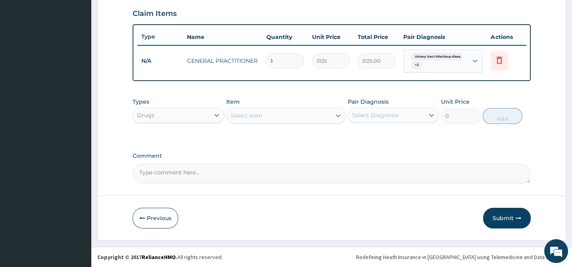
click at [247, 112] on div "Select Item" at bounding box center [247, 116] width 32 height 8
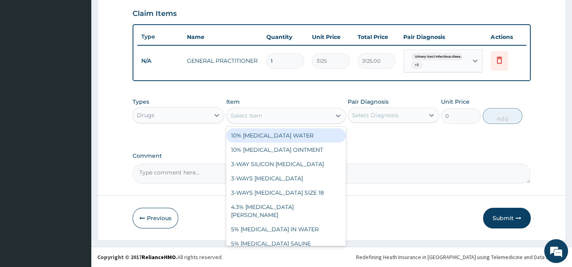
paste input "VITAMIN C 100MG TAB"
type input "VITAMIN C 100MG TAB"
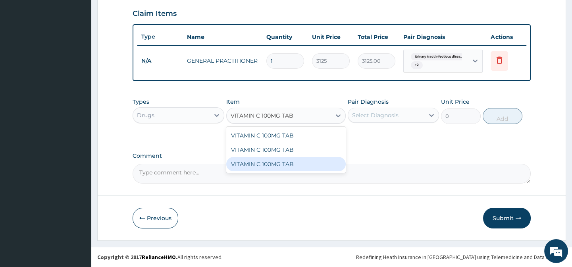
drag, startPoint x: 313, startPoint y: 166, endPoint x: 337, endPoint y: 151, distance: 28.5
click at [313, 166] on div "VITAMIN C 100MG TAB" at bounding box center [286, 164] width 120 height 14
type input "20"
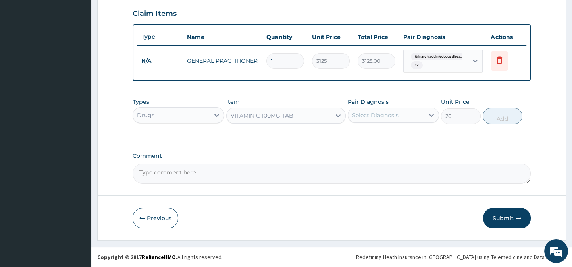
click at [362, 118] on div "Select Diagnosis" at bounding box center [375, 115] width 46 height 8
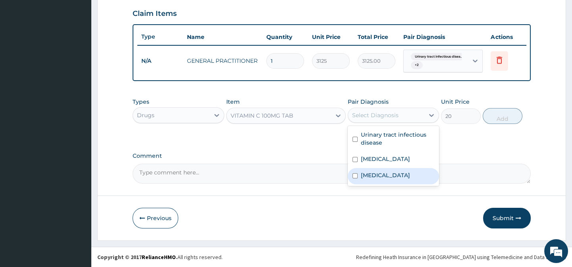
click at [395, 175] on label "Upper respiratory infection" at bounding box center [385, 175] width 49 height 8
checkbox input "true"
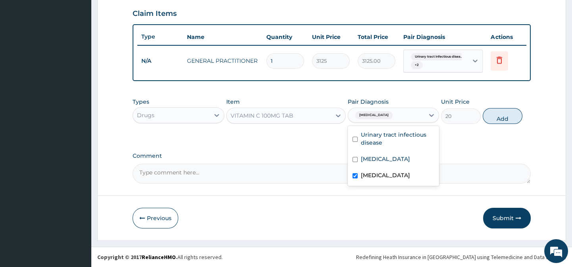
drag, startPoint x: 513, startPoint y: 117, endPoint x: 461, endPoint y: 124, distance: 52.6
click at [513, 117] on button "Add" at bounding box center [503, 116] width 40 height 16
type input "0"
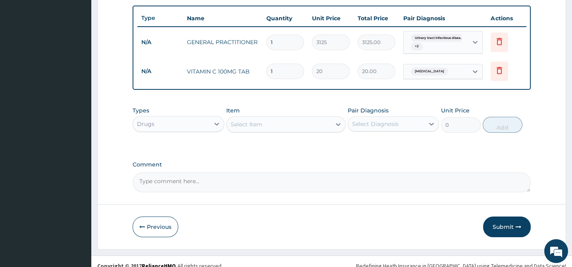
scroll to position [303, 0]
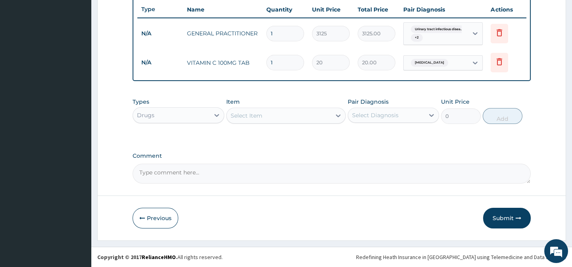
click at [246, 120] on div "Select Item" at bounding box center [279, 115] width 104 height 13
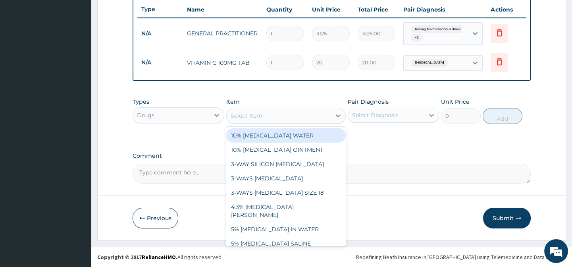
paste input "CEFUROXIME 500MG TAB"
type input "CEFUROXIME 500MG TAB"
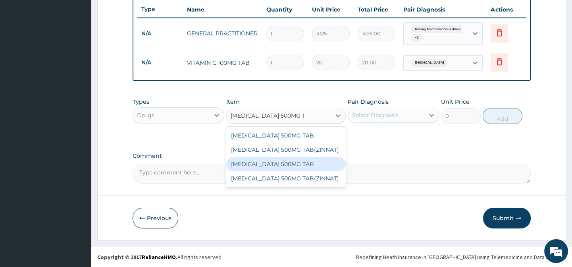
click at [310, 162] on div "CEFUROXIME 500MG TAB" at bounding box center [286, 164] width 120 height 14
type input "560"
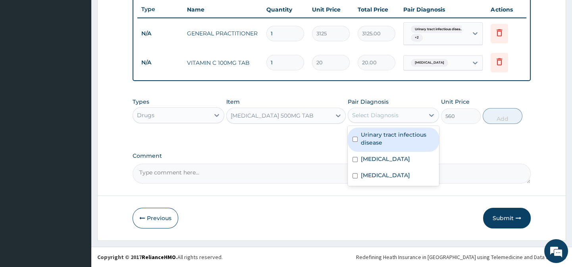
click at [380, 116] on div "Select Diagnosis" at bounding box center [375, 115] width 46 height 8
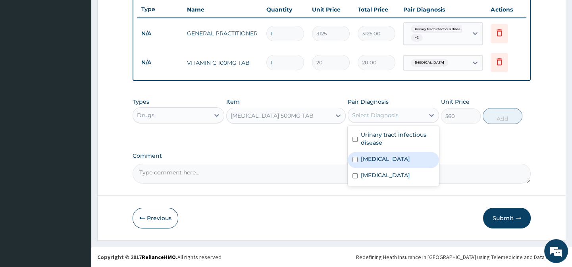
click at [399, 157] on div "Malaria" at bounding box center [393, 160] width 91 height 16
checkbox input "true"
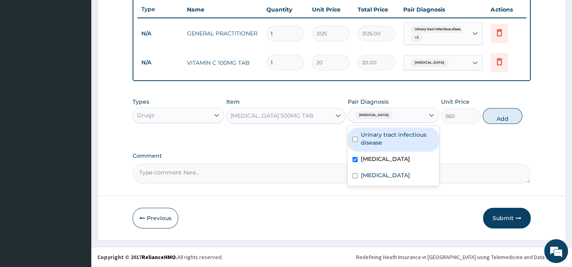
click at [401, 151] on div "Urinary tract infectious disease" at bounding box center [393, 139] width 91 height 24
checkbox input "true"
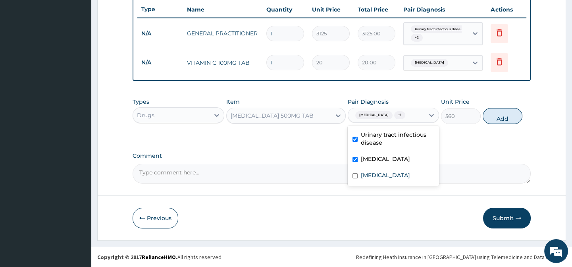
click at [390, 163] on div "Malaria" at bounding box center [393, 160] width 91 height 16
checkbox input "false"
click at [380, 134] on label "Urinary tract infectious disease" at bounding box center [397, 139] width 73 height 16
checkbox input "false"
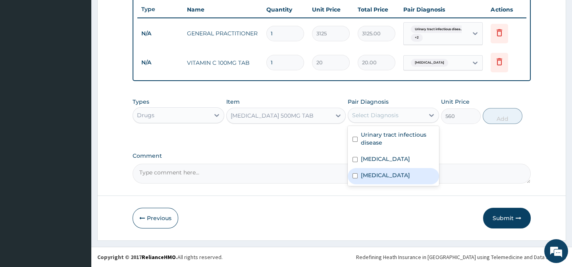
click at [387, 179] on label "Upper respiratory infection" at bounding box center [385, 175] width 49 height 8
checkbox input "true"
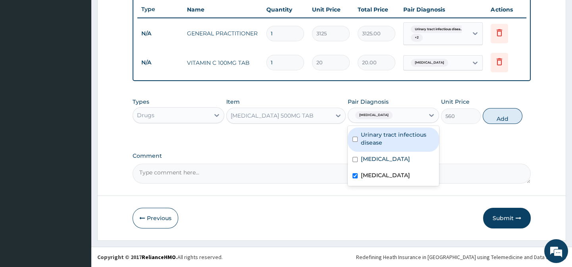
click at [436, 144] on div "Urinary tract infectious disease" at bounding box center [393, 139] width 91 height 24
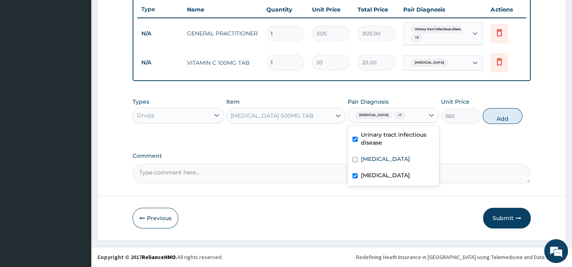
click at [401, 147] on label "Urinary tract infectious disease" at bounding box center [397, 139] width 73 height 16
checkbox input "false"
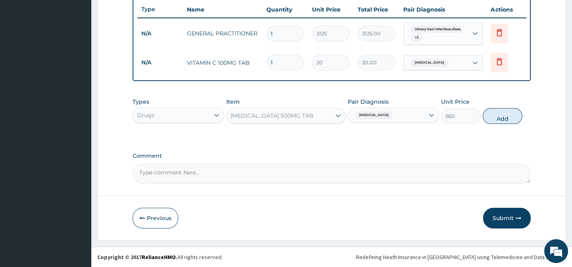
click at [496, 125] on div "Types Drugs Item CEFUROXIME 500MG TAB Pair Diagnosis Upper respiratory infectio…" at bounding box center [332, 111] width 398 height 34
click at [498, 116] on button "Add" at bounding box center [503, 116] width 40 height 16
type input "0"
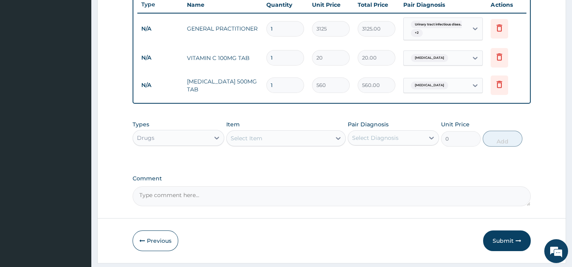
scroll to position [331, 0]
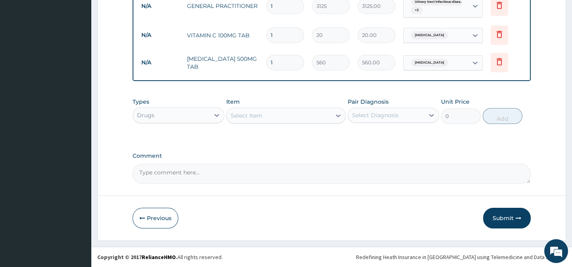
click at [246, 117] on div "Select Item" at bounding box center [247, 116] width 32 height 8
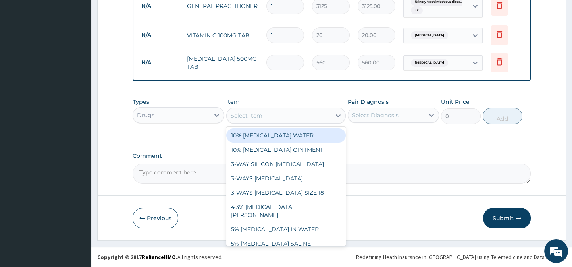
paste input "PARACETAMOL 500MG TAB"
type input "PARACETAMOL 500MG TAB"
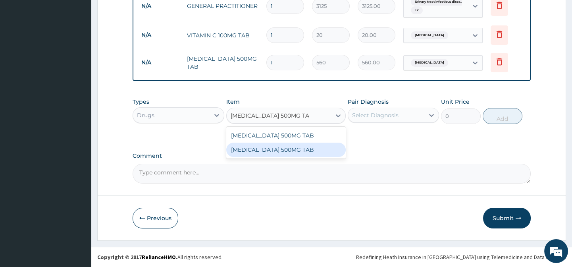
click at [311, 151] on div "PARACETAMOL 500MG TAB" at bounding box center [286, 150] width 120 height 14
type input "20"
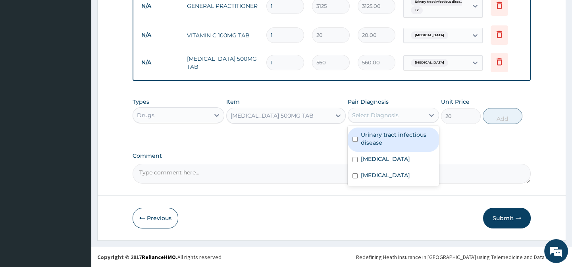
click at [406, 108] on div "Select Diagnosis" at bounding box center [393, 115] width 91 height 15
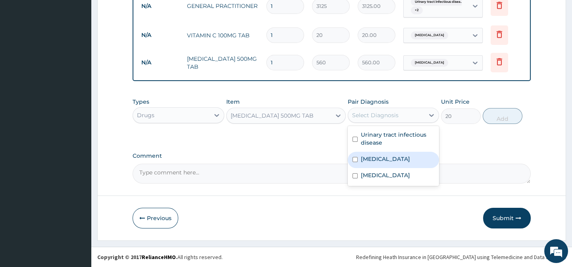
click at [398, 161] on div "Malaria" at bounding box center [393, 160] width 91 height 16
checkbox input "true"
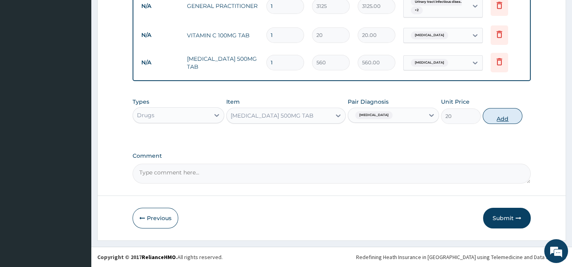
drag, startPoint x: 490, startPoint y: 141, endPoint x: 505, endPoint y: 123, distance: 24.2
click at [508, 114] on button "Add" at bounding box center [503, 116] width 40 height 16
type input "0"
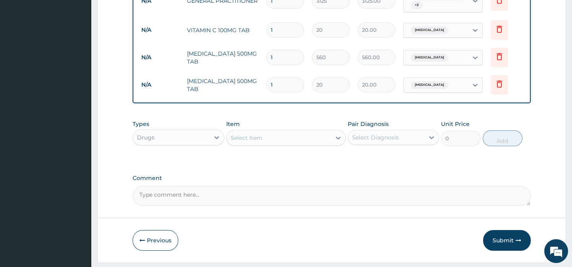
click at [186, 144] on div "Drugs" at bounding box center [171, 137] width 76 height 13
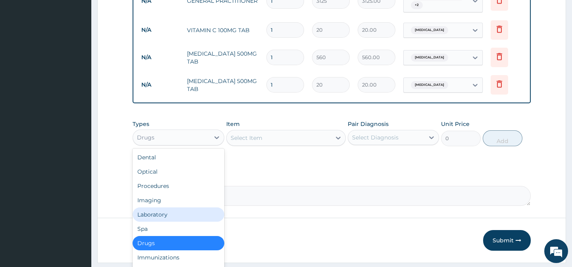
click at [154, 219] on div "Laboratory" at bounding box center [178, 214] width 91 height 14
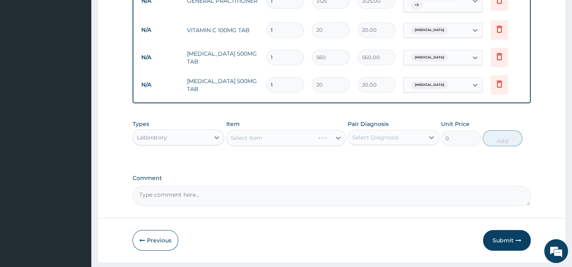
click at [241, 146] on div "Select Item" at bounding box center [286, 138] width 120 height 16
click at [253, 121] on div "Types Laboratory Item Select Item Pair Diagnosis Select Diagnosis Unit Price 0 …" at bounding box center [332, 133] width 398 height 34
click at [264, 142] on div "Select Item" at bounding box center [286, 138] width 120 height 16
click at [268, 146] on div "Select Item" at bounding box center [286, 138] width 120 height 16
click at [273, 127] on div "Item Select Item" at bounding box center [286, 133] width 120 height 26
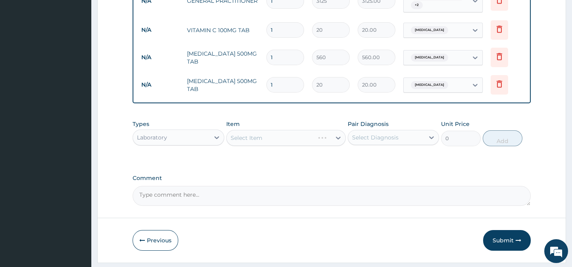
click at [278, 137] on div "Select Item" at bounding box center [286, 138] width 120 height 16
click at [314, 150] on div "Types Laboratory Item Select Item Pair Diagnosis Select Diagnosis Unit Price 0 …" at bounding box center [332, 133] width 398 height 34
click at [402, 160] on div "Types Laboratory Item Select Item Pair Diagnosis Select Diagnosis Unit Price 0 …" at bounding box center [332, 139] width 398 height 46
click at [450, 162] on div "Types Laboratory Item Select Item Pair Diagnosis Select Diagnosis Unit Price 0 …" at bounding box center [332, 139] width 398 height 46
click at [237, 142] on div "Select Item" at bounding box center [247, 138] width 32 height 8
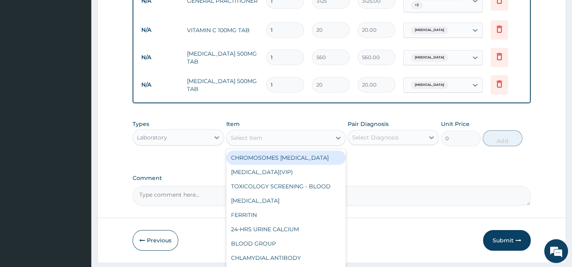
paste input "FULL BLOOD COUNT"
type input "FULL BLOOD COUNT"
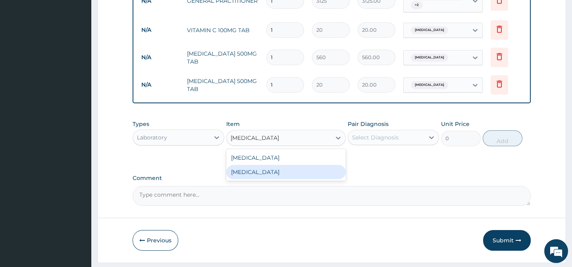
click at [310, 174] on div "FULL BLOOD COUNT" at bounding box center [286, 172] width 120 height 14
type input "3375"
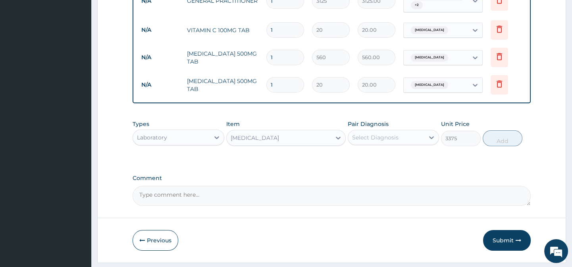
click at [394, 157] on div "Types Laboratory Item option FULL BLOOD COUNT, selected. Select is focused ,typ…" at bounding box center [332, 139] width 398 height 46
click at [399, 139] on div "Select Diagnosis" at bounding box center [386, 137] width 76 height 13
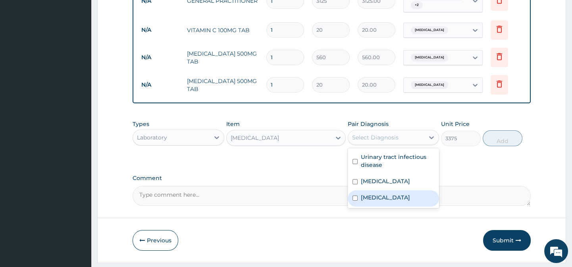
click at [410, 201] on label "Upper respiratory infection" at bounding box center [385, 197] width 49 height 8
checkbox input "true"
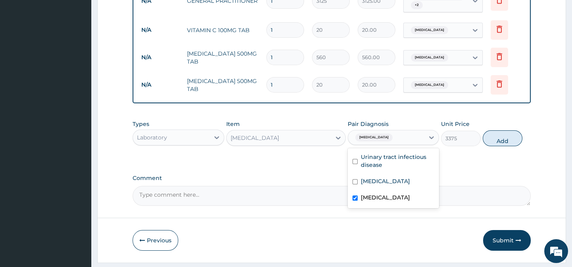
click at [485, 162] on div "Types Laboratory Item FULL BLOOD COUNT Pair Diagnosis option Upper respiratory …" at bounding box center [332, 139] width 398 height 46
click at [510, 144] on button "Add" at bounding box center [503, 138] width 40 height 16
type input "0"
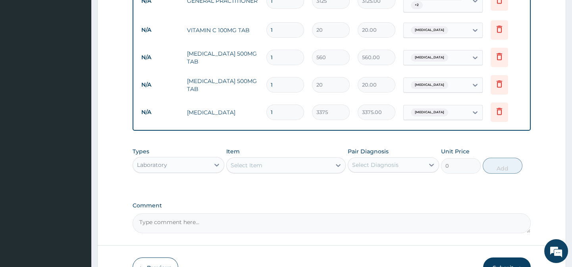
click at [262, 166] on div "Select Item" at bounding box center [279, 165] width 104 height 13
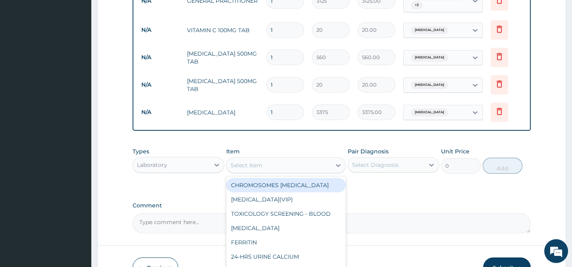
paste input "MALARIA PARASITE"
type input "MALARIA PARASITE"
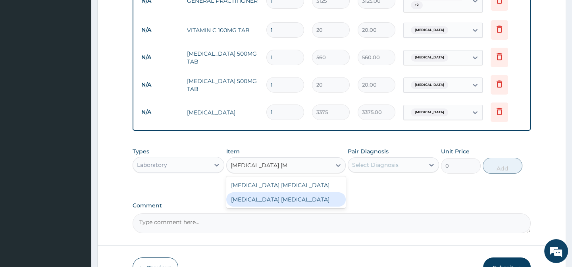
click at [324, 202] on div "MALARIA PARASITE" at bounding box center [286, 199] width 120 height 14
type input "2025"
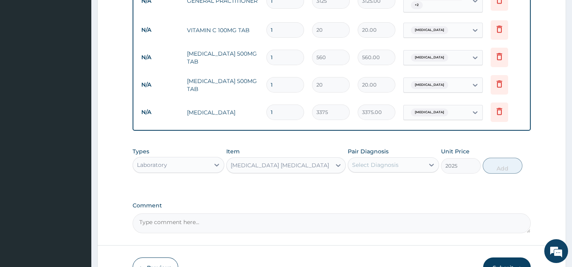
drag, startPoint x: 363, startPoint y: 187, endPoint x: 390, endPoint y: 167, distance: 33.2
click at [363, 186] on div "Types Laboratory Item MALARIA PARASITE Pair Diagnosis Select Diagnosis Unit Pri…" at bounding box center [332, 166] width 398 height 46
click at [390, 166] on div "Select Diagnosis" at bounding box center [375, 165] width 46 height 8
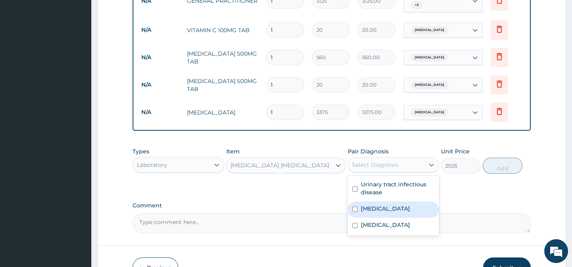
click at [411, 211] on div "Malaria" at bounding box center [393, 209] width 91 height 16
checkbox input "true"
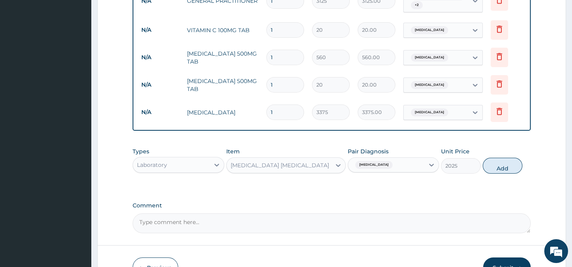
click at [496, 183] on div "Types Laboratory Item MALARIA PARASITE Pair Diagnosis Malaria Unit Price 2025 A…" at bounding box center [332, 166] width 398 height 46
click at [509, 168] on button "Add" at bounding box center [503, 166] width 40 height 16
type input "0"
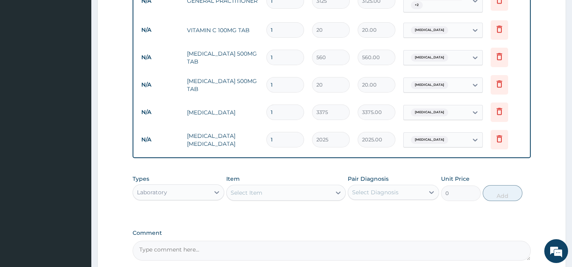
click at [268, 193] on div "Select Item" at bounding box center [279, 192] width 104 height 13
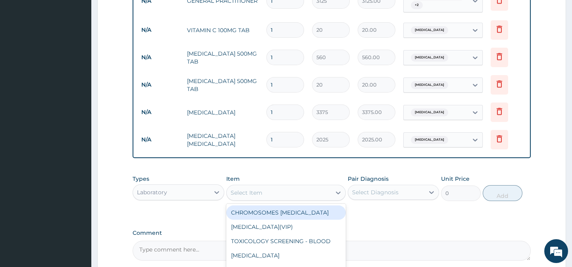
paste input "URINALYSIS"
type input "URINALYSIS"
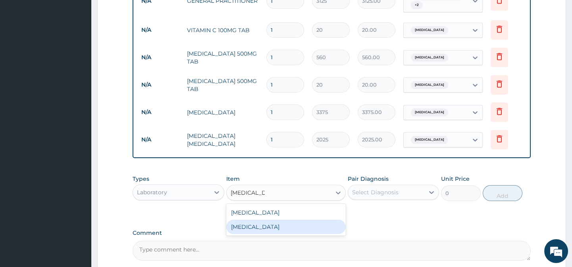
click at [303, 231] on div "URINALYSIS" at bounding box center [286, 227] width 120 height 14
type input "1215"
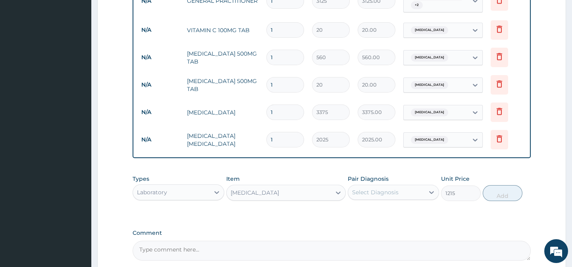
click at [389, 216] on div "Types Laboratory Item URINALYSIS Pair Diagnosis Select Diagnosis Unit Price 121…" at bounding box center [332, 194] width 398 height 46
click at [398, 192] on div "Select Diagnosis" at bounding box center [386, 192] width 76 height 13
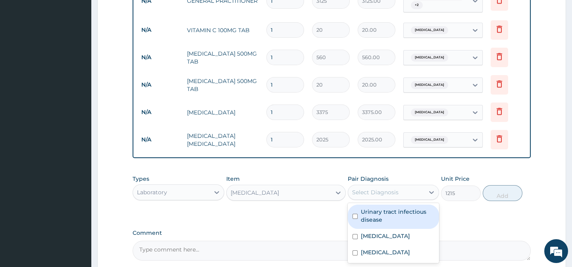
click at [364, 224] on label "Urinary tract infectious disease" at bounding box center [397, 216] width 73 height 16
checkbox input "true"
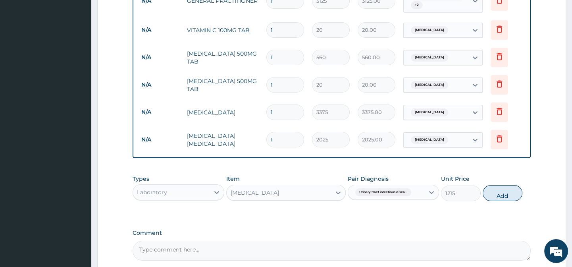
click at [468, 224] on div "PA Code / Prescription Code Enter Code(Secondary Care Only) Encounter Date 04-0…" at bounding box center [332, 3] width 398 height 516
click at [519, 201] on button "Add" at bounding box center [503, 193] width 40 height 16
type input "0"
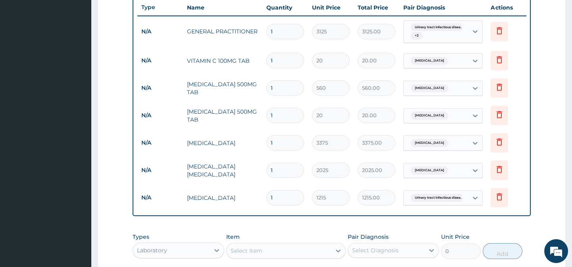
scroll to position [259, 0]
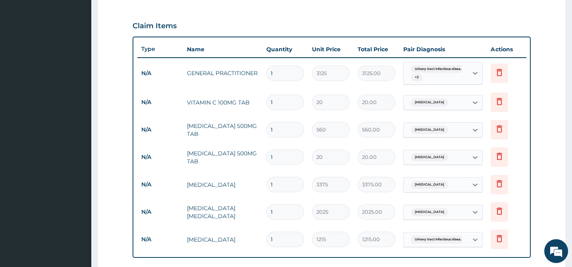
click at [276, 102] on input "1" at bounding box center [285, 102] width 38 height 15
type input "4"
type input "80.00"
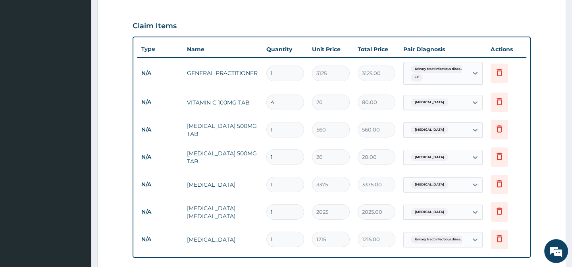
type input "42"
type input "840.00"
type input "42"
click at [276, 127] on input "1" at bounding box center [285, 129] width 38 height 15
type input "19"
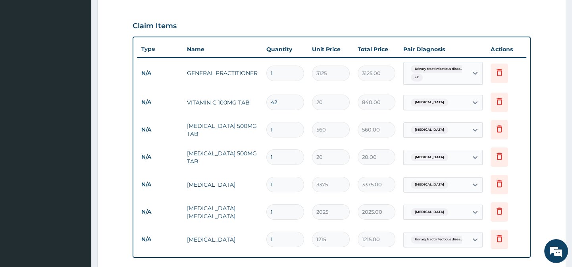
type input "10640.00"
type input "1"
type input "560.00"
type input "10"
type input "5600.00"
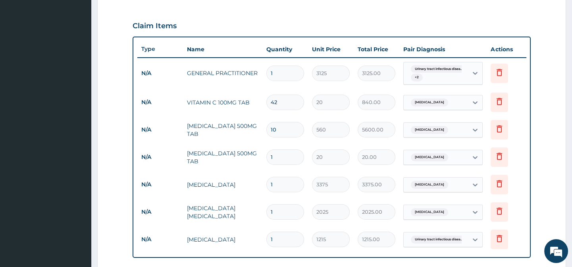
type input "10"
click at [278, 158] on input "1" at bounding box center [285, 156] width 38 height 15
type input "18"
type input "360.00"
type input "18"
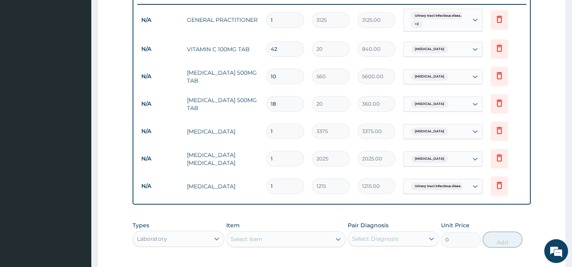
scroll to position [403, 0]
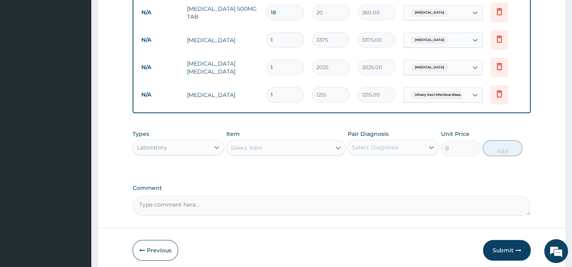
click at [428, 198] on div "Comment" at bounding box center [332, 200] width 398 height 31
click at [504, 255] on button "Submit" at bounding box center [507, 250] width 48 height 21
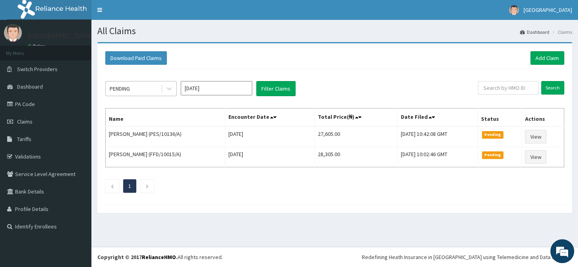
drag, startPoint x: 150, startPoint y: 94, endPoint x: 147, endPoint y: 89, distance: 6.4
click at [149, 94] on div "PENDING" at bounding box center [133, 88] width 55 height 13
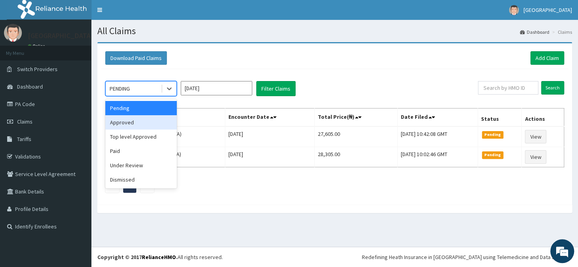
click at [136, 121] on div "Approved" at bounding box center [140, 122] width 71 height 14
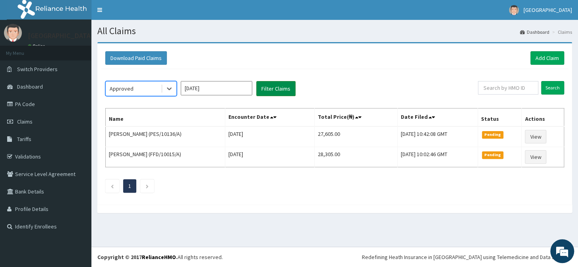
click at [278, 89] on button "Filter Claims" at bounding box center [275, 88] width 39 height 15
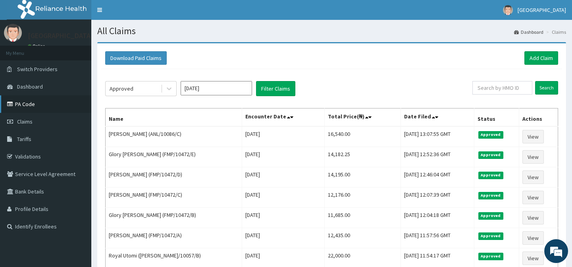
click at [40, 106] on link "PA Code" at bounding box center [45, 103] width 91 height 17
